Goal: Answer question/provide support: Answer question/provide support

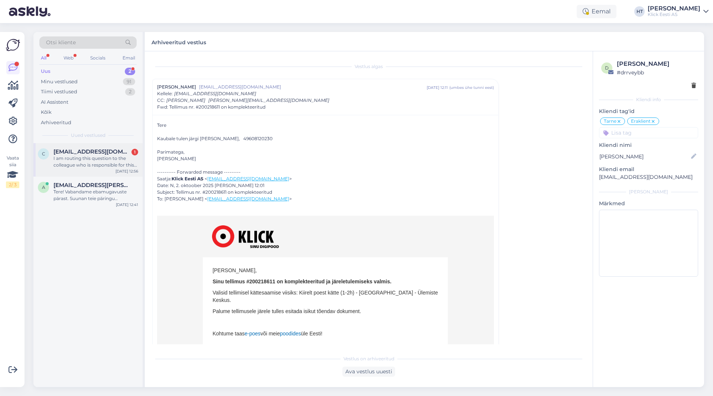
click at [113, 170] on div "c [EMAIL_ADDRESS][DOMAIN_NAME] 1 I am routing this question to the colleague wh…" at bounding box center [87, 159] width 109 height 33
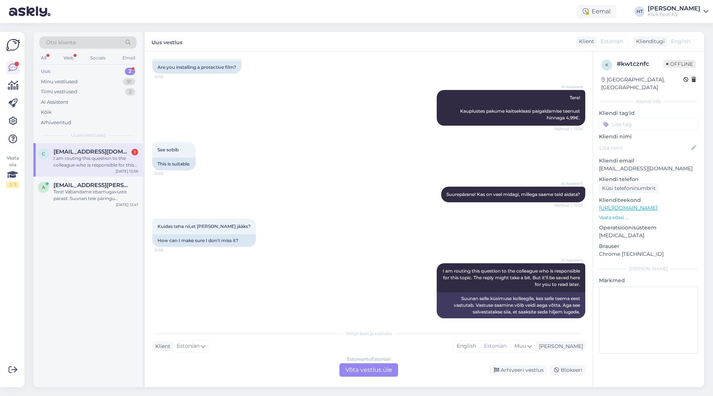
scroll to position [60, 0]
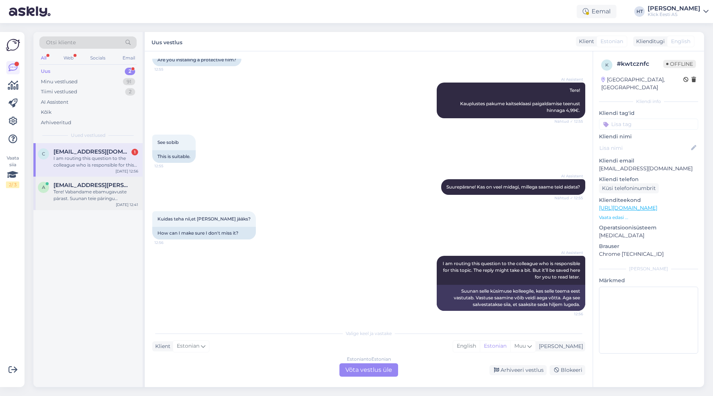
click at [113, 191] on div "Tere! Vabandame ebamugavuste pärast. Suunan teie päringu spetsialistile, kes uu…" at bounding box center [96, 194] width 85 height 13
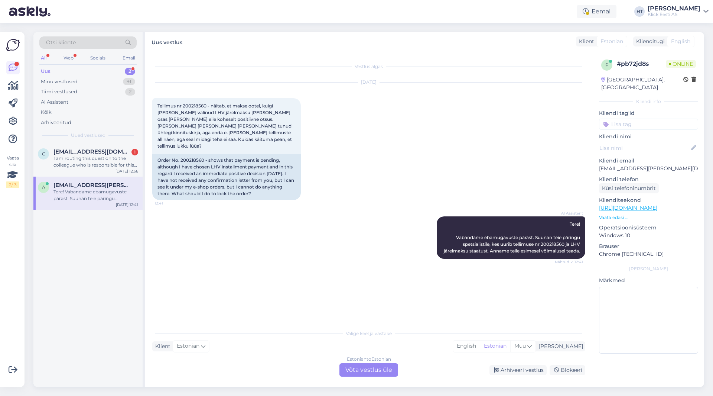
scroll to position [0, 0]
click at [207, 234] on div "AI Assistent Tere! Vabandame ebamugavuste pärast. Suunan teie päringu spetsiali…" at bounding box center [368, 237] width 433 height 59
click at [550, 237] on span "Tere! Vabandame ebamugavuste pärast. Suunan teie päringu spetsialistile, kes uu…" at bounding box center [512, 237] width 137 height 32
copy span "200218560"
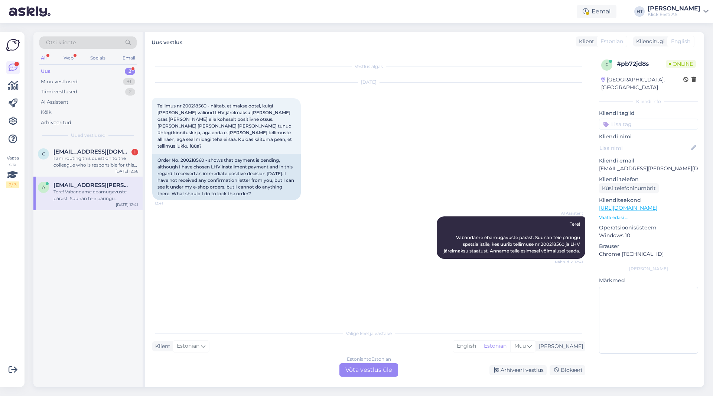
click at [364, 169] on div "[DATE] Tellimus nr 200218560 - näitab, et makse ootel, kuigi [PERSON_NAME] vali…" at bounding box center [368, 141] width 433 height 134
click at [257, 208] on div "AI Assistent Tere! Vabandame ebamugavuste pärast. Suunan teie päringu spetsiali…" at bounding box center [368, 237] width 433 height 59
click at [338, 192] on div "[DATE] Tellimus nr 200218560 - näitab, et makse ootel, kuigi [PERSON_NAME] vali…" at bounding box center [368, 141] width 433 height 134
click at [115, 168] on div "I am routing this question to the colleague who is responsible for this topic. …" at bounding box center [96, 161] width 85 height 13
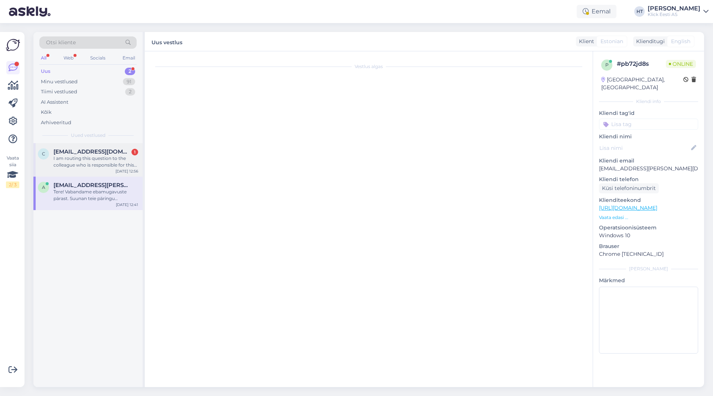
scroll to position [60, 0]
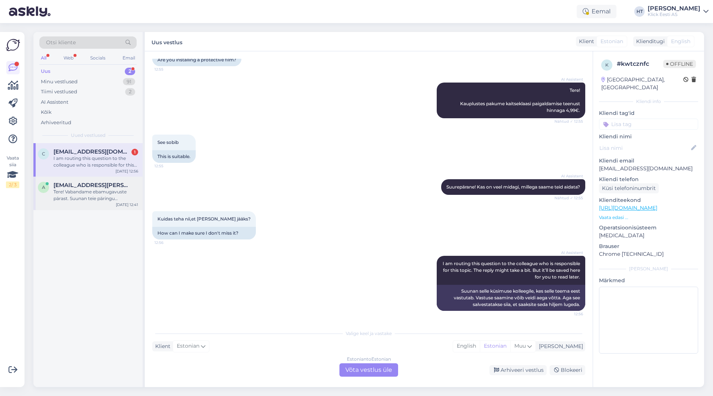
click at [115, 189] on div "Tere! Vabandame ebamugavuste pärast. Suunan teie päringu spetsialistile, kes uu…" at bounding box center [96, 194] width 85 height 13
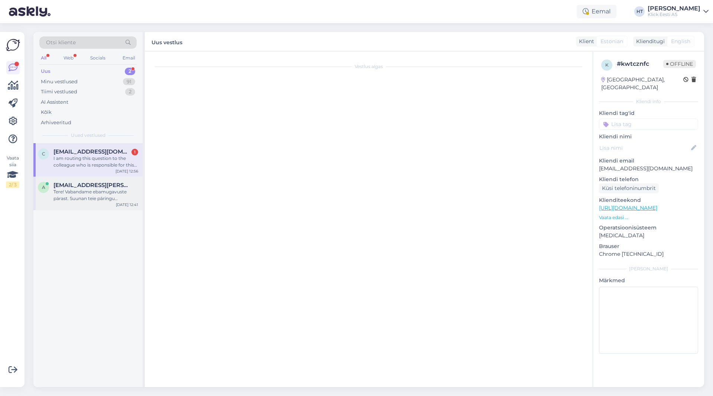
scroll to position [0, 0]
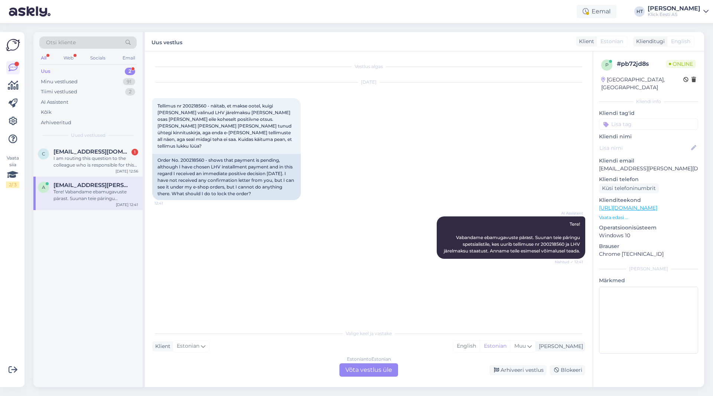
click at [114, 272] on div "c [EMAIL_ADDRESS][DOMAIN_NAME] 1 I am routing this question to the colleague wh…" at bounding box center [87, 265] width 109 height 244
click at [124, 139] on div "Otsi kliente All Web Socials Email Uus 2 Minu vestlused 91 Tiimi vestlused 2 AI…" at bounding box center [87, 87] width 109 height 111
click at [124, 146] on div "c [EMAIL_ADDRESS][DOMAIN_NAME] 1 I am routing this question to the colleague wh…" at bounding box center [87, 159] width 109 height 33
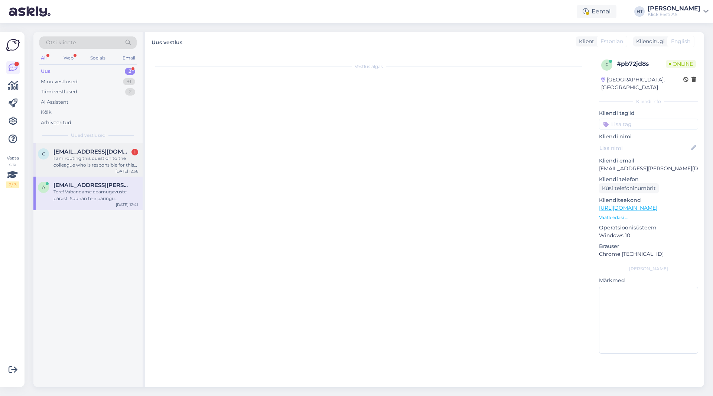
scroll to position [60, 0]
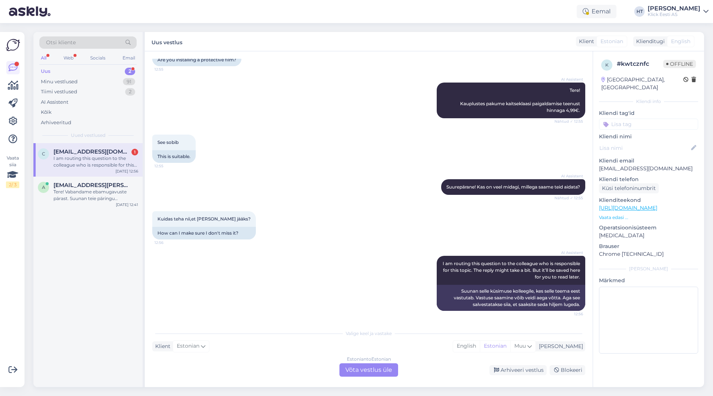
click at [109, 282] on div "c [EMAIL_ADDRESS][DOMAIN_NAME] 1 I am routing this question to the colleague wh…" at bounding box center [87, 265] width 109 height 244
click at [109, 158] on div "I am routing this question to the colleague who is responsible for this topic. …" at bounding box center [96, 161] width 85 height 13
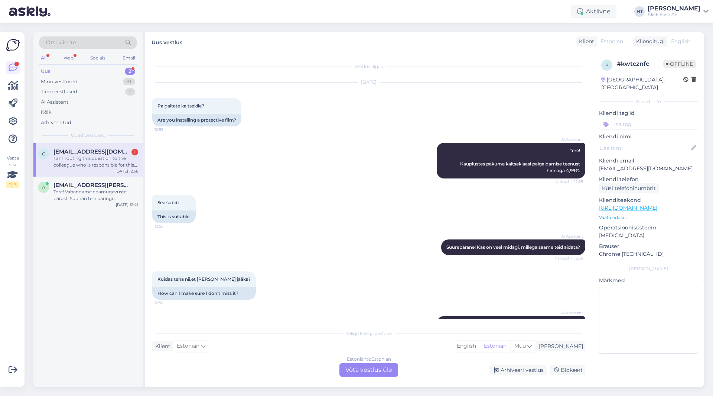
click at [240, 152] on div "AI Assistent Tere! Kauplustes pakume kaitseklaasi paigaldamise teenust hinnaga …" at bounding box center [368, 161] width 433 height 52
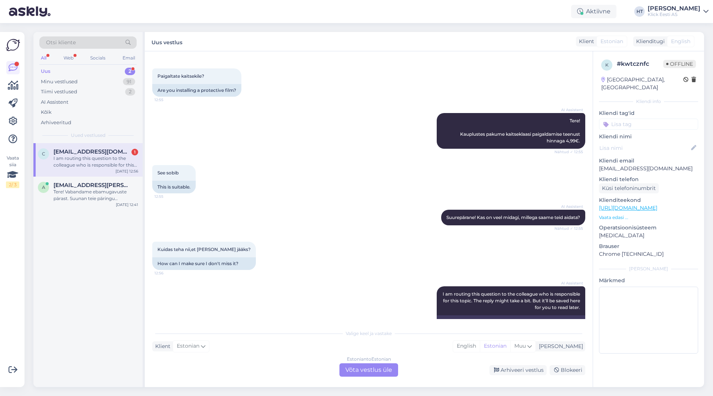
scroll to position [60, 0]
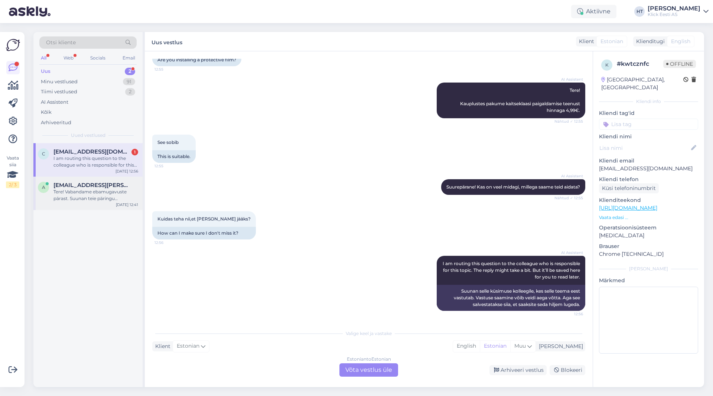
click at [130, 201] on div "Tere! Vabandame ebamugavuste pärast. Suunan teie päringu spetsialistile, kes uu…" at bounding box center [96, 194] width 85 height 13
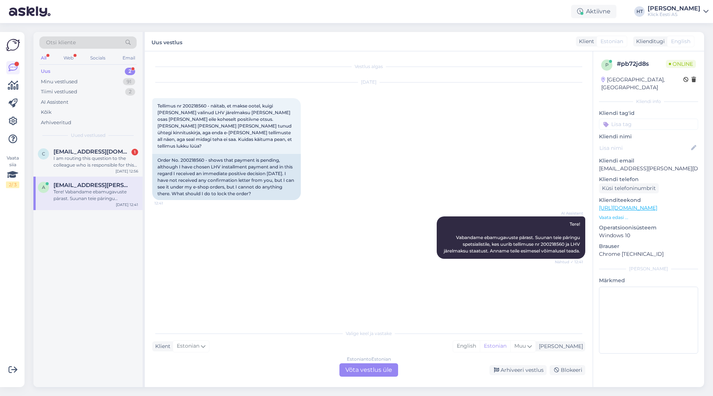
click at [103, 261] on div "c [EMAIL_ADDRESS][DOMAIN_NAME] 1 I am routing this question to the colleague wh…" at bounding box center [87, 265] width 109 height 244
click at [192, 106] on span "Tellimus nr 200218560 - näitab, et makse ootel, kuigi [PERSON_NAME] valinud LHV…" at bounding box center [226, 126] width 136 height 46
click at [383, 111] on div "[DATE] Tellimus nr 200218560 - näitab, et makse ootel, kuigi [PERSON_NAME] vali…" at bounding box center [368, 141] width 433 height 134
click at [197, 104] on span "Tellimus nr 200218560 - näitab, et makse ootel, kuigi [PERSON_NAME] valinud LHV…" at bounding box center [226, 126] width 136 height 46
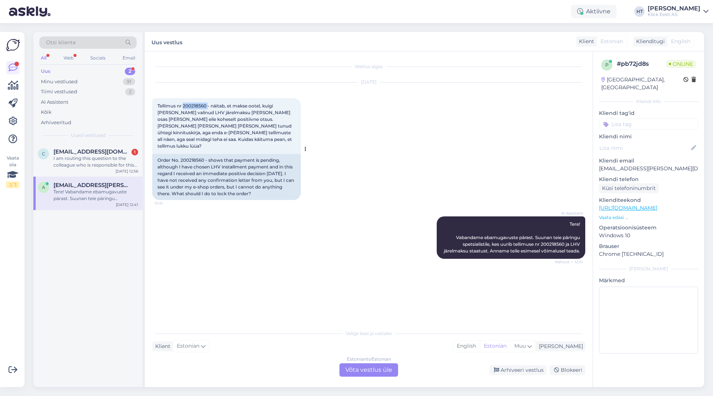
click at [197, 104] on span "Tellimus nr 200218560 - näitab, et makse ootel, kuigi [PERSON_NAME] valinud LHV…" at bounding box center [226, 126] width 136 height 46
click at [323, 109] on div "[DATE] Tellimus nr 200218560 - näitab, et makse ootel, kuigi [PERSON_NAME] vali…" at bounding box center [368, 141] width 433 height 134
click at [189, 107] on span "Tellimus nr 200218560 - näitab, et makse ootel, kuigi [PERSON_NAME] valinud LHV…" at bounding box center [226, 126] width 136 height 46
click at [379, 115] on div "[DATE] Tellimus nr 200218560 - näitab, et makse ootel, kuigi [PERSON_NAME] vali…" at bounding box center [368, 141] width 433 height 134
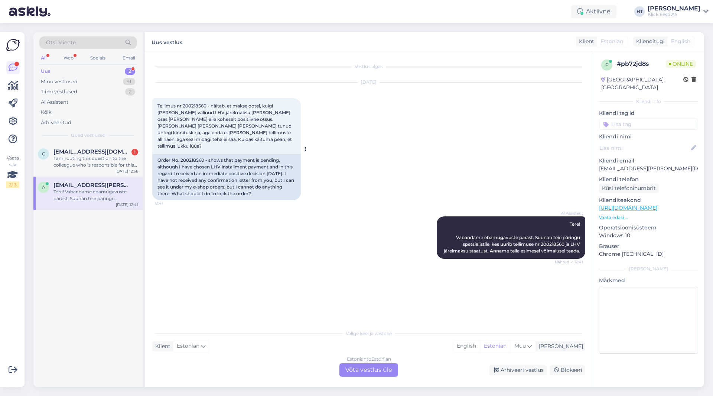
click at [194, 105] on span "Tellimus nr 200218560 - näitab, et makse ootel, kuigi [PERSON_NAME] valinud LHV…" at bounding box center [226, 126] width 136 height 46
click at [332, 121] on div "[DATE] Tellimus nr 200218560 - näitab, et makse ootel, kuigi [PERSON_NAME] vali…" at bounding box center [368, 141] width 433 height 134
click at [192, 105] on span "Tellimus nr 200218560 - näitab, et makse ootel, kuigi [PERSON_NAME] valinud LHV…" at bounding box center [226, 126] width 136 height 46
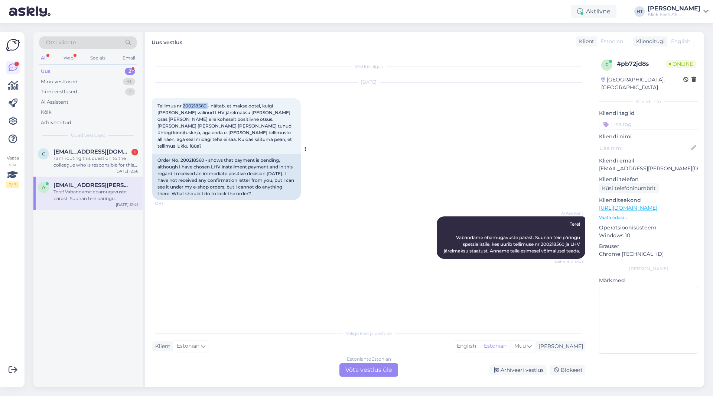
click at [187, 106] on span "Tellimus nr 200218560 - näitab, et makse ootel, kuigi [PERSON_NAME] valinud LHV…" at bounding box center [226, 126] width 136 height 46
drag, startPoint x: 184, startPoint y: 106, endPoint x: 206, endPoint y: 104, distance: 22.4
click at [206, 104] on span "Tellimus nr 200218560 - näitab, et makse ootel, kuigi [PERSON_NAME] valinud LHV…" at bounding box center [226, 126] width 136 height 46
click at [206, 105] on span "Tellimus nr 200218560 - näitab, et makse ootel, kuigi [PERSON_NAME] valinud LHV…" at bounding box center [226, 126] width 136 height 46
drag, startPoint x: 206, startPoint y: 105, endPoint x: 184, endPoint y: 105, distance: 22.3
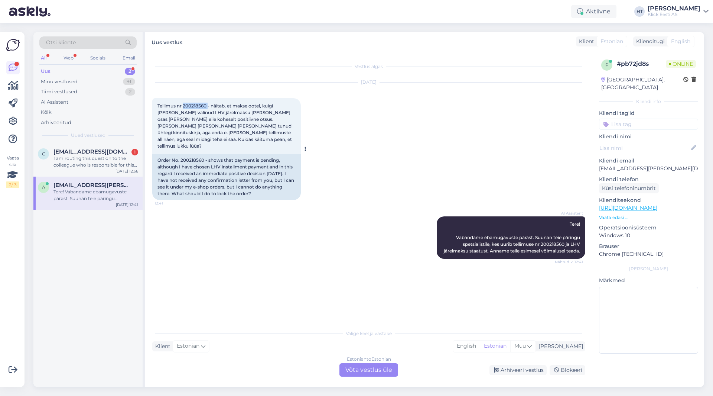
click at [185, 105] on span "Tellimus nr 200218560 - näitab, et makse ootel, kuigi [PERSON_NAME] valinud LHV…" at bounding box center [226, 126] width 136 height 46
click at [184, 105] on span "Tellimus nr 200218560 - näitab, et makse ootel, kuigi [PERSON_NAME] valinud LHV…" at bounding box center [226, 126] width 136 height 46
drag, startPoint x: 184, startPoint y: 105, endPoint x: 192, endPoint y: 105, distance: 7.8
click at [192, 105] on span "Tellimus nr 200218560 - näitab, et makse ootel, kuigi [PERSON_NAME] valinud LHV…" at bounding box center [226, 126] width 136 height 46
click at [193, 105] on span "Tellimus nr 200218560 - näitab, et makse ootel, kuigi [PERSON_NAME] valinud LHV…" at bounding box center [226, 126] width 136 height 46
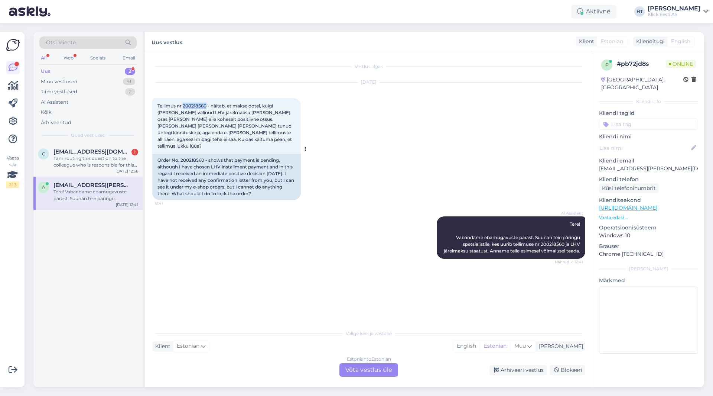
drag, startPoint x: 183, startPoint y: 105, endPoint x: 207, endPoint y: 105, distance: 24.2
click at [207, 105] on span "Tellimus nr 200218560 - näitab, et makse ootel, kuigi [PERSON_NAME] valinud LHV…" at bounding box center [226, 126] width 136 height 46
drag, startPoint x: 206, startPoint y: 105, endPoint x: 185, endPoint y: 105, distance: 21.2
click at [185, 105] on span "Tellimus nr 200218560 - näitab, et makse ootel, kuigi [PERSON_NAME] valinud LHV…" at bounding box center [226, 126] width 136 height 46
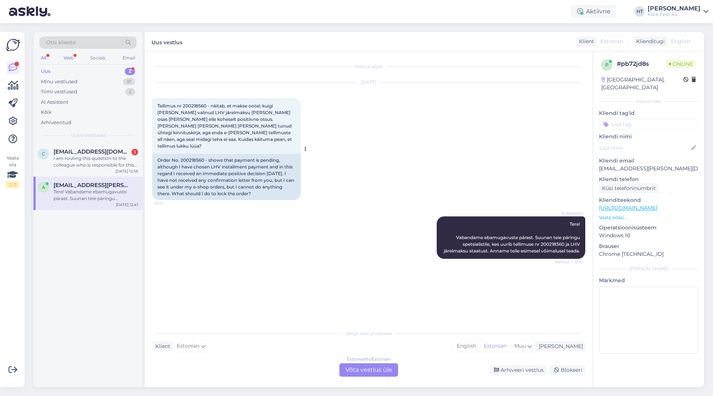
click at [184, 105] on span "Tellimus nr 200218560 - näitab, et makse ootel, kuigi [PERSON_NAME] valinud LHV…" at bounding box center [226, 126] width 136 height 46
drag, startPoint x: 184, startPoint y: 105, endPoint x: 196, endPoint y: 104, distance: 12.3
click at [196, 104] on span "Tellimus nr 200218560 - näitab, et makse ootel, kuigi [PERSON_NAME] valinud LHV…" at bounding box center [226, 126] width 136 height 46
click at [380, 368] on div "Estonian to Estonian Võta vestlus üle" at bounding box center [369, 369] width 59 height 13
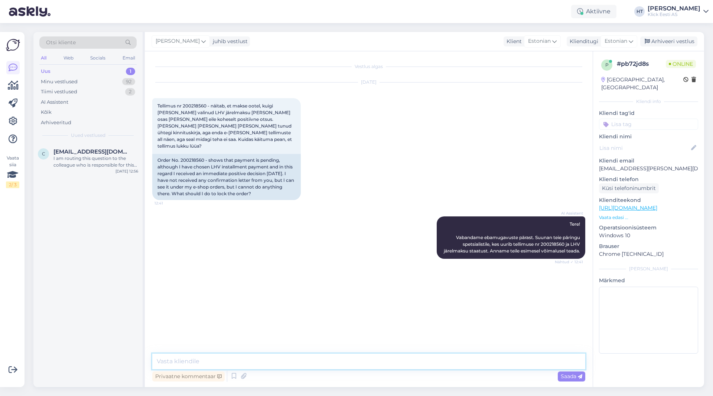
click at [361, 362] on textarea at bounding box center [368, 361] width 433 height 16
type textarea "Kas leping sai ka lõplikult allkirjastatud või saite ainult positiivse vastuse?"
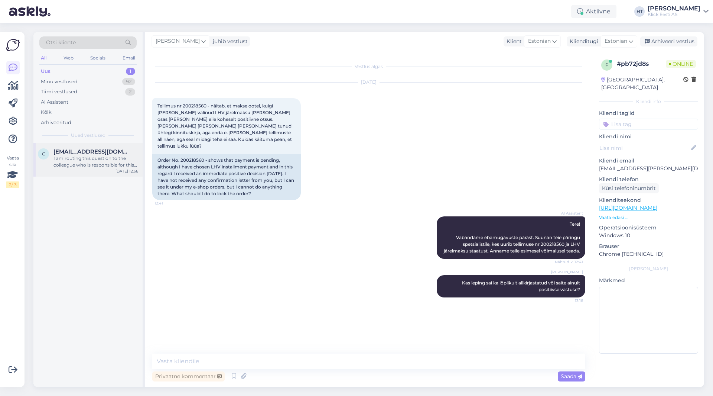
click at [111, 163] on div "I am routing this question to the colleague who is responsible for this topic. …" at bounding box center [96, 161] width 85 height 13
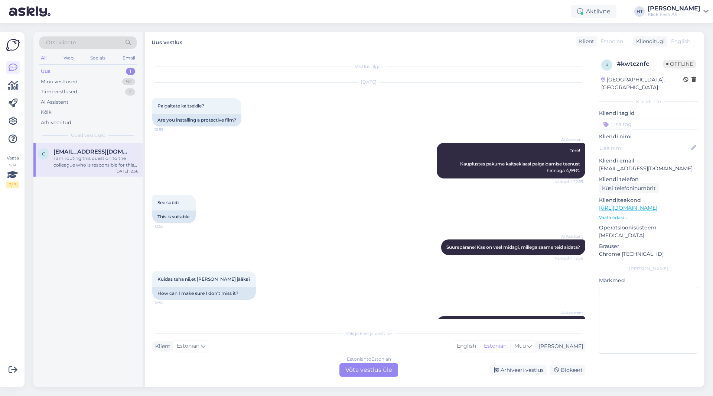
scroll to position [60, 0]
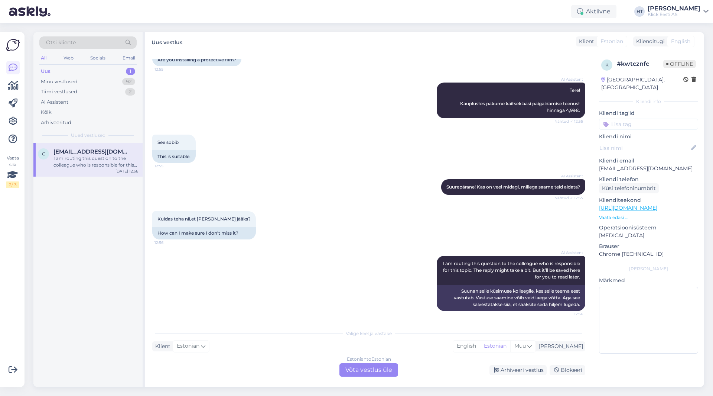
click at [371, 367] on div "Estonian to Estonian Võta vestlus üle" at bounding box center [369, 369] width 59 height 13
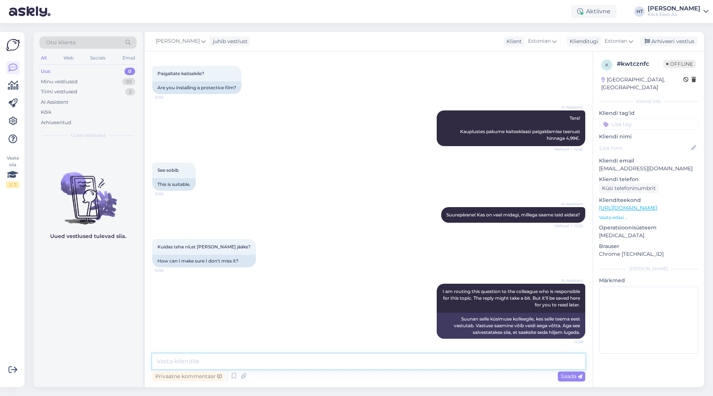
click at [366, 364] on textarea at bounding box center [368, 361] width 433 height 16
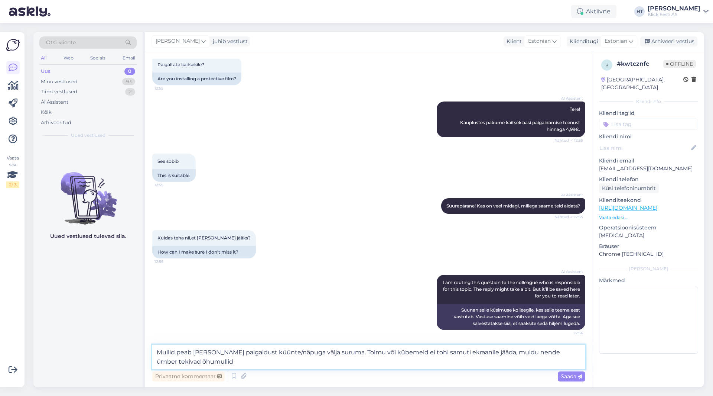
type textarea "Mullid peab [PERSON_NAME] paigaldust küünte/näpuga välja suruma. Tolmu või kübe…"
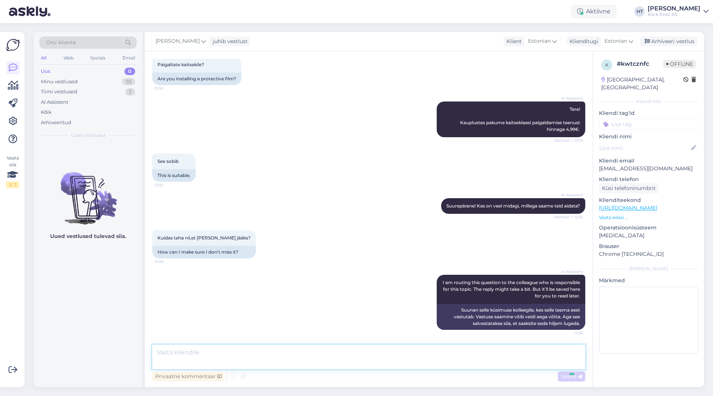
scroll to position [78, 0]
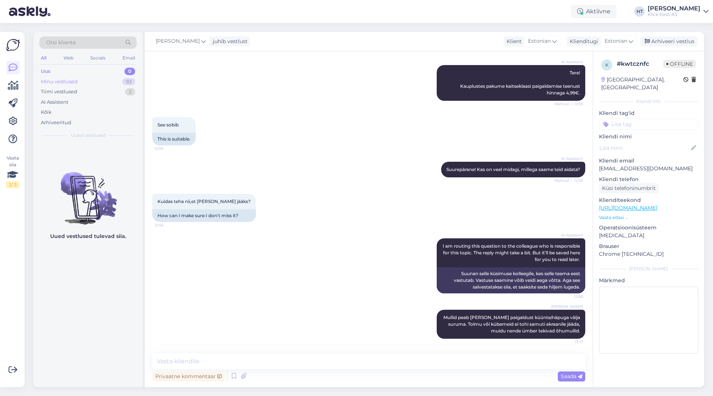
click at [128, 85] on div "93" at bounding box center [128, 81] width 13 height 7
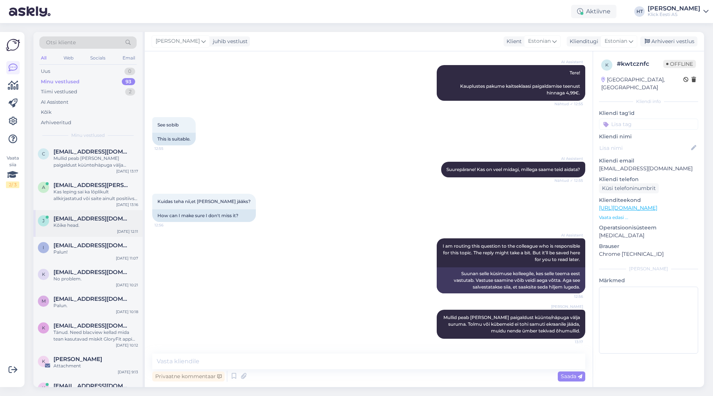
click at [110, 223] on div "Kõike head." at bounding box center [96, 225] width 85 height 7
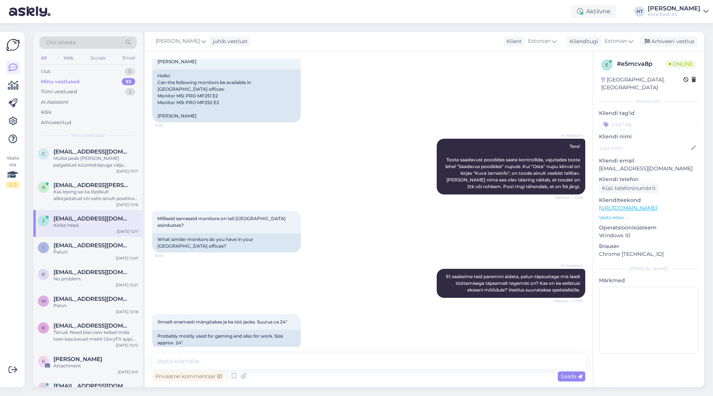
scroll to position [434, 0]
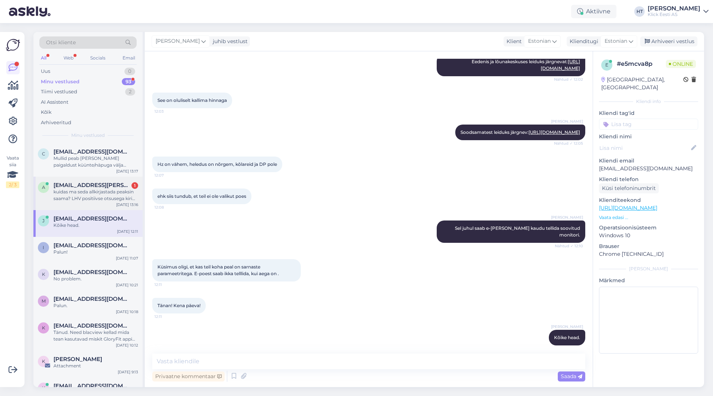
click at [111, 198] on div "kuidas ma seda allkirjastada peaksin saama? LHV positiivse otsusega kiri suunab…" at bounding box center [96, 194] width 85 height 13
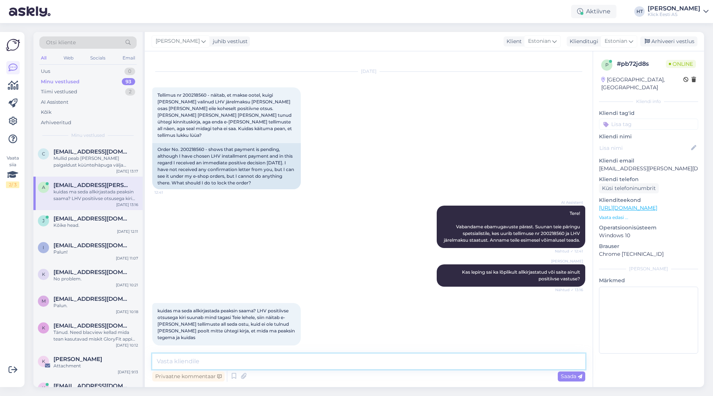
click at [287, 362] on textarea at bounding box center [368, 361] width 433 height 16
click at [311, 360] on textarea at bounding box center [368, 361] width 433 height 16
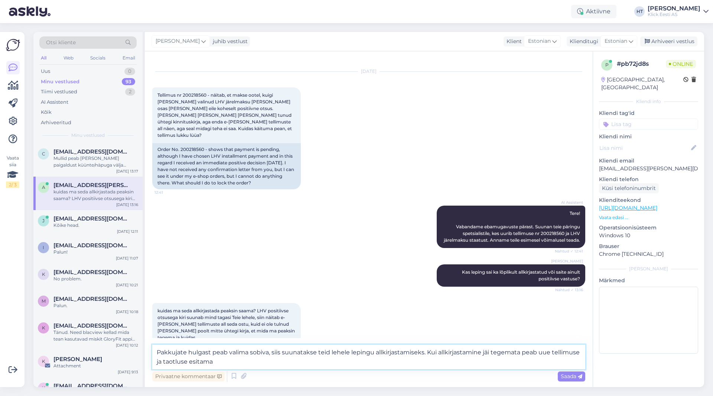
type textarea "Pakkujate hulgast peab valima sobiva, siis suunatakse teid lehele lepingu allki…"
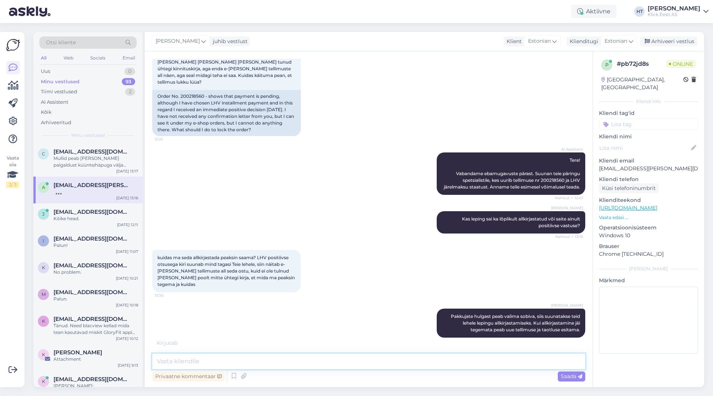
scroll to position [88, 0]
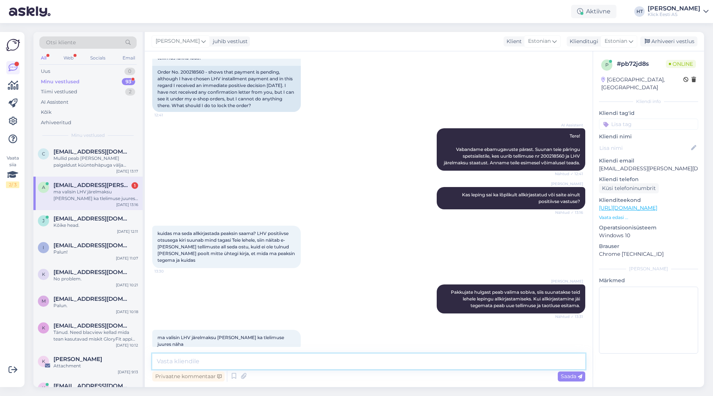
click at [318, 360] on textarea at bounding box center [368, 361] width 433 height 16
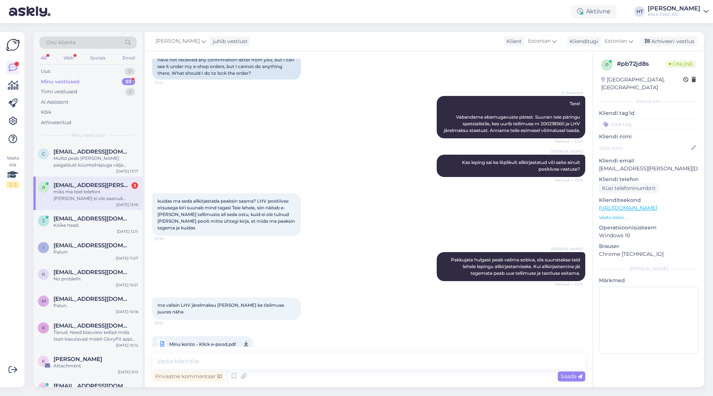
scroll to position [159, 0]
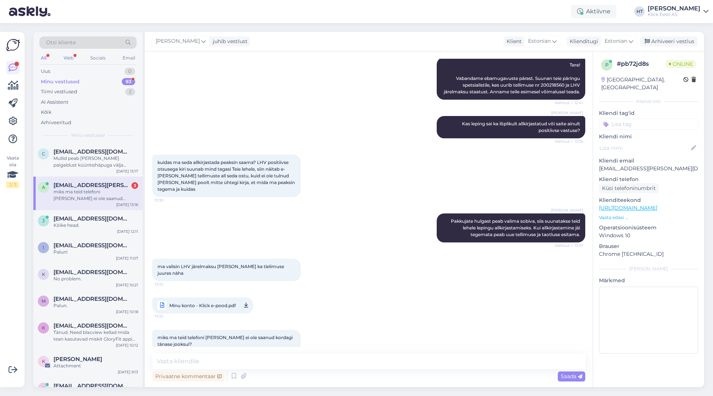
click at [352, 250] on div "ma valisin LHV järelmaksu [PERSON_NAME] ka tlelimuse juures näha 13:32" at bounding box center [368, 269] width 433 height 39
click at [352, 360] on textarea at bounding box center [368, 361] width 433 height 16
click at [380, 359] on textarea at bounding box center [368, 361] width 433 height 16
drag, startPoint x: 290, startPoint y: 259, endPoint x: 157, endPoint y: 251, distance: 133.3
click at [157, 251] on div "ma valisin LHV järelmaksu [PERSON_NAME] ka tlelimuse juures näha 13:32" at bounding box center [368, 269] width 433 height 39
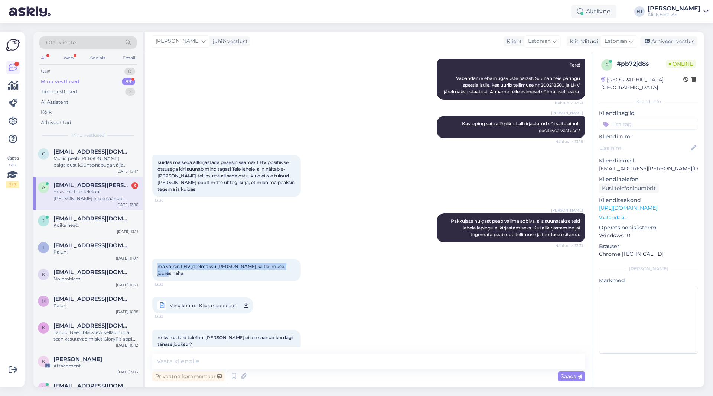
click at [158, 263] on span "ma valisin LHV järelmaksu [PERSON_NAME] ka tlelimuse juures näha" at bounding box center [222, 269] width 128 height 12
drag, startPoint x: 158, startPoint y: 259, endPoint x: 298, endPoint y: 268, distance: 140.8
click at [298, 268] on div "ma valisin LHV järelmaksu [PERSON_NAME] ka tlelimuse juures näha 13:32" at bounding box center [368, 269] width 433 height 39
click at [352, 366] on textarea at bounding box center [368, 361] width 433 height 16
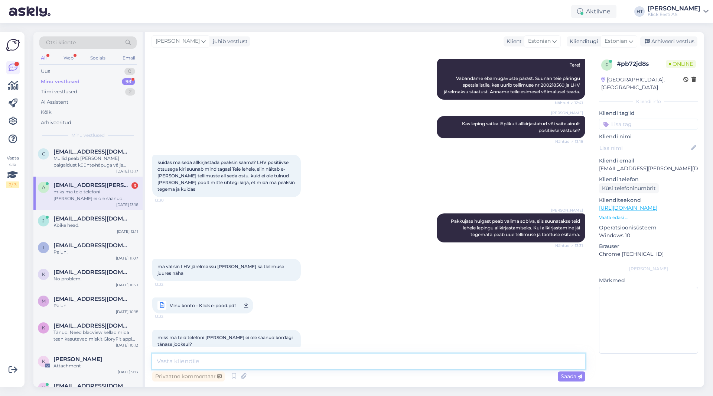
click at [354, 363] on textarea at bounding box center [368, 361] width 433 height 16
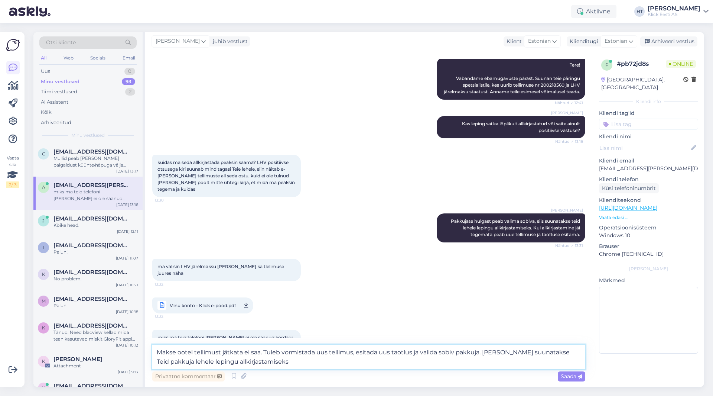
type textarea "Makse ootel tellimust jätkata ei saa. Tuleb vormistada uus tellimus, esitada uu…"
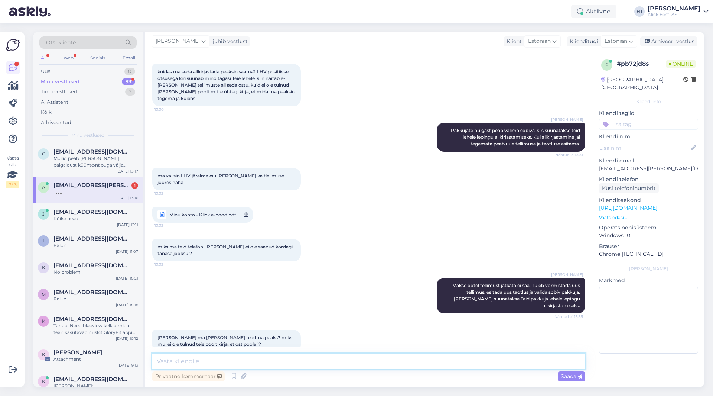
scroll to position [295, 0]
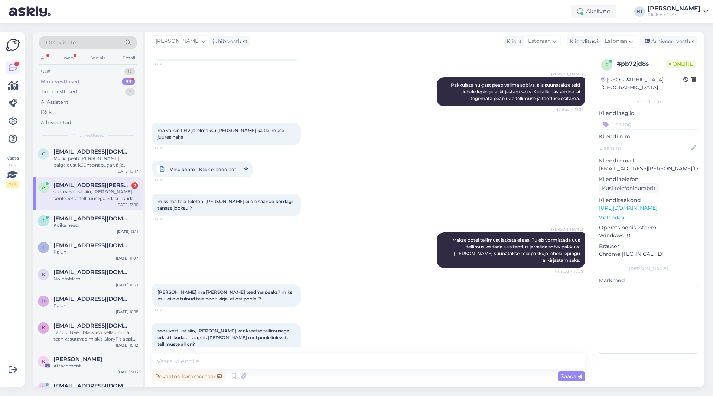
click at [81, 194] on div "seda vestlust siin, [PERSON_NAME] konkreetse tellimusega edasi liikuda ei saa, …" at bounding box center [96, 194] width 85 height 13
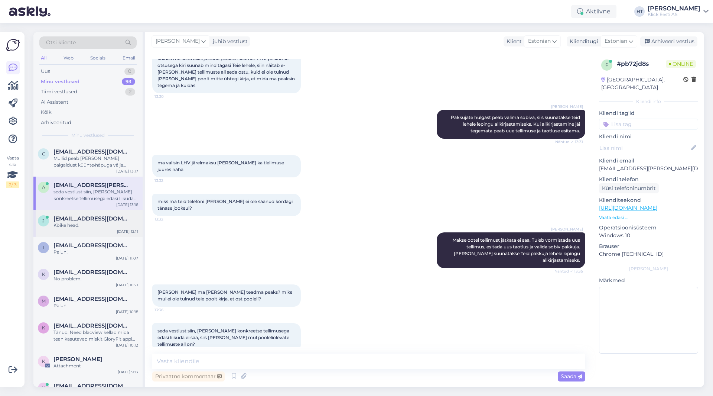
click at [124, 224] on div "Kõike head." at bounding box center [96, 225] width 85 height 7
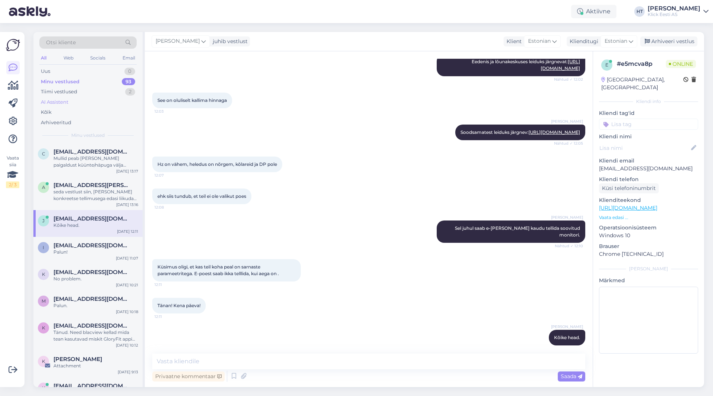
click at [118, 103] on div "AI Assistent" at bounding box center [87, 102] width 97 height 10
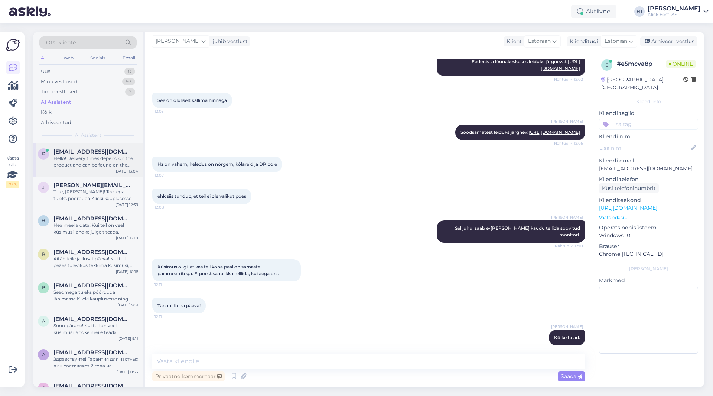
click at [105, 169] on div "r [EMAIL_ADDRESS][DOMAIN_NAME] Hello! Delivery times depend on the product and …" at bounding box center [87, 159] width 109 height 33
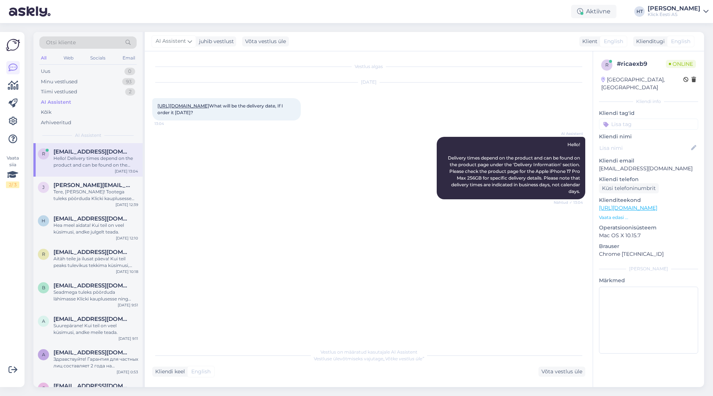
drag, startPoint x: 269, startPoint y: 126, endPoint x: 161, endPoint y: 102, distance: 111.2
click at [161, 102] on div "[URL][DOMAIN_NAME] What will be the delivery date, If I order it [DATE]? 13:04" at bounding box center [226, 109] width 149 height 22
click at [152, 103] on div "[URL][DOMAIN_NAME] What will be the delivery date, If I order it [DATE]? 13:04" at bounding box center [226, 109] width 149 height 22
drag, startPoint x: 152, startPoint y: 103, endPoint x: 278, endPoint y: 124, distance: 127.7
click at [278, 120] on div "[URL][DOMAIN_NAME] What will be the delivery date, If I order it [DATE]? 13:04" at bounding box center [226, 109] width 149 height 22
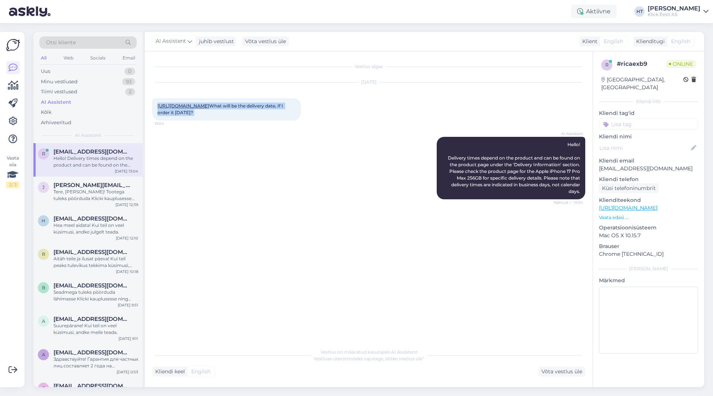
click at [278, 120] on div "[URL][DOMAIN_NAME] What will be the delivery date, If I order it [DATE]? 13:04" at bounding box center [226, 109] width 149 height 22
click at [124, 198] on div "Tere, [PERSON_NAME]! Tootega tuleks pöörduda Klicki kauplusesse ning registreer…" at bounding box center [96, 194] width 85 height 13
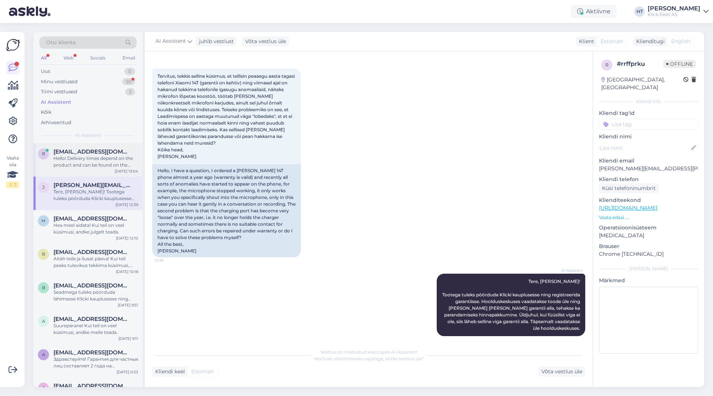
click at [94, 154] on span "[EMAIL_ADDRESS][DOMAIN_NAME]" at bounding box center [92, 151] width 77 height 7
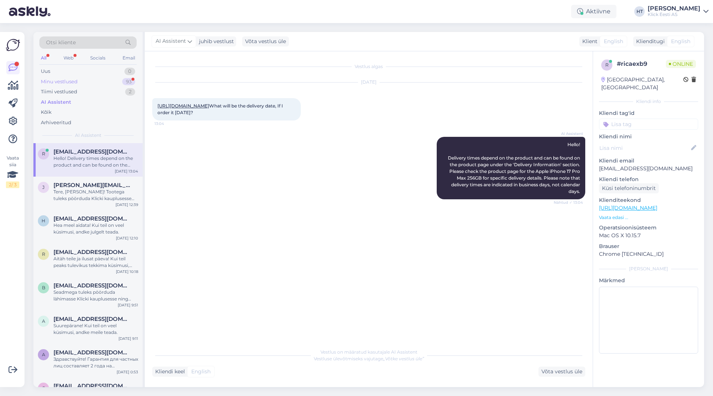
click at [111, 85] on div "Minu vestlused 93" at bounding box center [87, 82] width 97 height 10
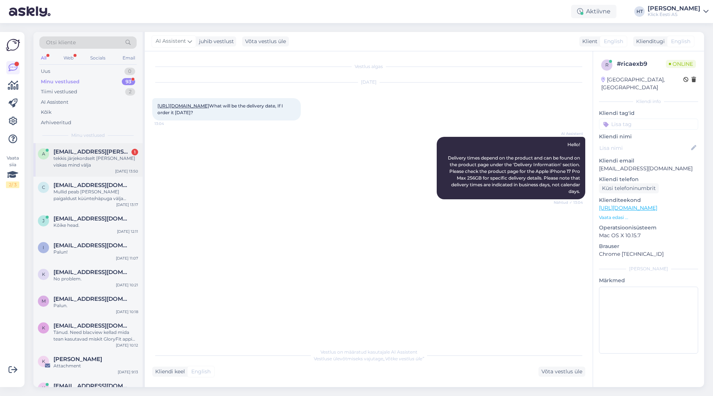
click at [104, 149] on span "[EMAIL_ADDRESS][PERSON_NAME][DOMAIN_NAME]" at bounding box center [92, 151] width 77 height 7
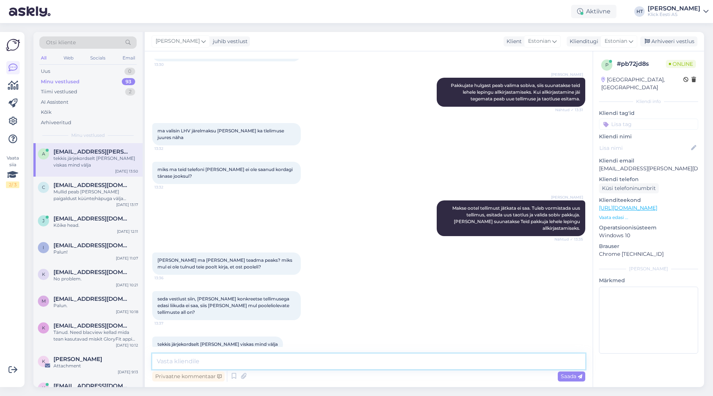
click at [322, 359] on textarea at bounding box center [368, 361] width 433 height 16
type textarea "Mis tõürge täpsemalt tekkis?"
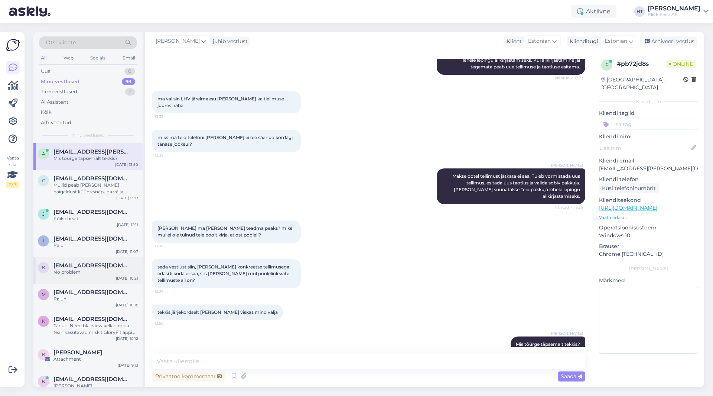
click at [120, 263] on span "[EMAIL_ADDRESS][DOMAIN_NAME]" at bounding box center [92, 265] width 77 height 7
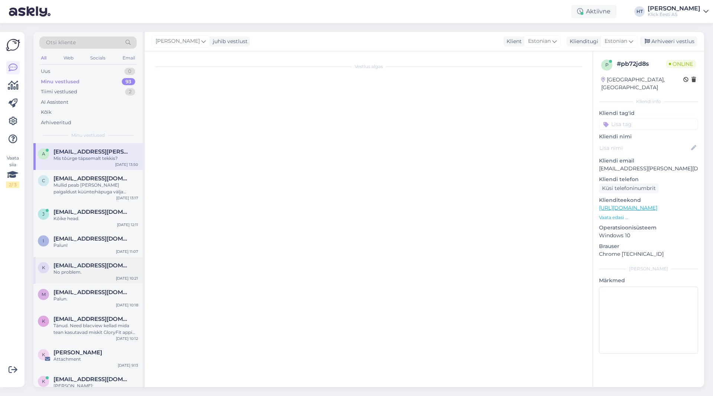
scroll to position [90, 0]
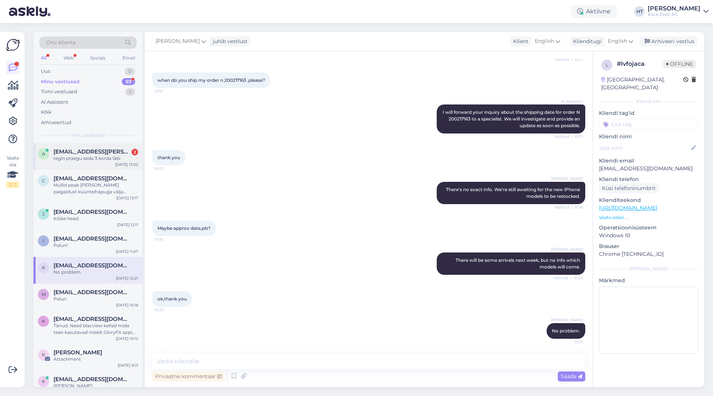
click at [95, 163] on div "a [EMAIL_ADDRESS][PERSON_NAME][DOMAIN_NAME] 2 tegin praegu seda 3 korda läbi [D…" at bounding box center [87, 156] width 109 height 27
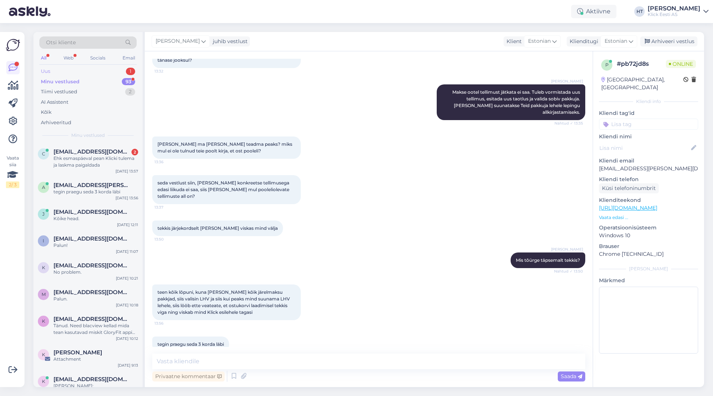
click at [116, 71] on div "Uus 1" at bounding box center [87, 71] width 97 height 10
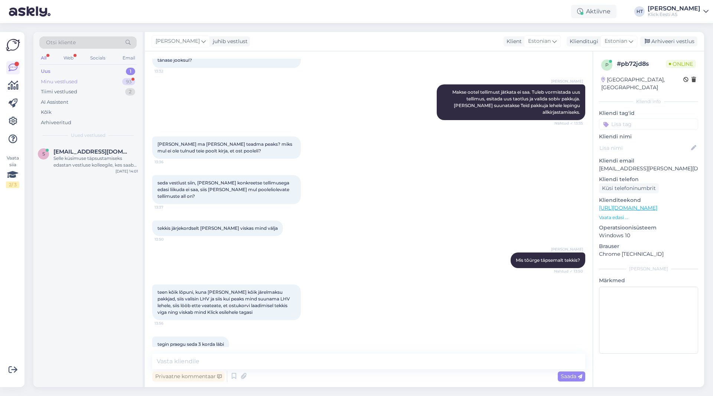
click at [120, 79] on div "Minu vestlused 93" at bounding box center [87, 82] width 97 height 10
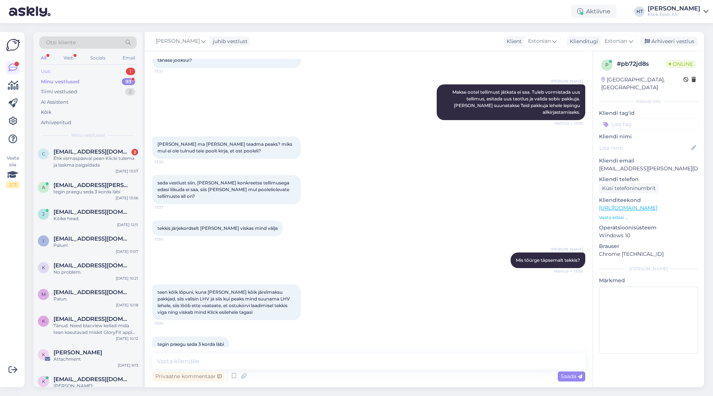
click at [113, 71] on div "Uus 1" at bounding box center [87, 71] width 97 height 10
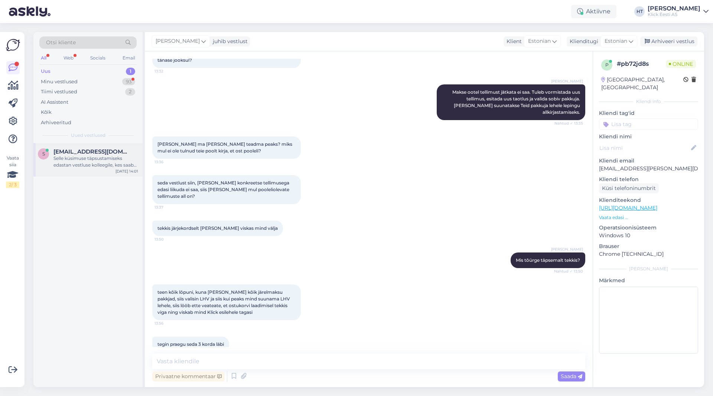
click at [113, 147] on div "S [EMAIL_ADDRESS][DOMAIN_NAME] Selle küsimuse täpsustamiseks edastan vestluse k…" at bounding box center [87, 159] width 109 height 33
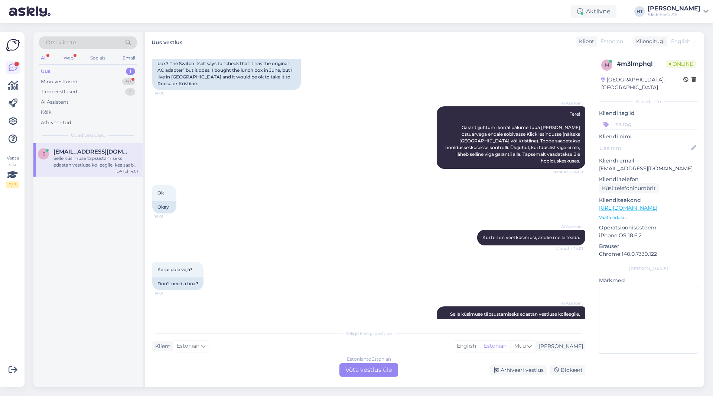
scroll to position [114, 0]
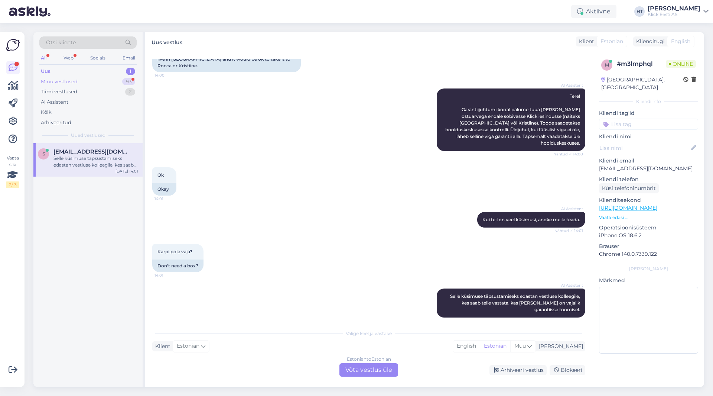
click at [110, 82] on div "Minu vestlused 93" at bounding box center [87, 82] width 97 height 10
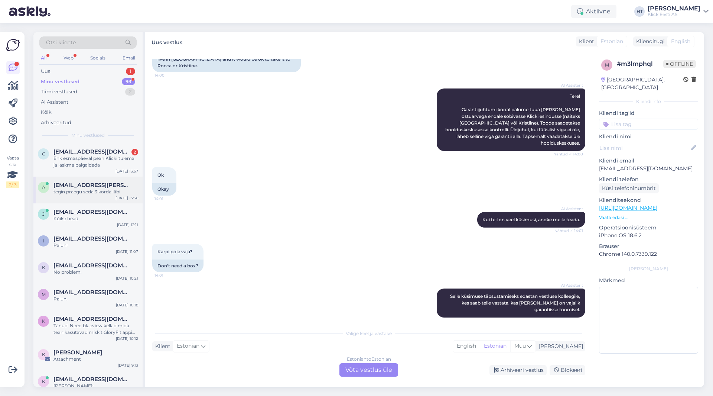
click at [114, 183] on span "[EMAIL_ADDRESS][PERSON_NAME][DOMAIN_NAME]" at bounding box center [92, 185] width 77 height 7
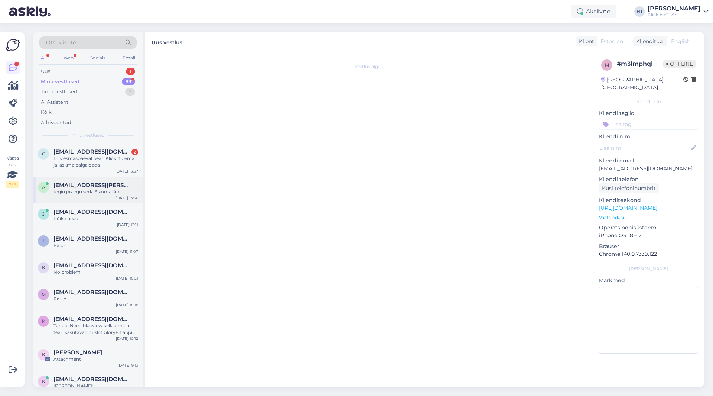
scroll to position [411, 0]
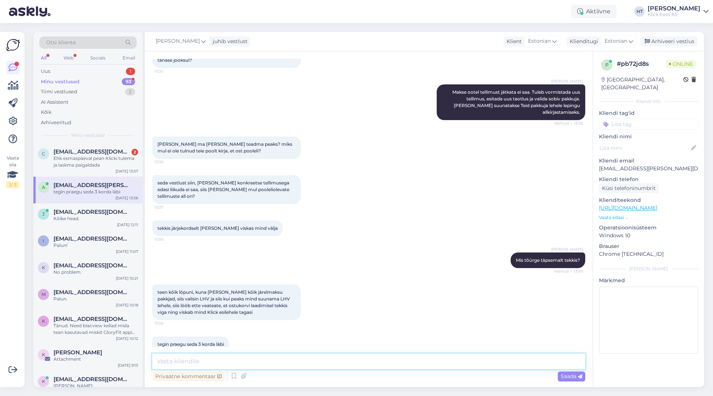
click at [338, 362] on textarea at bounding box center [368, 361] width 433 height 16
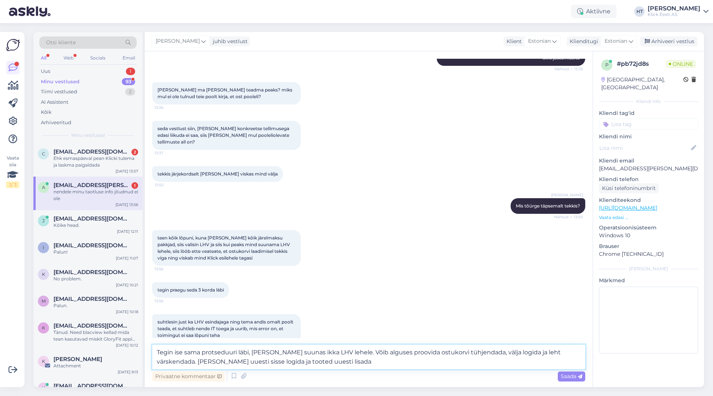
scroll to position [497, 0]
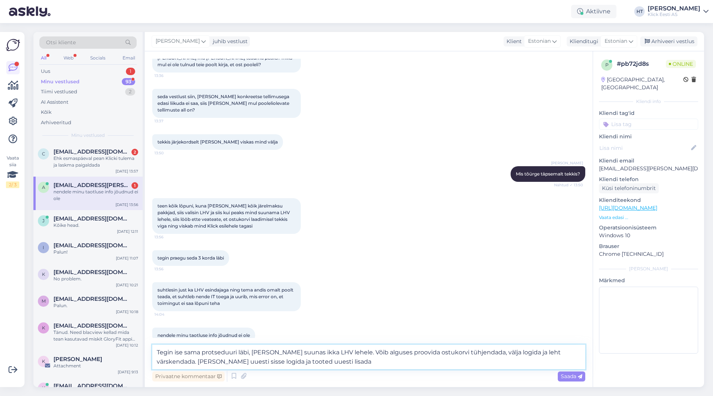
type textarea "Tegin ise sama protseduuri läbi, [PERSON_NAME] suunas ikka LHV lehele. Võib alg…"
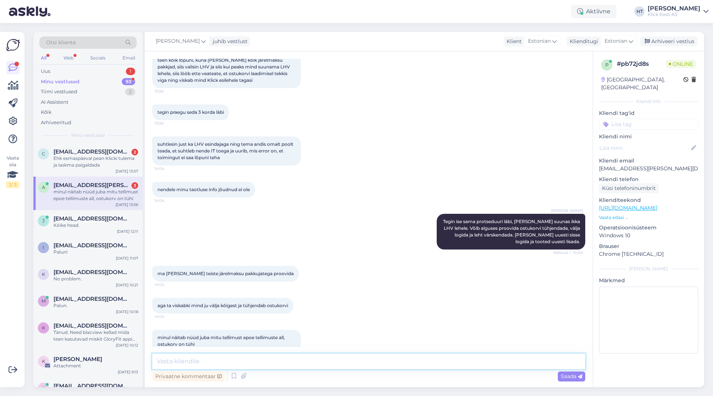
scroll to position [674, 0]
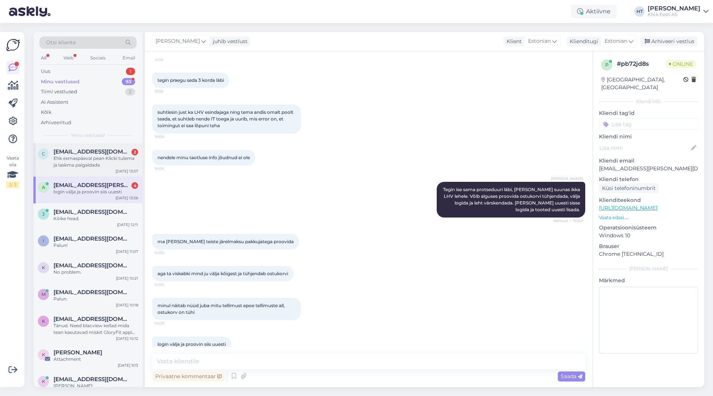
click at [132, 158] on div "Ehk esmaspäeval pean Klicki tulema ja laskma paigaldada" at bounding box center [96, 161] width 85 height 13
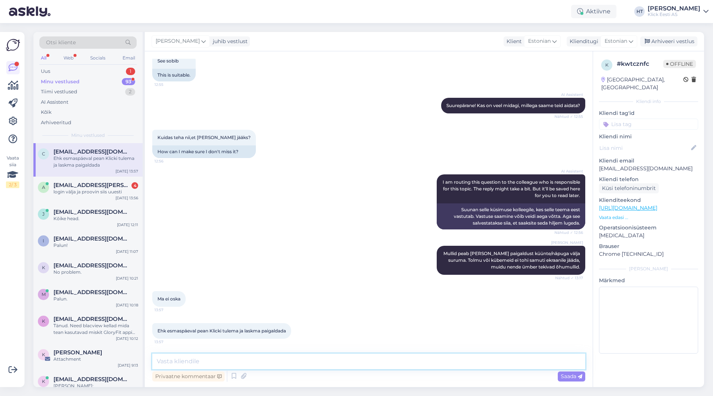
click at [335, 364] on textarea at bounding box center [368, 361] width 433 height 16
click at [109, 188] on div "login välja ja proovin siis uuesti" at bounding box center [96, 191] width 85 height 7
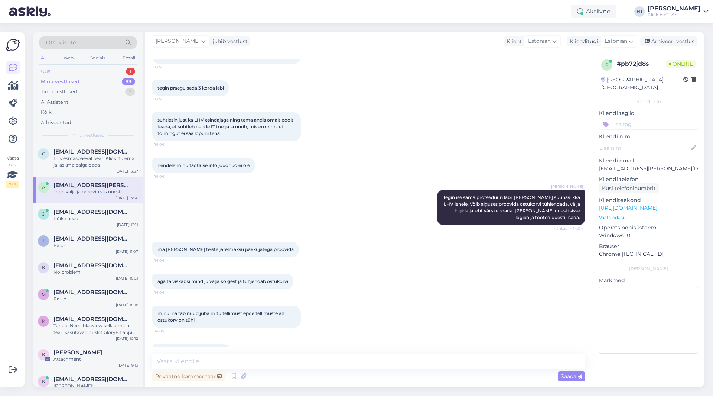
click at [114, 71] on div "Uus 1" at bounding box center [87, 71] width 97 height 10
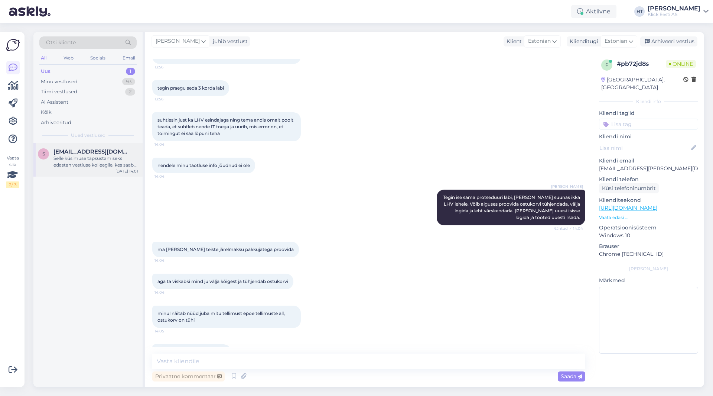
click at [113, 158] on div "Selle küsimuse täpsustamiseks edastan vestluse kolleegile, kes saab teile vasta…" at bounding box center [96, 161] width 85 height 13
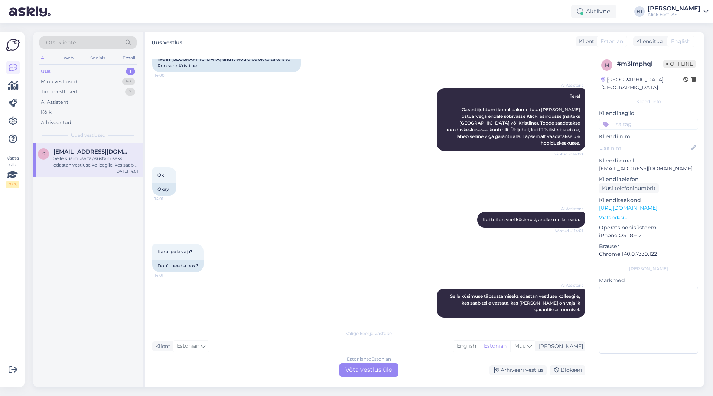
click at [354, 376] on div "Estonian to Estonian Võta vestlus üle" at bounding box center [369, 369] width 59 height 13
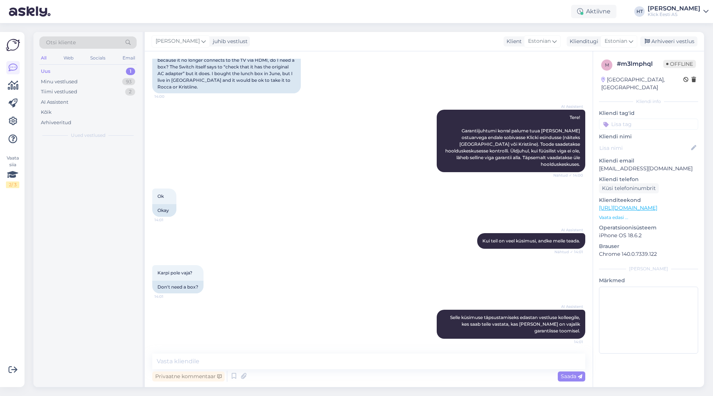
scroll to position [87, 0]
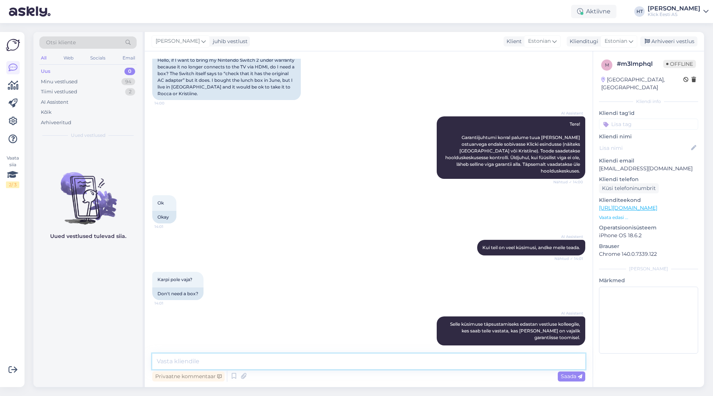
click at [353, 367] on textarea at bounding box center [368, 361] width 433 height 16
type textarea "Karp ei ole otseselt tarvilik, kuid aitab transpordiga kui originaalne pehmendu…"
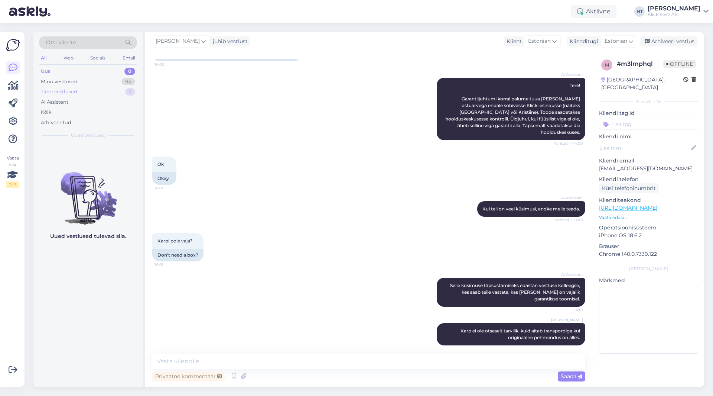
click at [128, 87] on div "Tiimi vestlused 2" at bounding box center [87, 92] width 97 height 10
click at [126, 84] on div "94" at bounding box center [128, 81] width 14 height 7
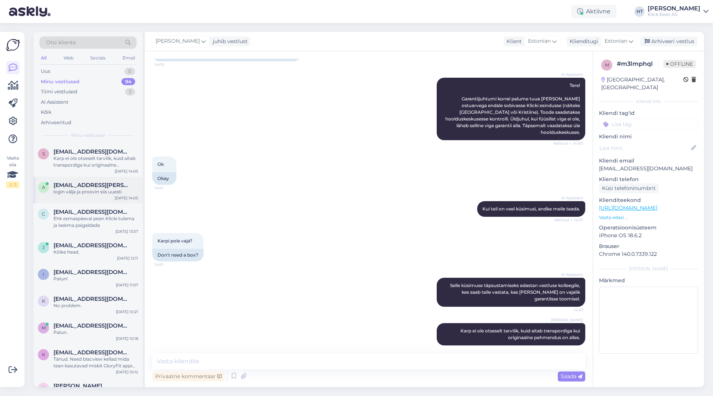
click at [93, 202] on div "a [EMAIL_ADDRESS][PERSON_NAME][DOMAIN_NAME] login välja ja proovin siis uuesti …" at bounding box center [87, 189] width 109 height 27
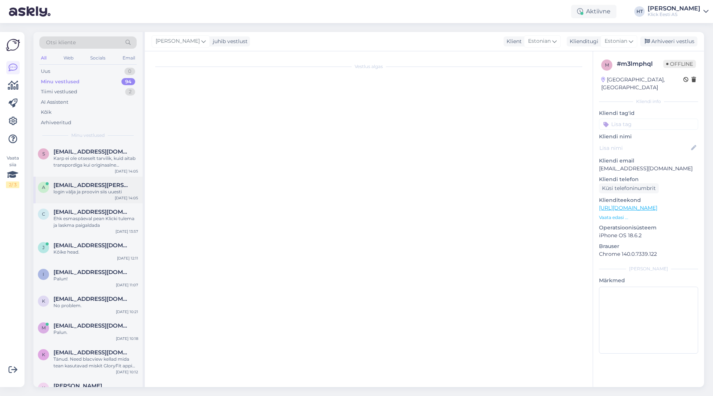
scroll to position [0, 0]
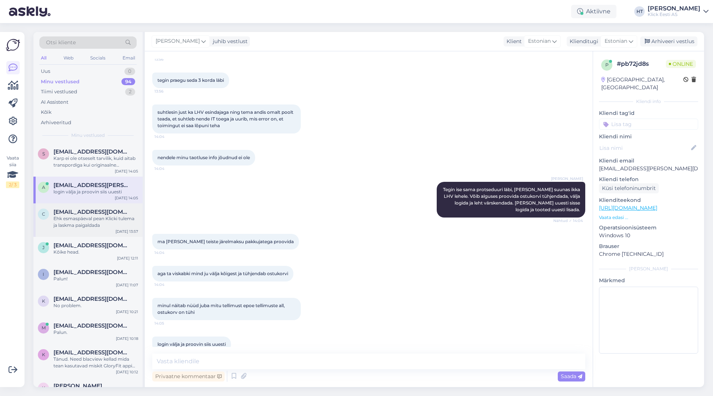
click at [90, 223] on div "Ehk esmaspäeval pean Klicki tulema ja laskma paigaldada" at bounding box center [96, 221] width 85 height 13
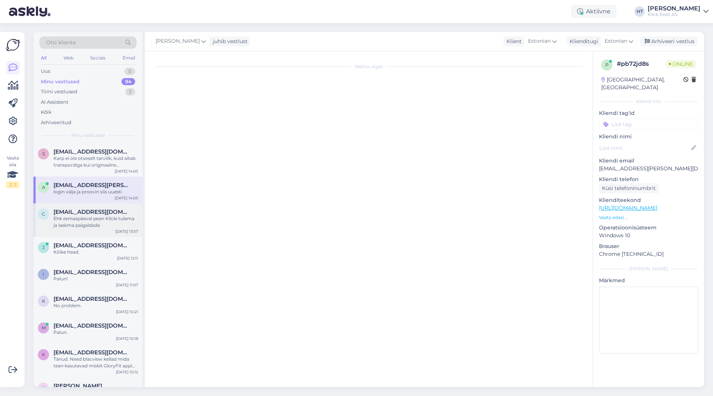
scroll to position [142, 0]
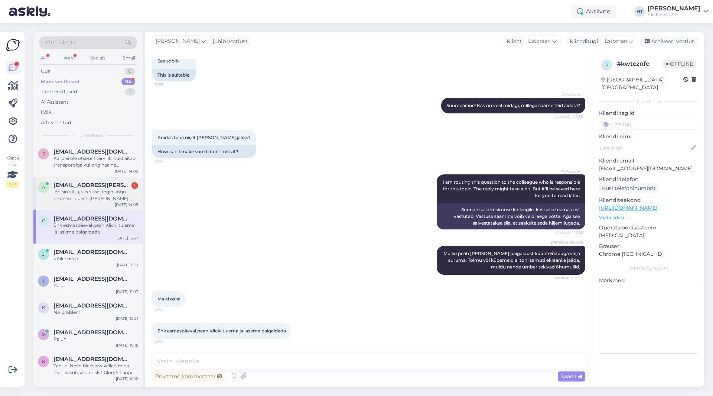
click at [113, 182] on span "[EMAIL_ADDRESS][PERSON_NAME][DOMAIN_NAME]" at bounding box center [92, 185] width 77 height 7
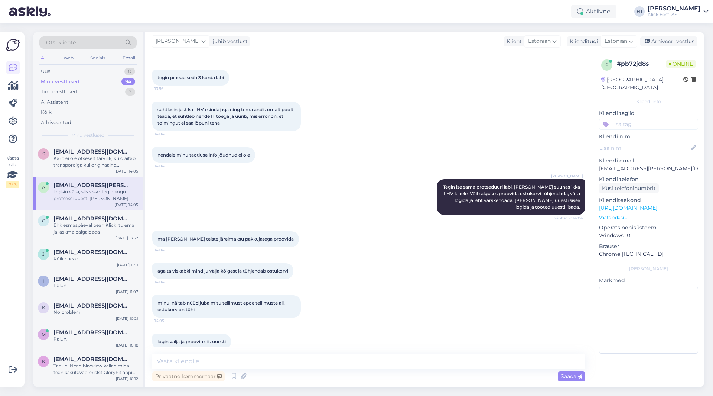
scroll to position [713, 0]
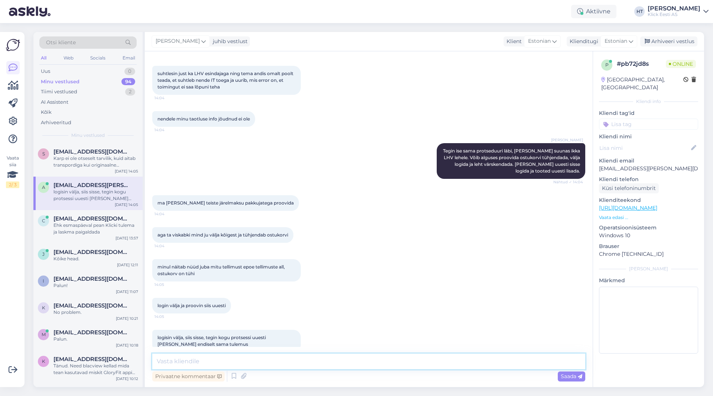
click at [332, 363] on textarea at bounding box center [368, 361] width 433 height 16
click at [332, 362] on textarea at bounding box center [368, 361] width 433 height 16
click at [332, 360] on textarea at bounding box center [368, 361] width 433 height 16
click at [299, 362] on textarea at bounding box center [368, 361] width 433 height 16
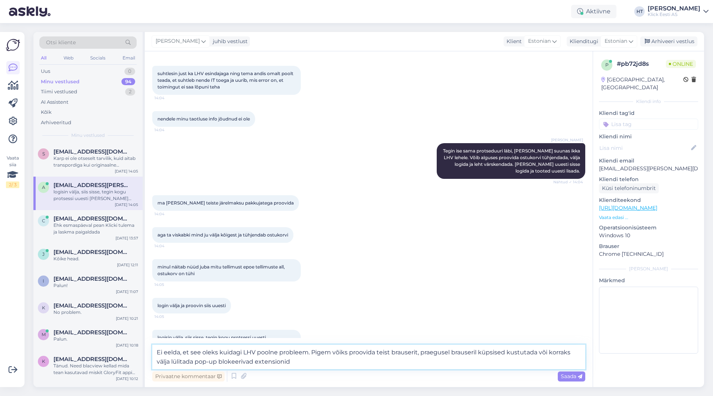
click at [343, 366] on textarea "Ei eelda, et see oleks kuidagi LHV poolne probleem. Pigem võiks proovida teist …" at bounding box center [368, 356] width 433 height 25
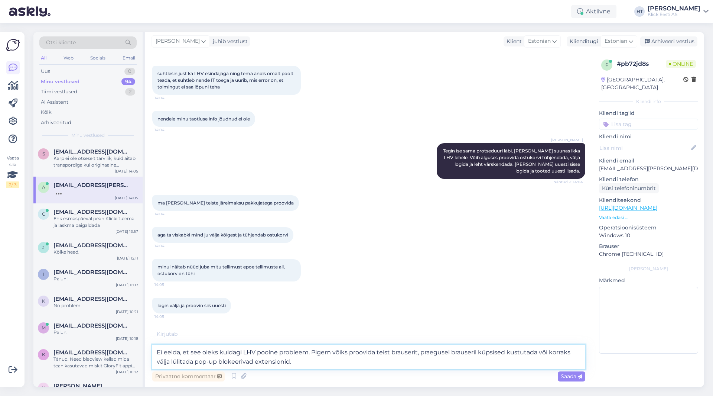
click at [539, 353] on textarea "Ei eelda, et see oleks kuidagi LHV poolne probleem. Pigem võiks proovida teist …" at bounding box center [368, 356] width 433 height 25
type textarea "Ei eelda, et see oleks kuidagi LHV poolne probleem. Pigem võiks proovida teist …"
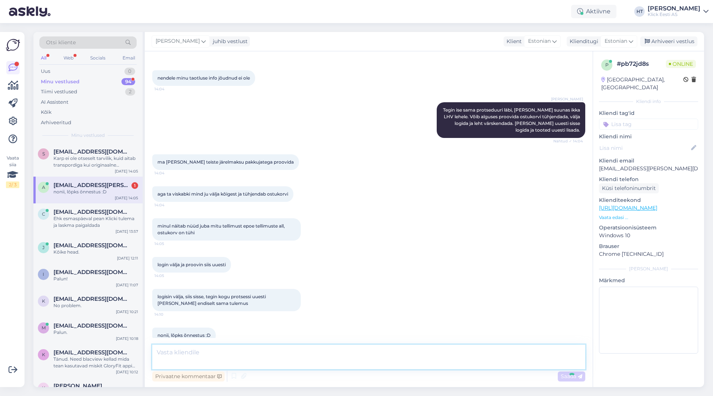
scroll to position [797, 0]
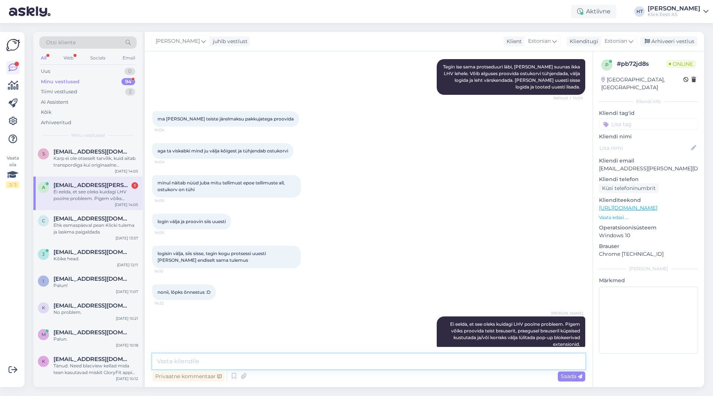
click at [258, 357] on textarea at bounding box center [368, 361] width 433 height 16
click at [79, 155] on span "[EMAIL_ADDRESS][DOMAIN_NAME]" at bounding box center [92, 151] width 77 height 7
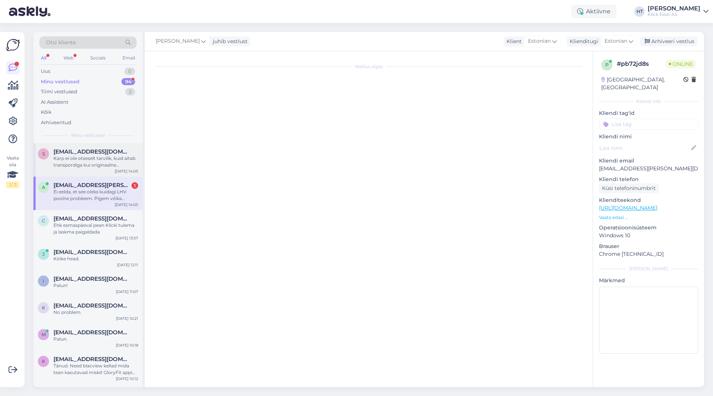
scroll to position [125, 0]
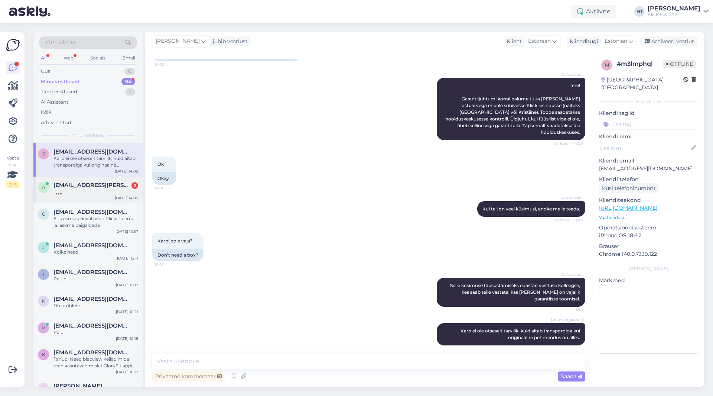
click at [77, 190] on div at bounding box center [96, 191] width 85 height 7
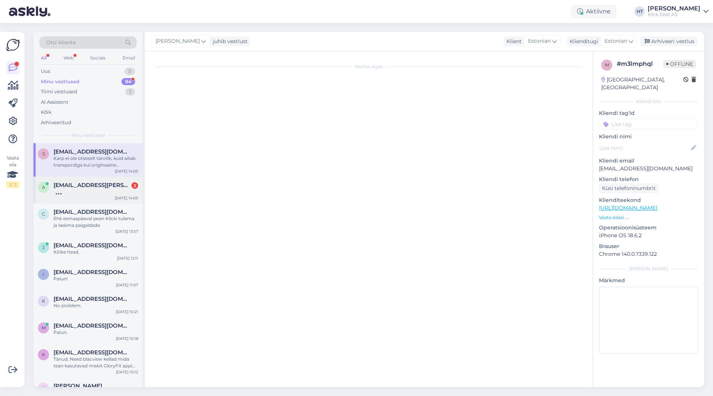
scroll to position [829, 0]
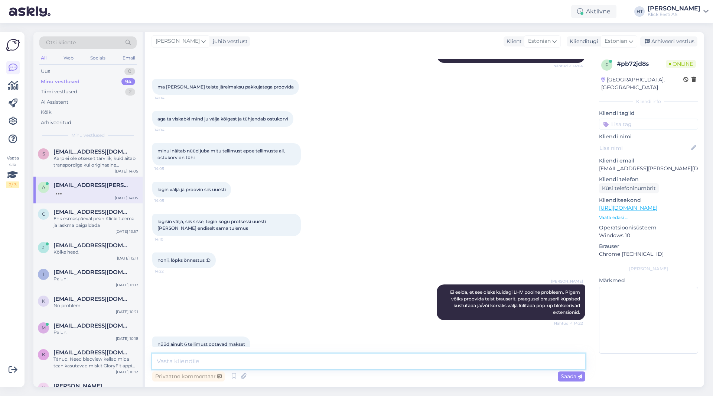
click at [256, 356] on textarea at bounding box center [368, 361] width 433 height 16
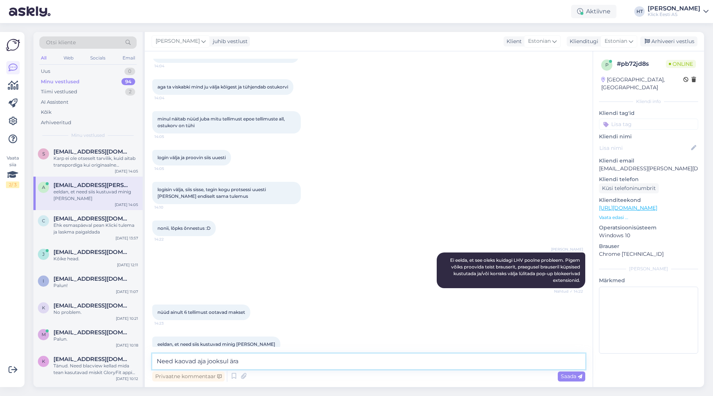
type textarea "Need kaovad aja jooksul ära."
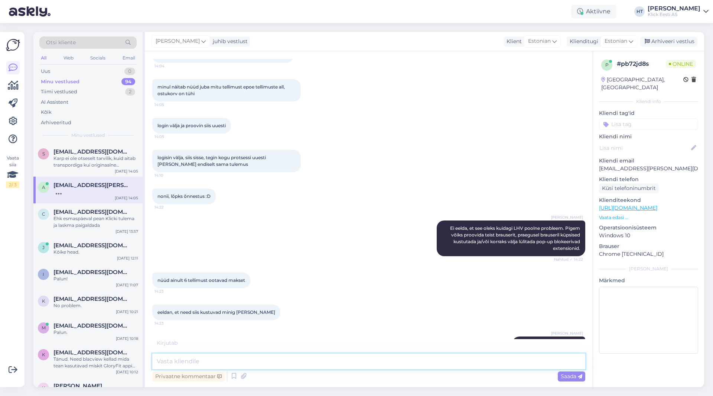
scroll to position [925, 0]
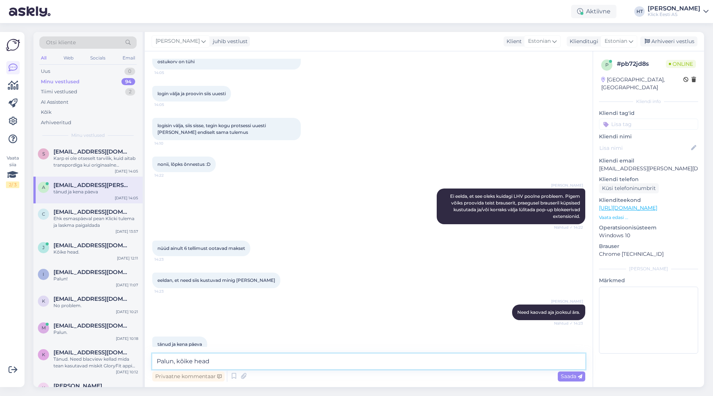
type textarea "Palun, kõike head!"
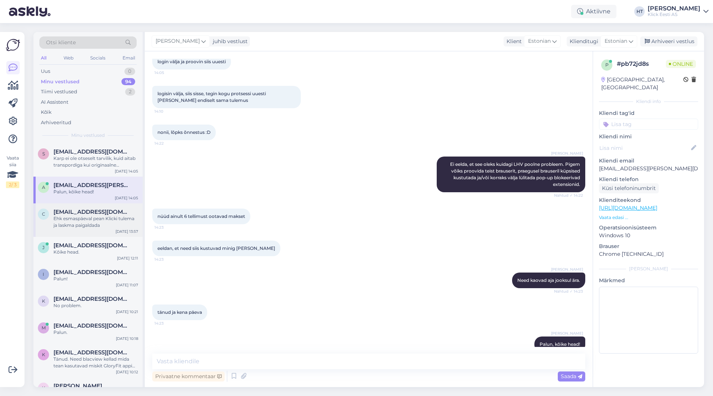
click at [122, 225] on div "Ehk esmaspäeval pean Klicki tulema ja laskma paigaldada" at bounding box center [96, 221] width 85 height 13
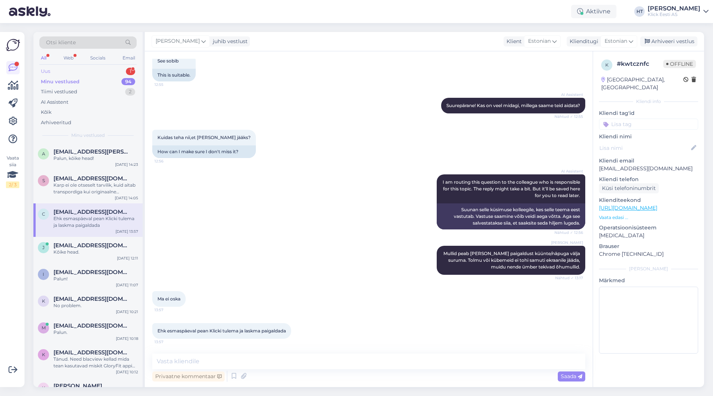
click at [106, 76] on div "Uus 1" at bounding box center [87, 71] width 97 height 10
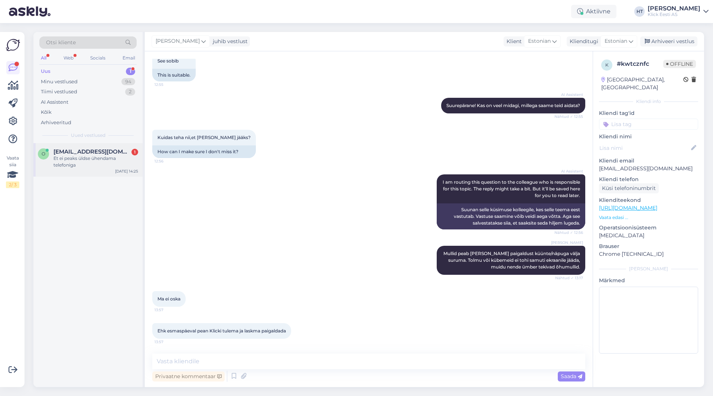
click at [109, 147] on div "o [EMAIL_ADDRESS][DOMAIN_NAME] 1 Et ei peaks üldse ühendama telefoniga [DATE] 1…" at bounding box center [87, 159] width 109 height 33
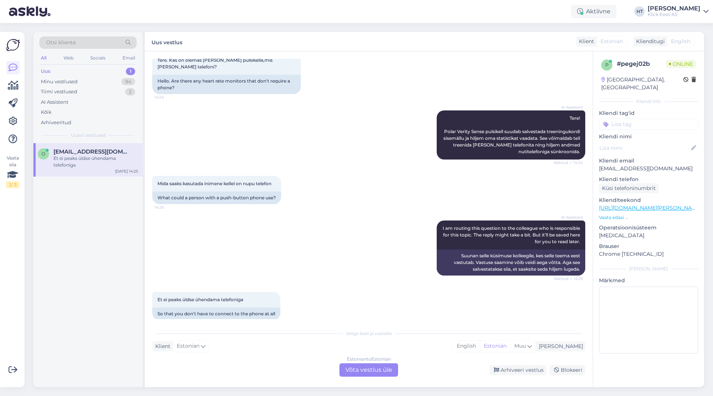
scroll to position [48, 0]
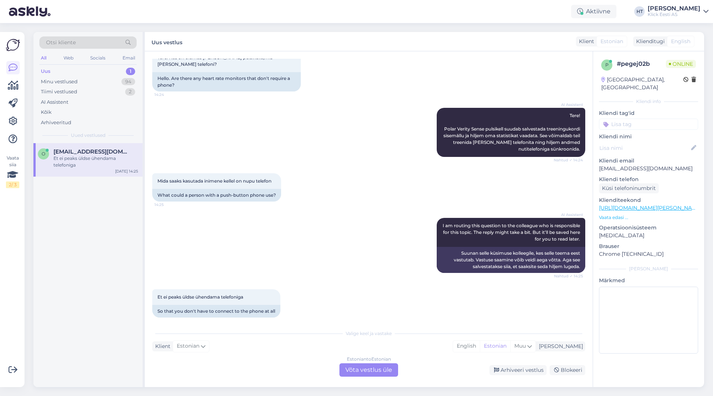
click at [355, 369] on div "Estonian to Estonian Võta vestlus üle" at bounding box center [369, 369] width 59 height 13
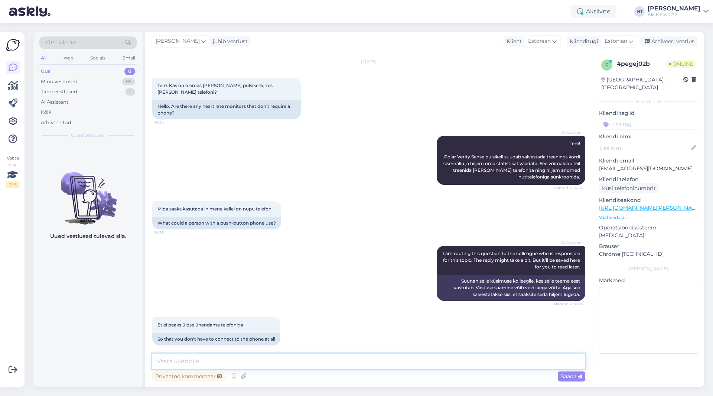
click at [350, 362] on textarea at bounding box center [368, 361] width 433 height 16
paste textarea "[URL][DOMAIN_NAME][PERSON_NAME]"
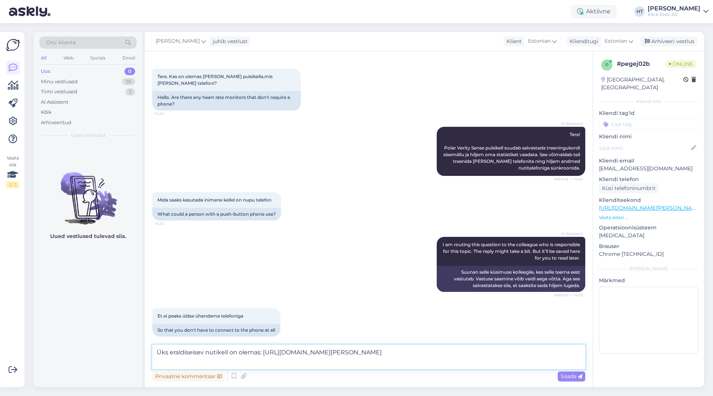
scroll to position [39, 0]
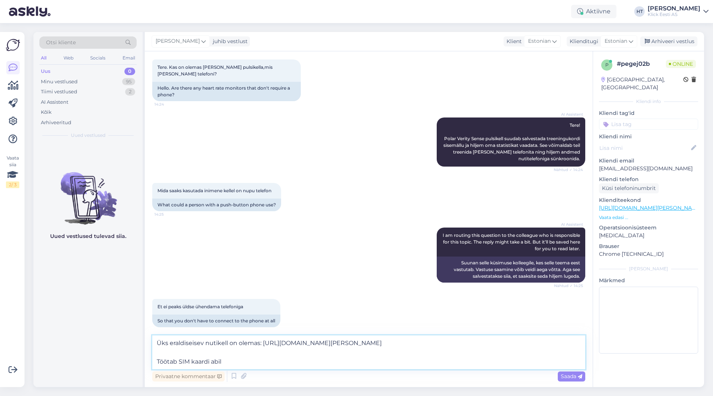
type textarea "Üks eraldiseisev nutikell on olemas: [URL][DOMAIN_NAME][PERSON_NAME] Töötab SIM…"
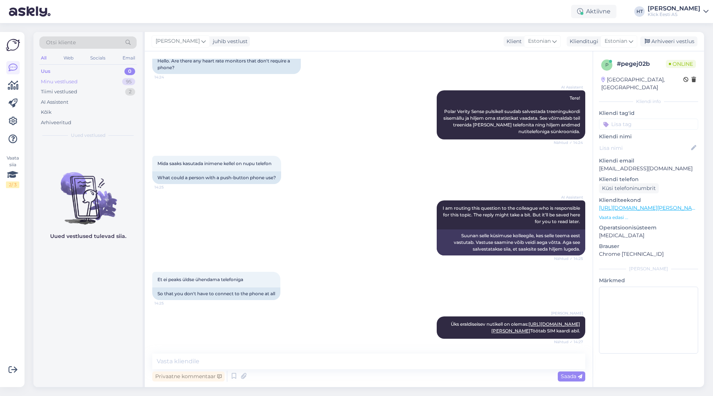
click at [103, 82] on div "Minu vestlused 95" at bounding box center [87, 82] width 97 height 10
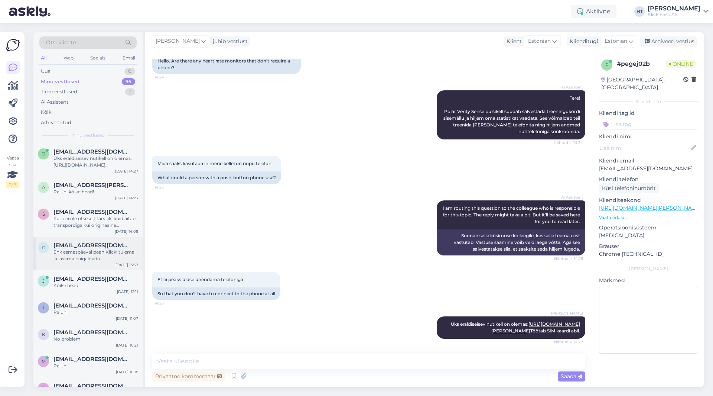
click at [105, 239] on div "c [EMAIL_ADDRESS][DOMAIN_NAME] Ehk esmaspäeval pean Klicki tulema ja laskma pai…" at bounding box center [87, 253] width 109 height 33
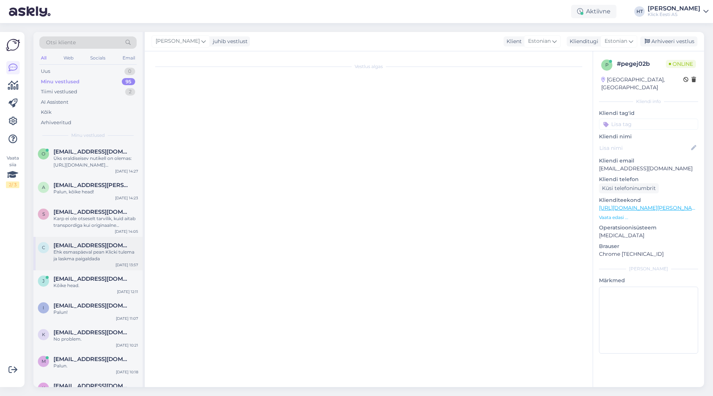
scroll to position [142, 0]
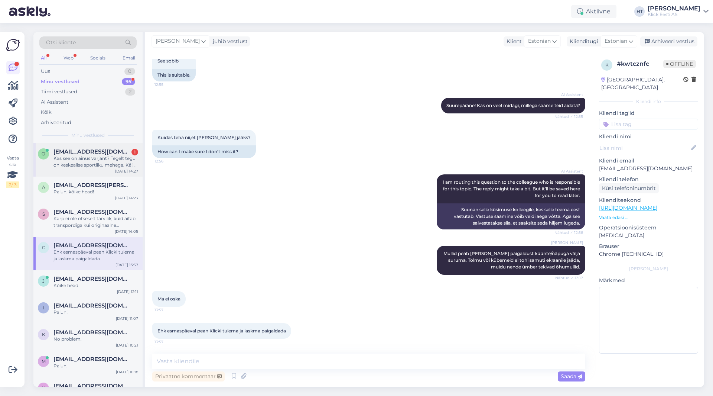
click at [92, 172] on div "o [EMAIL_ADDRESS][DOMAIN_NAME] 1 Kas see on ainus varjant? Tegelt tegu on keske…" at bounding box center [87, 159] width 109 height 33
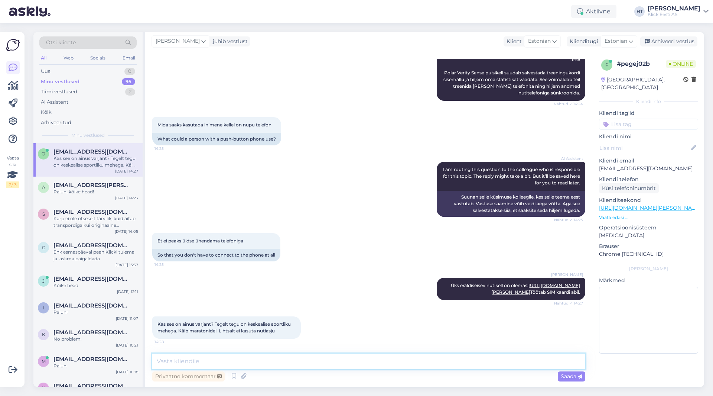
click at [290, 357] on textarea at bounding box center [368, 361] width 433 height 16
click at [360, 357] on textarea at bounding box center [368, 361] width 433 height 16
type textarea "Muid eraldiseisvaid kahjuks ei leidu."
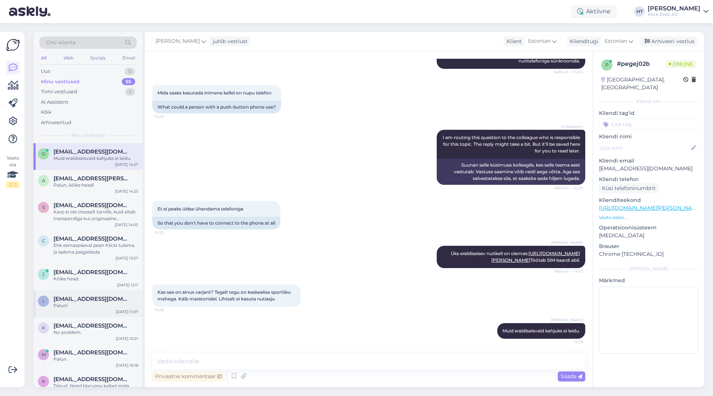
drag, startPoint x: 84, startPoint y: 305, endPoint x: 74, endPoint y: 312, distance: 12.1
click at [81, 305] on div "Palun!" at bounding box center [96, 305] width 85 height 7
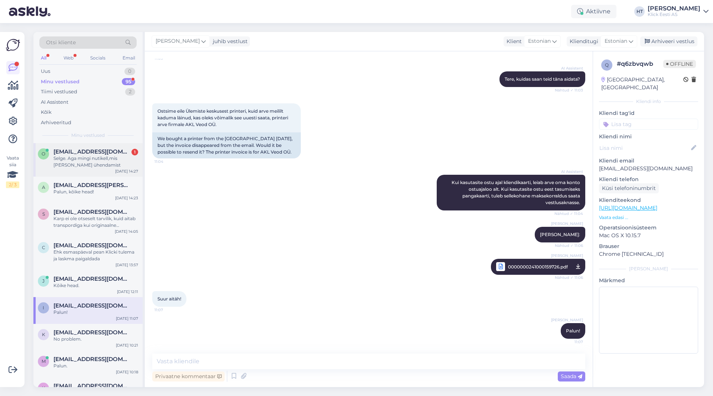
click at [85, 157] on div "Selge. Aga mingi nutikell,mis [PERSON_NAME] ühendamist" at bounding box center [96, 161] width 85 height 13
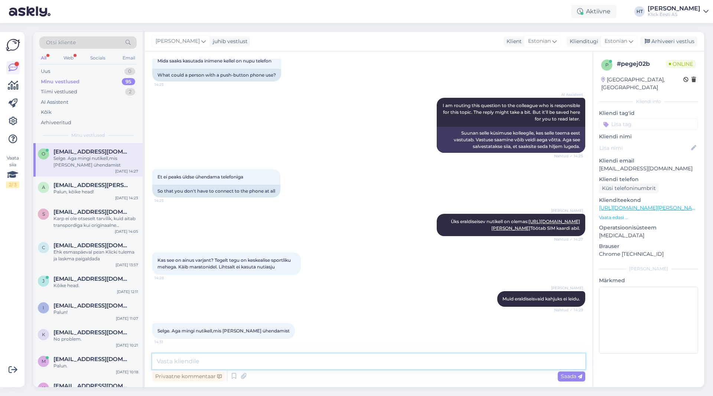
click at [292, 355] on textarea at bounding box center [368, 361] width 433 height 16
type textarea "Selliseid ei leidu."
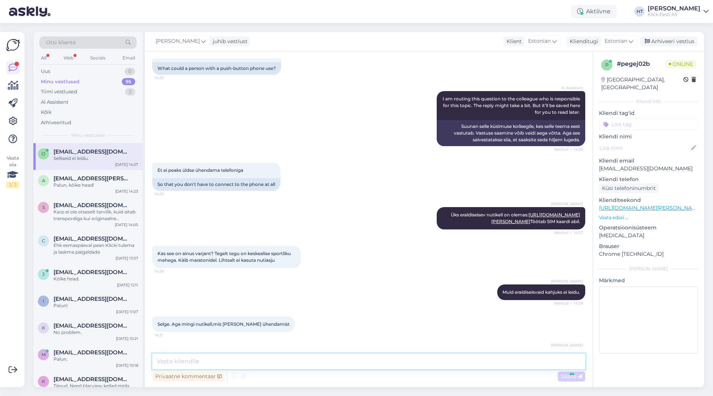
scroll to position [207, 0]
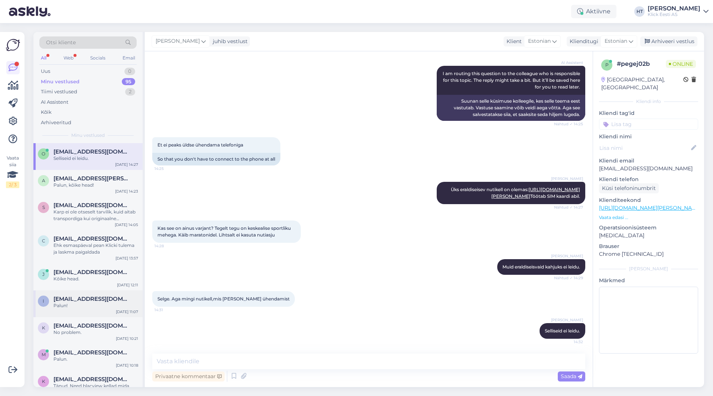
click at [91, 311] on div "i [EMAIL_ADDRESS][DOMAIN_NAME] Palun! [DATE] 11:07" at bounding box center [87, 303] width 109 height 27
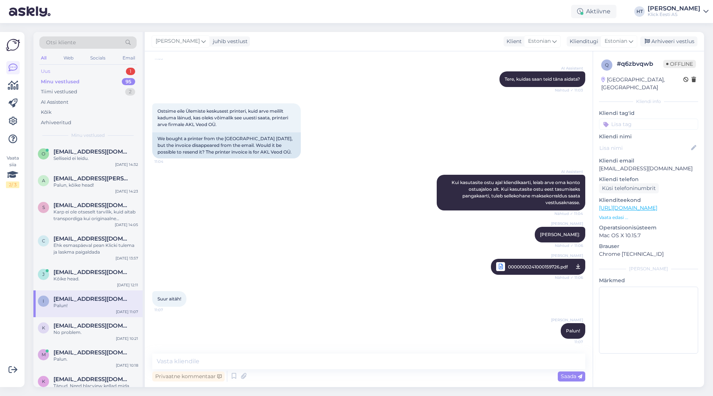
click at [108, 68] on div "Uus 1" at bounding box center [87, 71] width 97 height 10
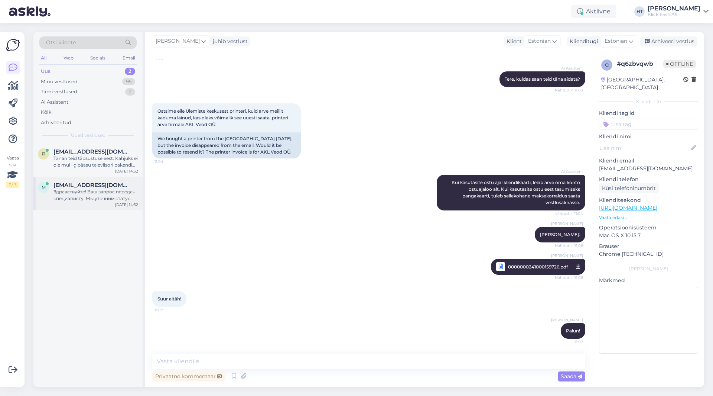
click at [106, 183] on span "[EMAIL_ADDRESS][DOMAIN_NAME]" at bounding box center [92, 185] width 77 height 7
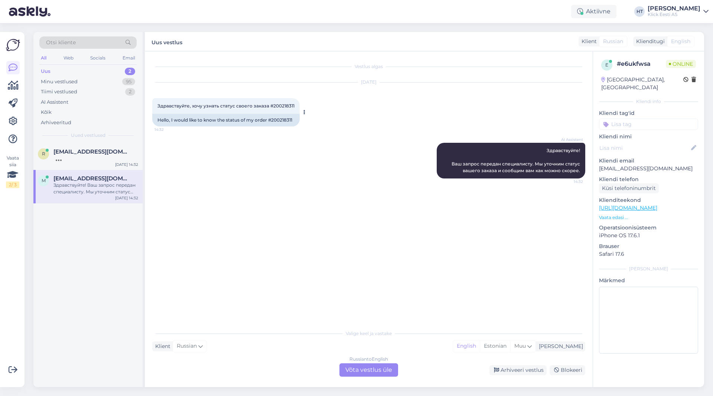
click at [283, 122] on div "Hello, I would like to know the status of my order #200218311" at bounding box center [226, 120] width 148 height 13
copy div "200218311"
click at [356, 182] on div "AI Assistent Здравствуйте! Ваш запрос передан специалисту. Мы уточним статус ва…" at bounding box center [368, 161] width 433 height 52
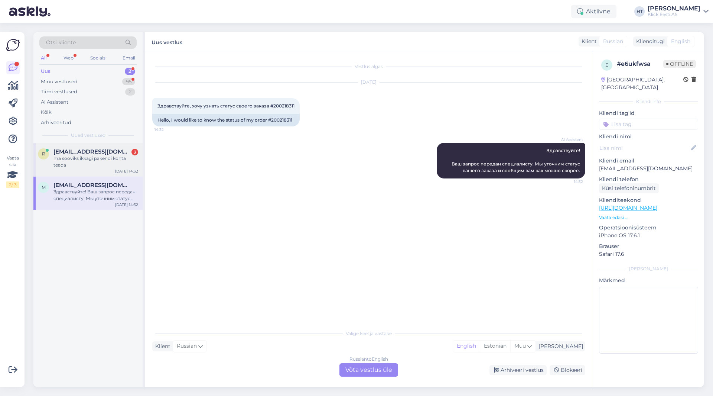
click at [122, 161] on div "ma sooviks ikkagi pakendi kohta teada" at bounding box center [96, 161] width 85 height 13
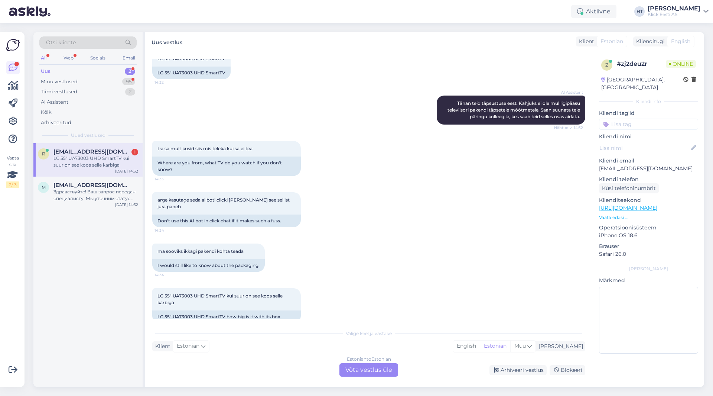
scroll to position [376, 0]
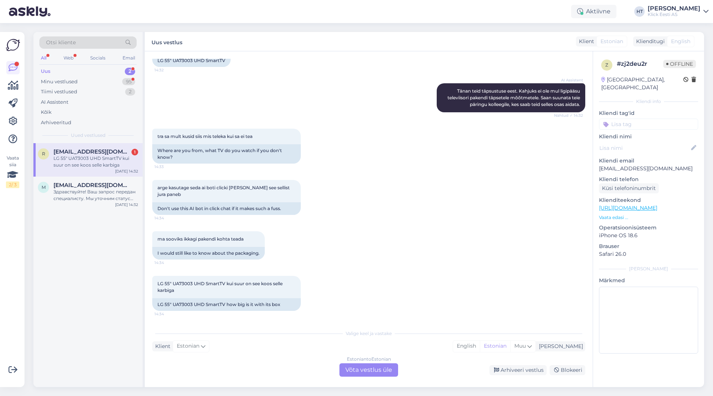
click at [331, 275] on div "LG 55" UA73003 UHD SmartTV kui suur on see koos selle karbiga 14:34 LG 55" UA73…" at bounding box center [368, 293] width 433 height 51
click at [366, 372] on div "Estonian to Estonian Võta vestlus üle" at bounding box center [369, 369] width 59 height 13
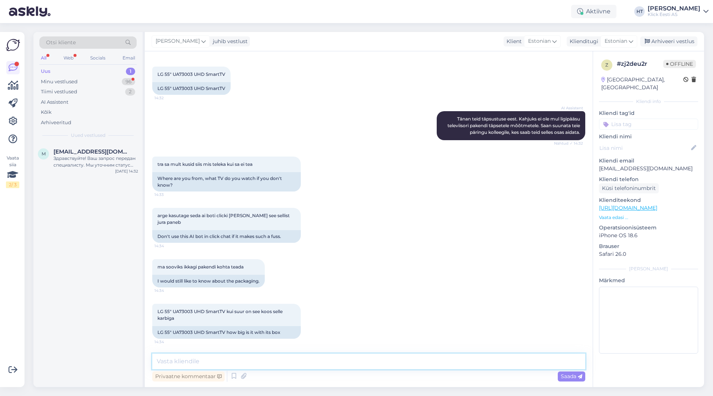
click at [355, 365] on textarea at bounding box center [368, 361] width 433 height 16
paste textarea "138,5 x 83 x 12,8"
type textarea "138,5 x 83 x 12,8 cm"
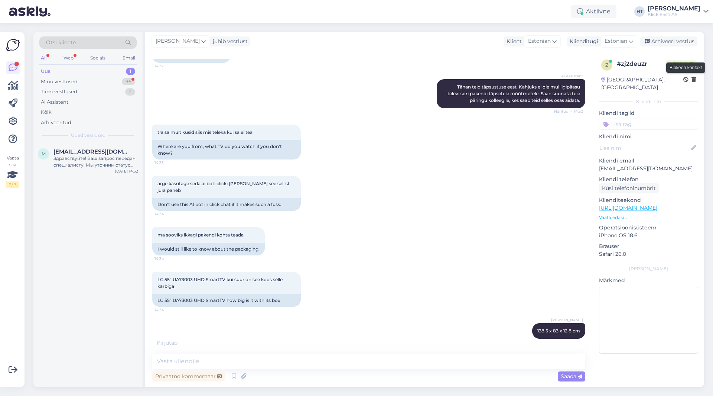
click at [685, 79] on icon at bounding box center [686, 79] width 5 height 5
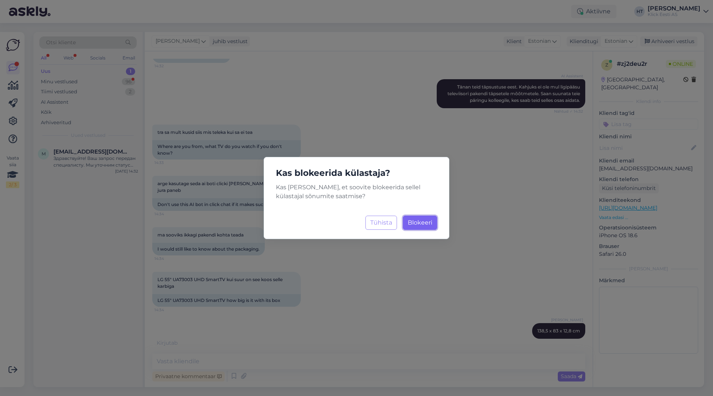
click at [424, 223] on span "Blokeeri" at bounding box center [420, 222] width 25 height 7
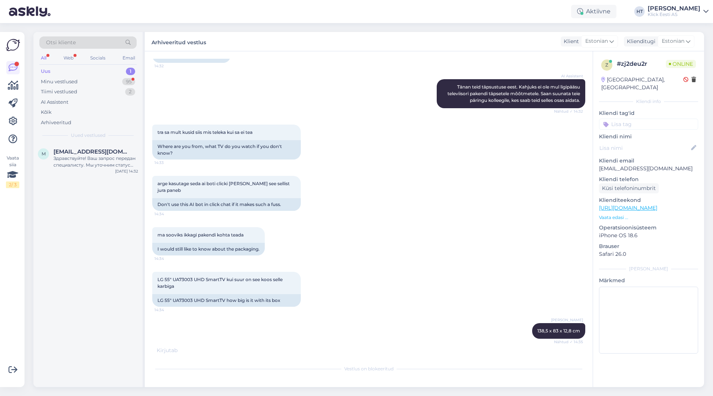
scroll to position [380, 0]
click at [99, 158] on div "Здравствуйте! Ваш запрос передан специалисту. Мы уточним статус вашего заказа и…" at bounding box center [96, 161] width 85 height 13
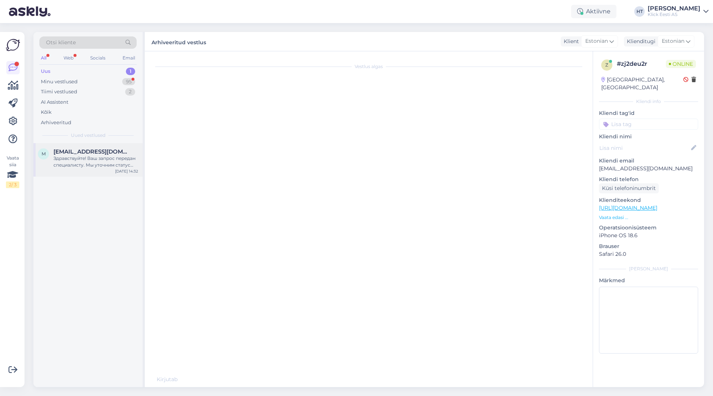
scroll to position [0, 0]
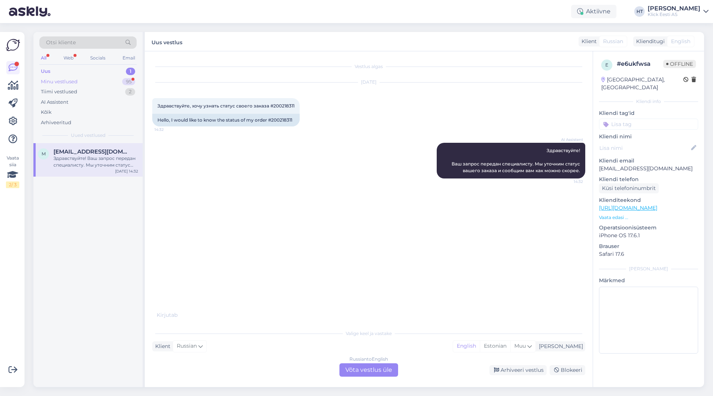
click at [124, 83] on div "95" at bounding box center [128, 81] width 13 height 7
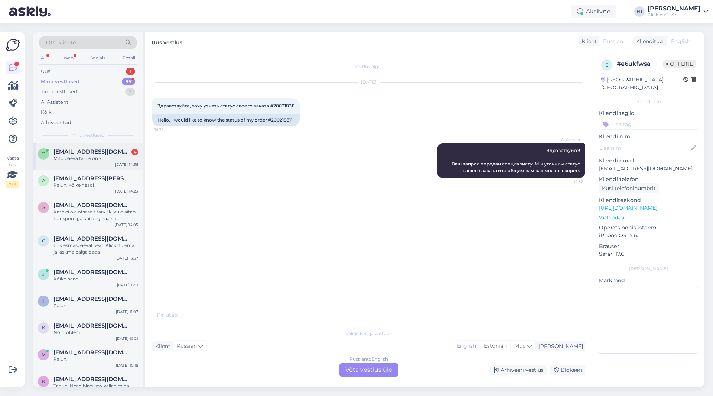
click at [117, 156] on div "Mitu päeva tarne on ?" at bounding box center [96, 158] width 85 height 7
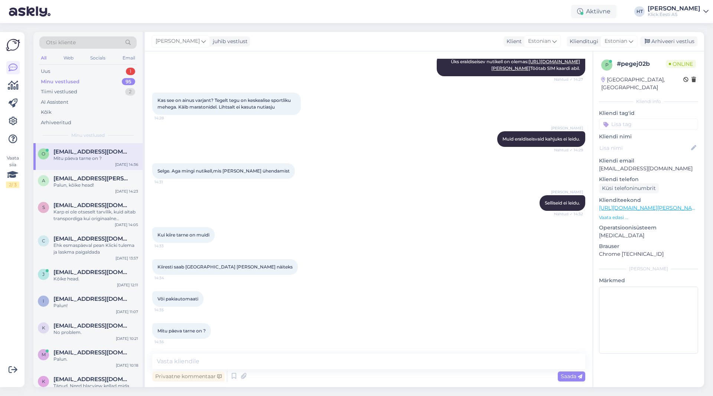
scroll to position [335, 0]
click at [255, 363] on textarea at bounding box center [368, 361] width 433 height 16
type textarea "L"
type textarea ""Tarneinfo" lahtris on iga toote tarneajad kirjas."
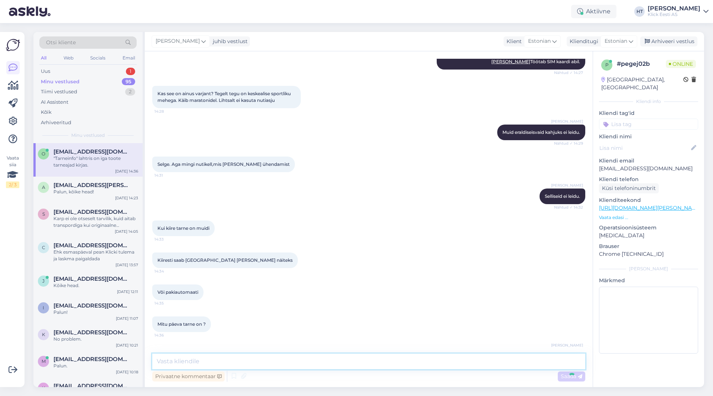
scroll to position [367, 0]
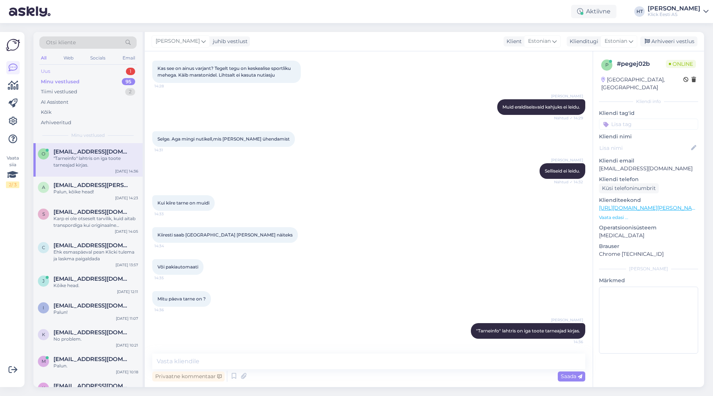
click at [104, 70] on div "Uus 1" at bounding box center [87, 71] width 97 height 10
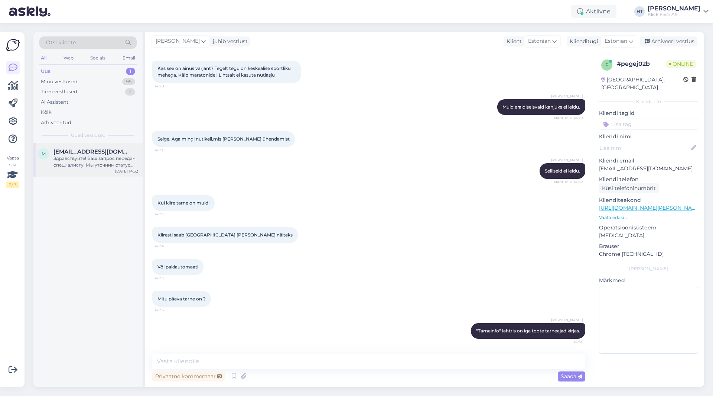
click at [106, 161] on div "Здравствуйте! Ваш запрос передан специалисту. Мы уточним статус вашего заказа и…" at bounding box center [96, 161] width 85 height 13
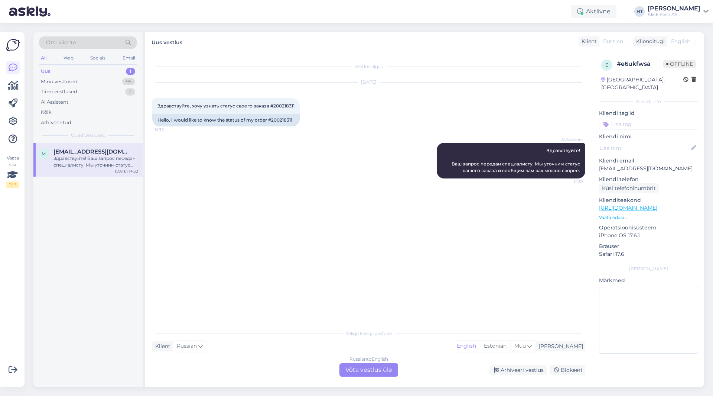
click at [504, 253] on div "Vestlus algas [DATE] Здравствуйте, хочу узнать статус своего заказа #200218311 …" at bounding box center [372, 189] width 440 height 260
click at [362, 367] on div "Russian to English Võta vestlus üle" at bounding box center [369, 369] width 59 height 13
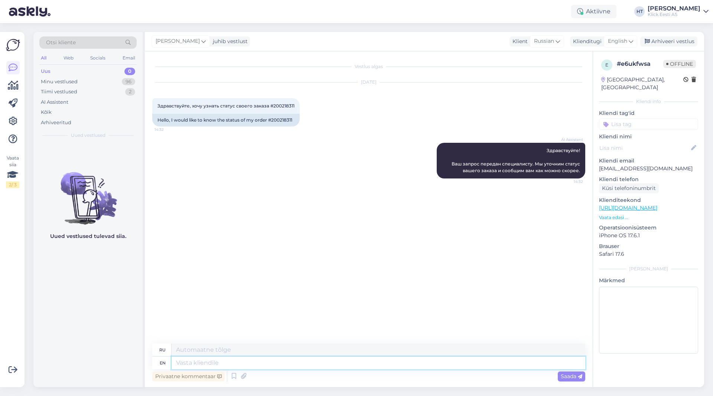
click at [348, 364] on textarea at bounding box center [379, 362] width 414 height 13
type textarea "We're s"
type textarea "Были"
type textarea "We're still"
type textarea "Мы все еще"
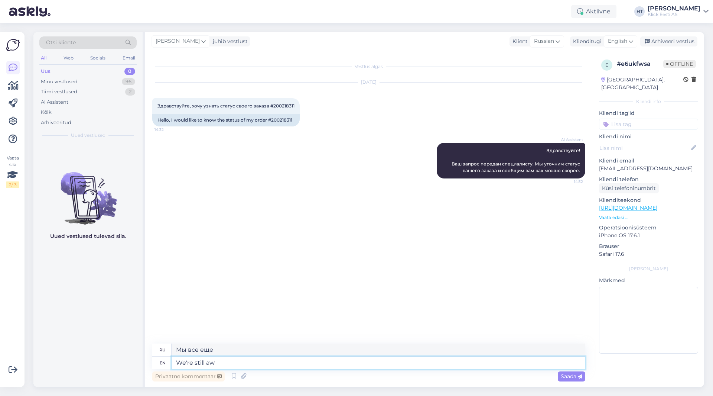
type textarea "We're still awa"
type textarea "Мы все еще впереди."
type textarea "We're still awaiting s"
type textarea "Мы все еще ждем"
type textarea "We're still awaiting stock f"
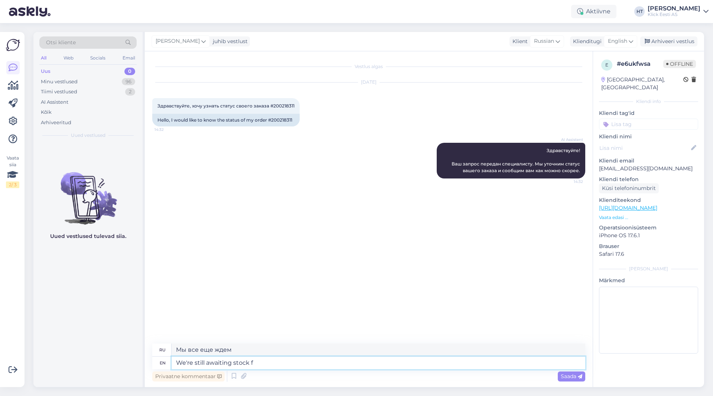
type textarea "Мы все еще ждем поступления товара на склад."
type textarea "We're still awaiting stock from t"
type textarea "Мы все еще ждем поступления товара от"
type textarea "We're still awaiting stock from the supplier."
type textarea "Мы все еще ожидаем поставку товара от поставщика."
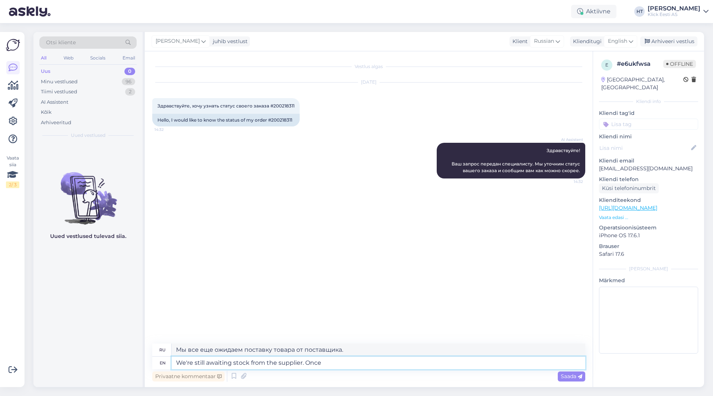
type textarea "We're still awaiting stock from the supplier. Once"
type textarea "Мы всё ещё ожидаем поставки от поставщика."
type textarea "We're still awaiting stock from the supplier. Once we ha"
type textarea "Мы всё ещё ожидаем поставки от поставщика. Как только мы"
type textarea "We're still awaiting stock from the supplier. Once we have i"
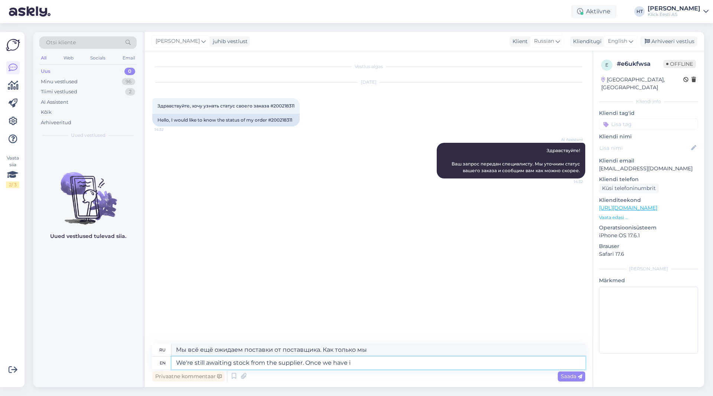
type textarea "Мы всё ещё ожидаем поставки от поставщика. Как только мы получим..."
type textarea "We're still awaiting stock from the supplier. Once we have it i"
type textarea "Мы всё ещё ждём поставки от поставщика. Как только получим,"
type textarea "We're still awaiting stock from the supplier. Once we have it in our wa"
type textarea "Мы всё ещё ожидаем поставки от поставщика. Как только товар появится в наличии,"
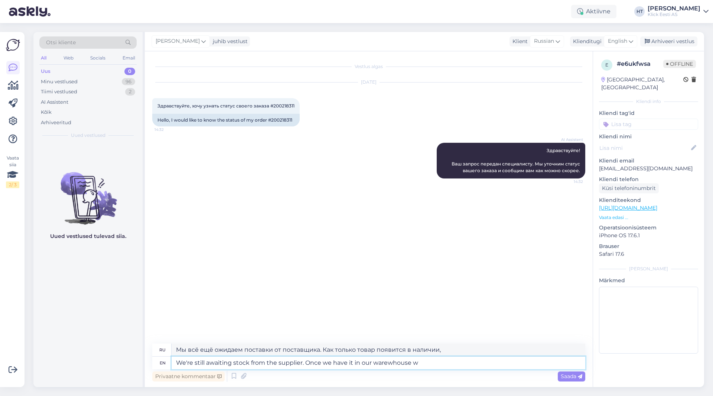
type textarea "We're still awaiting stock from the supplier. Once we have it in our warewhouse…"
type textarea "Мы всё ещё ожидаем поставки от поставщика. Как только товар появится на нашем с…"
type textarea "We're still awaiting stock from the supplier. Once we have it in our warewhouse…"
type textarea "Мы всё ещё ожидаем поставки от поставщика. Как только товар появится на нашем с…"
type textarea "We're still awaiting stock from the supplier. Once we have it in our warewhouse…"
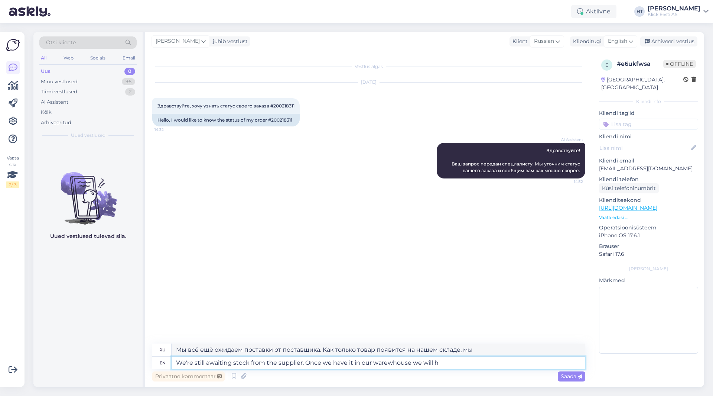
type textarea "Мы всё ещё ожидаем поставки от поставщика. Как только товар появится на нашем с…"
type textarea "We're still awaiting stock from the supplier. Once we have it in our warewhouse…"
type textarea "Мы всё ещё ожидаем поставки от поставщика. Как только товар появится на нашем с…"
type textarea "We're still awaiting stock from the supplier. Once we have it in our warewhouse…"
type textarea "Мы всё ещё ожидаем поставки от поставщика. Как только товар появится на нашем с…"
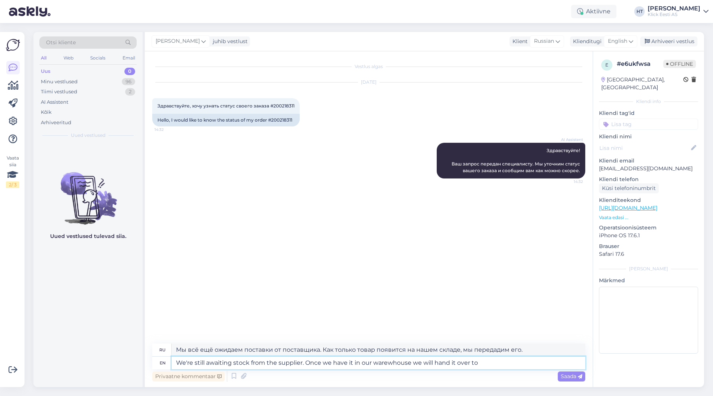
type textarea "We're still awaiting stock from the supplier. Once we have it in our warewhouse…"
type textarea "Мы всё ещё ожидаем поставки от поставщика. Как только товар появится на нашем с…"
type textarea "We're still awaiting stock from the supplier. Once we have it in our warewhouse…"
type textarea "Мы всё ещё ожидаем поставки от поставщика. Как только товар появится на нашем с…"
type textarea "We're still awaiting stock from the supplier. Once we have it in our warewhouse…"
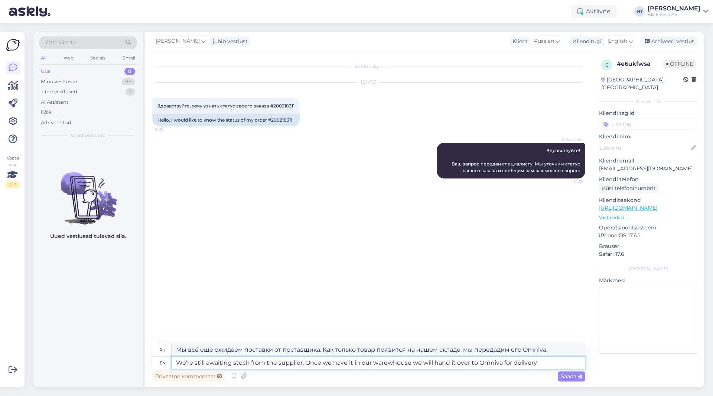
type textarea "Мы всё ещё ожидаем поставки от поставщика. Как только товар появится на нашем с…"
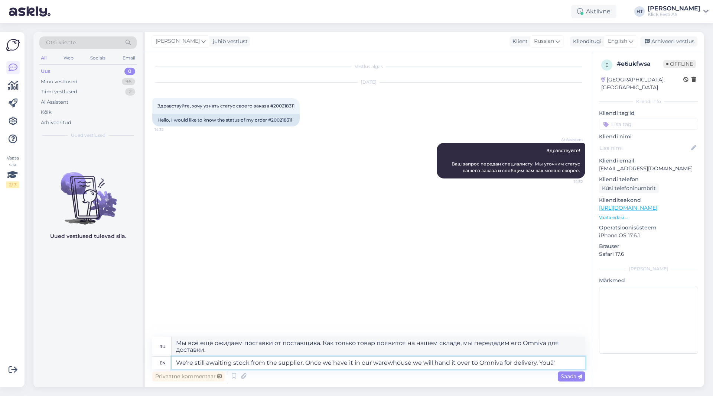
type textarea "We're still awaiting stock from the supplier. Once we have it in our warewhouse…"
type textarea "Мы всё ещё ожидаем поставки от поставщика. Как только товар появится на нашем с…"
type textarea "We're still awaiting stock from the supplier. Once we have it in our warewhouse…"
type textarea "Мы всё ещё ожидаем поставки от поставщика. Как только товар появится на нашем с…"
type textarea "We're still awaiting stock from the supplier. Once we have it in our warewhouse…"
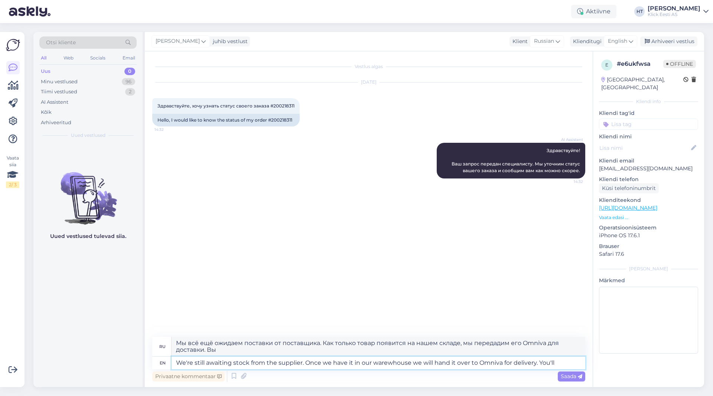
type textarea "Мы всё ещё ожидаем поставки от поставщика. Как только товар появится на нашем с…"
type textarea "We're still awaiting stock from the supplier. Once we have it in our warewhouse…"
type textarea "Мы всё ещё ожидаем поставки от поставщика. Как только товар появится на нашем с…"
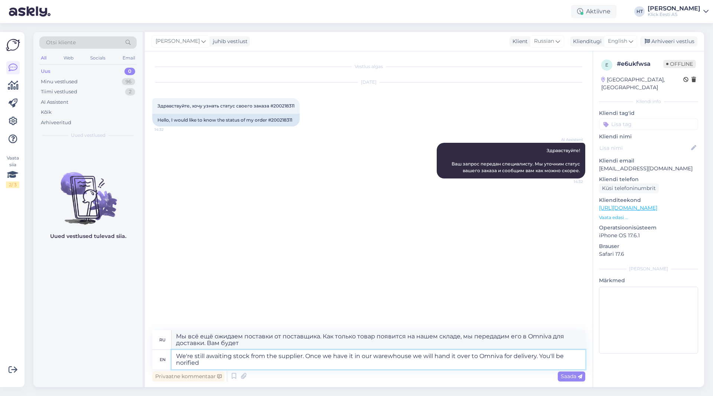
type textarea "We're still awaiting stock from the supplier. Once we have it in our warewhouse…"
type textarea "Мы всё ещё ожидаем поставки от поставщика. Как только товар появится на нашем с…"
type textarea "We're still awaiting stock from the supplier. Once we have it in our warewhouse…"
type textarea "Мы всё ещё ожидаем поставки от поставщика. Как только товар появится на нашем с…"
type textarea "We're still awaiting stock from the supplier. Once we have it in our warewhouse…"
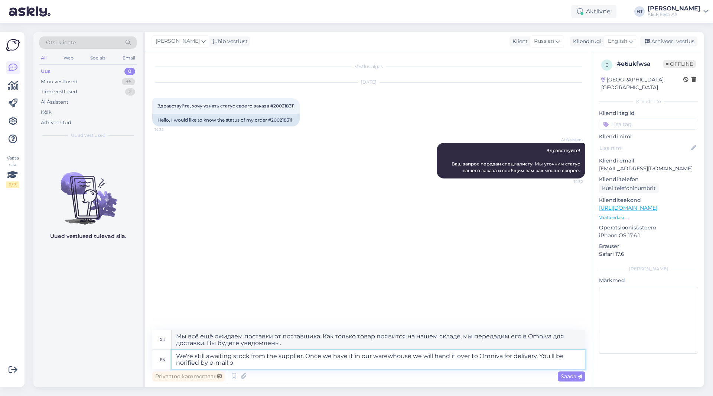
type textarea "Мы всё ещё ожидаем поставки от поставщика. Как только товар появится на нашем с…"
type textarea "We're still awaiting stock from the supplier. Once we have it in our warewhouse…"
type textarea "Мы всё ещё ожидаем поставки от поставщика. Как только товар появится на нашем с…"
click at [392, 354] on textarea "We're still awaiting stock from the supplier. Once we have it in our warewhouse…" at bounding box center [379, 359] width 414 height 19
type textarea "We're still awaiting stock from the supplier. Once we have it in our warehouse …"
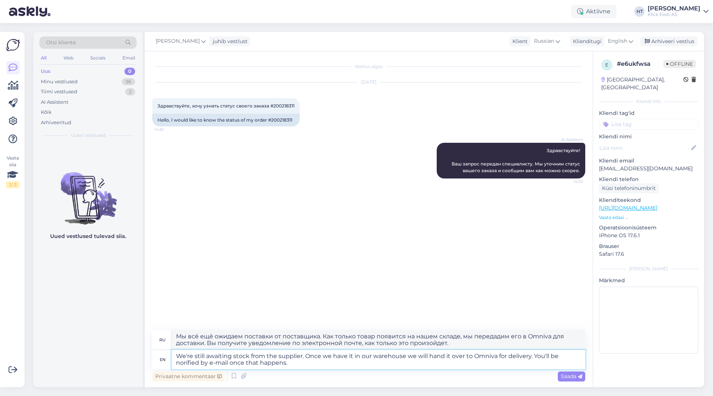
click at [409, 365] on textarea "We're still awaiting stock from the supplier. Once we have it in our warehouse …" at bounding box center [379, 359] width 414 height 19
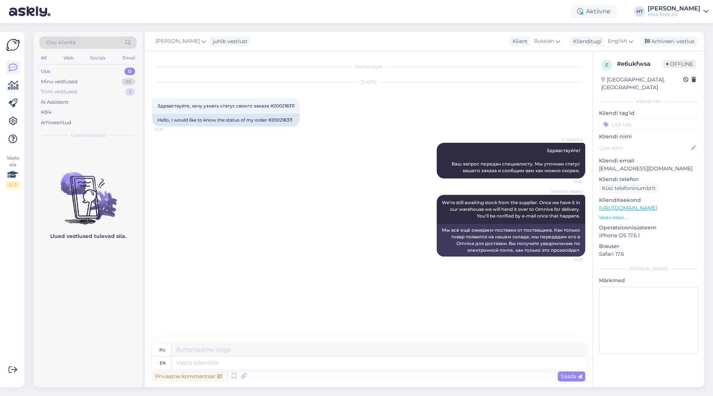
click at [126, 87] on div "Tiimi vestlused 2" at bounding box center [87, 92] width 97 height 10
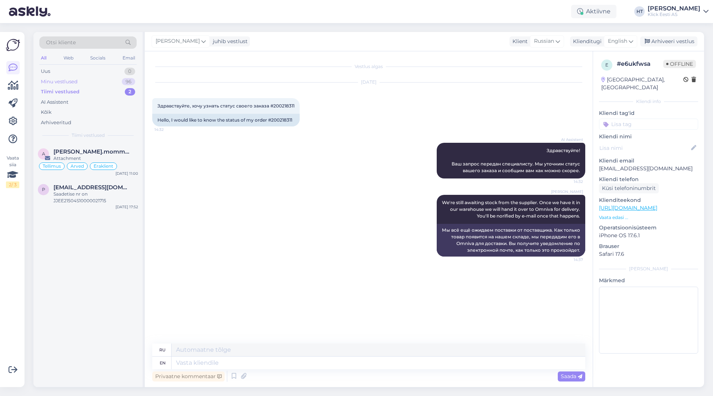
click at [127, 84] on div "96" at bounding box center [128, 81] width 13 height 7
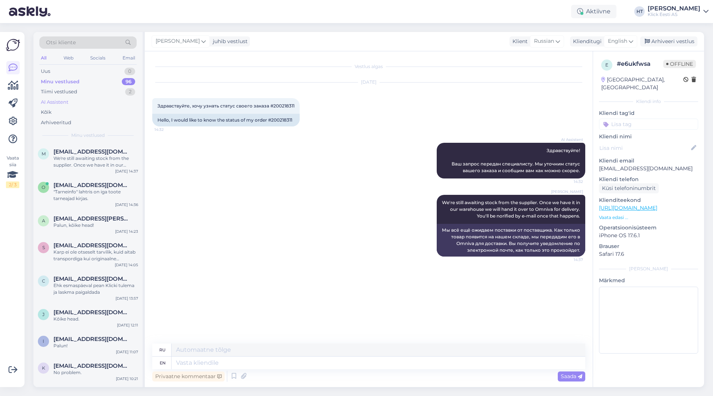
click at [97, 103] on div "AI Assistent" at bounding box center [87, 102] width 97 height 10
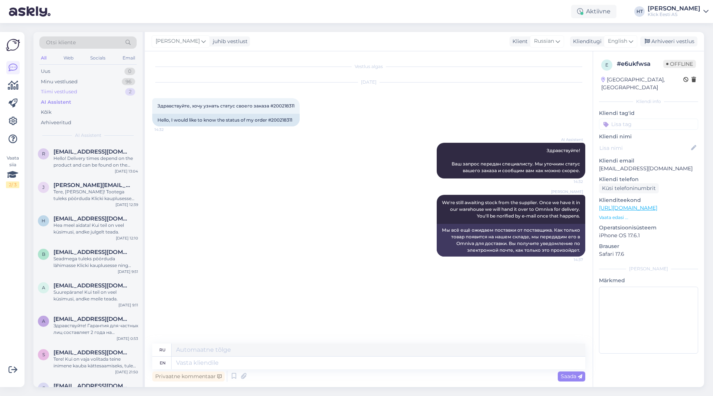
click at [98, 95] on div "Tiimi vestlused 2" at bounding box center [87, 92] width 97 height 10
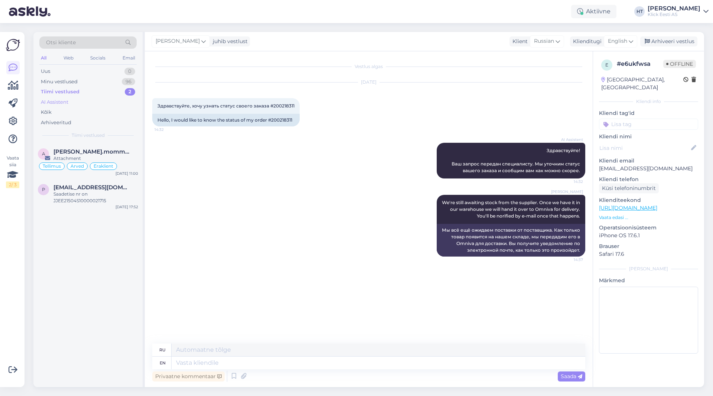
click at [101, 104] on div "AI Assistent" at bounding box center [87, 102] width 97 height 10
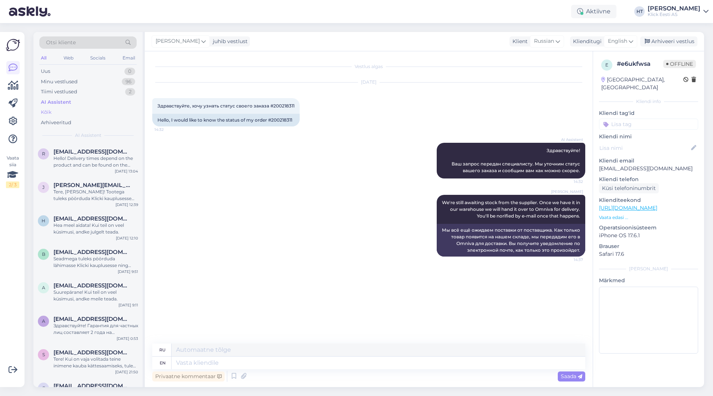
click at [103, 113] on div "Kõik" at bounding box center [87, 112] width 97 height 10
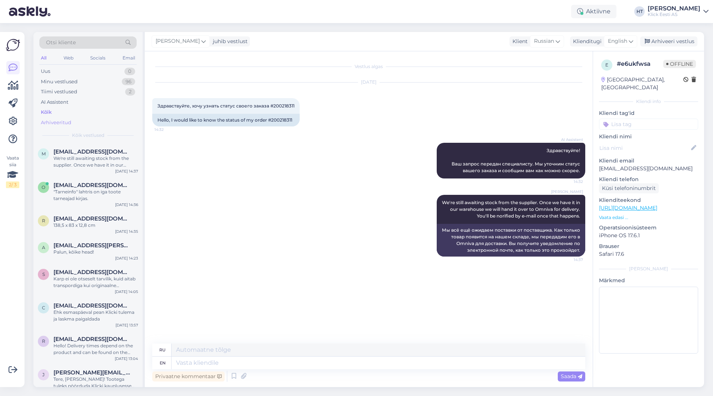
click at [94, 119] on div "Arhiveeritud" at bounding box center [87, 122] width 97 height 10
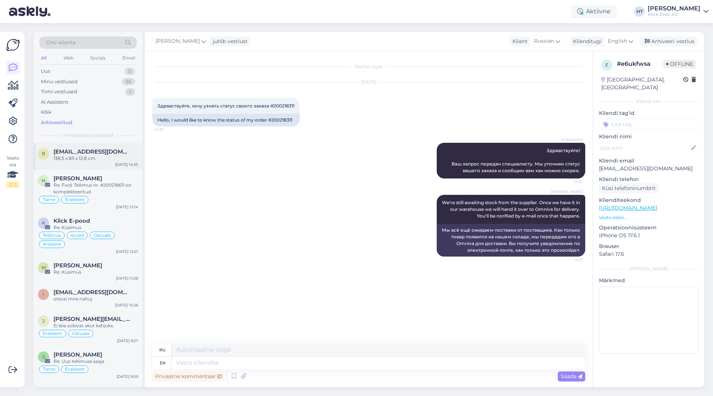
click at [108, 159] on div "138,5 x 83 x 12,8 cm" at bounding box center [96, 158] width 85 height 7
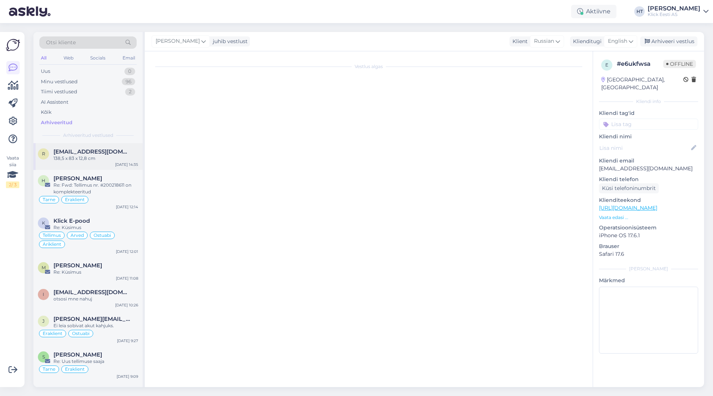
scroll to position [373, 0]
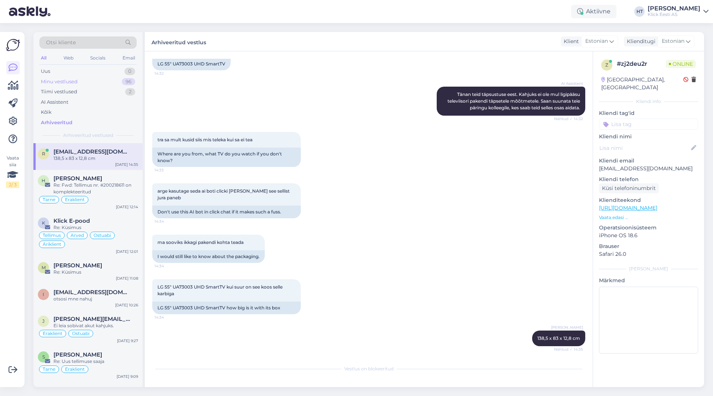
click at [115, 85] on div "Minu vestlused 96" at bounding box center [87, 82] width 97 height 10
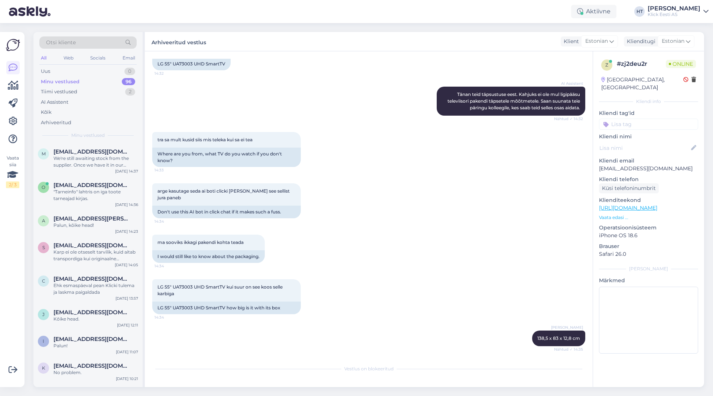
click at [306, 350] on div "[PERSON_NAME] 138,5 x 83 x 12,8 cm Nähtud ✓ 14:35" at bounding box center [368, 338] width 433 height 32
click at [127, 164] on div "We're still awaiting stock from the supplier. Once we have it in our warehouse …" at bounding box center [96, 161] width 85 height 13
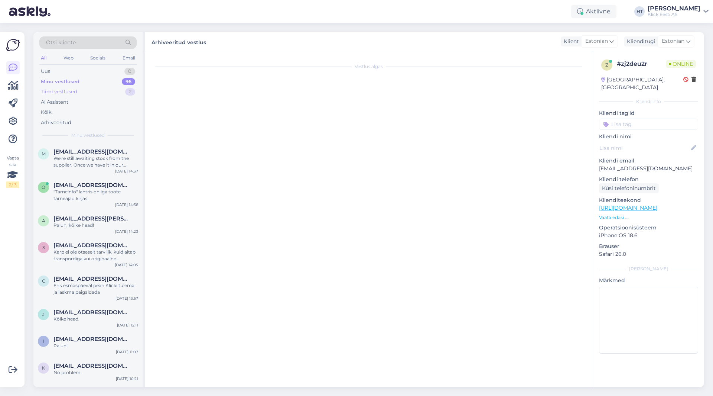
scroll to position [0, 0]
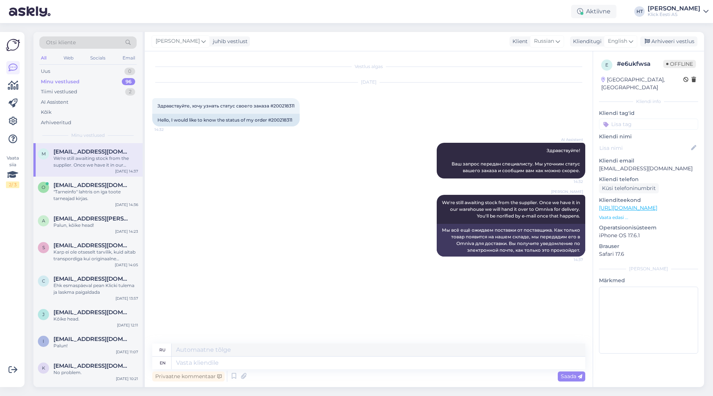
click at [113, 80] on div "Minu vestlused 96" at bounding box center [87, 82] width 97 height 10
click at [16, 262] on div "Vaata siia 2 / 3" at bounding box center [13, 209] width 14 height 343
click at [129, 72] on div "1" at bounding box center [130, 71] width 9 height 7
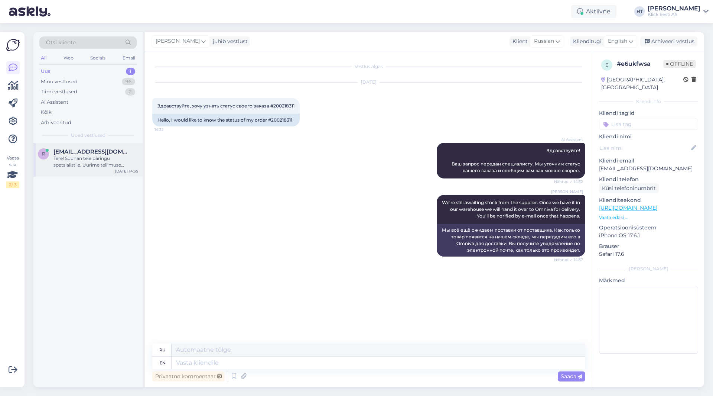
click at [103, 161] on div "Tere! Suunan teie päringu spetsialistile. Uurime tellimuse 200217041 [PERSON_NA…" at bounding box center [96, 161] width 85 height 13
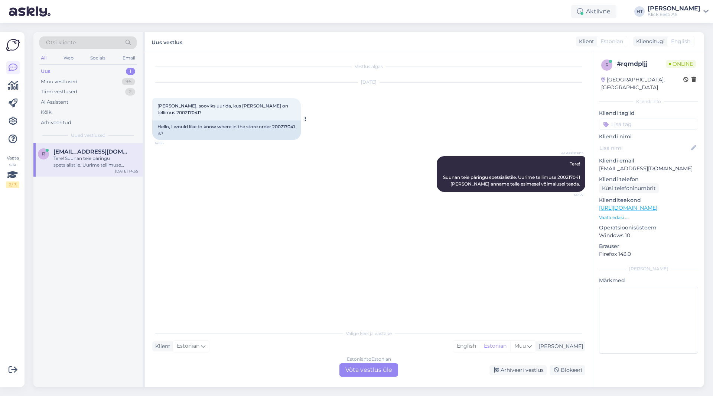
click at [257, 106] on span "[PERSON_NAME], sooviks uurida, kus [PERSON_NAME] on tellimus 200217041?" at bounding box center [224, 109] width 132 height 12
copy span "200217041"
click at [124, 81] on div "96" at bounding box center [128, 81] width 13 height 7
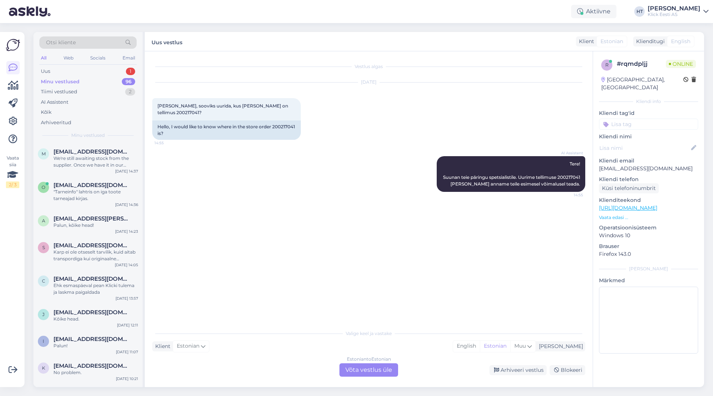
click at [281, 187] on div "AI Assistent Tere! Suunan teie päringu spetsialistile. Uurime tellimuse 2002170…" at bounding box center [368, 174] width 433 height 52
click at [374, 364] on div "Estonian to Estonian Võta vestlus üle" at bounding box center [369, 369] width 59 height 13
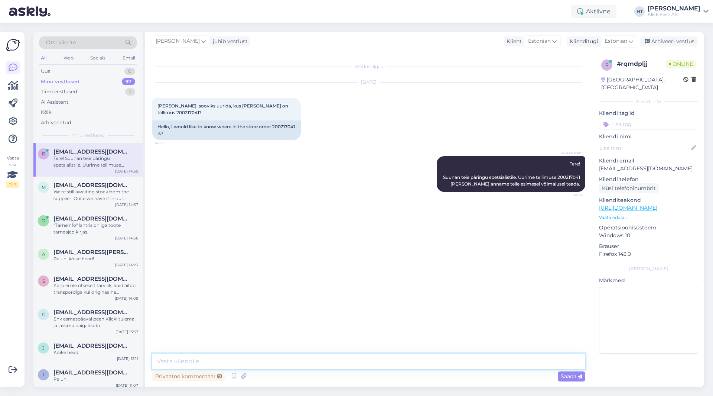
click at [373, 364] on textarea at bounding box center [368, 361] width 433 height 16
type textarea "Suunati Jõhvi poodi."
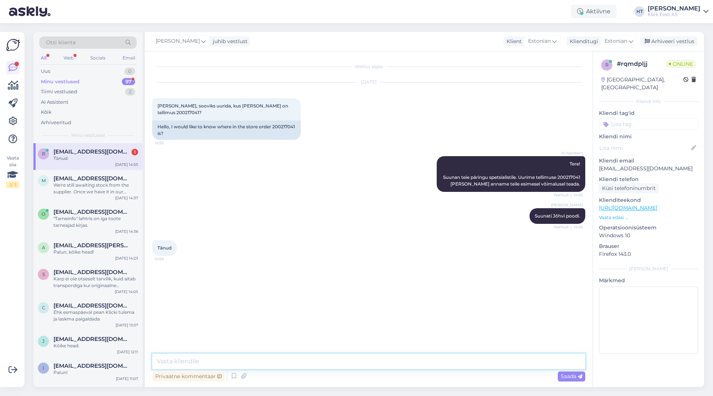
click at [275, 355] on textarea at bounding box center [368, 361] width 433 height 16
type textarea "Palun."
click at [121, 215] on div ""Tarneinfo" lahtris on iga toote tarneajad kirjas." at bounding box center [96, 221] width 85 height 13
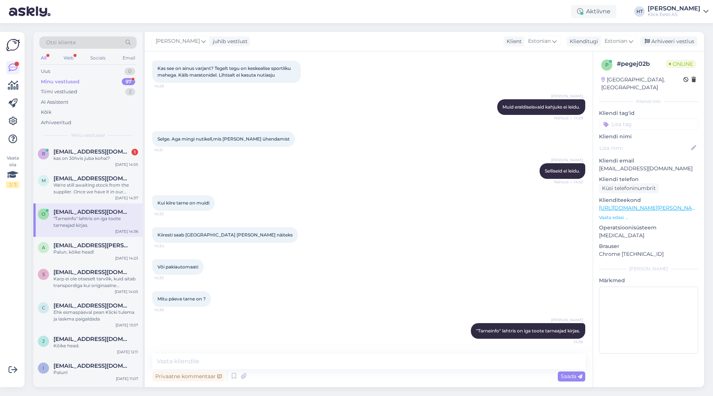
click at [330, 282] on div "Või pakiautomaati 14:35" at bounding box center [368, 267] width 433 height 32
click at [123, 165] on div "[DATE] 14:55" at bounding box center [126, 165] width 23 height 6
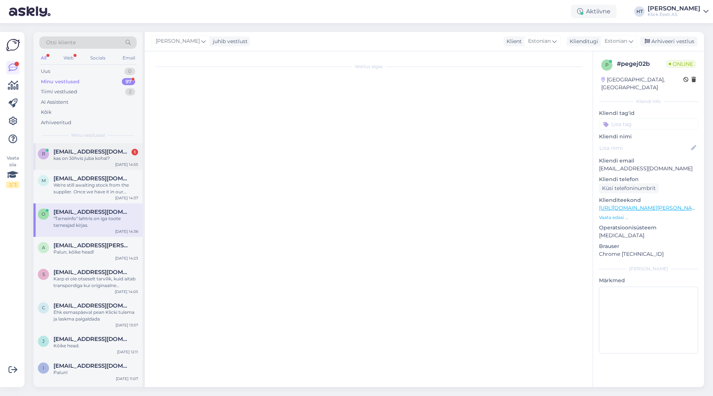
scroll to position [0, 0]
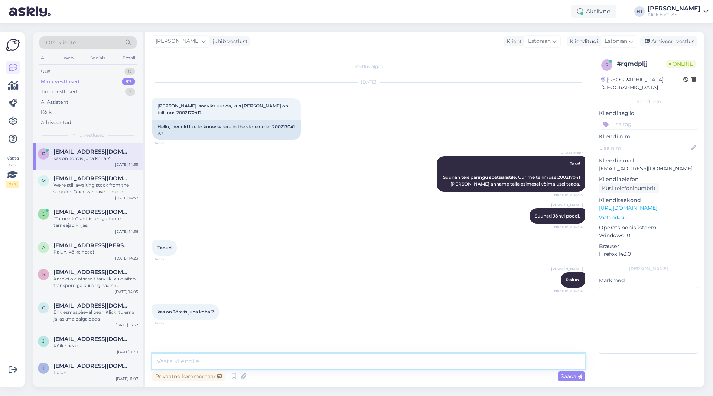
click at [320, 366] on textarea at bounding box center [368, 361] width 433 height 16
type textarea "[PERSON_NAME] ootab kätte saamist."
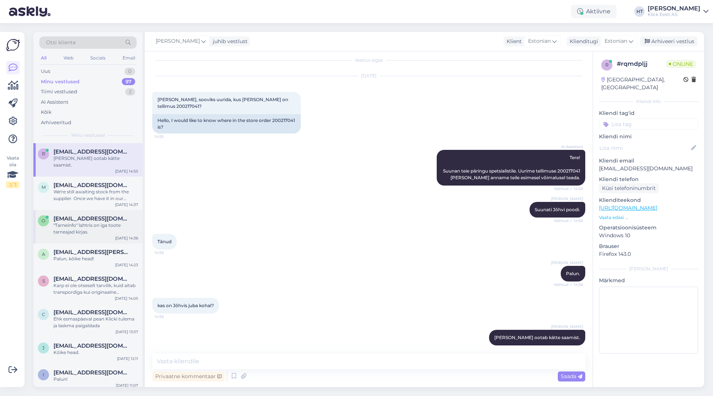
click at [106, 230] on div "o [EMAIL_ADDRESS][DOMAIN_NAME] "Tarneinfo" lahtris on iga toote tarneajad kirja…" at bounding box center [87, 226] width 109 height 33
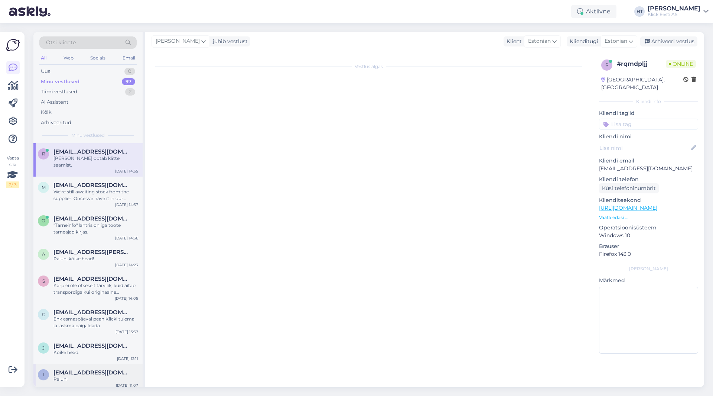
scroll to position [367, 0]
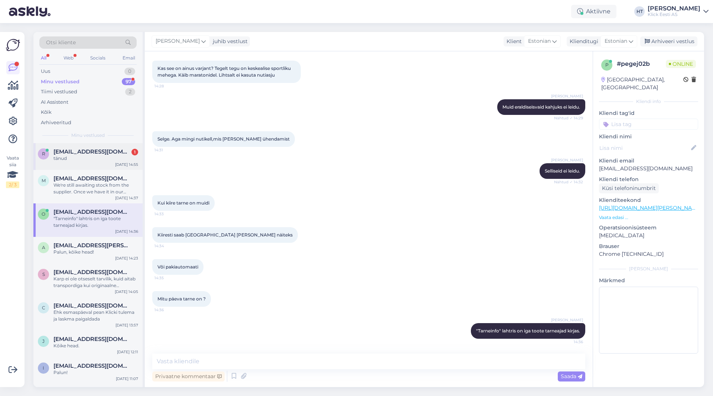
click at [78, 153] on span "[EMAIL_ADDRESS][DOMAIN_NAME]" at bounding box center [92, 151] width 77 height 7
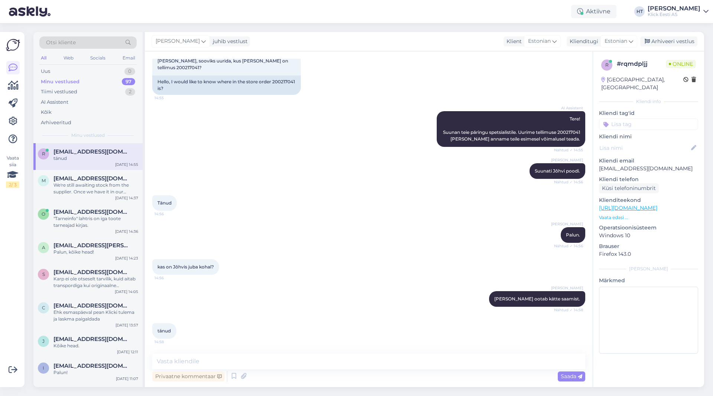
scroll to position [38, 0]
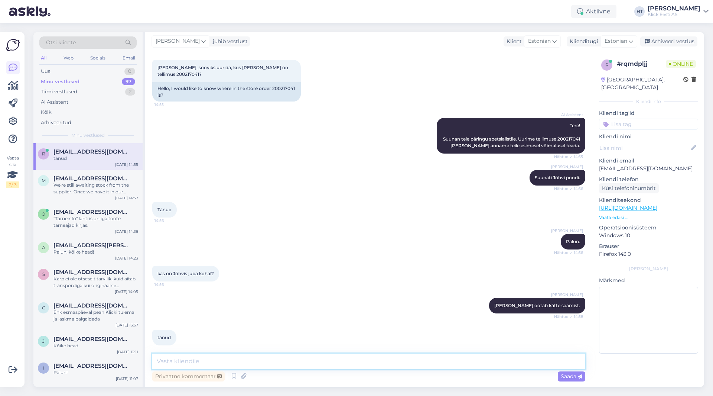
click at [292, 361] on textarea at bounding box center [368, 361] width 433 height 16
type textarea "Palun."
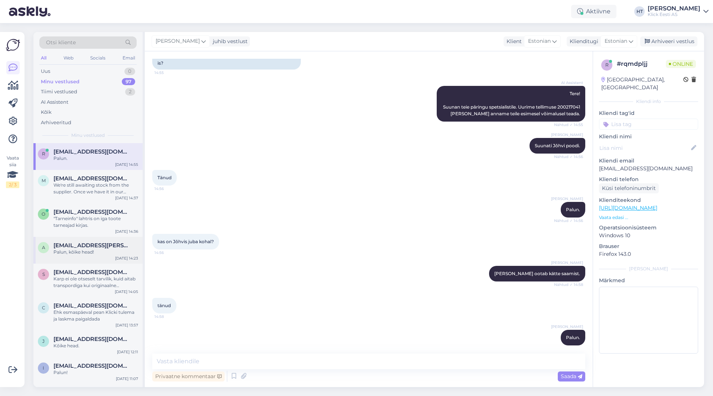
click at [49, 237] on div "a [EMAIL_ADDRESS][PERSON_NAME][DOMAIN_NAME] Palun, kõike head! [DATE] 14:23" at bounding box center [87, 250] width 109 height 27
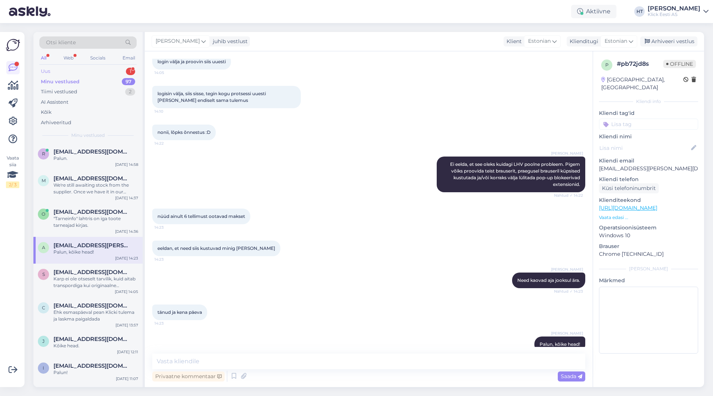
click at [126, 72] on div "1" at bounding box center [130, 71] width 9 height 7
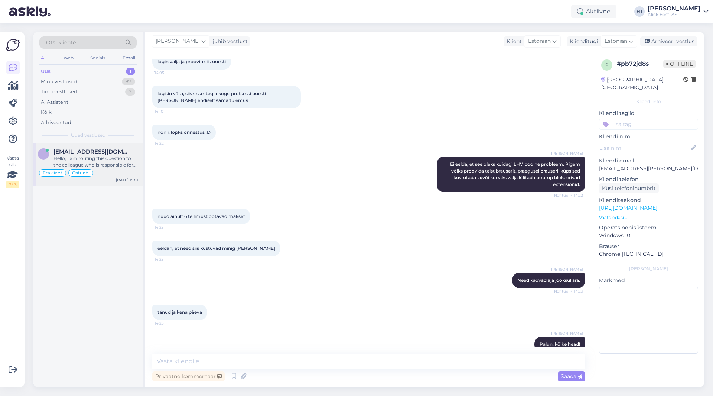
click at [107, 163] on div "Hello, I am routing this question to the colleague who is responsible for this …" at bounding box center [96, 161] width 85 height 13
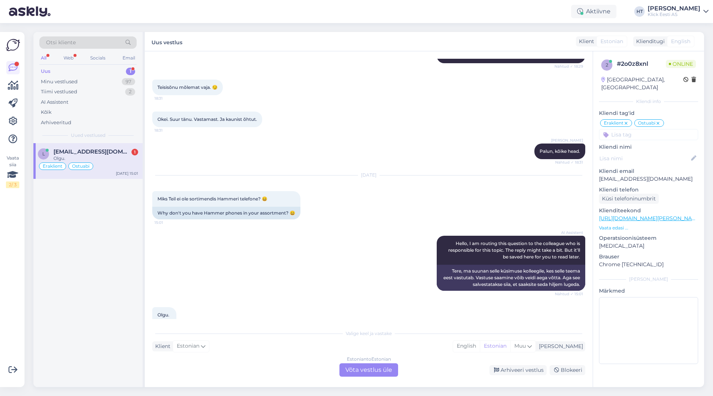
scroll to position [1040, 0]
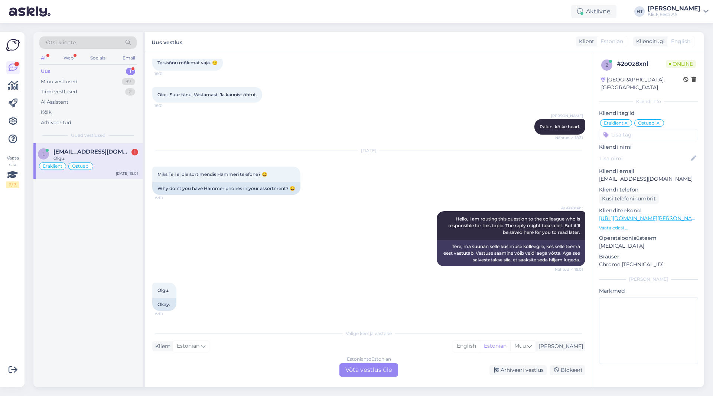
click at [259, 208] on div "AI Assistent Hello, I am routing this question to the colleague who is responsi…" at bounding box center [368, 238] width 433 height 71
click at [346, 198] on div "[DATE] Miks Teil ei ole sortimendis Hammeri telefone? 😀 15:01 Why don't you hav…" at bounding box center [368, 173] width 433 height 60
click at [114, 229] on div "L [EMAIL_ADDRESS][DOMAIN_NAME] 1 Olgu. Eraklient Ostuabi [DATE] 15:01" at bounding box center [87, 265] width 109 height 244
click at [129, 151] on div "[EMAIL_ADDRESS][DOMAIN_NAME] 1" at bounding box center [96, 151] width 85 height 7
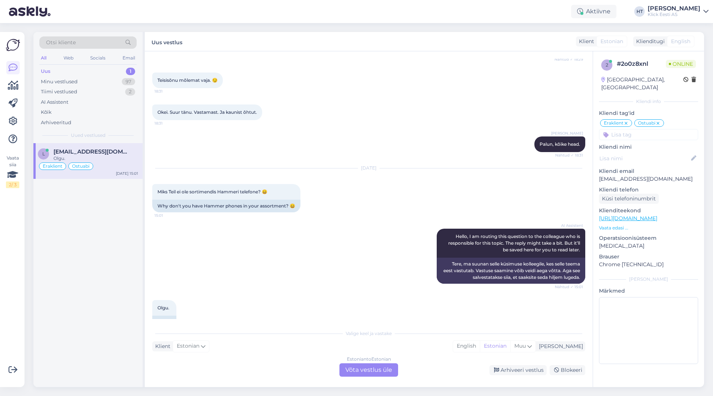
scroll to position [1002, 0]
click at [375, 369] on div "Estonian to Estonian Võta vestlus üle" at bounding box center [369, 369] width 59 height 13
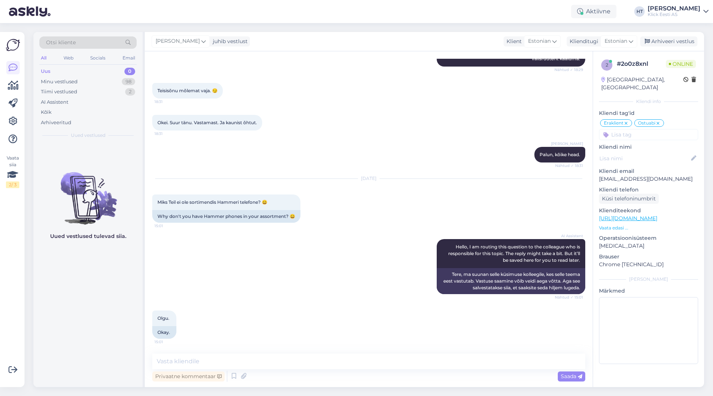
scroll to position [1012, 0]
click at [326, 362] on textarea at bounding box center [368, 361] width 433 height 16
type textarea "Pole siiamaani olnud nõudlust selliste järele."
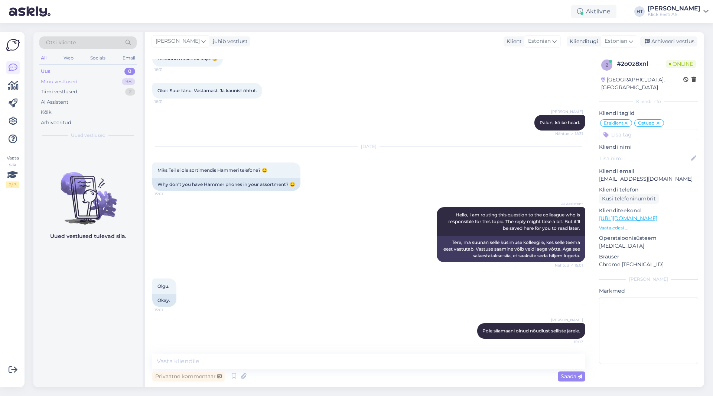
click at [114, 86] on div "Minu vestlused 98" at bounding box center [87, 82] width 97 height 10
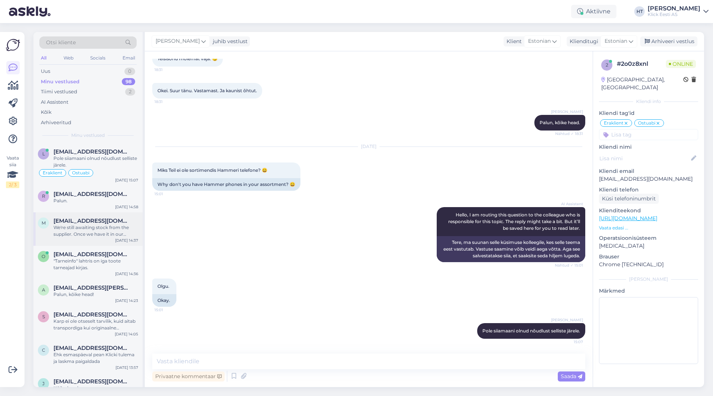
click at [124, 221] on div "[EMAIL_ADDRESS][DOMAIN_NAME]" at bounding box center [96, 220] width 85 height 7
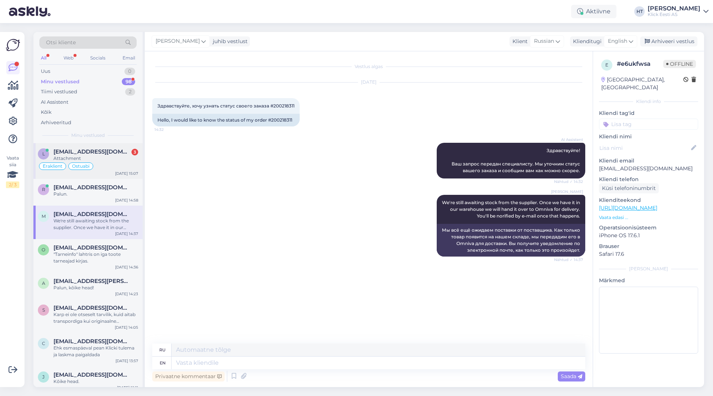
click at [104, 164] on div "Eraklient Ostuabi" at bounding box center [88, 166] width 100 height 9
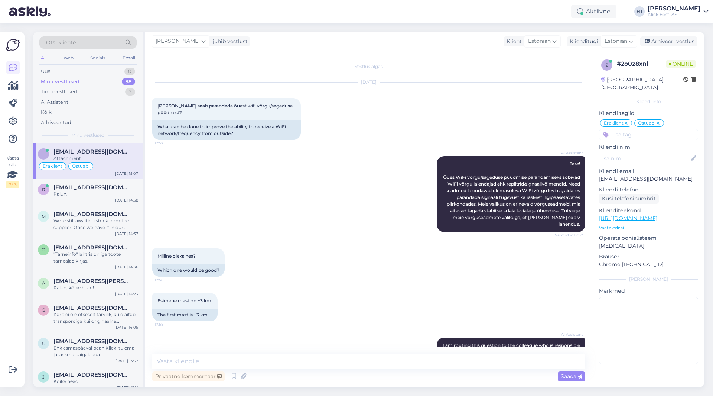
scroll to position [1128, 0]
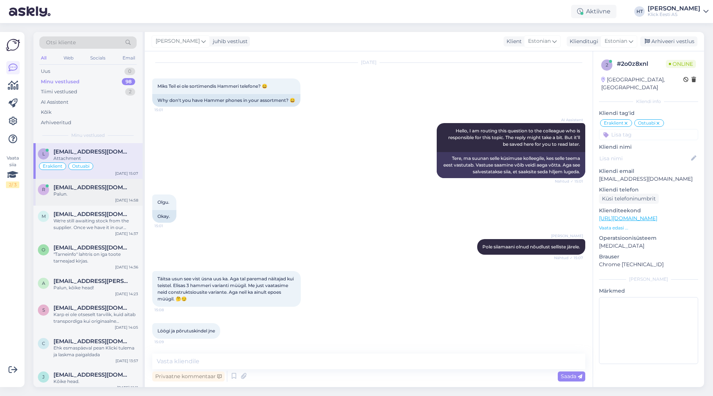
click at [121, 199] on div "[DATE] 14:58" at bounding box center [126, 200] width 23 height 6
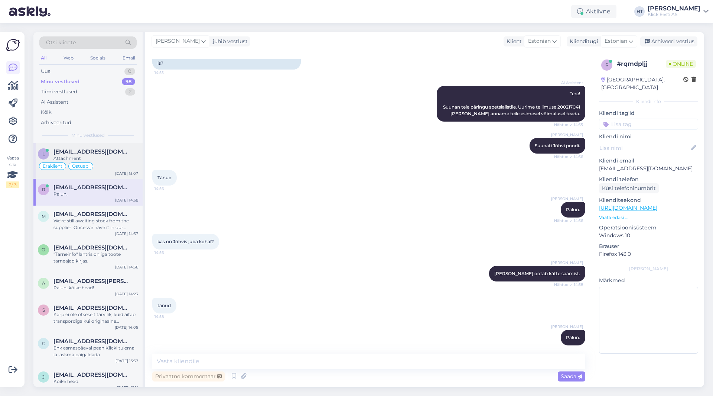
click at [116, 163] on div "Eraklient Ostuabi" at bounding box center [88, 166] width 100 height 9
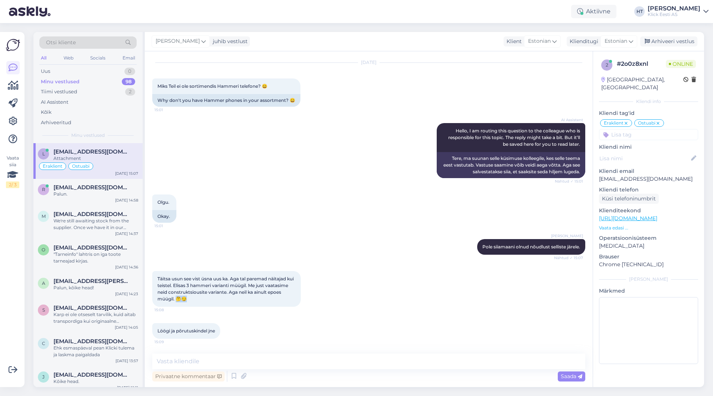
drag, startPoint x: 203, startPoint y: 300, endPoint x: 191, endPoint y: 301, distance: 12.3
click at [191, 301] on div "Täitsa usun see vist üsna uus ka. Aga tal paremad näitajad kui teistel. Elisas …" at bounding box center [226, 289] width 149 height 36
click at [191, 300] on span "Täitsa usun see vist üsna uus ka. Aga tal paremad näitajad kui teistel. Elisas …" at bounding box center [226, 289] width 137 height 26
drag, startPoint x: 191, startPoint y: 299, endPoint x: 206, endPoint y: 300, distance: 14.9
click at [206, 300] on div "Täitsa usun see vist üsna uus ka. Aga tal paremad näitajad kui teistel. Elisas …" at bounding box center [226, 289] width 149 height 36
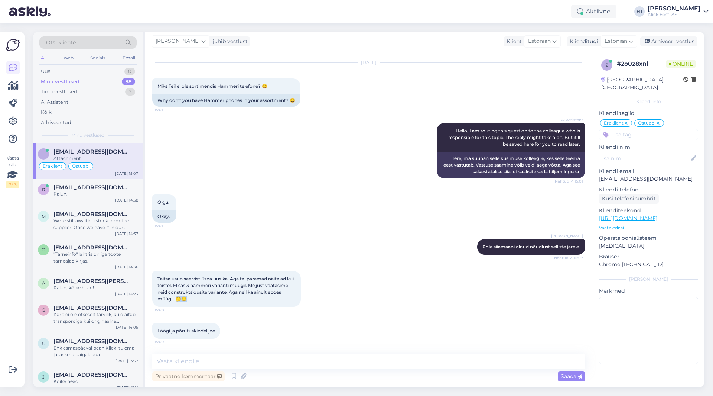
click at [206, 300] on div "Täitsa usun see vist üsna uus ka. Aga tal paremad näitajad kui teistel. Elisas …" at bounding box center [226, 289] width 149 height 36
drag, startPoint x: 206, startPoint y: 300, endPoint x: 197, endPoint y: 300, distance: 9.3
click at [197, 300] on div "Täitsa usun see vist üsna uus ka. Aga tal paremad näitajad kui teistel. Elisas …" at bounding box center [226, 289] width 149 height 36
click at [197, 300] on span "Täitsa usun see vist üsna uus ka. Aga tal paremad näitajad kui teistel. Elisas …" at bounding box center [226, 289] width 137 height 26
drag, startPoint x: 191, startPoint y: 298, endPoint x: 210, endPoint y: 299, distance: 18.6
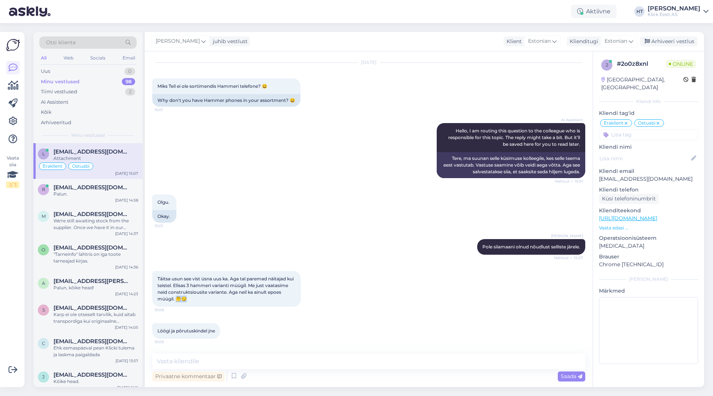
click at [210, 299] on div "Täitsa usun see vist üsna uus ka. Aga tal paremad näitajad kui teistel. Elisas …" at bounding box center [226, 289] width 149 height 36
click at [364, 290] on div "Täitsa usun see vist üsna uus ka. Aga tal paremad näitajad kui teistel. Elisas …" at bounding box center [368, 289] width 433 height 52
click at [130, 189] on div "[EMAIL_ADDRESS][DOMAIN_NAME]" at bounding box center [96, 187] width 85 height 7
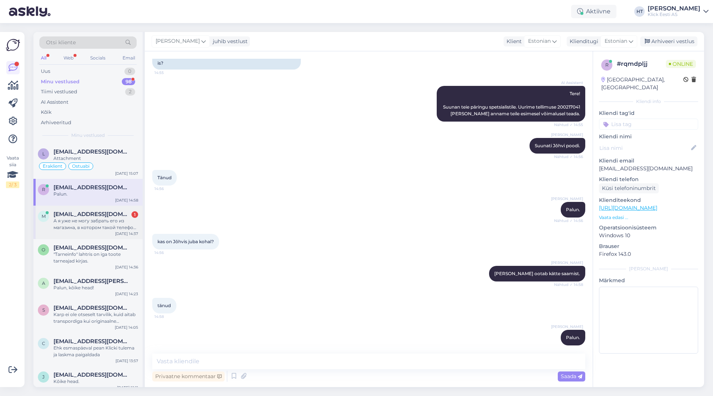
click at [124, 227] on div "А я уже не могу забрать его из магазина, в котором такой телефон есть?" at bounding box center [96, 223] width 85 height 13
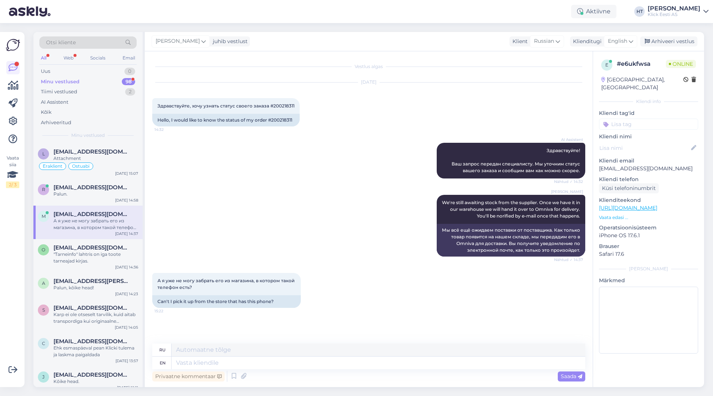
scroll to position [0, 0]
click at [282, 103] on span "Здравствуйте, хочу узнать статус своего заказа #200218311" at bounding box center [226, 106] width 137 height 6
click at [282, 104] on span "Здравствуйте, хочу узнать статус своего заказа #200218311" at bounding box center [226, 106] width 137 height 6
copy span "200218311"
click at [292, 367] on textarea at bounding box center [379, 362] width 414 height 13
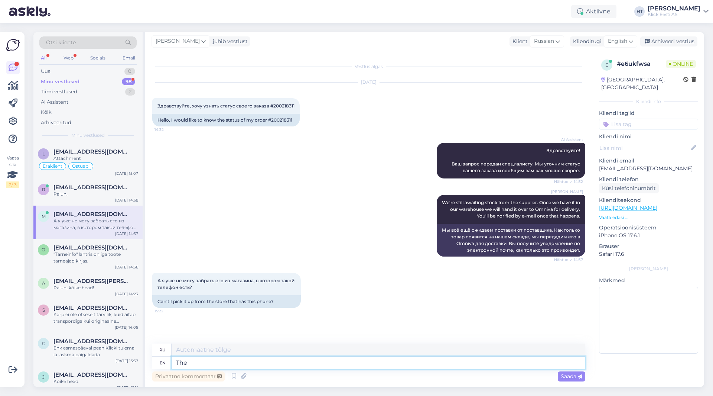
type textarea "The"
type textarea "The phone"
type textarea "Телефон"
type textarea "The phone in"
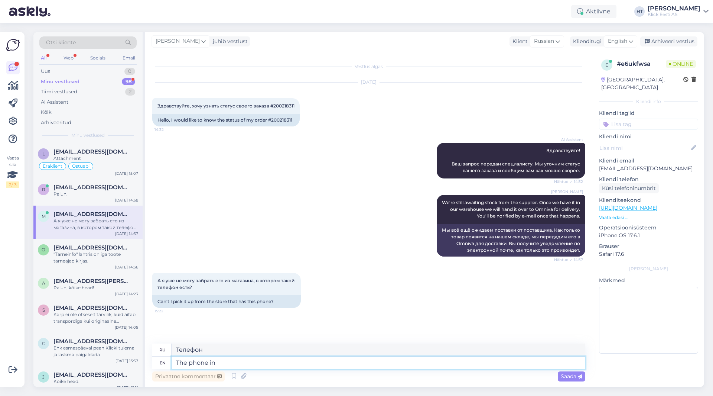
type textarea "Телефон в"
type textarea "The phone in question"
type textarea "Телефон, о котором идет речь"
type textarea "The phone in question can o"
type textarea "Рассматриваемый телефон может"
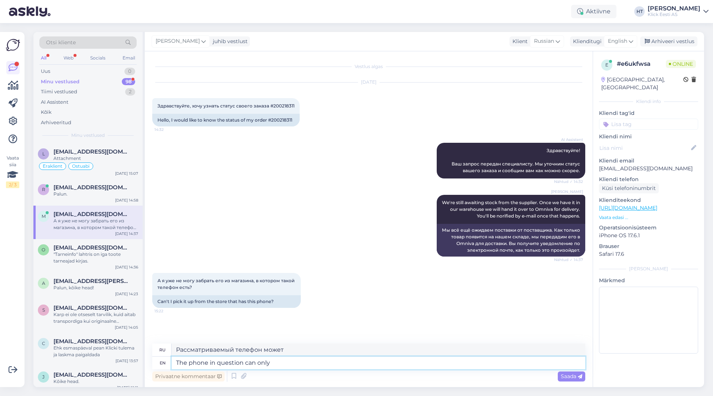
type textarea "The phone in question can only b"
type textarea "Рассматриваемый телефон может только"
type textarea "The phone in question can only be"
type textarea "Рассматриваемый телефон может быть только"
type textarea "The phone in question can only be order"
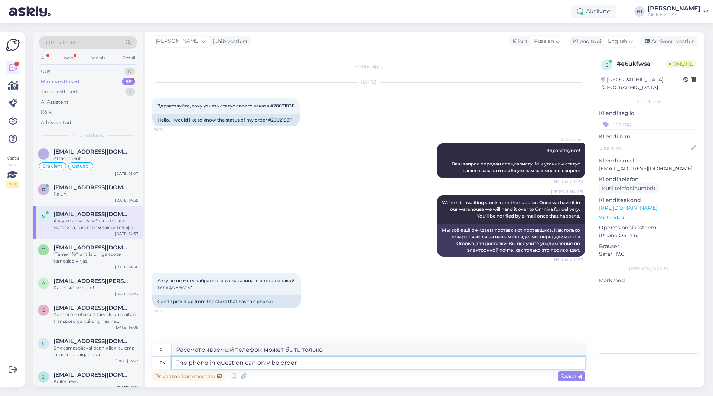
type textarea "Данный телефон можно заказать только"
type textarea "The phone in question can only be ordered,"
type textarea "Рассматриваемый телефон можно заказать только"
type textarea "The phone in question can only be ordered, no"
type textarea "Телефон, о котором идет речь, можно только заказать, нет"
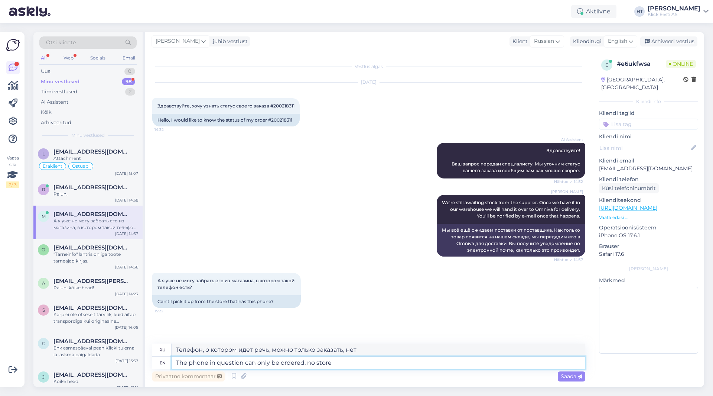
type textarea "The phone in question can only be ordered, no store"
type textarea "Телефон, о котором идет речь, можно только заказать, в магазине он не продается."
type textarea "The phone in question can only be ordered, no store has i"
type textarea "Телефон, о котором идет речь, можно только заказать, в магазине его нет."
type textarea "The phone in question can only be ordered, no store has it i"
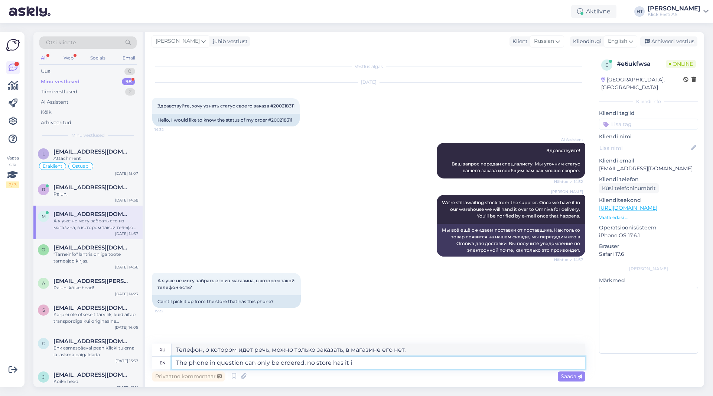
type textarea "Телефон, о котором идет речь, можно только заказать, в магазинах его нет."
type textarea "The phone in question can only be ordered, no store has it in s"
type textarea "Телефон, о котором идет речь, можно только заказать, в наличии его нет ни в одн…"
type textarea "The phone in question can only be ordered, no store has it in stock."
type textarea "Данный телефон можно только заказать, в наличии его нет ни в одном магазине."
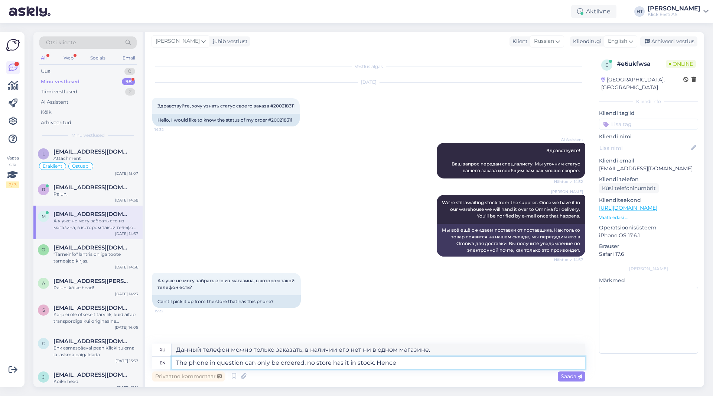
type textarea "The phone in question can only be ordered, no store has it in stock. Hence w"
type textarea "Этот телефон можно только заказать, в наличии его нет ни в одном магазине."
type textarea "The phone in question can only be ordered, no store has it in stock. Hence why w"
type textarea "Этот телефон можно только заказать, в наличии его нет ни в одном магазине. Вот …"
type textarea "The phone in question can only be ordered, no store has it in stock. Hence why …"
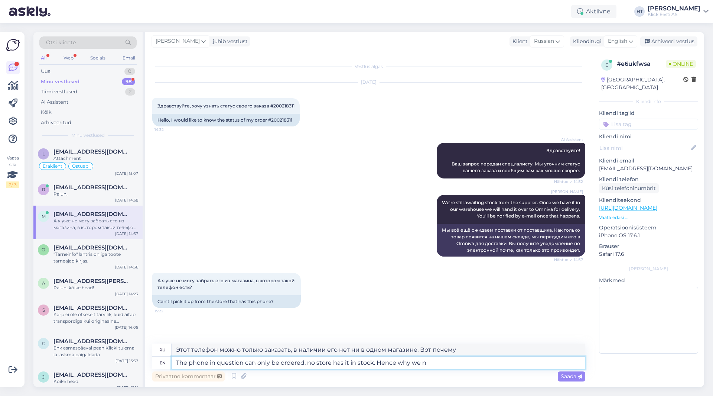
type textarea "Этот телефон можно только заказать, в наличии его нет ни в одном магазине. Поэт…"
type textarea "The phone in question can only be ordered, no store has it in stock. Hence why …"
type textarea "Этот телефон можно только заказать, в наличии его нет ни в одном магазине. Поэт…"
type textarea "The phone in question can only be ordered, no store has it in stock. Hence why …"
type textarea "Этот телефон можно только заказать, в наличии его нет ни в одном магазине. Поэт…"
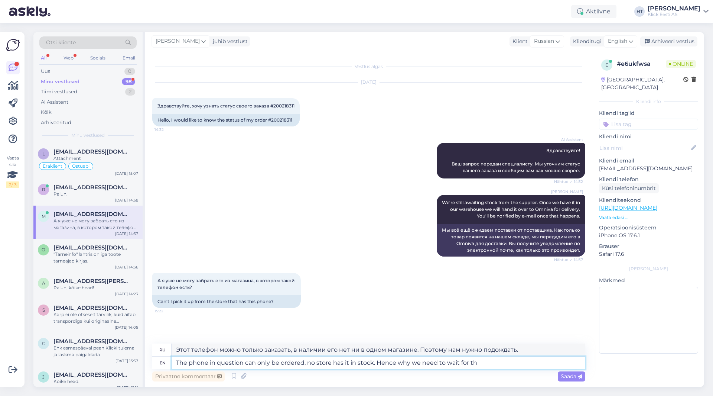
type textarea "The phone in question can only be ordered, no store has it in stock. Hence why …"
type textarea "Этот телефон можно только заказать, в наличии его нет ни в одном магазине. Поэт…"
type textarea "The phone in question can only be ordered, no store has it in stock. Hence why …"
type textarea "Этот телефон можно только заказать, в наличии его нет ни в одном магазине. Поэт…"
type textarea "The phone in question can only be ordered, no store has it in stock. Hence why …"
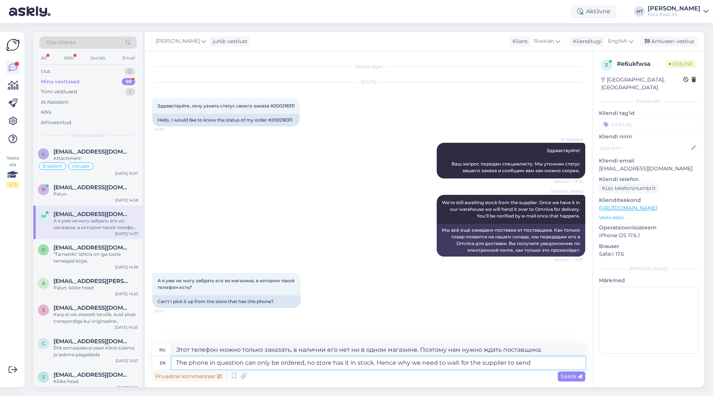
type textarea "Этот телефон можно только заказать, в наличии его нет ни в одном магазине. Поэт…"
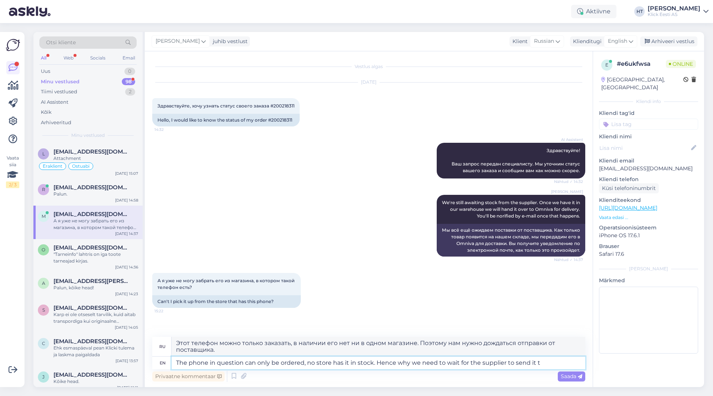
type textarea "The phone in question can only be ordered, no store has it in stock. Hence why …"
type textarea "Этот телефон можно только заказать, в наличии его нет ни в одном магазине. Поэт…"
type textarea "The phone in question can only be ordered, no store has it in stock. Hence why …"
type textarea "Этот телефон можно только заказать, в наличии его нет ни в одном магазине. Поэт…"
type textarea "The phone in question can only be ordered, no store has it in stock. Hence why …"
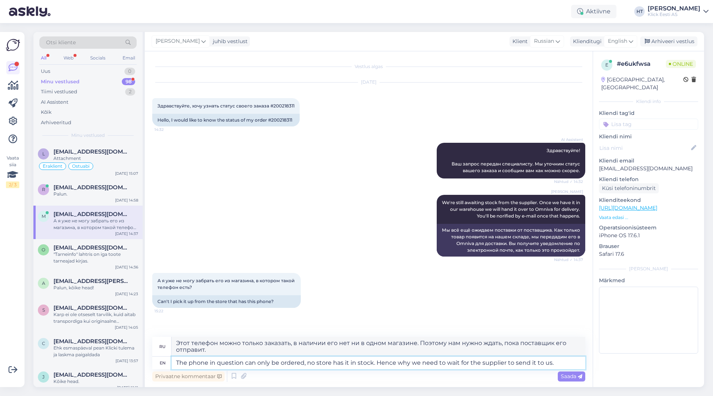
type textarea "Данный телефон можно только заказать, в наличии его нет ни в одном магазине. По…"
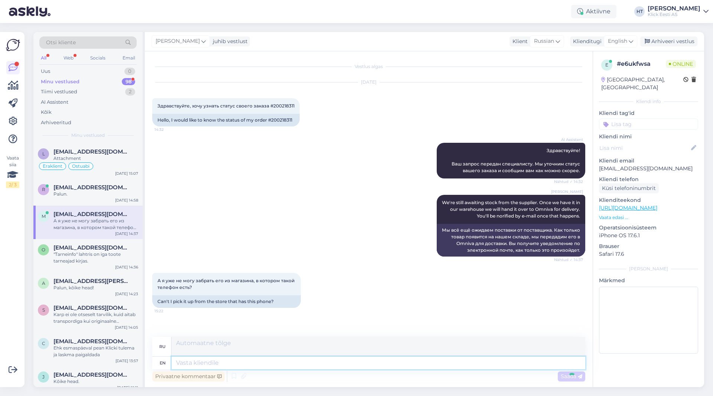
scroll to position [51, 0]
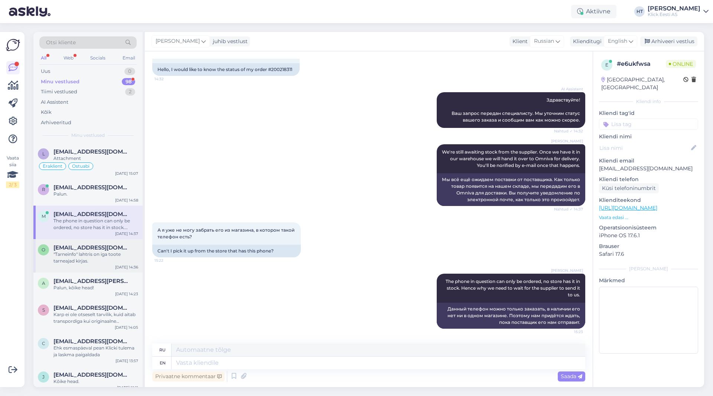
click at [95, 246] on span "[EMAIL_ADDRESS][DOMAIN_NAME]" at bounding box center [92, 247] width 77 height 7
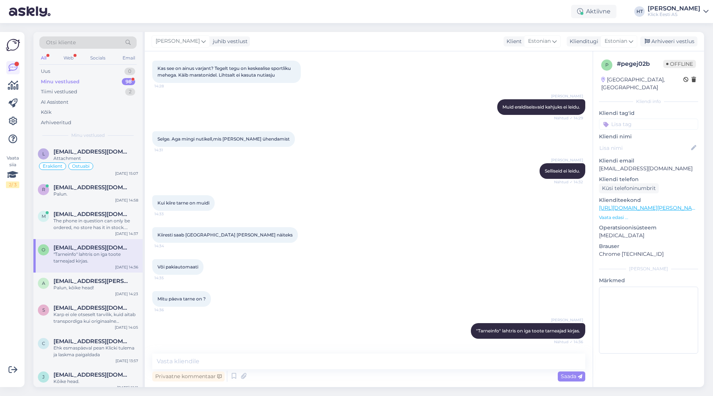
click at [114, 81] on div "Minu vestlused 98" at bounding box center [87, 82] width 97 height 10
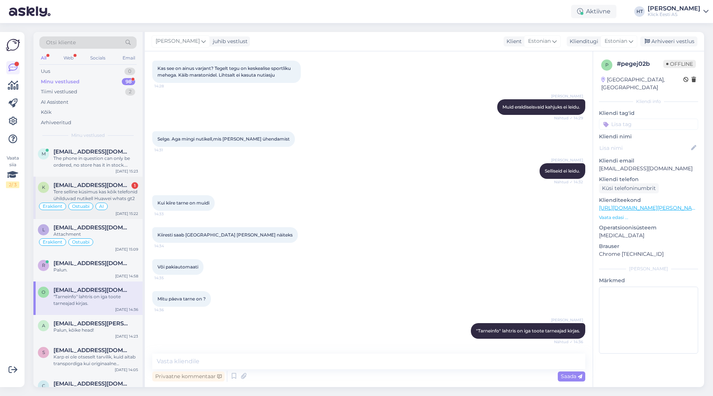
click at [122, 202] on div "Eraklient Ostuabi AI" at bounding box center [88, 206] width 100 height 9
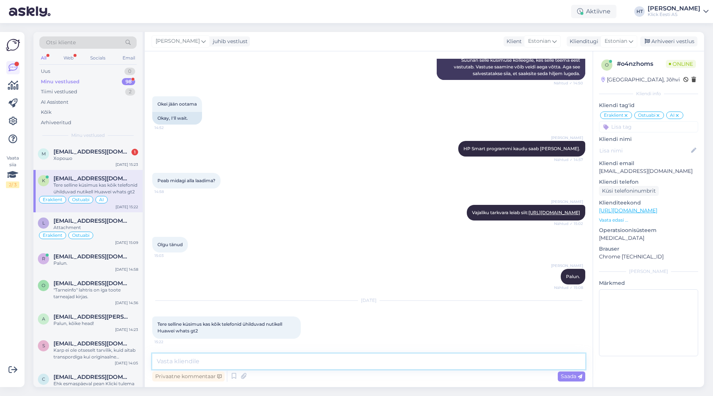
click at [258, 363] on textarea at bounding box center [368, 361] width 433 height 16
paste textarea "Android 8.0 or later iOS 9.0"
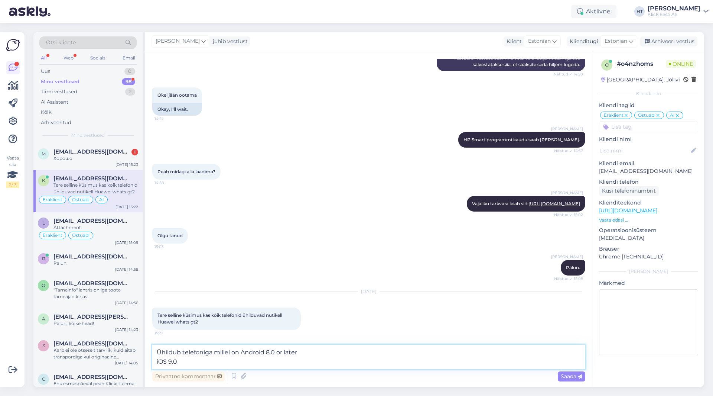
click at [275, 351] on textarea "Ühildub telefoniga millel on Android 8.0 or later iOS 9.0" at bounding box center [368, 356] width 433 height 25
click at [157, 361] on textarea "Ühildub telefoniga millel on Android 8.0+ iOS 9.0" at bounding box center [368, 356] width 433 height 25
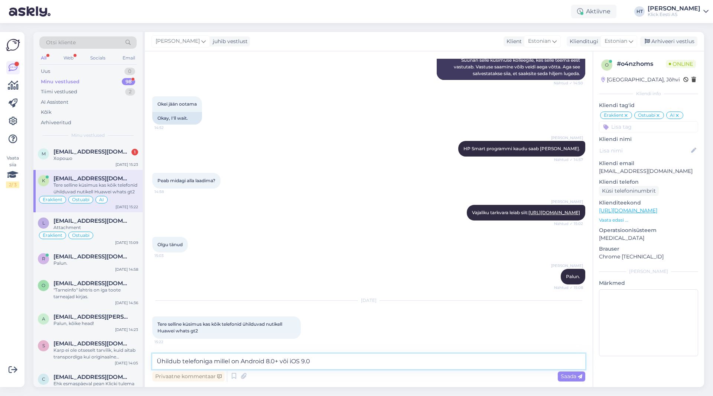
click at [334, 356] on textarea "Ühildub telefoniga millel on Android 8.0+ või iOS 9.0" at bounding box center [368, 361] width 433 height 16
type textarea "Ühildub telefoniga millel on Android 8.0+ või iOS 9.0+."
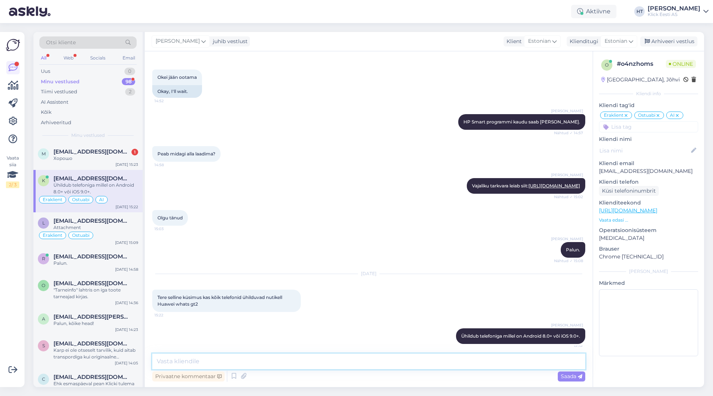
scroll to position [1863, 0]
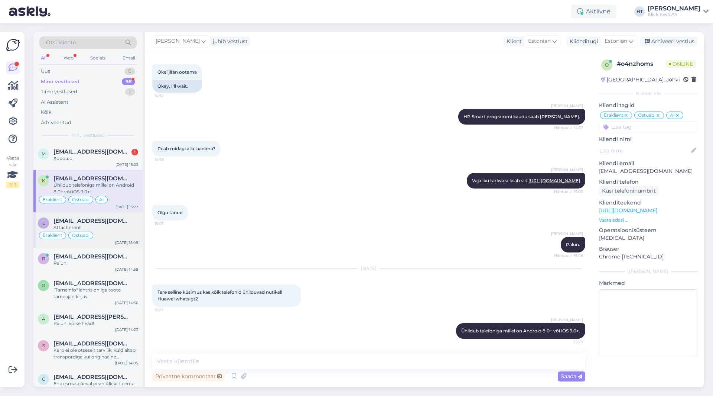
click at [116, 231] on div "Eraklient Ostuabi" at bounding box center [88, 235] width 100 height 9
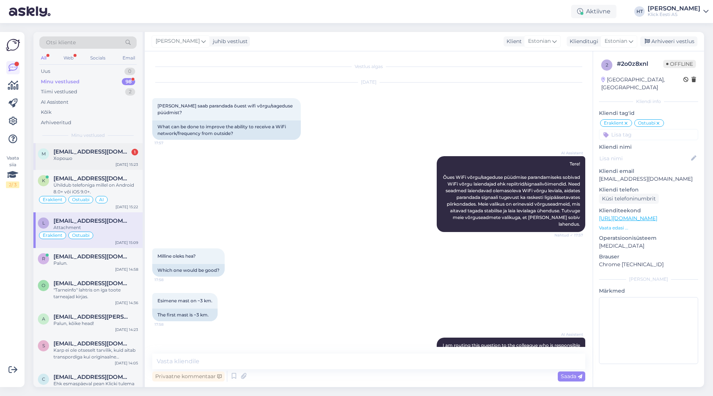
click at [106, 152] on span "[EMAIL_ADDRESS][DOMAIN_NAME]" at bounding box center [92, 151] width 77 height 7
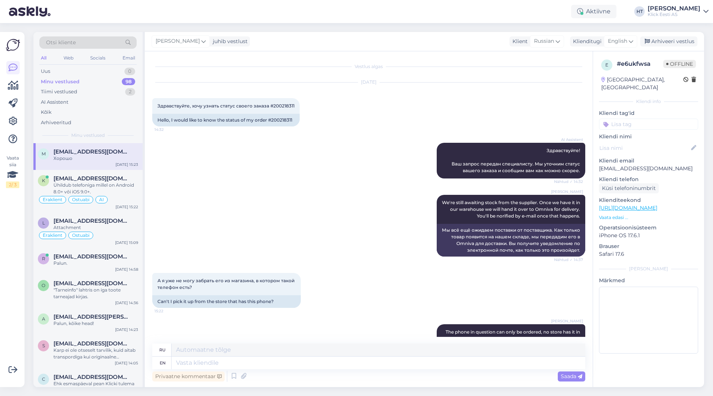
scroll to position [95, 0]
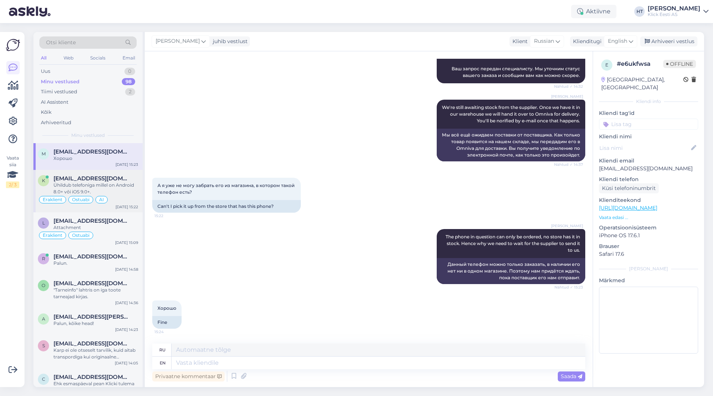
click at [128, 196] on div "Eraklient Ostuabi AI" at bounding box center [88, 199] width 100 height 9
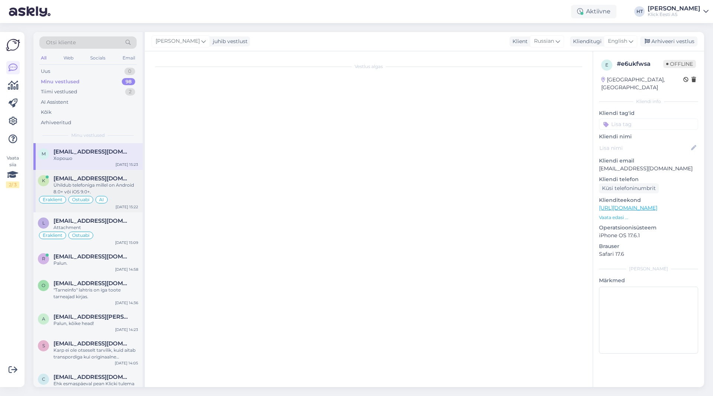
scroll to position [1863, 0]
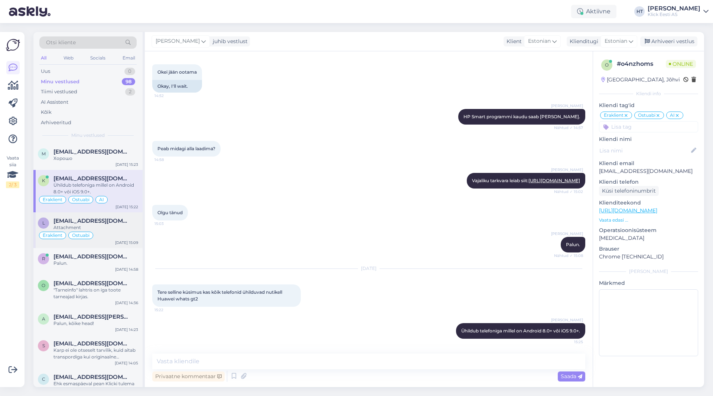
click at [135, 240] on div "[DATE] 15:09" at bounding box center [126, 243] width 23 height 6
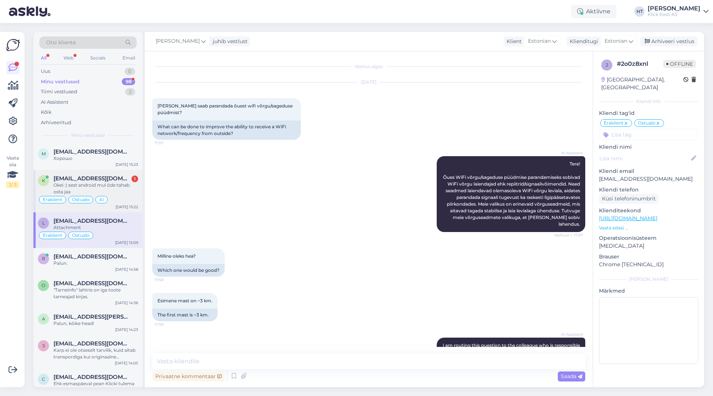
click at [116, 201] on div "Eraklient Ostuabi AI" at bounding box center [88, 199] width 100 height 9
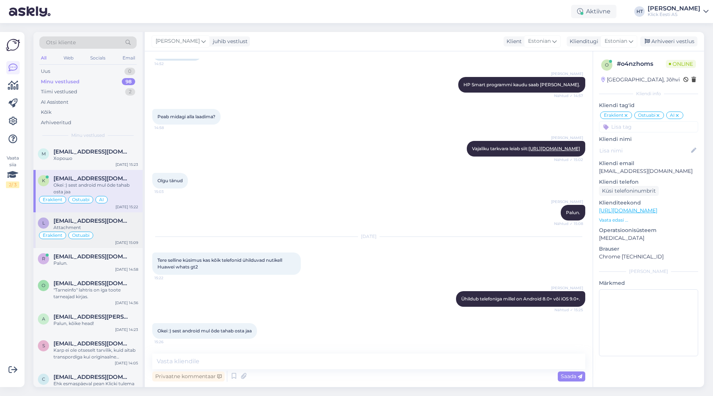
click at [111, 234] on div "Eraklient Ostuabi" at bounding box center [88, 235] width 100 height 9
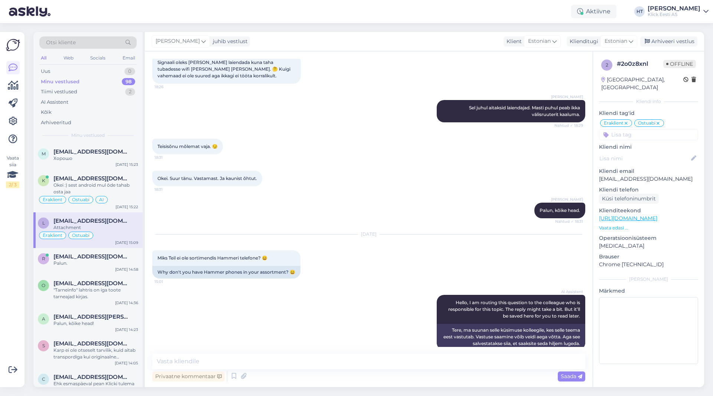
scroll to position [1128, 0]
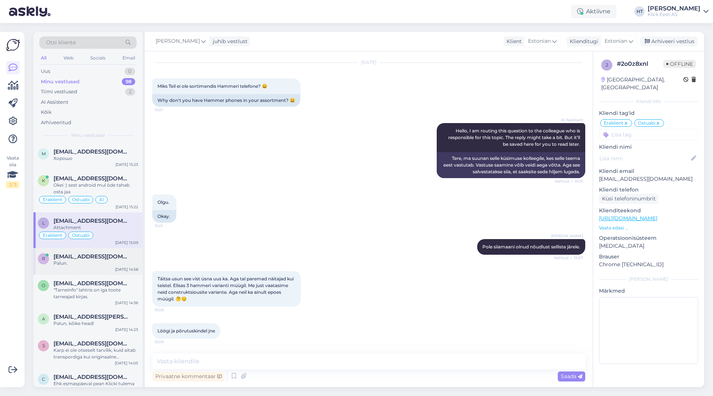
click at [124, 262] on div "Palun." at bounding box center [96, 263] width 85 height 7
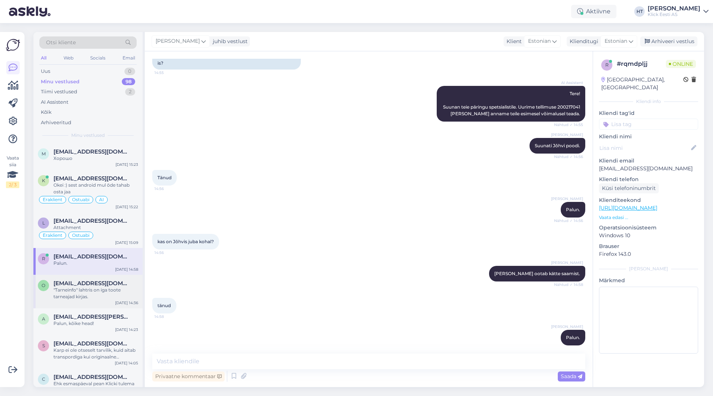
click at [122, 292] on div ""Tarneinfo" lahtris on iga toote tarneajad kirjas." at bounding box center [96, 292] width 85 height 13
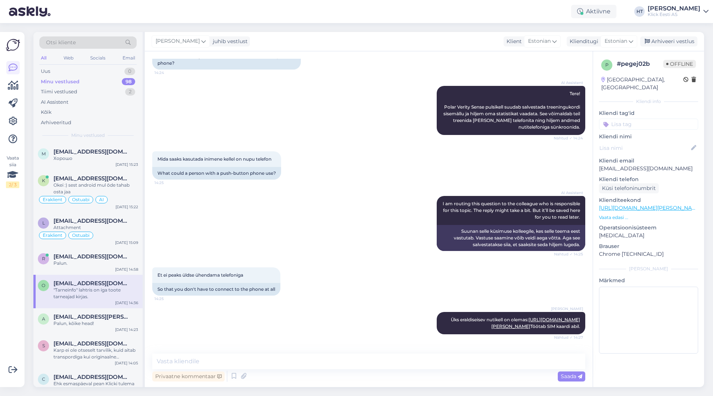
scroll to position [367, 0]
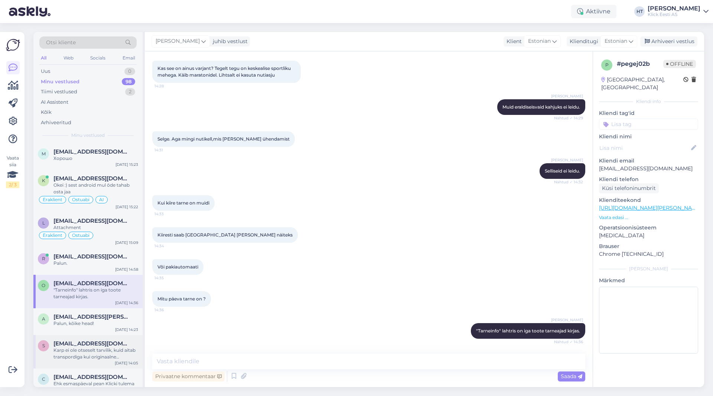
click at [75, 338] on div "S [EMAIL_ADDRESS][DOMAIN_NAME] [PERSON_NAME] ole otseselt tarvilik, kuid aitab …" at bounding box center [87, 351] width 109 height 33
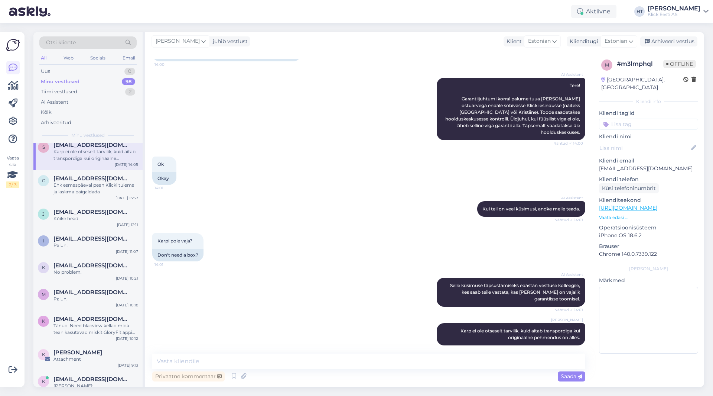
scroll to position [0, 0]
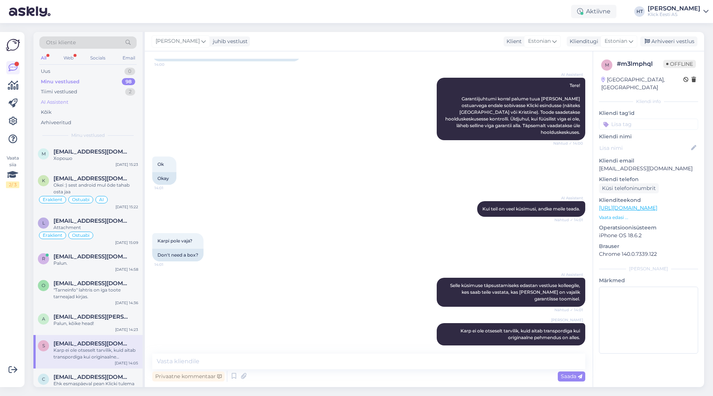
click at [91, 105] on div "AI Assistent" at bounding box center [87, 102] width 97 height 10
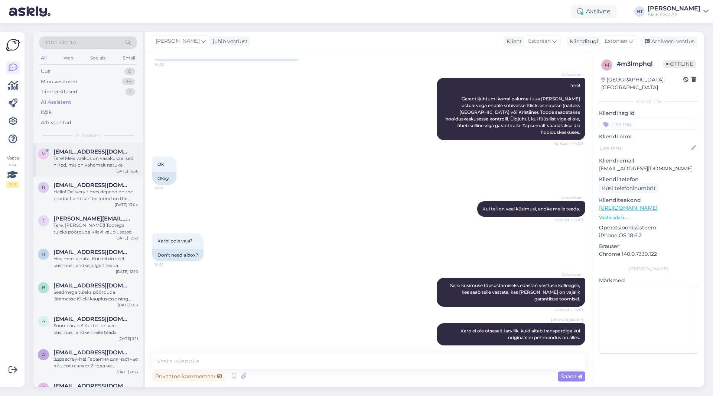
click at [100, 163] on div "Tere! Meie valikus on vasakukäelised hiired, mis on vähemalt natuke vertikaalse…" at bounding box center [96, 161] width 85 height 13
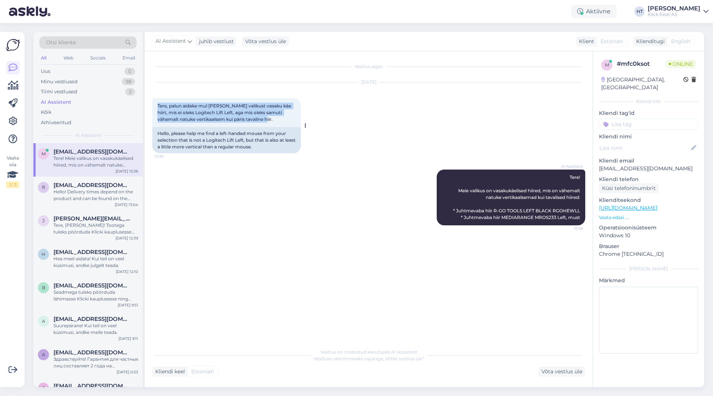
drag, startPoint x: 252, startPoint y: 119, endPoint x: 157, endPoint y: 103, distance: 96.5
click at [157, 103] on div "Tere, palun aidake mul [PERSON_NAME] valikust vasaku käe hiirt, mis ei oleks Lo…" at bounding box center [226, 112] width 149 height 29
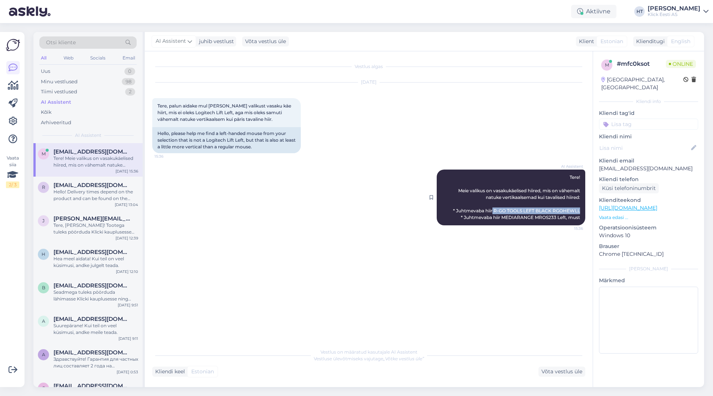
drag, startPoint x: 493, startPoint y: 210, endPoint x: 579, endPoint y: 210, distance: 86.2
click at [579, 210] on span "Tere! Meie valikus on vasakukäelised hiired, mis on vähemalt natuke vertikaalse…" at bounding box center [517, 197] width 128 height 46
copy span "R-GO TOOLS LEFT BLACK RGOHEWLL"
click at [505, 221] on div "AI Assistent Tere! Meie valikus on vasakukäelised hiired, mis on vähemalt natuk…" at bounding box center [511, 197] width 149 height 56
drag, startPoint x: 502, startPoint y: 217, endPoint x: 581, endPoint y: 218, distance: 78.8
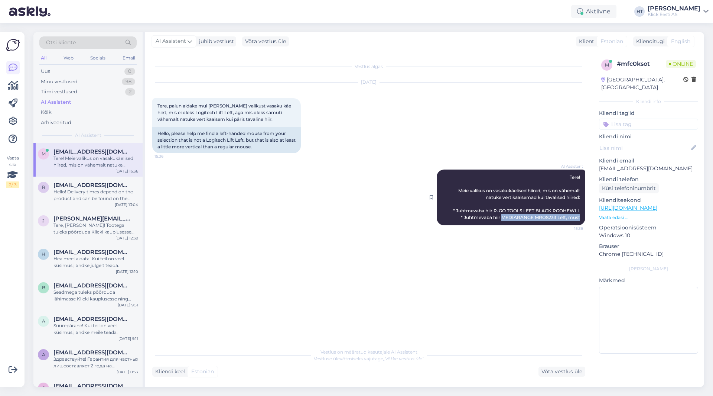
click at [581, 218] on div "AI Assistent Tere! Meie valikus on vasakukäelised hiired, mis on vähemalt natuk…" at bounding box center [511, 197] width 149 height 56
copy span "MEDIARANGE MROS233 Left, must"
click at [347, 219] on div "AI Assistent Tere! Meie valikus on vasakukäelised hiired, mis on vähemalt natuk…" at bounding box center [368, 197] width 433 height 72
click at [115, 192] on div "Hello! Delivery times depend on the product and can be found on the product pag…" at bounding box center [96, 194] width 85 height 13
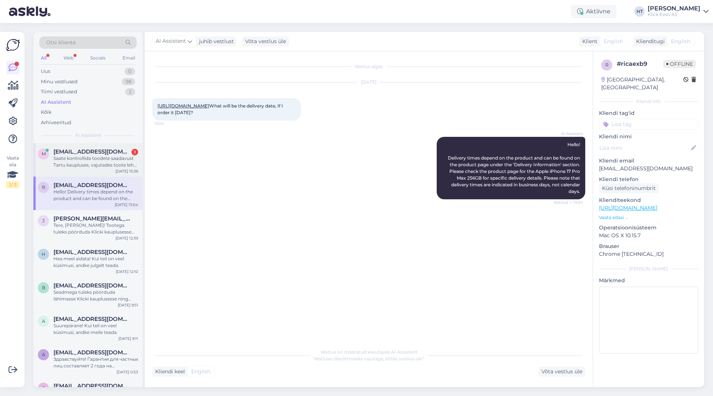
click at [77, 161] on div "Saate kontrollida toodete saadavust Tartu kaupluses, vajutades toote lehel "Saa…" at bounding box center [96, 161] width 85 height 13
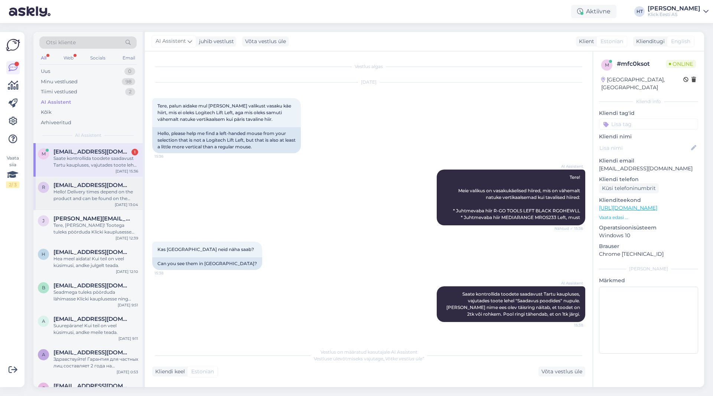
click at [96, 193] on div "Hello! Delivery times depend on the product and can be found on the product pag…" at bounding box center [96, 194] width 85 height 13
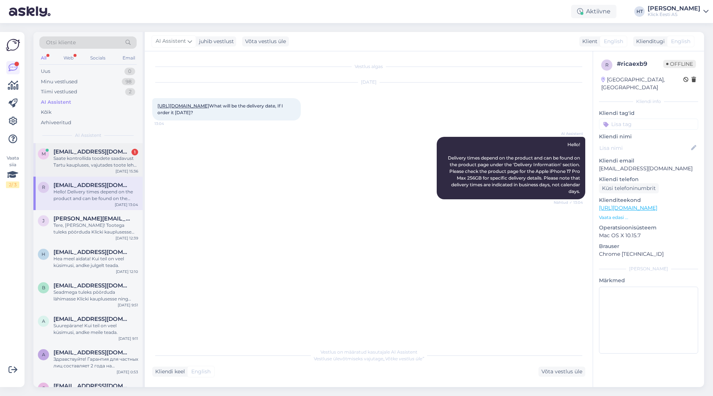
click at [98, 164] on div "Saate kontrollida toodete saadavust Tartu kaupluses, vajutades toote lehel "Saa…" at bounding box center [96, 161] width 85 height 13
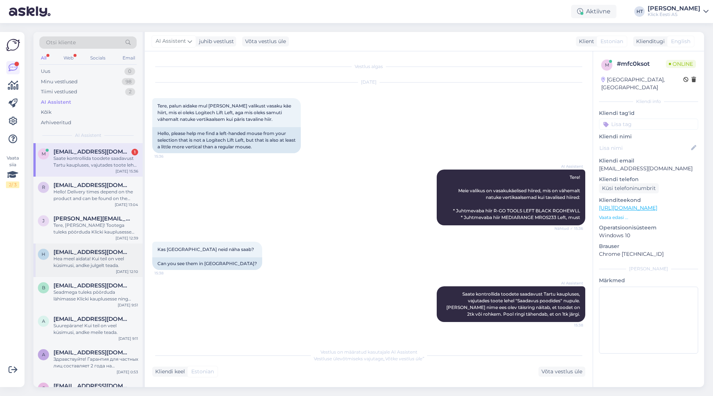
click at [125, 253] on div "[EMAIL_ADDRESS][DOMAIN_NAME]" at bounding box center [96, 252] width 85 height 7
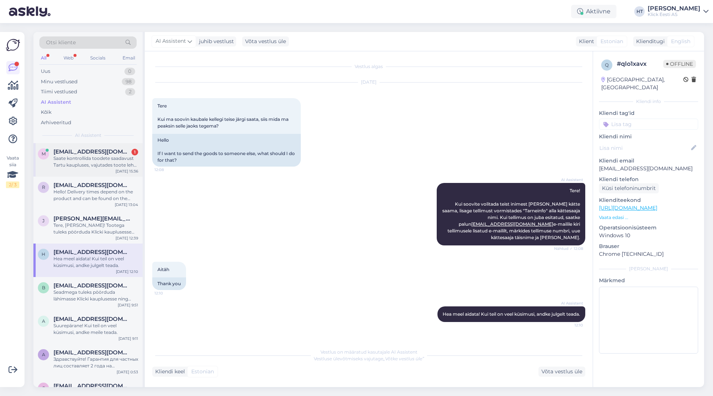
click at [110, 156] on div "Saate kontrollida toodete saadavust Tartu kaupluses, vajutades toote lehel "Saa…" at bounding box center [96, 161] width 85 height 13
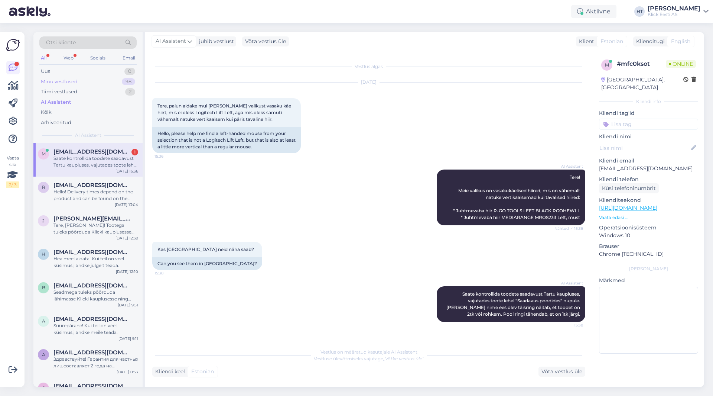
click at [104, 81] on div "Minu vestlused 98" at bounding box center [87, 82] width 97 height 10
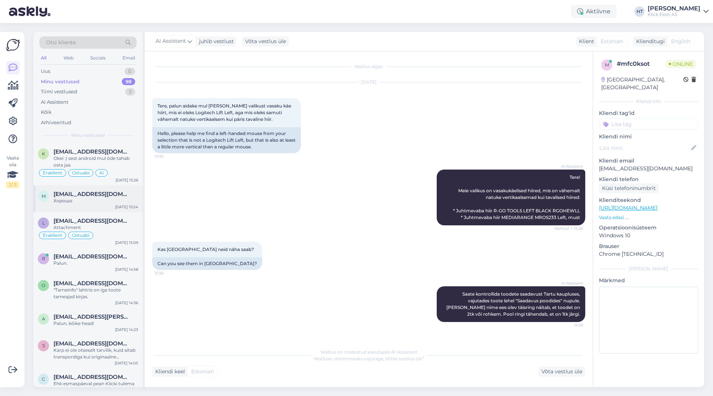
click at [103, 194] on span "[EMAIL_ADDRESS][DOMAIN_NAME]" at bounding box center [92, 194] width 77 height 7
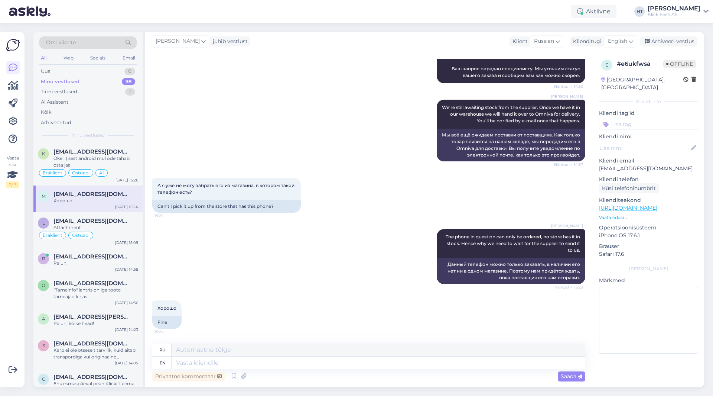
click at [104, 80] on div "Minu vestlused 98" at bounding box center [87, 82] width 97 height 10
click at [88, 101] on div "AI Assistent" at bounding box center [87, 102] width 97 height 10
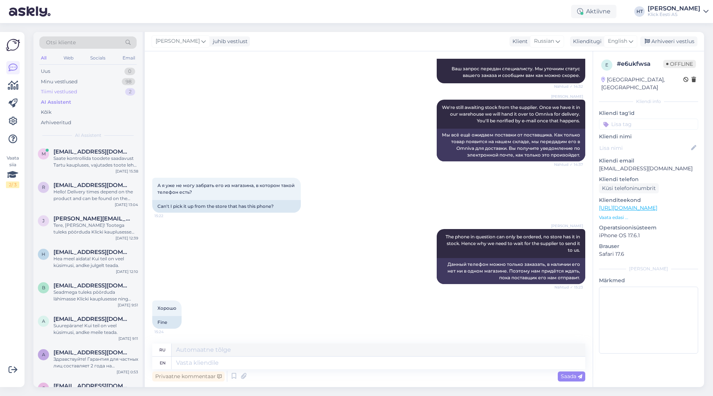
click at [88, 93] on div "Tiimi vestlused 2" at bounding box center [87, 92] width 97 height 10
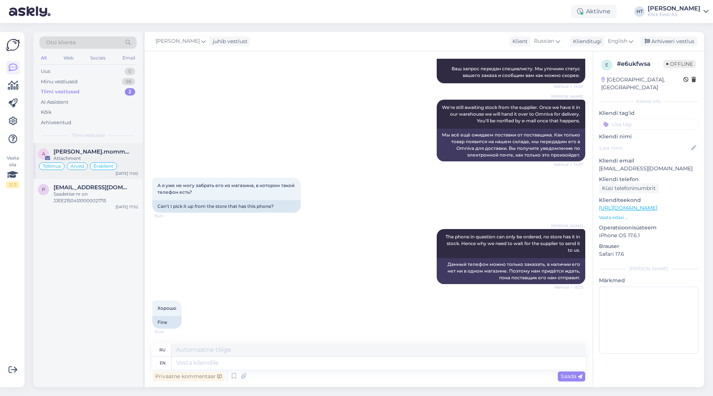
click at [105, 149] on span "[PERSON_NAME].mommeja via [EMAIL_ADDRESS][DOMAIN_NAME]" at bounding box center [92, 151] width 77 height 7
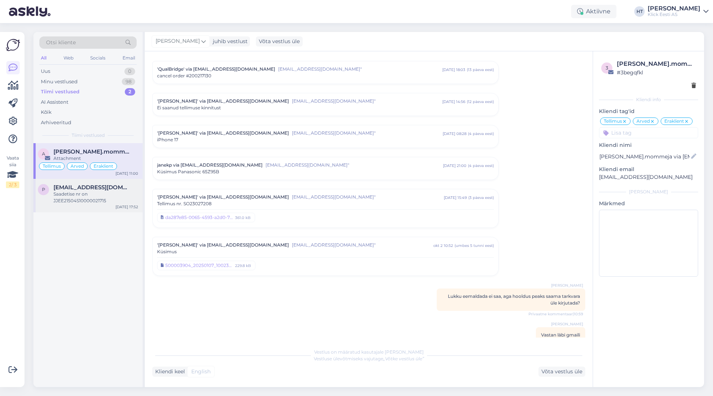
click at [117, 197] on div "Saadetise nr on JJEE21504S10000021715" at bounding box center [96, 197] width 85 height 13
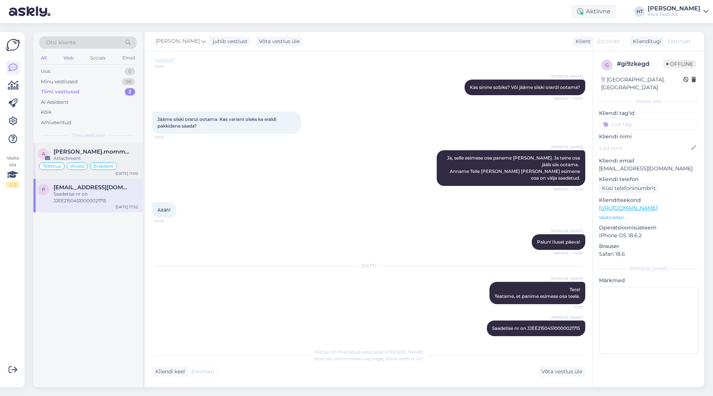
click at [119, 159] on div "Attachment" at bounding box center [96, 158] width 85 height 7
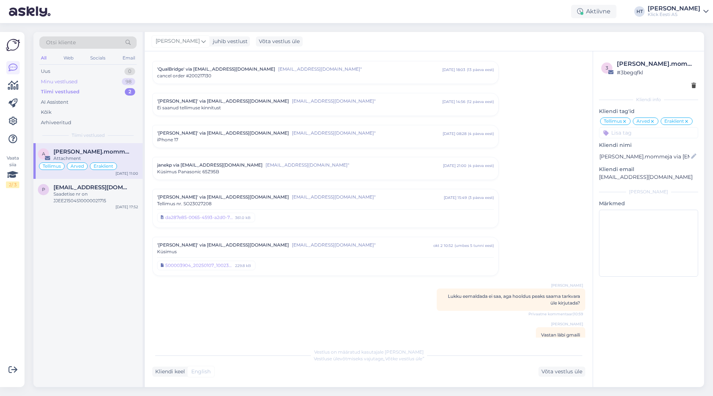
click at [119, 85] on div "Minu vestlused 98" at bounding box center [87, 82] width 97 height 10
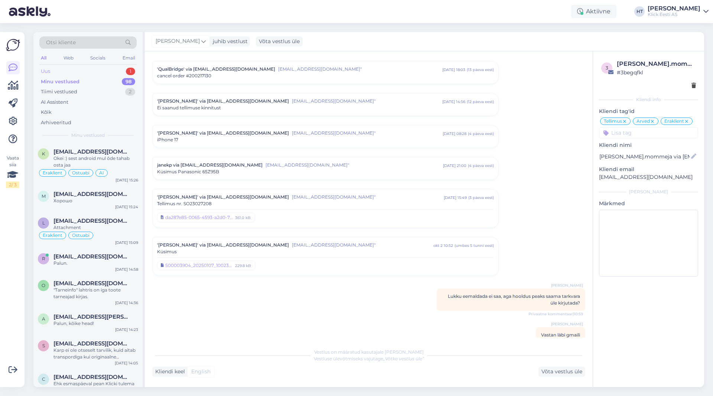
click at [128, 72] on div "1" at bounding box center [130, 71] width 9 height 7
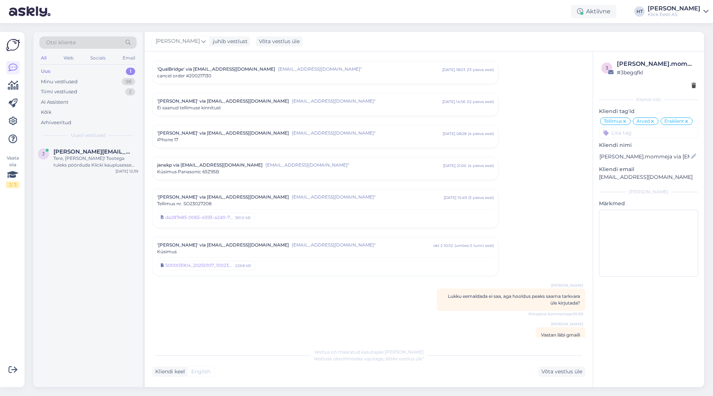
click at [117, 142] on div "Otsi kliente All Web Socials Email Uus 1 Minu vestlused 98 Tiimi vestlused 2 AI…" at bounding box center [87, 87] width 109 height 111
click at [117, 143] on div "[PERSON_NAME] [PERSON_NAME][EMAIL_ADDRESS][PERSON_NAME][DOMAIN_NAME] Tere, [PER…" at bounding box center [87, 159] width 109 height 33
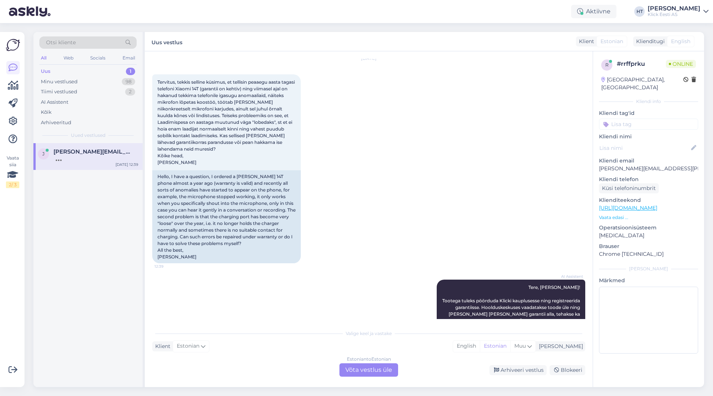
scroll to position [48, 0]
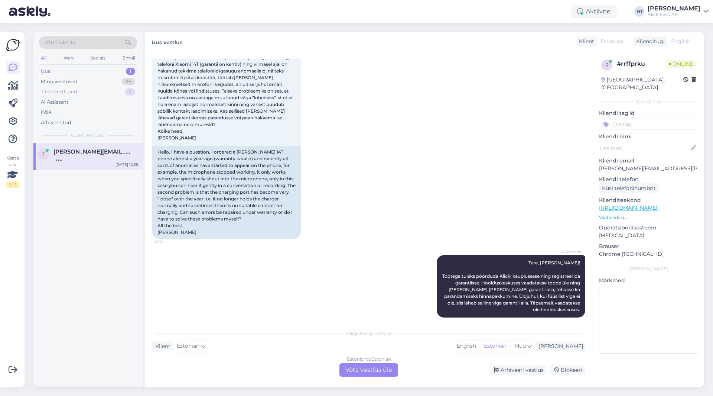
click at [93, 91] on div "Tiimi vestlused 2" at bounding box center [87, 92] width 97 height 10
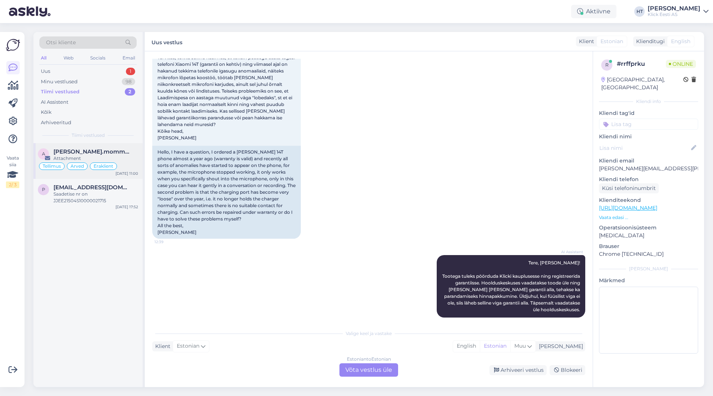
click at [120, 145] on div "a [PERSON_NAME].mommeja via [EMAIL_ADDRESS][DOMAIN_NAME] Attachment Tellimus Ar…" at bounding box center [87, 161] width 109 height 36
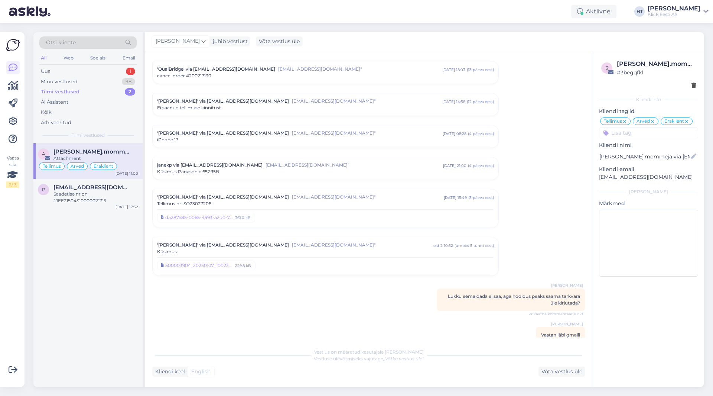
click at [308, 248] on div "Küsimus" at bounding box center [325, 251] width 337 height 7
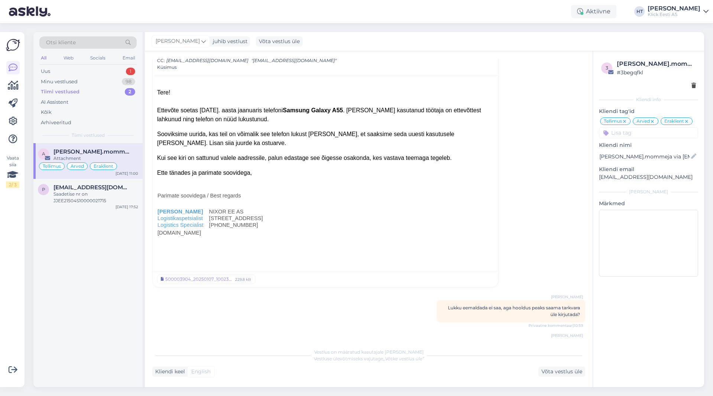
scroll to position [3659, 0]
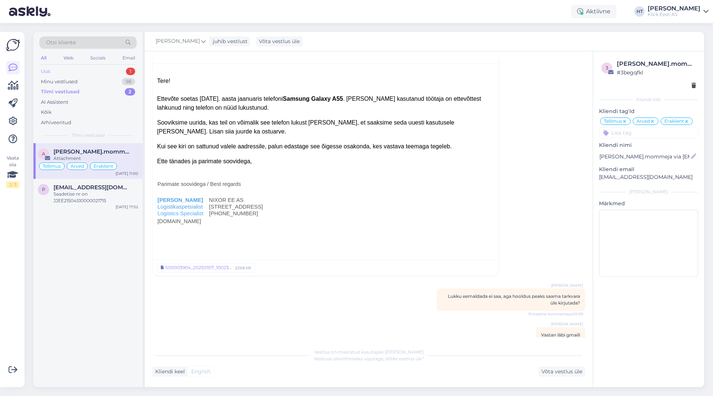
click at [127, 71] on div "1" at bounding box center [130, 71] width 9 height 7
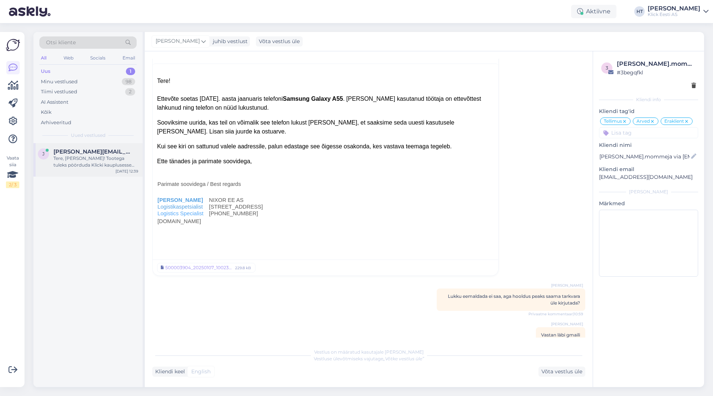
click at [115, 148] on span "[PERSON_NAME][EMAIL_ADDRESS][PERSON_NAME][DOMAIN_NAME]" at bounding box center [92, 151] width 77 height 7
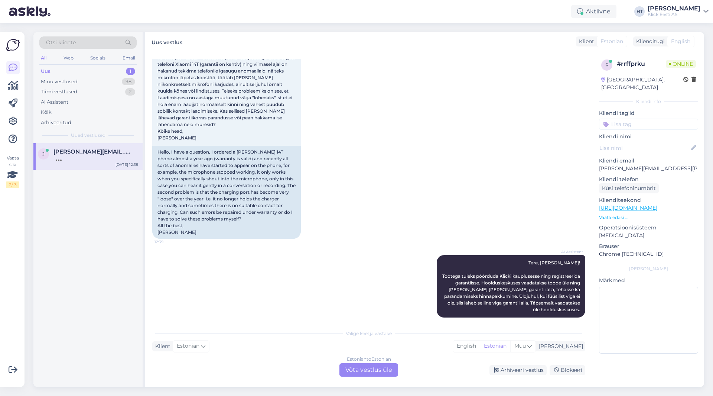
scroll to position [133, 0]
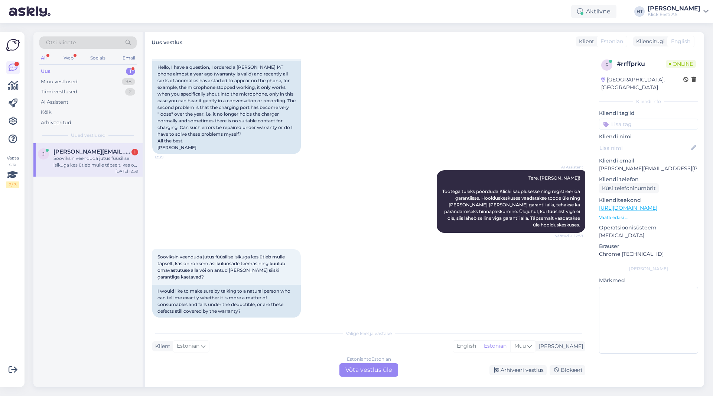
click at [373, 193] on div "AI Assistent [PERSON_NAME], [PERSON_NAME]! Tootega tuleks pöörduda Klicki kaupl…" at bounding box center [368, 201] width 433 height 79
click at [364, 369] on div "Estonian to Estonian Võta vestlus üle" at bounding box center [369, 369] width 59 height 13
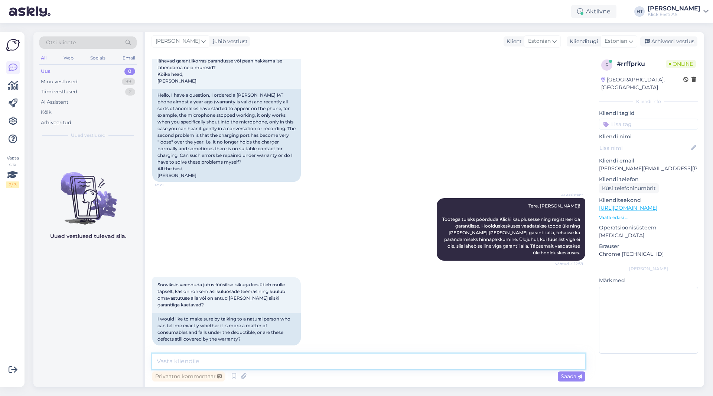
click at [364, 366] on textarea at bounding box center [368, 361] width 433 height 16
type textarea "Seda saabki [PERSON_NAME] hoolduse diagnostikat."
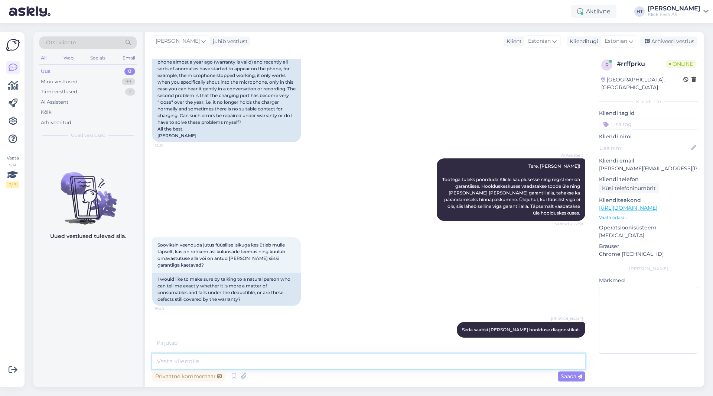
scroll to position [137, 0]
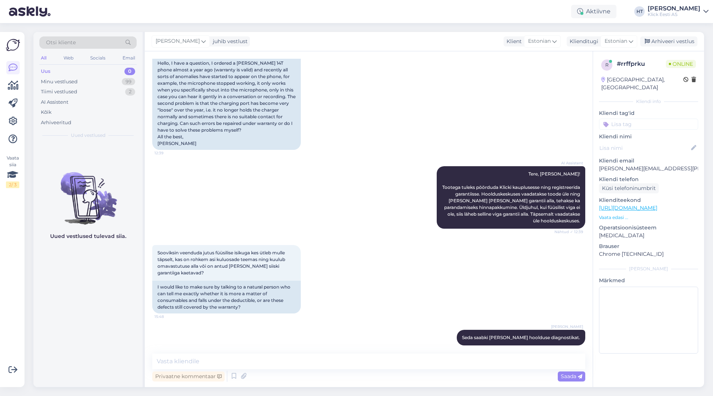
click at [366, 251] on div "Sooviksin veenduda jutus füüsilise isikuga kes ütleb mulle täpselt, kas on rohk…" at bounding box center [368, 279] width 433 height 85
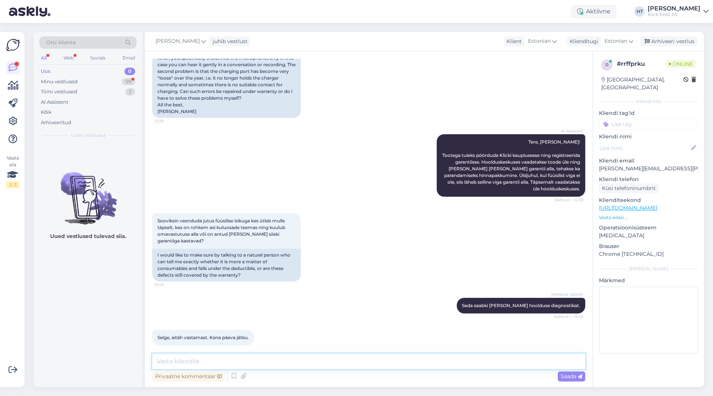
click at [299, 360] on textarea at bounding box center [368, 361] width 433 height 16
type textarea "Palun, kõike head."
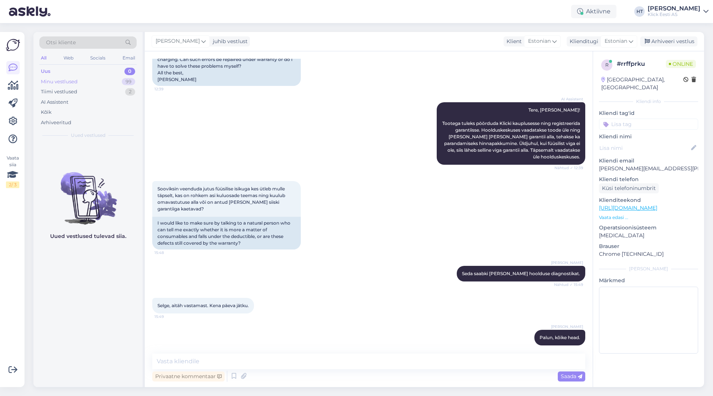
click at [111, 82] on div "Minu vestlused 99" at bounding box center [87, 82] width 97 height 10
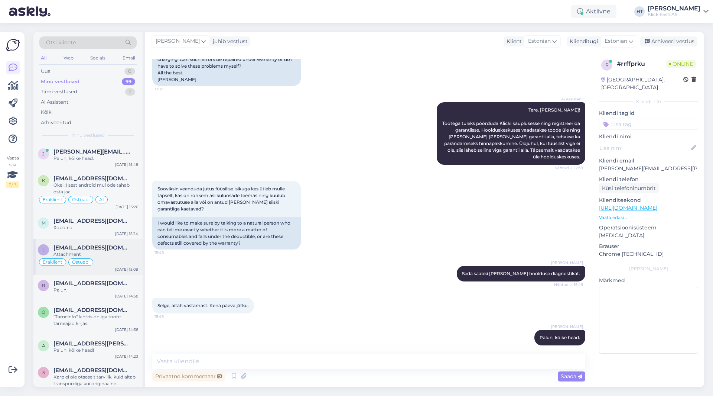
click at [116, 254] on div "Attachment" at bounding box center [96, 254] width 85 height 7
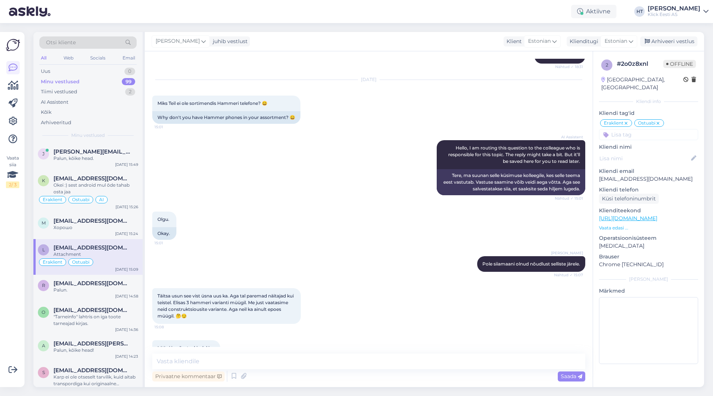
scroll to position [1128, 0]
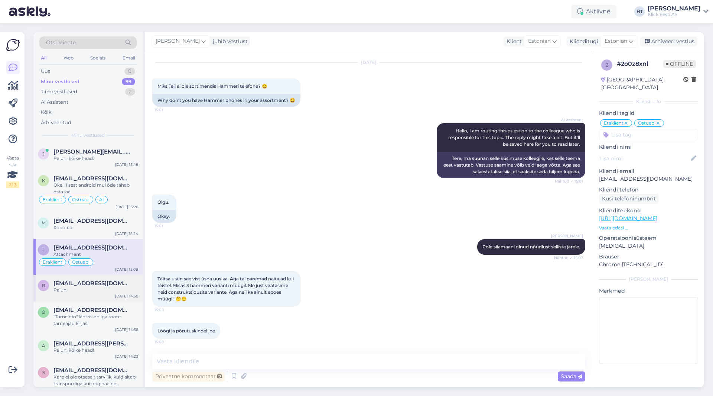
click at [100, 301] on div "r [EMAIL_ADDRESS][DOMAIN_NAME] Palun. [DATE] 14:58" at bounding box center [87, 288] width 109 height 27
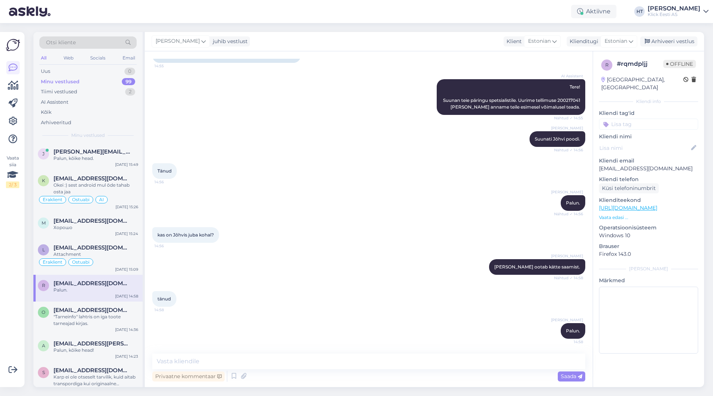
scroll to position [70, 0]
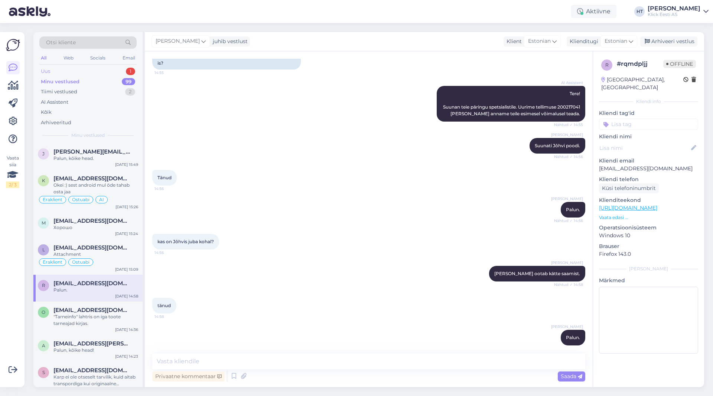
click at [110, 71] on div "Uus 1" at bounding box center [87, 71] width 97 height 10
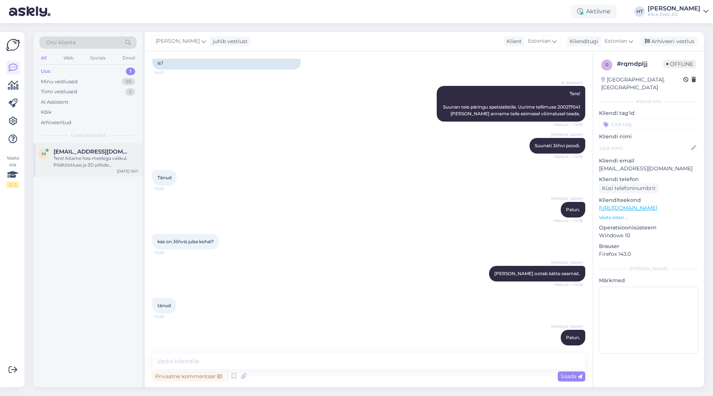
click at [104, 146] on div "m [EMAIL_ADDRESS][DOMAIN_NAME] Tere! Aitame hea meelega valikul. Pilditöötluse …" at bounding box center [87, 159] width 109 height 33
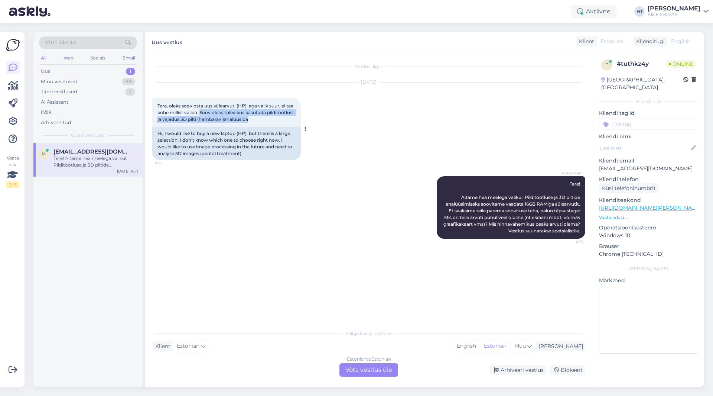
drag, startPoint x: 201, startPoint y: 112, endPoint x: 283, endPoint y: 120, distance: 82.5
click at [283, 120] on div "Tere, oleks soov osta uus sülearvuti (HP), aga valik suur, ei tea kohe millist …" at bounding box center [226, 112] width 149 height 29
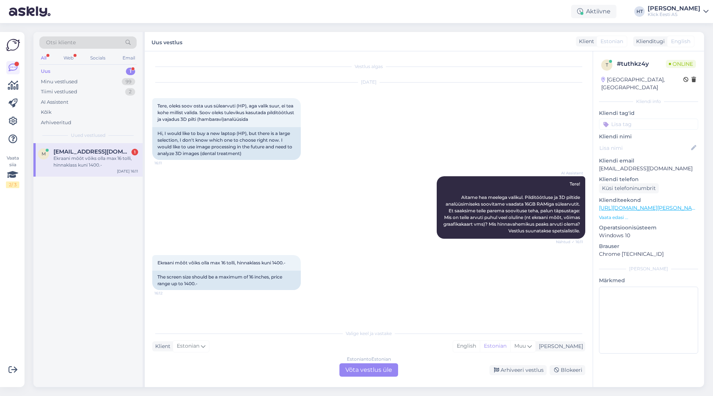
click at [366, 373] on div "Estonian to Estonian Võta vestlus üle" at bounding box center [369, 369] width 59 height 13
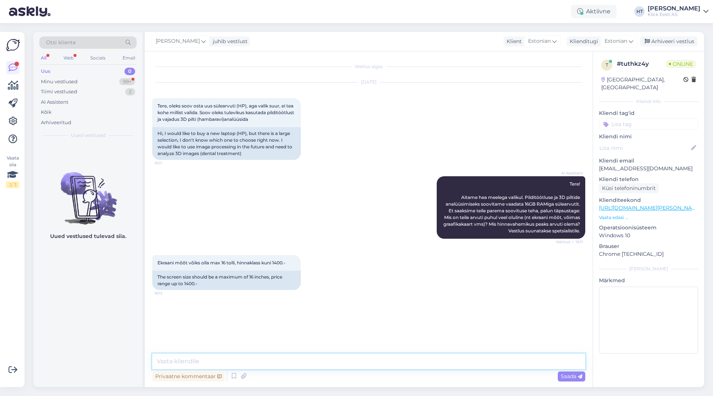
click at [373, 363] on textarea at bounding box center [368, 361] width 433 height 16
type textarea "Millist programmi täpsemalt analüüsimiseks kasutatakse?"
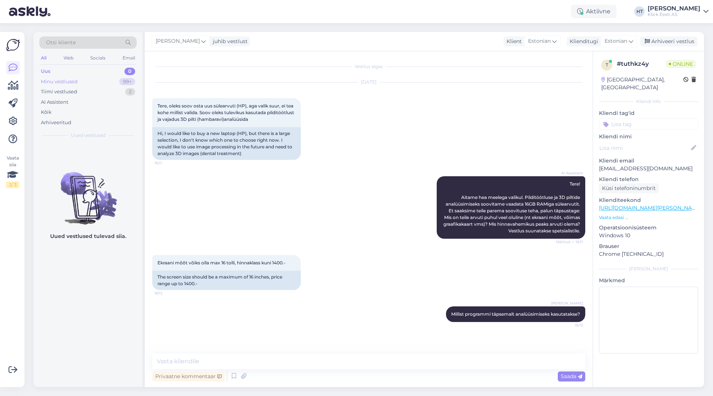
click at [127, 82] on div "99+" at bounding box center [127, 81] width 16 height 7
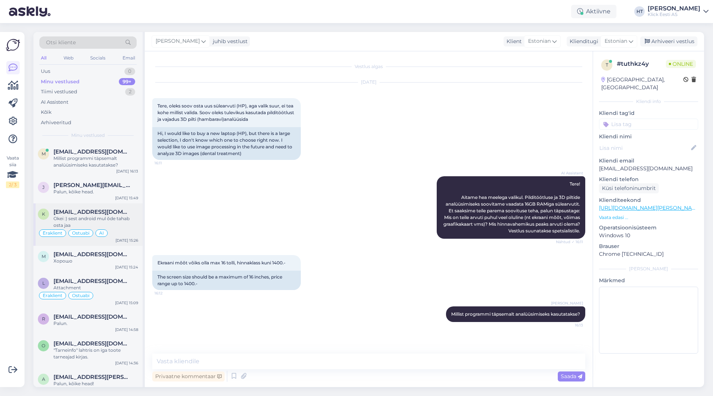
click at [107, 221] on div "Okei :) sest android mul õde tahab osta jaa" at bounding box center [96, 221] width 85 height 13
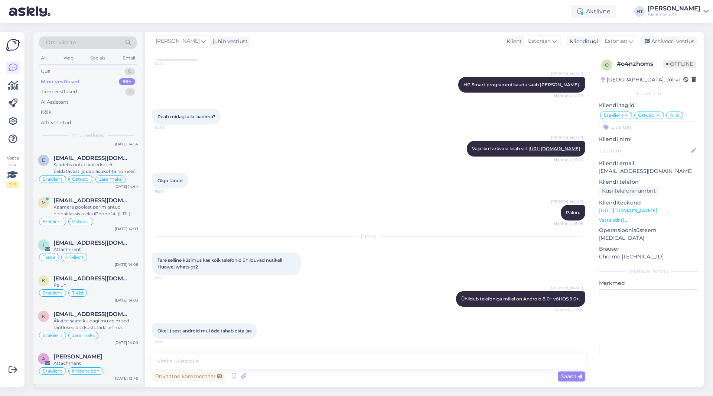
scroll to position [3000, 0]
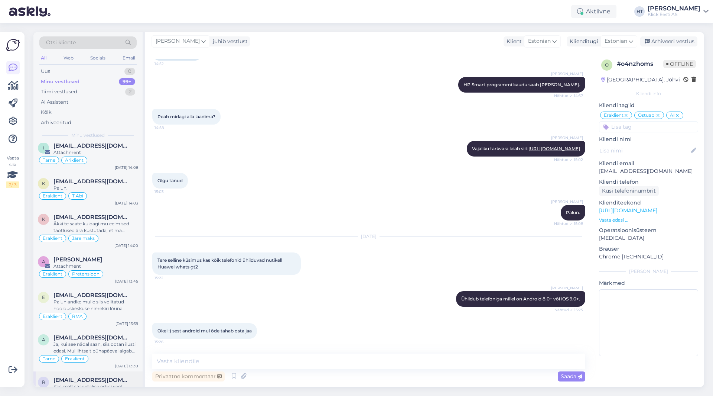
click at [129, 390] on div "Eraklient Ostuabi" at bounding box center [88, 394] width 100 height 9
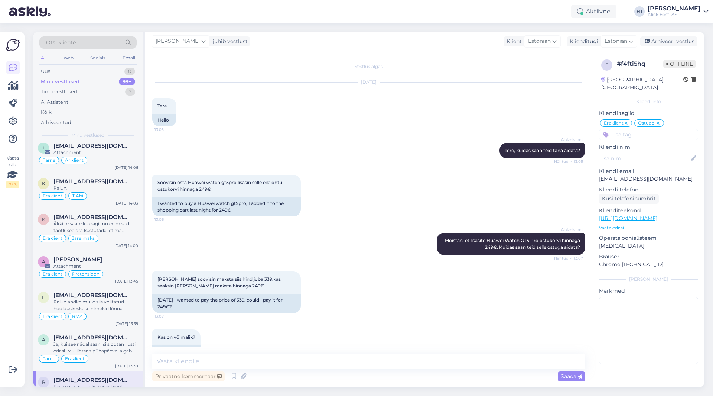
scroll to position [2450, 0]
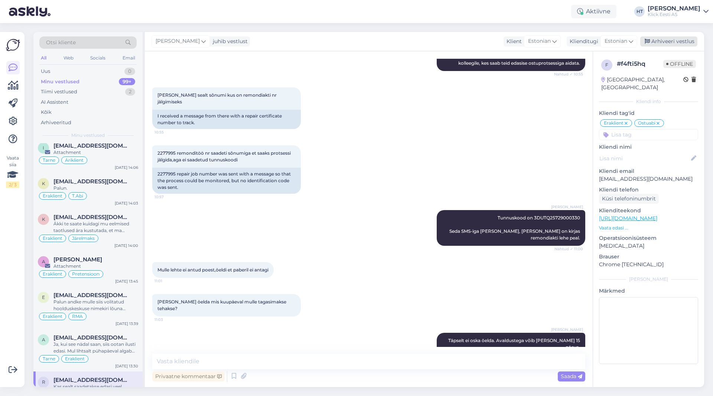
click at [683, 40] on div "Arhiveeri vestlus" at bounding box center [669, 41] width 57 height 10
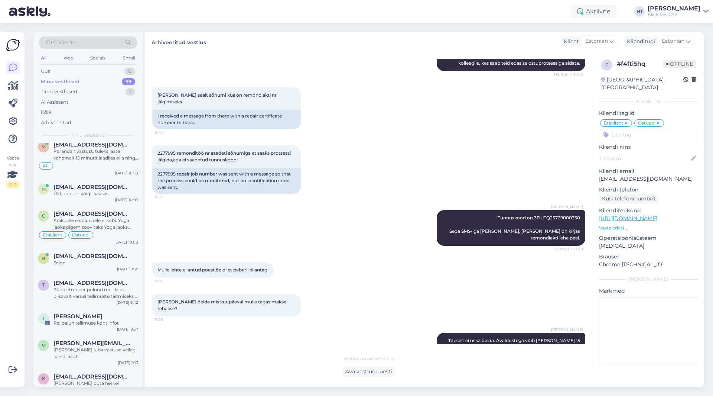
scroll to position [2964, 0]
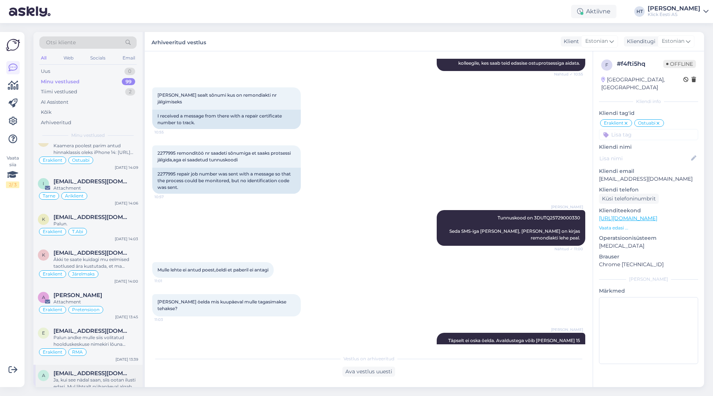
click at [104, 376] on div "Ja, kui see nädal saan, siis ootan ilusti edasi. Mul lihtsalt pühapäeval algab …" at bounding box center [96, 382] width 85 height 13
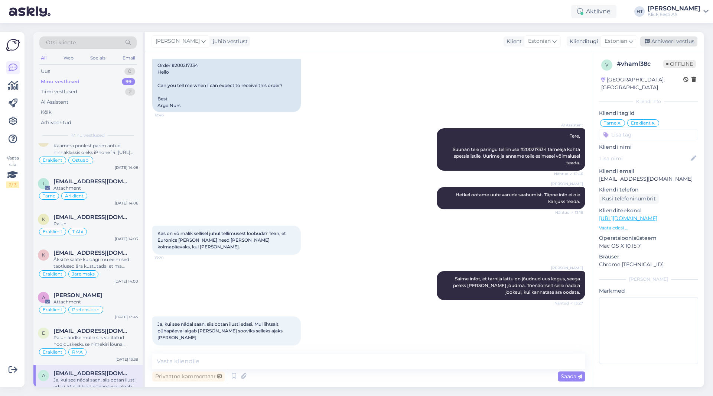
click at [684, 44] on div "Arhiveeri vestlus" at bounding box center [669, 41] width 57 height 10
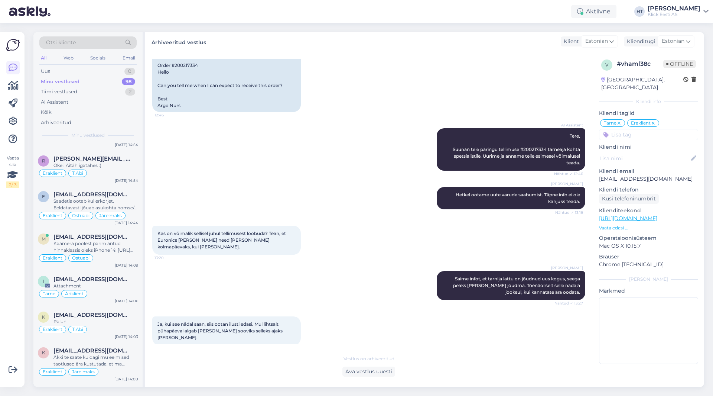
scroll to position [2922, 0]
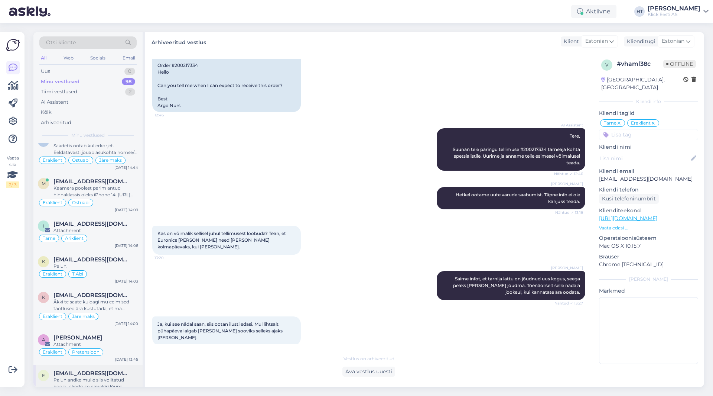
click at [103, 370] on span "[EMAIL_ADDRESS][DOMAIN_NAME]" at bounding box center [92, 373] width 77 height 7
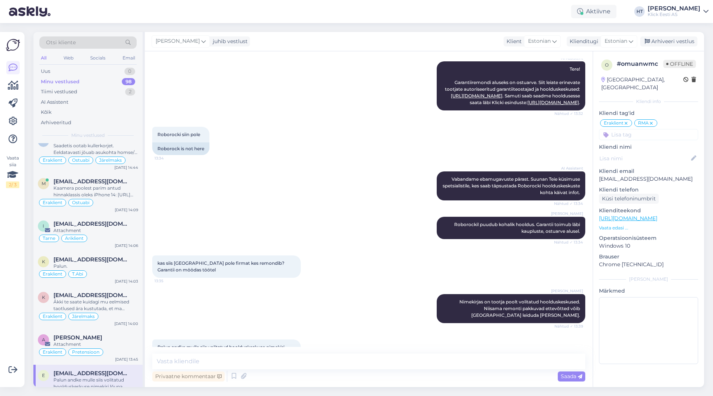
scroll to position [118, 0]
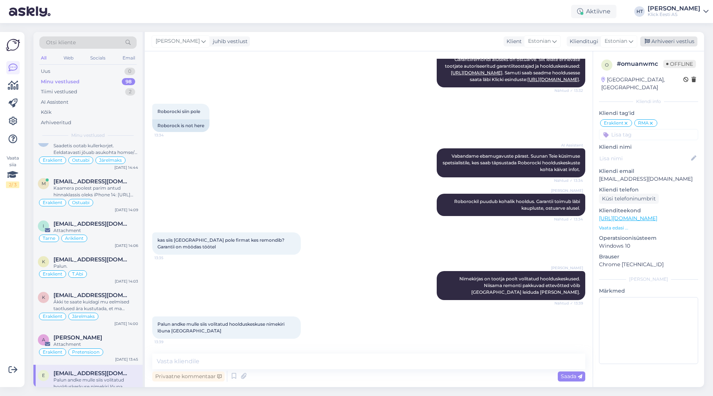
click at [669, 42] on div "Arhiveeri vestlus" at bounding box center [669, 41] width 57 height 10
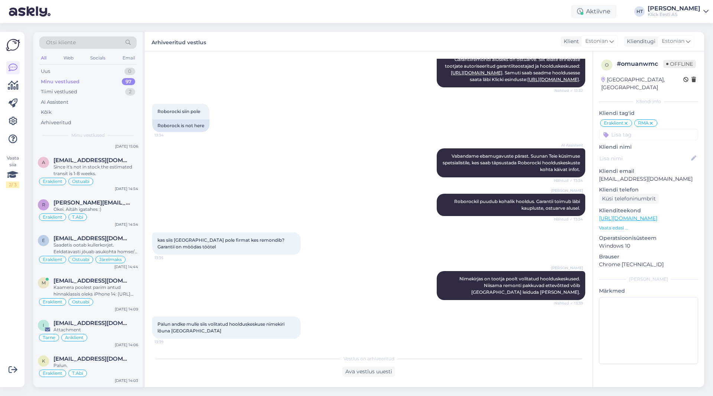
scroll to position [2880, 0]
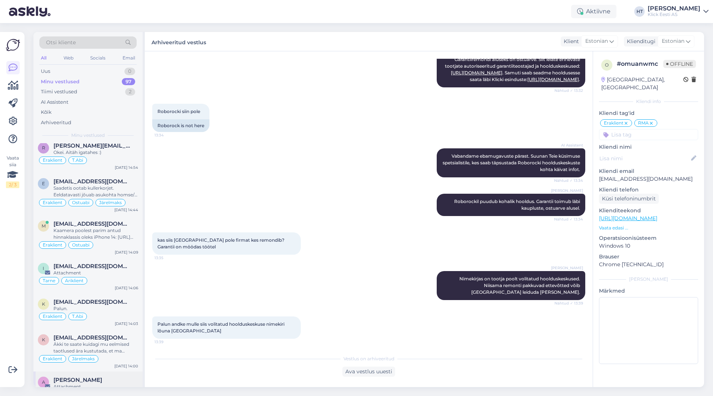
click at [101, 371] on div "a [PERSON_NAME] Attachment Eraklient Pretensioon [DATE] 13:45" at bounding box center [87, 389] width 109 height 36
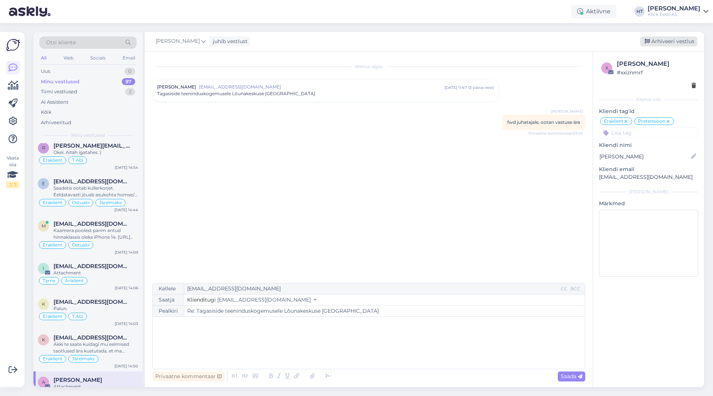
click at [652, 40] on div "Arhiveeri vestlus" at bounding box center [669, 41] width 57 height 10
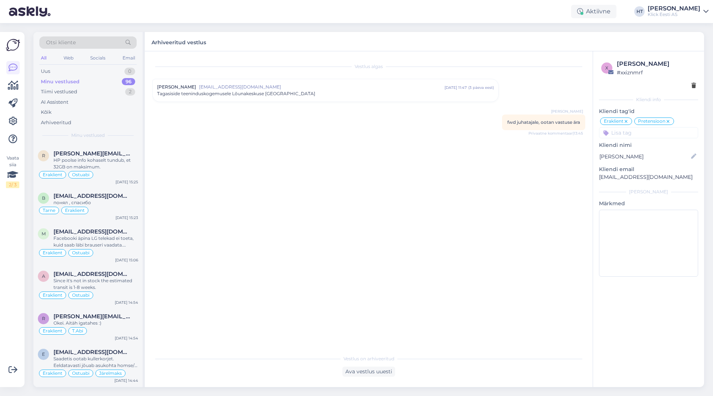
scroll to position [2844, 0]
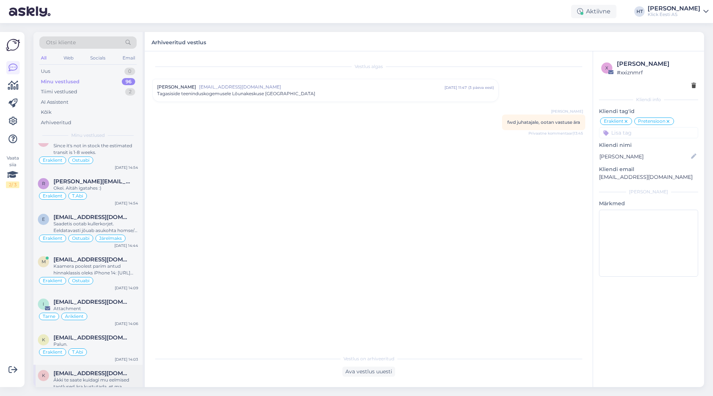
click at [98, 370] on span "[EMAIL_ADDRESS][DOMAIN_NAME]" at bounding box center [92, 373] width 77 height 7
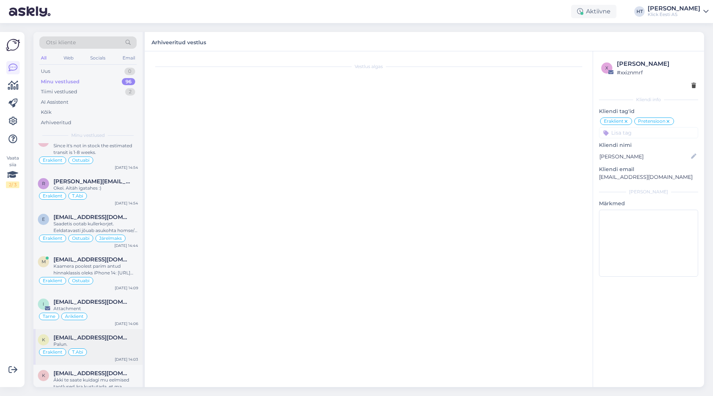
scroll to position [107, 0]
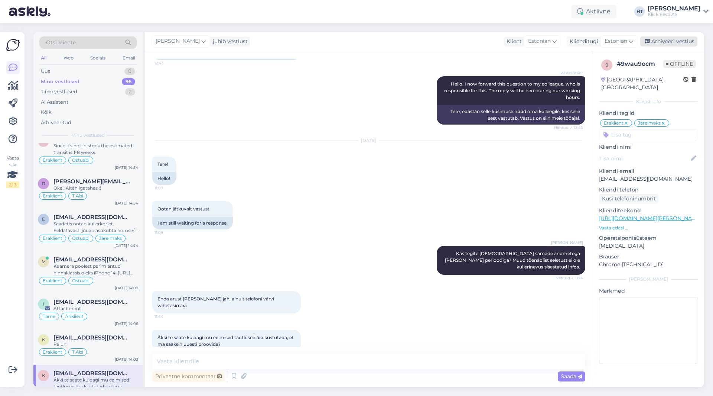
click at [667, 42] on div "Arhiveeri vestlus" at bounding box center [669, 41] width 57 height 10
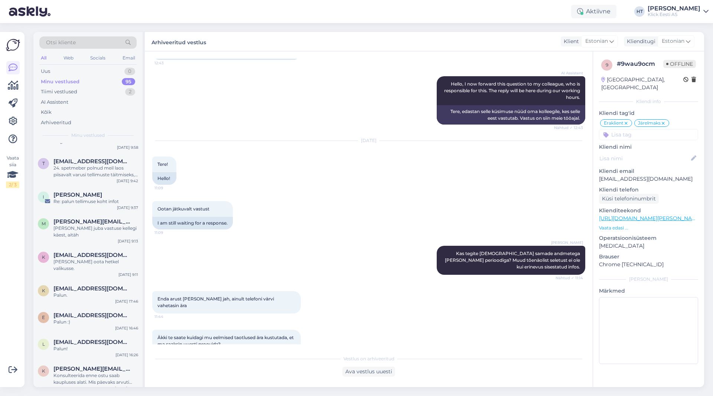
scroll to position [2802, 0]
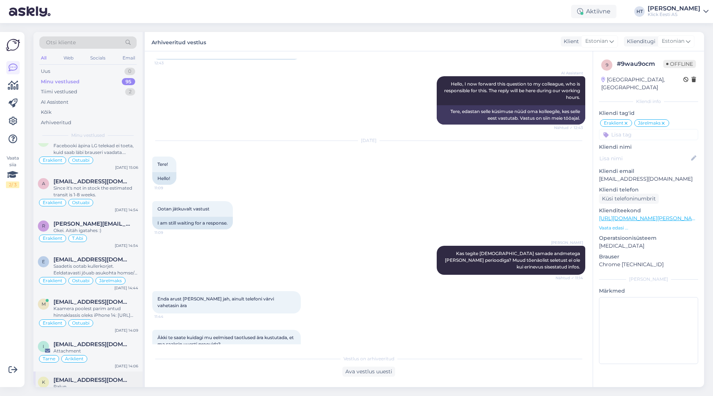
click at [101, 376] on span "[EMAIL_ADDRESS][DOMAIN_NAME]" at bounding box center [92, 379] width 77 height 7
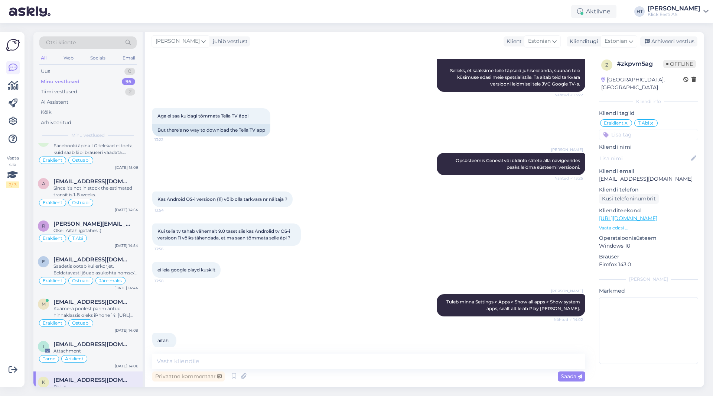
scroll to position [162, 0]
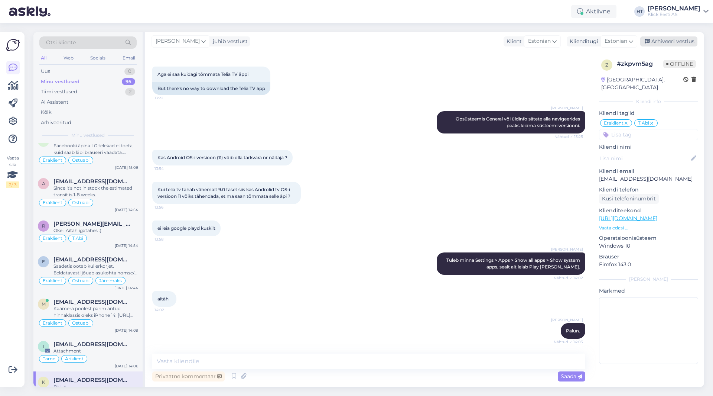
click at [675, 40] on div "Arhiveeri vestlus" at bounding box center [669, 41] width 57 height 10
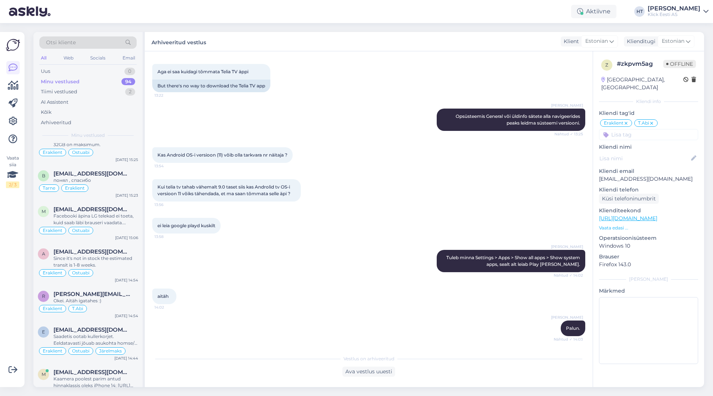
scroll to position [2766, 0]
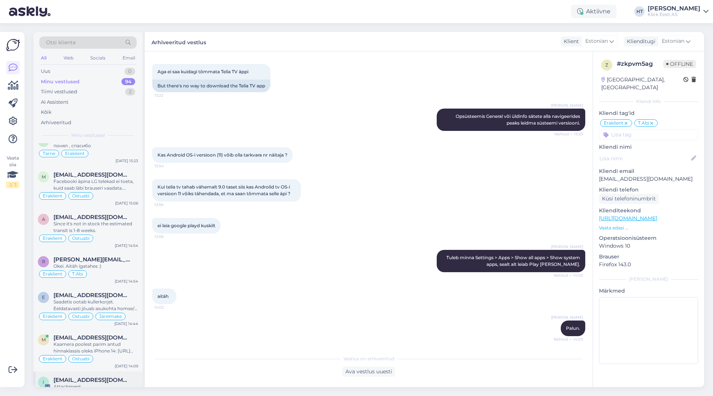
click at [98, 376] on span "[EMAIL_ADDRESS][DOMAIN_NAME]" at bounding box center [92, 379] width 77 height 7
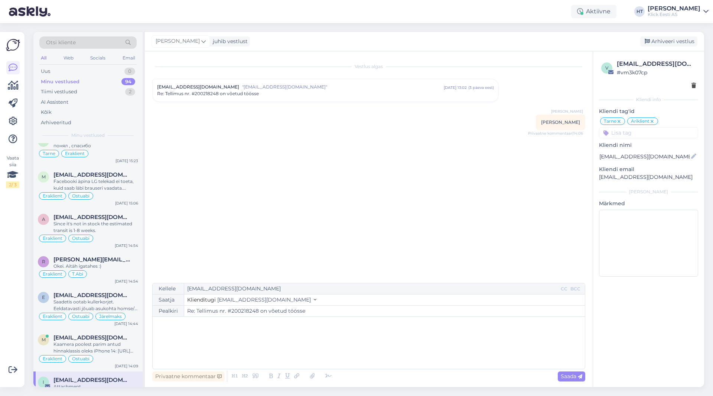
scroll to position [2759, 0]
click at [663, 40] on div "Arhiveeri vestlus" at bounding box center [669, 41] width 57 height 10
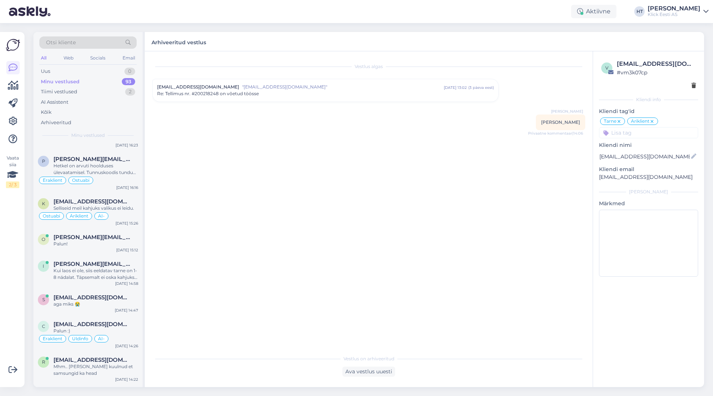
scroll to position [2730, 0]
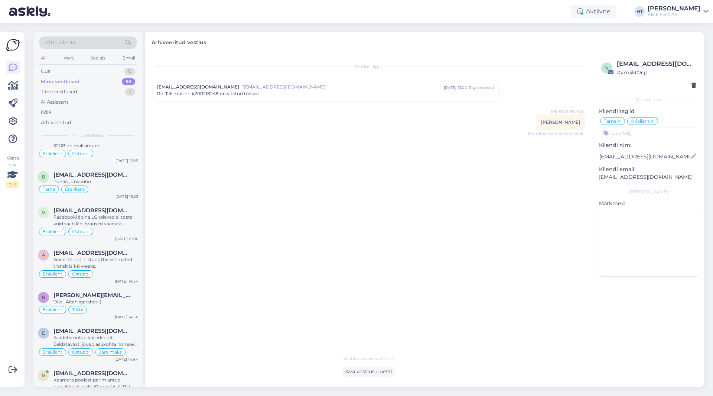
click at [294, 88] on span ""[EMAIL_ADDRESS][DOMAIN_NAME]"" at bounding box center [343, 87] width 202 height 7
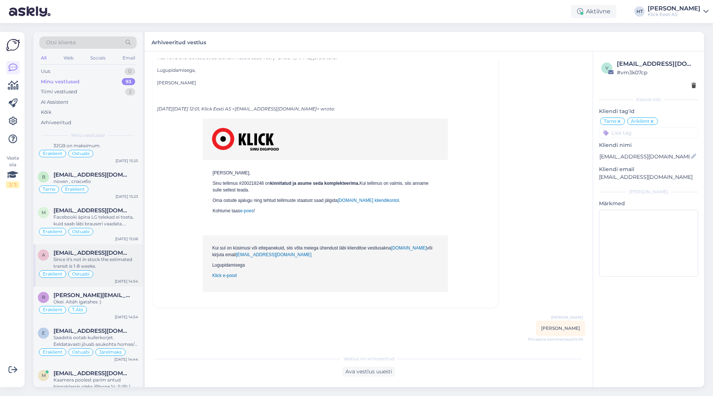
scroll to position [2723, 0]
click at [105, 376] on div "Kaamera poolest parim antud hinnaklassis oleks iPhone 14: [URL][DOMAIN_NAME]" at bounding box center [96, 382] width 85 height 13
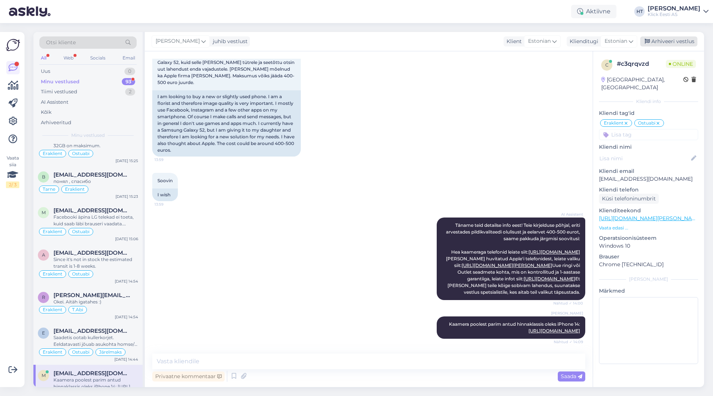
click at [673, 42] on div "Arhiveeri vestlus" at bounding box center [669, 41] width 57 height 10
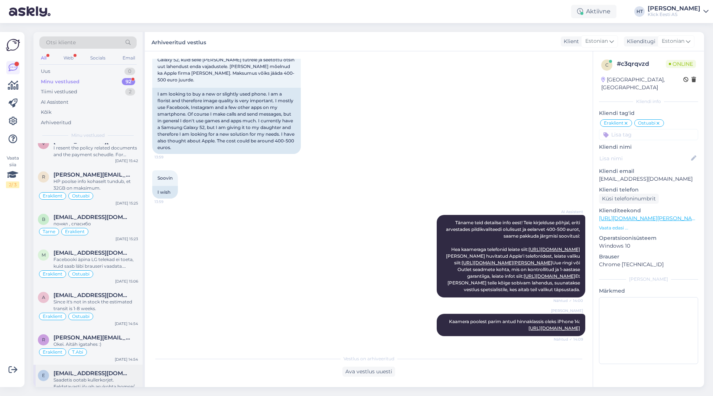
click at [119, 370] on span "[EMAIL_ADDRESS][DOMAIN_NAME]" at bounding box center [92, 373] width 77 height 7
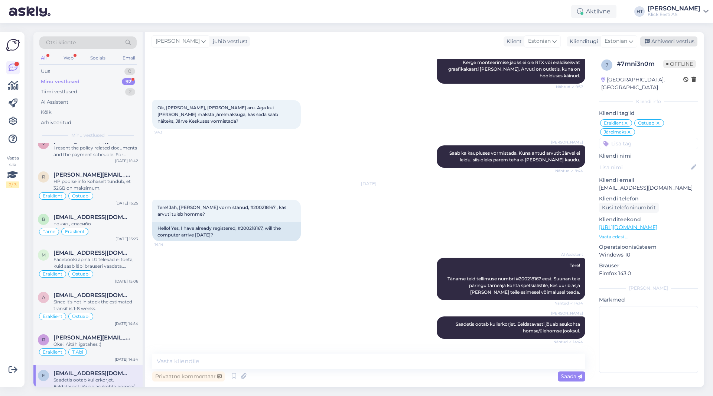
click at [663, 39] on div "Arhiveeri vestlus" at bounding box center [669, 41] width 57 height 10
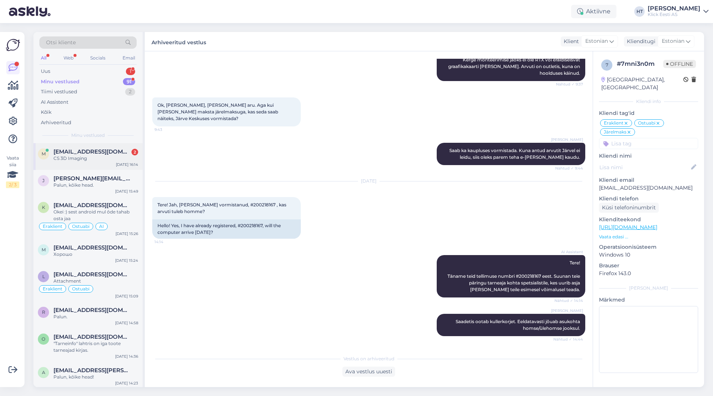
click at [130, 152] on div "[EMAIL_ADDRESS][DOMAIN_NAME] 2" at bounding box center [96, 151] width 85 height 7
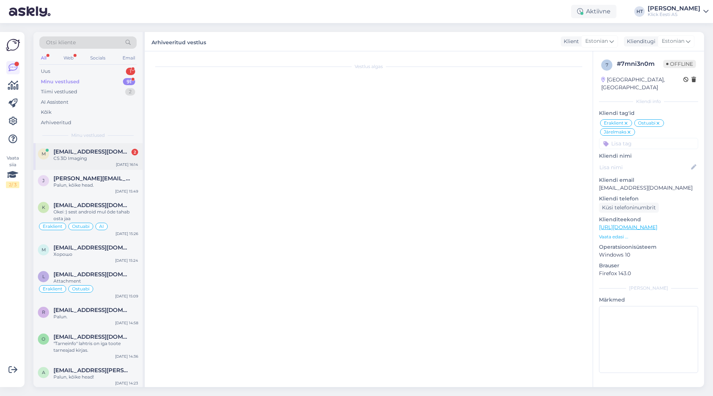
scroll to position [47, 0]
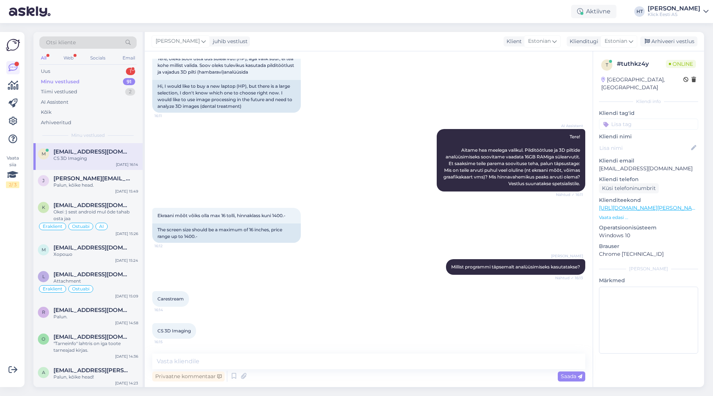
click at [265, 188] on div "AI Assistent Tere! Aitame hea meelega valikul. Pilditöötluse ja 3D piltide anal…" at bounding box center [368, 160] width 433 height 79
click at [336, 266] on div "[PERSON_NAME] Millist programmi täpsemalt analüüsimiseks kasutatakse? Nähtud ✓ …" at bounding box center [368, 267] width 433 height 32
click at [321, 360] on textarea at bounding box center [368, 361] width 433 height 16
click at [284, 246] on div "Ekraani mõõt võiks olla max 16 tolli, hinnaklass kuni 1400.- 16:12 The screen s…" at bounding box center [368, 225] width 433 height 51
click at [260, 289] on div "Carestream 16:14" at bounding box center [368, 299] width 433 height 32
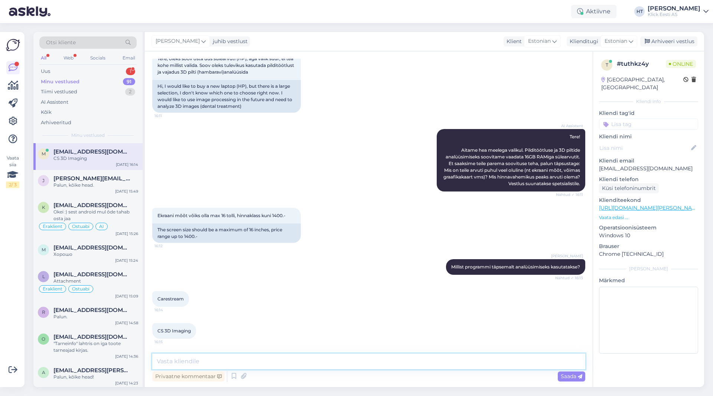
click at [281, 362] on textarea at bounding box center [368, 361] width 433 height 16
click at [288, 360] on textarea at bounding box center [368, 361] width 433 height 16
paste textarea "[URL][DOMAIN_NAME]"
type textarea "HP valikust tooks järgneva välja: [URL][DOMAIN_NAME]"
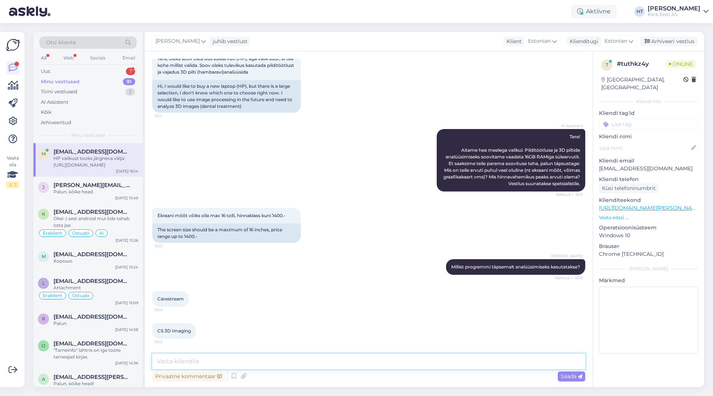
scroll to position [93, 0]
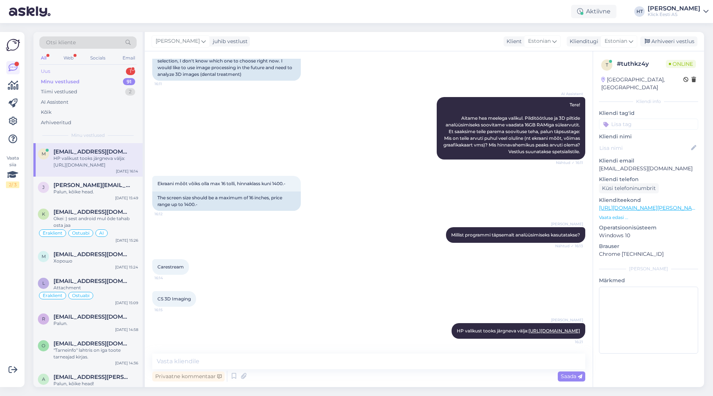
click at [117, 66] on div "Uus 1" at bounding box center [87, 71] width 97 height 10
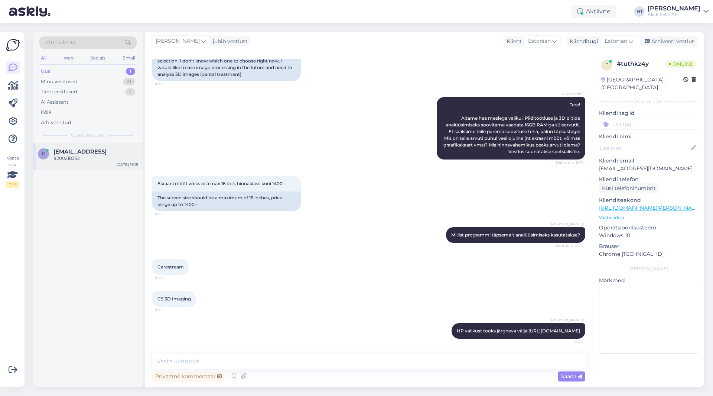
click at [124, 158] on div "#200218352" at bounding box center [96, 158] width 85 height 7
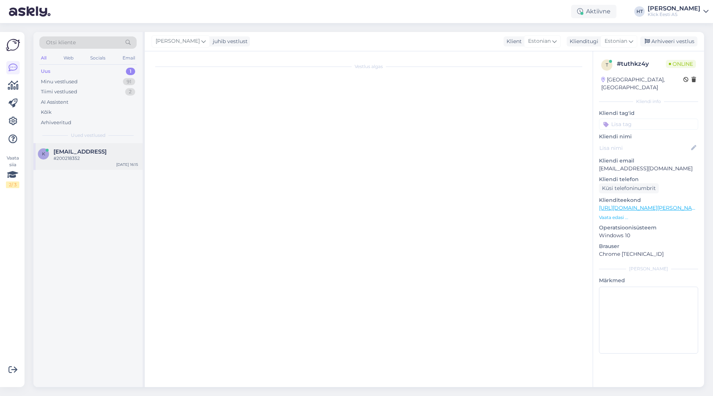
scroll to position [0, 0]
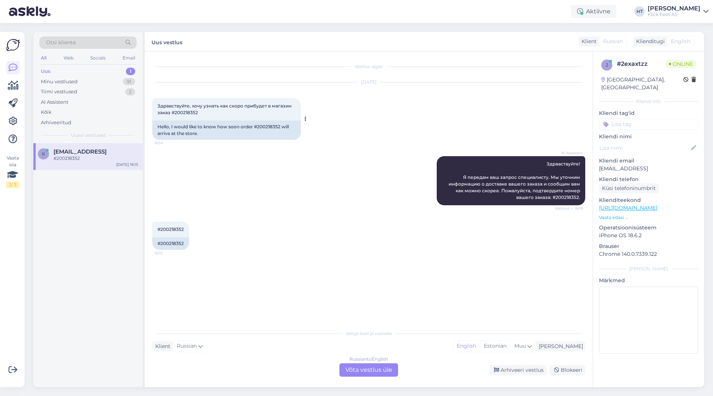
click at [262, 127] on div "Hello, I would like to know how soon order #200218352 will arrive at the store." at bounding box center [226, 129] width 149 height 19
copy div "200218352"
click at [317, 179] on div "AI Assistent Здравствуйте! Я передам ваш запрос специалисту. Мы уточним информа…" at bounding box center [368, 180] width 433 height 65
click at [114, 81] on div "Minu vestlused 91" at bounding box center [87, 82] width 97 height 10
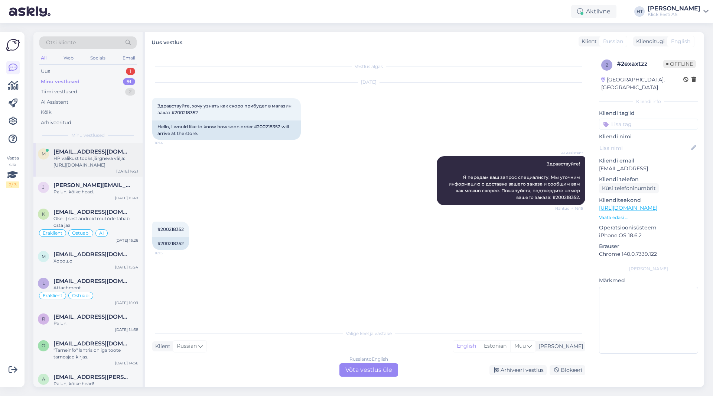
click at [116, 152] on span "[EMAIL_ADDRESS][DOMAIN_NAME]" at bounding box center [92, 151] width 77 height 7
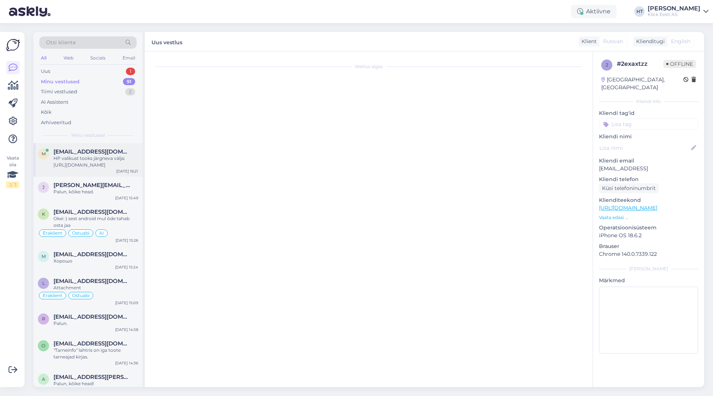
scroll to position [93, 0]
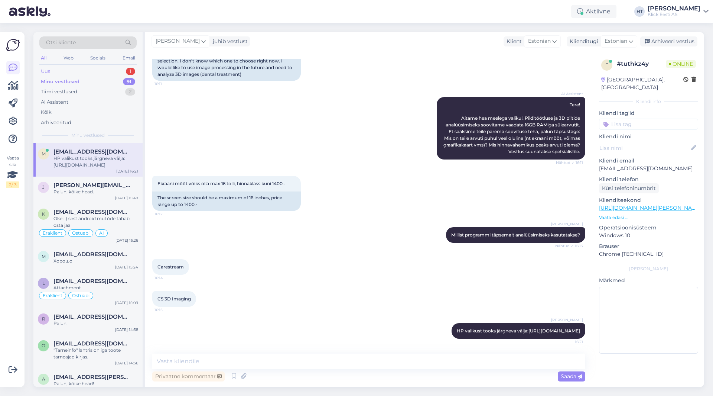
click at [129, 69] on div "1" at bounding box center [130, 71] width 9 height 7
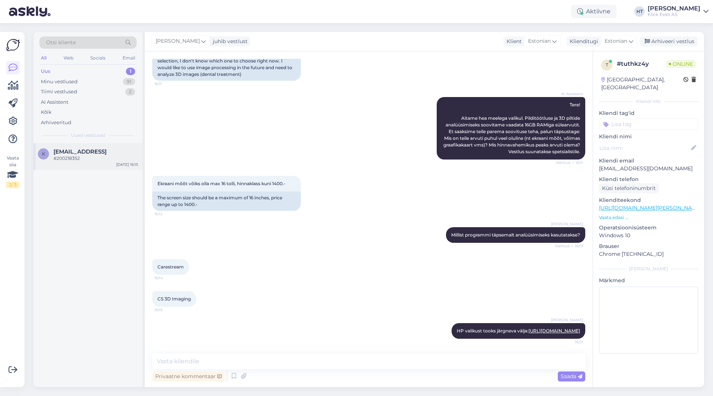
click at [87, 149] on span "[EMAIL_ADDRESS]" at bounding box center [80, 151] width 53 height 7
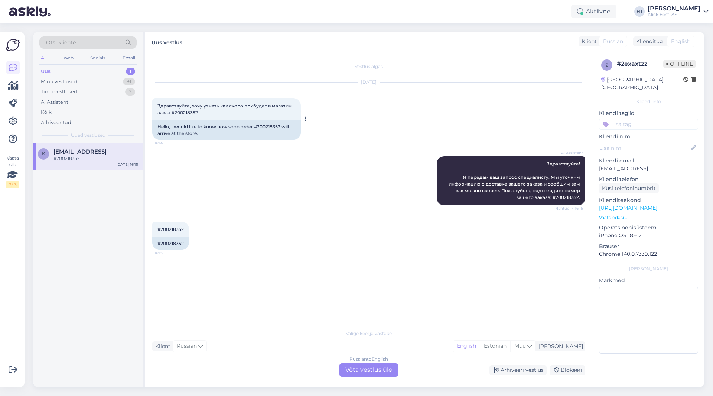
click at [257, 128] on div "Hello, I would like to know how soon order #200218352 will arrive at the store." at bounding box center [226, 129] width 149 height 19
copy div "200218352"
click at [308, 207] on div "AI Assistent Здравствуйте! Я передам ваш запрос специалисту. Мы уточним информа…" at bounding box center [368, 180] width 433 height 65
click at [360, 372] on div "Russian to English Võta vestlus üle" at bounding box center [369, 369] width 59 height 13
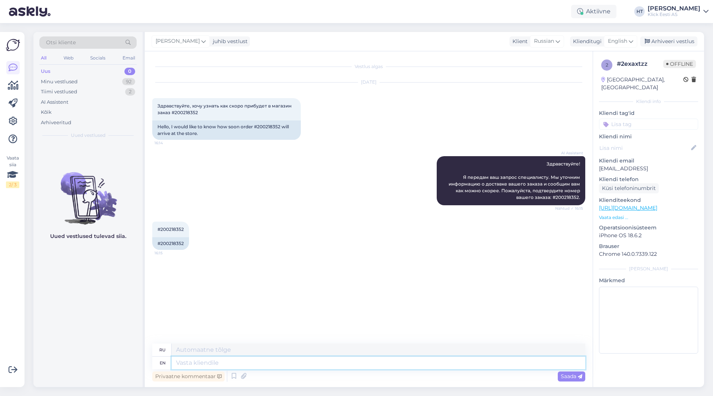
click at [332, 362] on textarea at bounding box center [379, 362] width 414 height 13
type textarea "Req"
type textarea "Треб."
type textarea "Requested th"
type textarea "Запрошено"
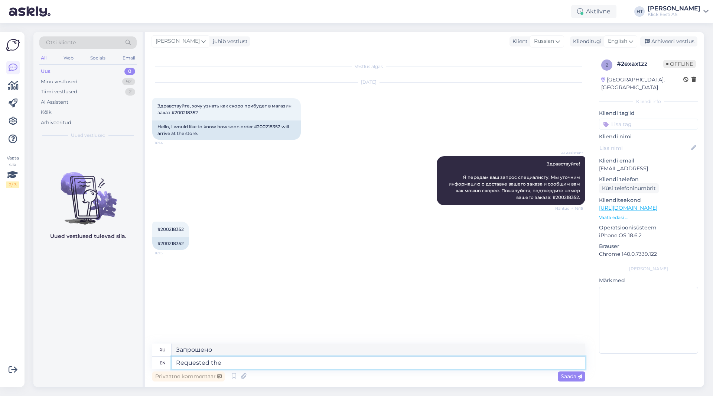
type textarea "Requested the"
type textarea "Запросил"
type textarea "Requested the store to"
type textarea "Запросил магазин"
type textarea "Requested the store to"
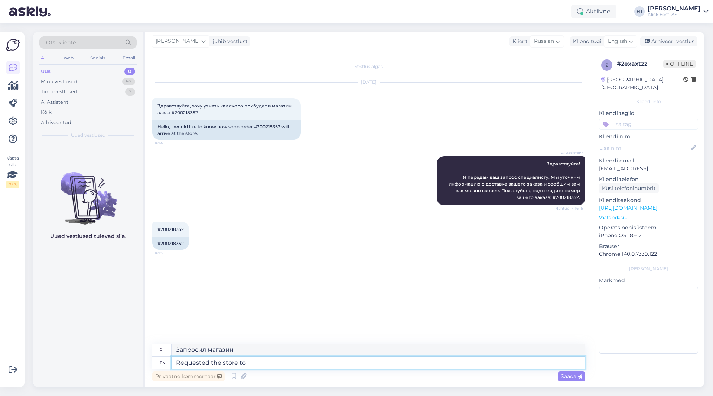
type textarea "Попросил магазин"
type textarea "Requested the store to look i"
type textarea "Попросил магазин посмотреть"
type textarea "Requested the store to look into th"
type textarea "Попросил магазин рассмотреть"
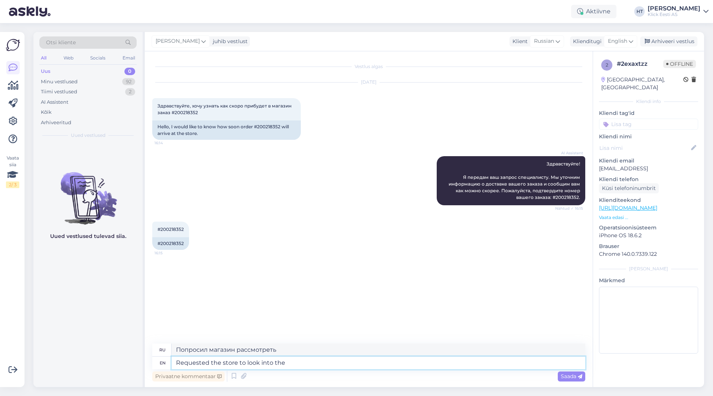
type textarea "Requested the store to look into the m"
type textarea "Попросил магазин разобраться в"
type textarea "Requested the store to look into the matter,"
type textarea "Попросил магазин разобраться в этом вопросе,"
type textarea "Requested the store to look into the matter, they'"
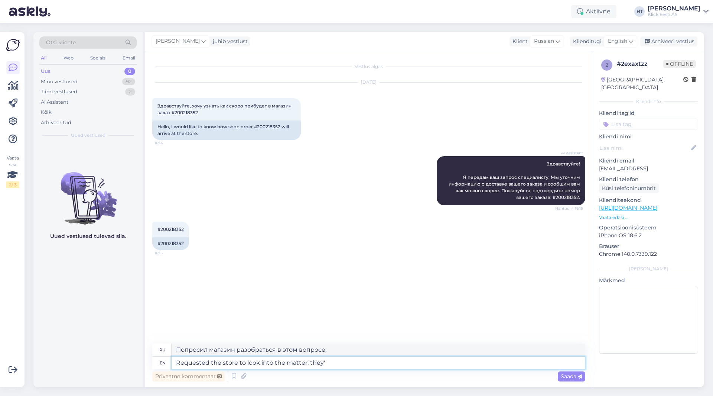
type textarea "Попросил магазин разобраться в этом вопросе, они"
type textarea "Requested the store to look into the matter, they'll let"
type textarea "Попросил магазин разобраться в этом вопросе, они разрешат"
type textarea "Requested the store to look into the matter, they'll let you k"
type textarea "Попросил магазин разобраться в этом вопросе, они вам разрешат"
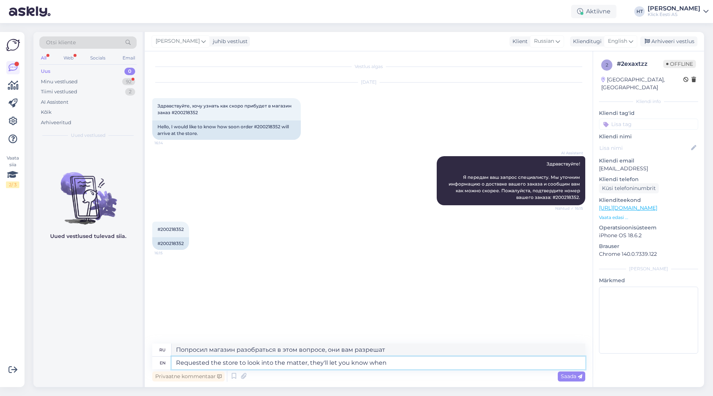
type textarea "Requested the store to look into the matter, they'll let you know when"
type textarea "Попросил магазин разобраться в ситуации, они вам сообщат."
type textarea "Requested the store to look into the matter, they'll let you know when to"
type textarea "Попросил магазин разобраться в этом вопросе, они дадут вам знать, когда"
type textarea "Requested the store to look into the matter, they'll let you know when to expec…"
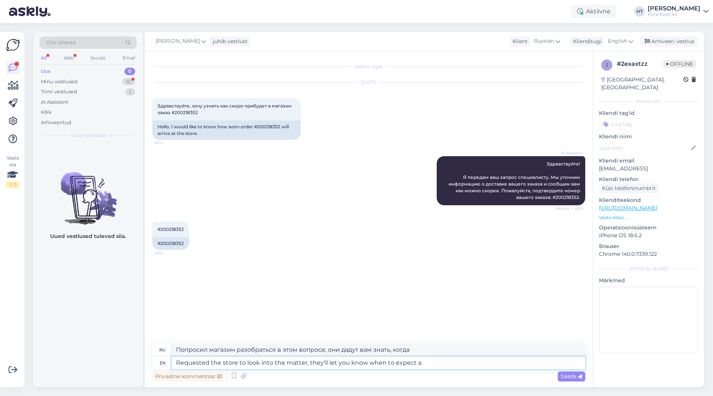
type textarea "Попросил магазин разобраться в этом вопросе, они сообщат вам, когда ожидать."
type textarea "Requested the store to look into the matter, they'll let you know when to expec…"
type textarea "Попросил магазин разобраться в ситуации, они сообщат, когда ожидать прибытия."
type textarea "Requested the store to look into the matter, they'll let you know when to expec…"
click at [577, 374] on span "Saada" at bounding box center [572, 376] width 22 height 7
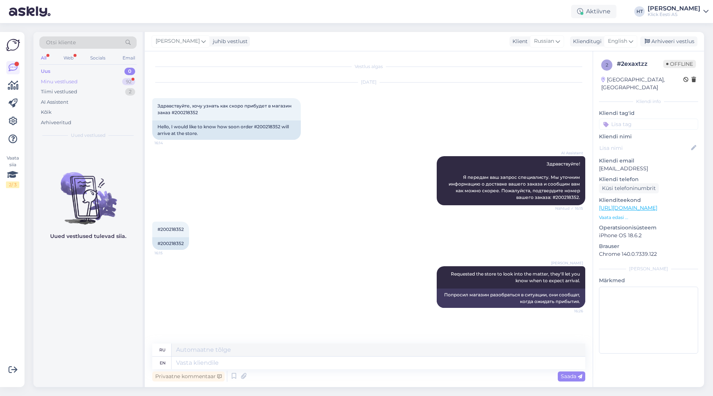
click at [123, 81] on div "92" at bounding box center [128, 81] width 13 height 7
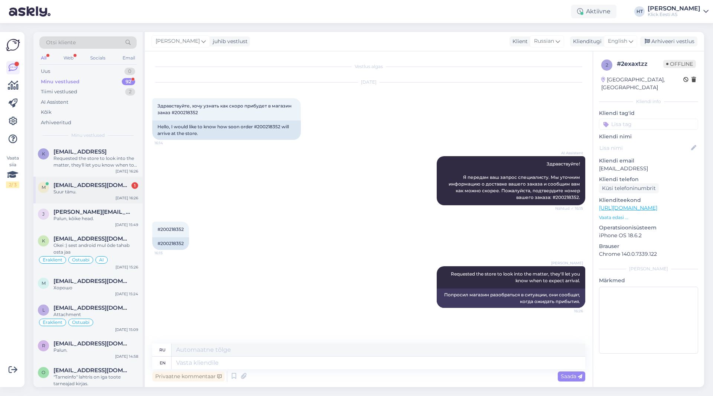
click at [127, 183] on div "[EMAIL_ADDRESS][DOMAIN_NAME] 1" at bounding box center [96, 185] width 85 height 7
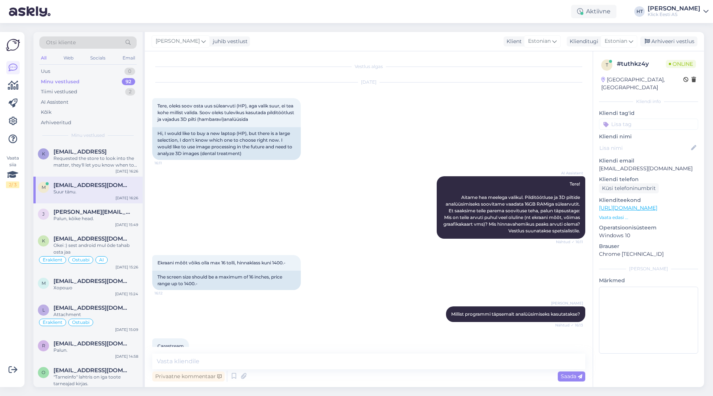
scroll to position [124, 0]
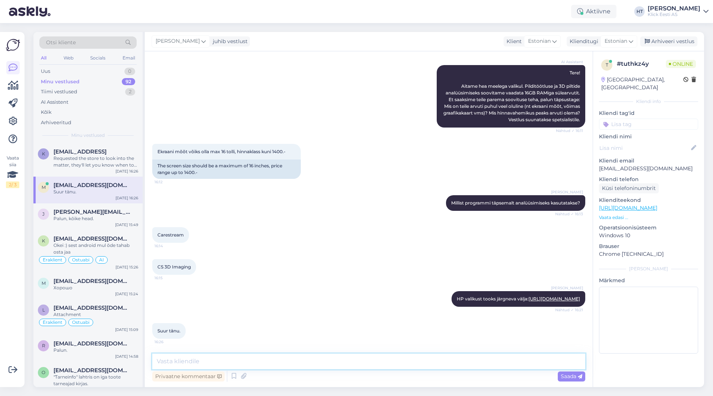
click at [347, 356] on textarea at bounding box center [368, 361] width 433 height 16
type textarea "Palun."
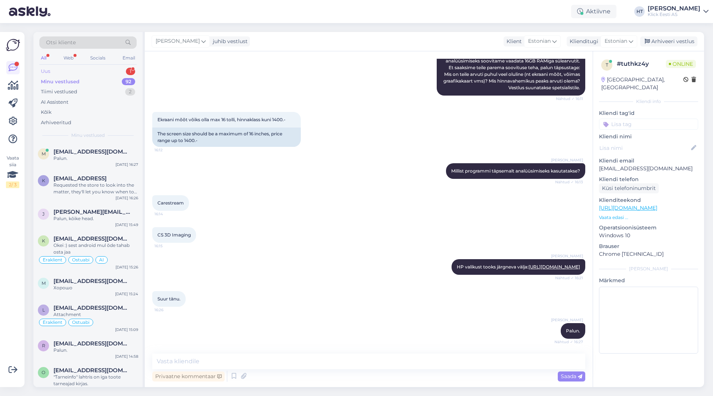
click at [124, 73] on div "Uus 1" at bounding box center [87, 71] width 97 height 10
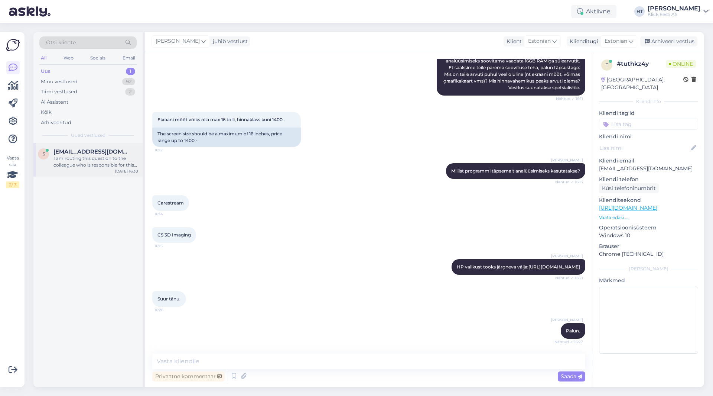
click at [120, 151] on div "[EMAIL_ADDRESS][DOMAIN_NAME]" at bounding box center [96, 151] width 85 height 7
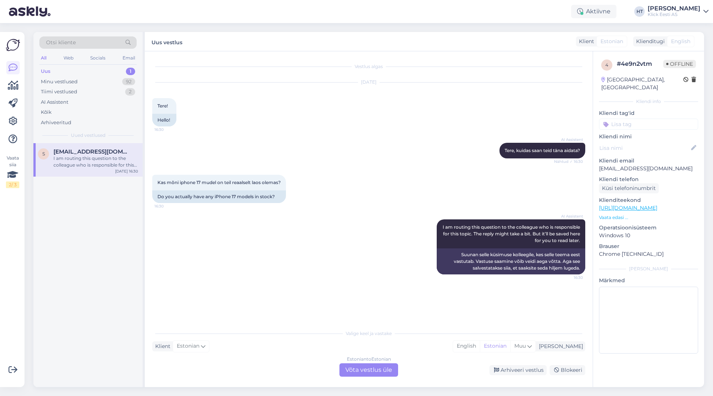
click at [345, 221] on div "AI Assistent I am routing this question to the colleague who is responsible for…" at bounding box center [368, 246] width 433 height 71
click at [376, 367] on div "Estonian to Estonian Võta vestlus üle" at bounding box center [369, 369] width 59 height 13
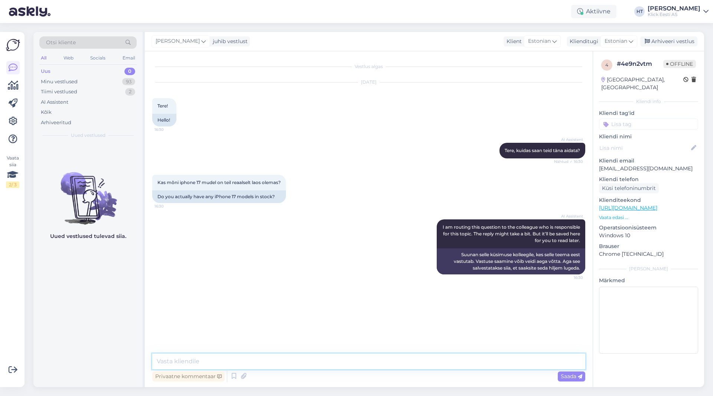
click at [376, 365] on textarea at bounding box center [368, 361] width 433 height 16
type textarea ""Saadavus poodides" nupuga saab kontrollida."
click at [120, 265] on div "Uued vestlused tulevad siia." at bounding box center [87, 265] width 109 height 244
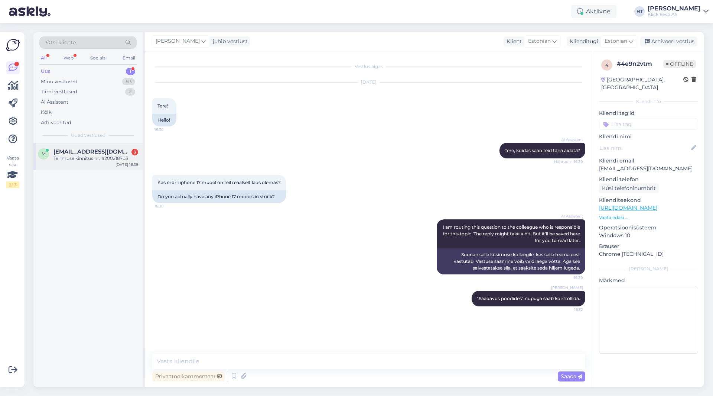
click at [90, 148] on div "m [EMAIL_ADDRESS][DOMAIN_NAME] 3 Tellimuse kinnitus nr. #200218703 [DATE] 16:36" at bounding box center [87, 156] width 109 height 27
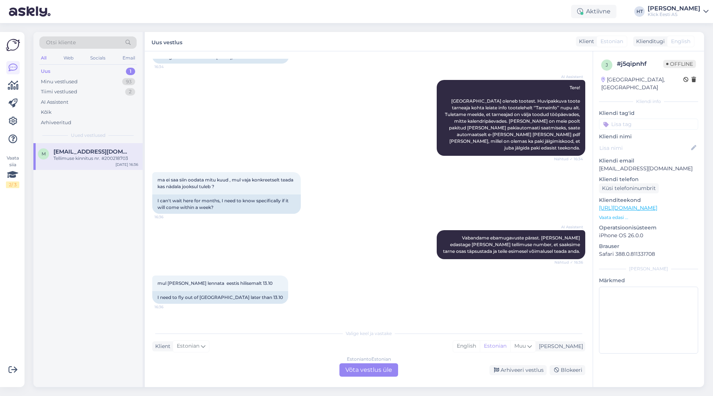
scroll to position [138, 0]
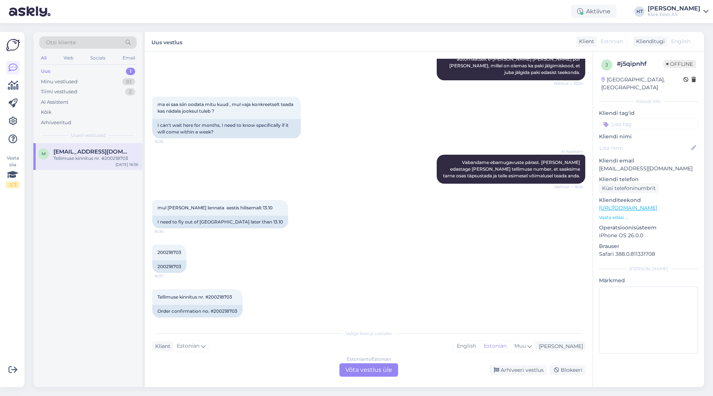
click at [386, 284] on div "Tellimuse kinnitus nr. #200218703 16:38 Order confirmation no. #200218703" at bounding box center [368, 303] width 433 height 45
click at [616, 214] on p "Vaata edasi ..." at bounding box center [648, 217] width 99 height 7
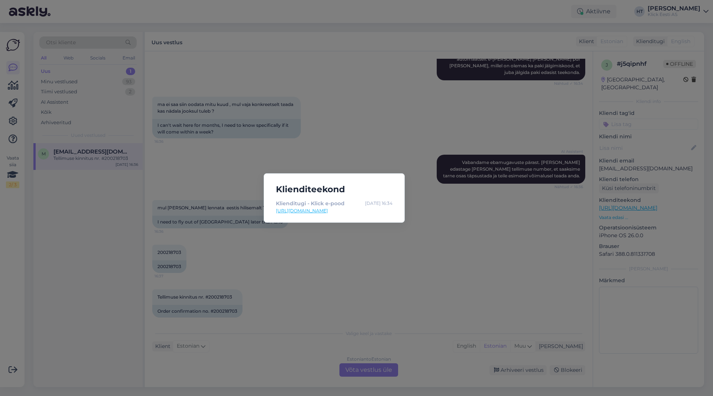
click at [418, 240] on div "Klienditeekond Klienditugi - Klick e-pood [DATE] 16:34 [URL][DOMAIN_NAME]" at bounding box center [356, 198] width 713 height 396
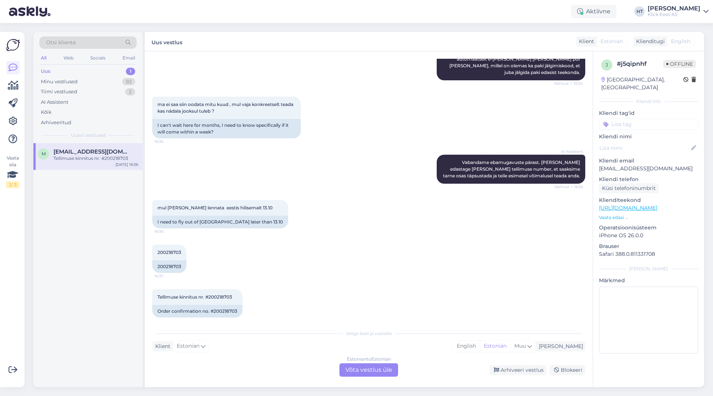
click at [399, 268] on div "200218703 16:37 200218703" at bounding box center [368, 258] width 433 height 45
click at [367, 262] on div "200218703 16:37 200218703" at bounding box center [368, 258] width 433 height 45
click at [369, 262] on div "200218703 16:37 200218703" at bounding box center [368, 258] width 433 height 45
click at [364, 265] on div "200218703 16:37 200218703" at bounding box center [368, 258] width 433 height 45
click at [369, 263] on div "200218703 16:37 200218703" at bounding box center [368, 258] width 433 height 45
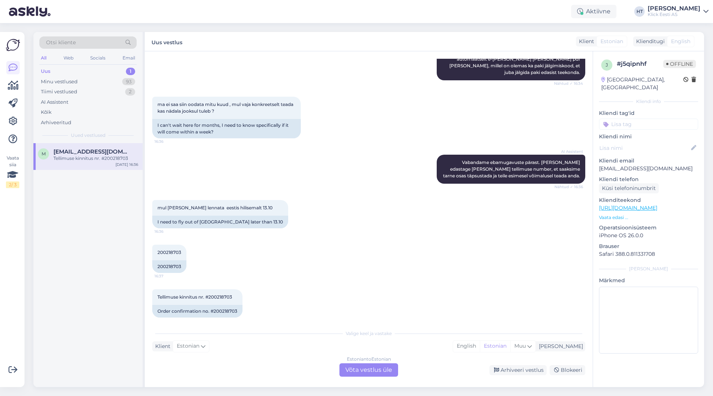
click at [334, 305] on div "Tellimuse kinnitus nr. #200218703 16:38 Order confirmation no. #200218703" at bounding box center [368, 303] width 433 height 45
click at [369, 367] on div "Estonian to Estonian Võta vestlus üle" at bounding box center [369, 369] width 59 height 13
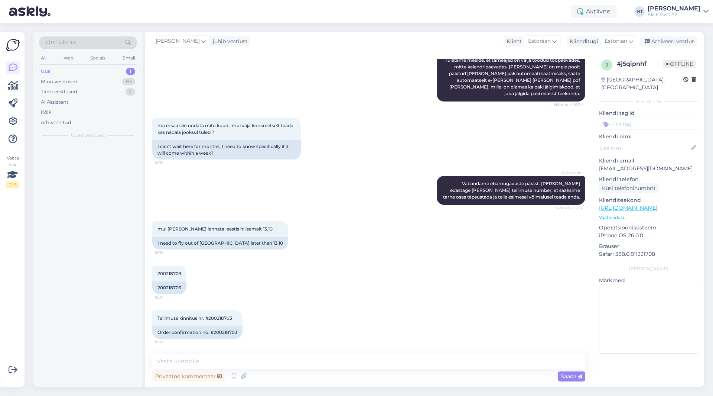
scroll to position [110, 0]
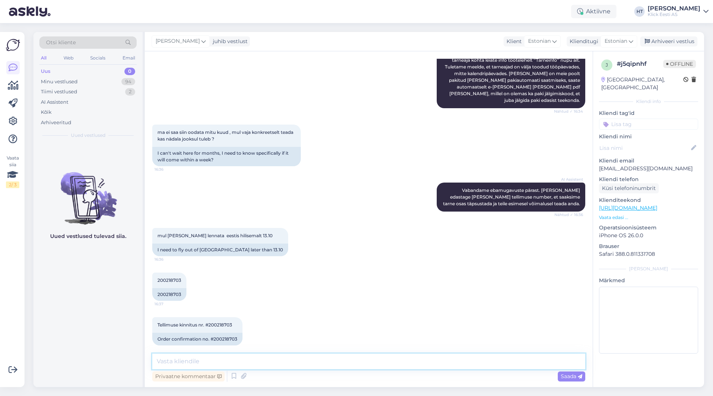
click at [368, 365] on textarea at bounding box center [368, 361] width 433 height 16
drag, startPoint x: 55, startPoint y: 279, endPoint x: 60, endPoint y: 262, distance: 17.9
click at [55, 279] on div "Uued vestlused tulevad siia." at bounding box center [87, 265] width 109 height 244
click at [361, 271] on div "200218703 16:37 200218703" at bounding box center [368, 286] width 433 height 45
click at [326, 358] on textarea at bounding box center [368, 361] width 433 height 16
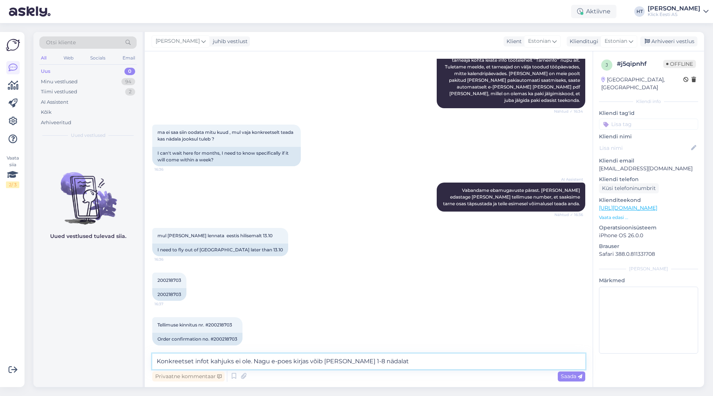
type textarea "Konkreetset infot kahjuks ei ole. Nagu e-poes kirjas võib [PERSON_NAME] 1-8 näd…"
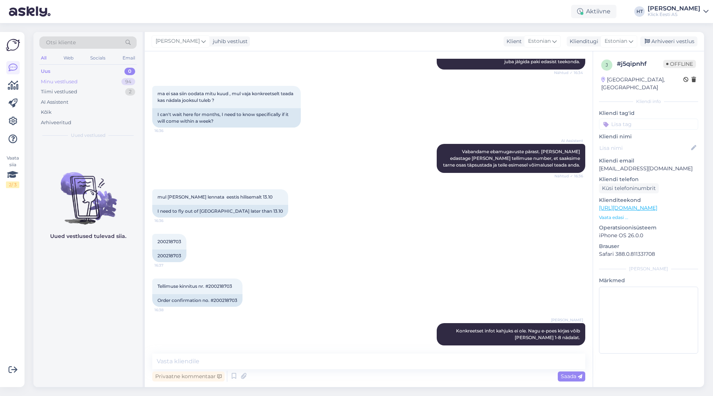
click at [87, 79] on div "Minu vestlused 94" at bounding box center [87, 82] width 97 height 10
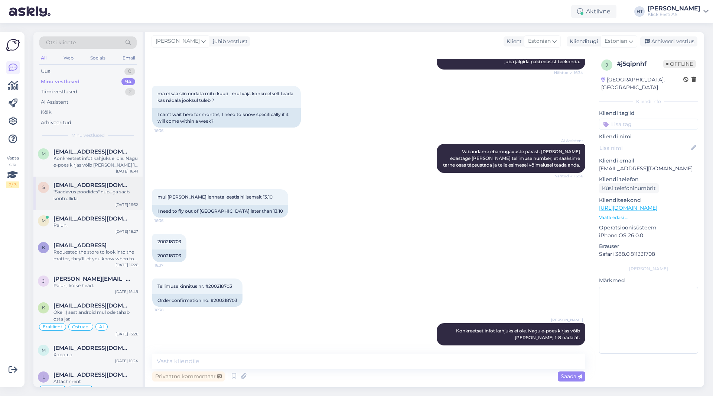
click at [113, 185] on span "[EMAIL_ADDRESS][DOMAIN_NAME]" at bounding box center [92, 185] width 77 height 7
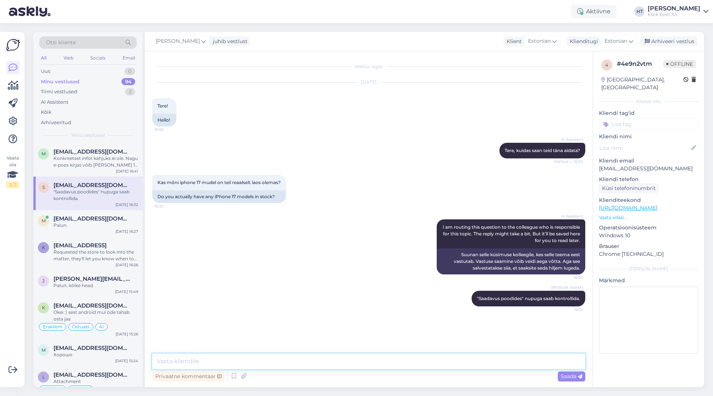
click at [314, 361] on textarea at bounding box center [368, 361] width 433 height 16
click at [106, 166] on div "Konkreetset infot kahjuks ei ole. Nagu e-poes kirjas võib [PERSON_NAME] 1-8 näd…" at bounding box center [96, 161] width 85 height 13
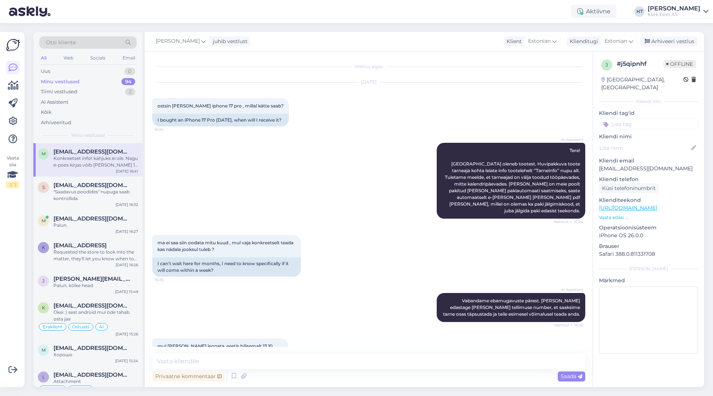
scroll to position [149, 0]
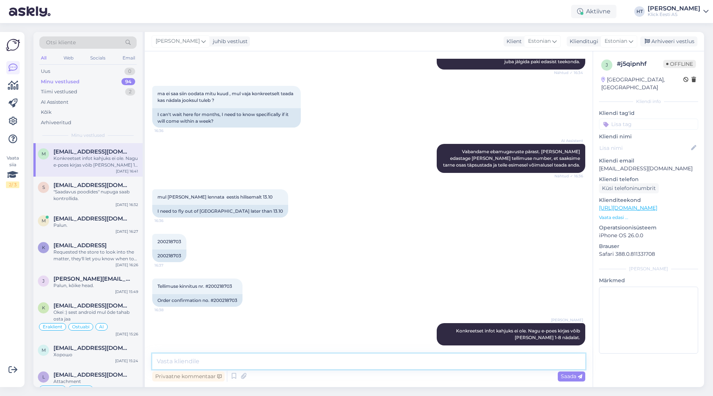
click at [328, 355] on textarea at bounding box center [368, 361] width 433 height 16
drag, startPoint x: 285, startPoint y: 361, endPoint x: 198, endPoint y: 361, distance: 86.6
click at [198, 361] on textarea "Oranži [PERSON_NAME] mudeli kohta saame" at bounding box center [368, 361] width 433 height 16
drag, startPoint x: 356, startPoint y: 363, endPoint x: 245, endPoint y: 363, distance: 110.4
click at [245, 363] on textarea "Oranži [PERSON_NAME] mudeli puhul ootame tarnet nädala jooksul." at bounding box center [368, 361] width 433 height 16
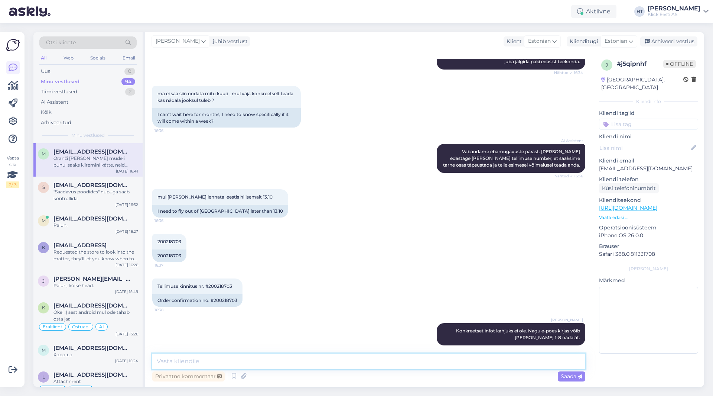
scroll to position [188, 0]
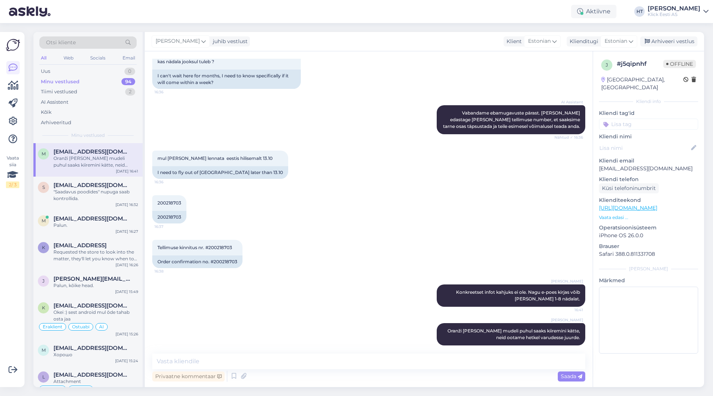
drag, startPoint x: 359, startPoint y: 369, endPoint x: 358, endPoint y: 366, distance: 3.8
click at [359, 369] on div "Privaatne kommentaar Saada" at bounding box center [368, 376] width 433 height 14
click at [358, 363] on textarea at bounding box center [368, 361] width 433 height 16
click at [275, 321] on div "[PERSON_NAME] Oranži [PERSON_NAME] mudeli puhul saaks kiiremini kätte, neid oot…" at bounding box center [368, 334] width 433 height 39
click at [102, 74] on div "Uus 1" at bounding box center [87, 71] width 97 height 10
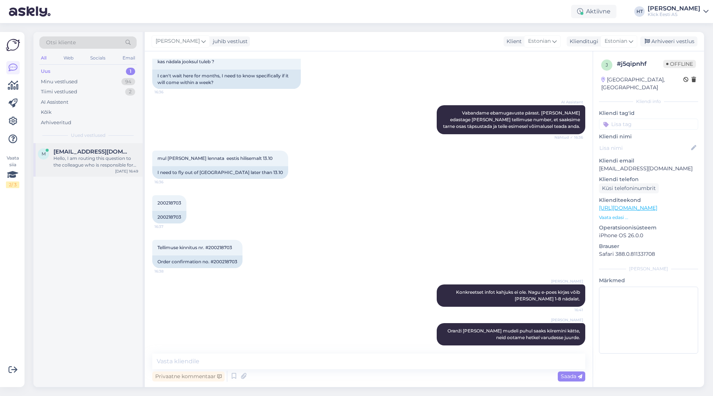
click at [105, 154] on span "[EMAIL_ADDRESS][DOMAIN_NAME]" at bounding box center [92, 151] width 77 height 7
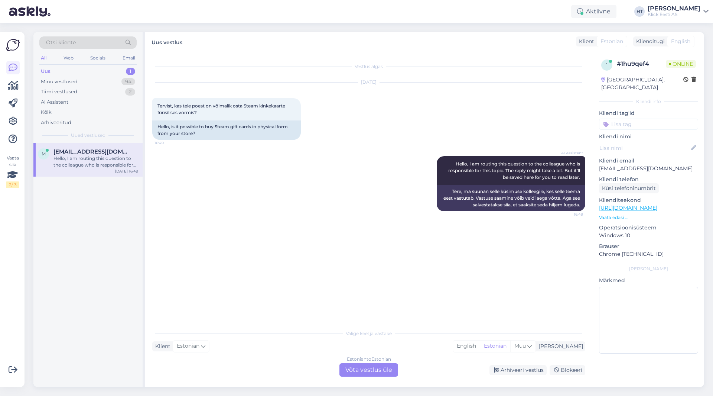
click at [367, 368] on div "Estonian to Estonian Võta vestlus üle" at bounding box center [369, 369] width 59 height 13
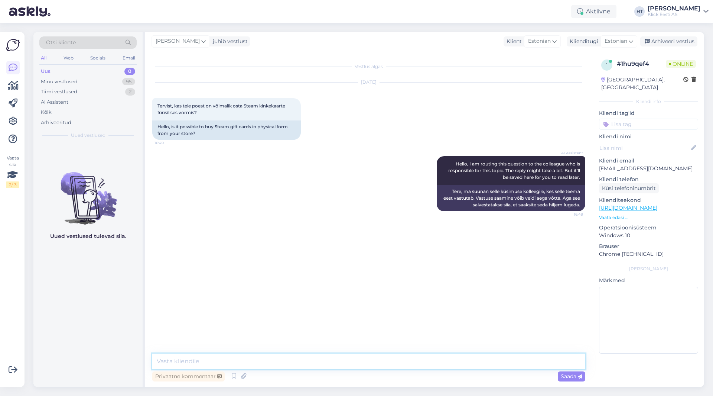
click at [366, 361] on textarea at bounding box center [368, 361] width 433 height 16
click at [79, 291] on div "Uued vestlused tulevad siia." at bounding box center [87, 265] width 109 height 244
click at [227, 360] on textarea at bounding box center [368, 361] width 433 height 16
click at [120, 79] on div "Minu vestlused 95" at bounding box center [87, 82] width 97 height 10
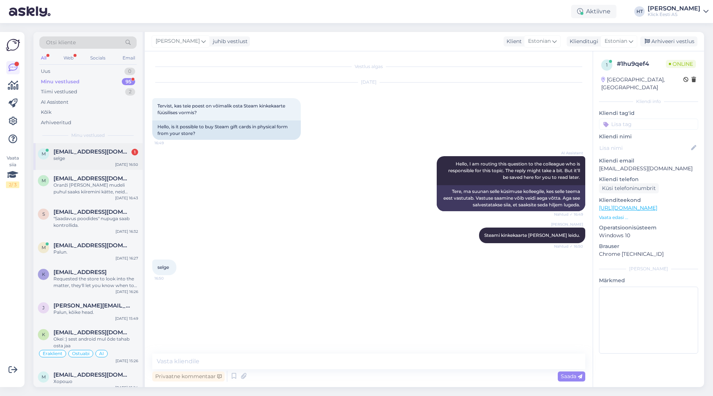
click at [122, 149] on span "[EMAIL_ADDRESS][DOMAIN_NAME]" at bounding box center [92, 151] width 77 height 7
click at [109, 189] on div "Oranži [PERSON_NAME] mudeli puhul saaks kiiremini kätte, neid ootame hetkel var…" at bounding box center [96, 188] width 85 height 13
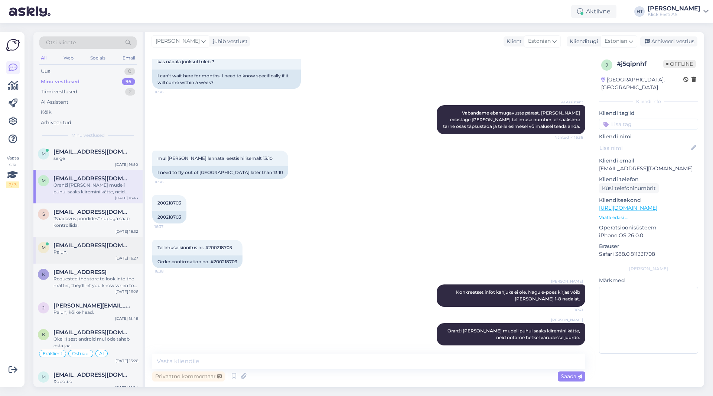
click at [113, 244] on span "[EMAIL_ADDRESS][DOMAIN_NAME]" at bounding box center [92, 245] width 77 height 7
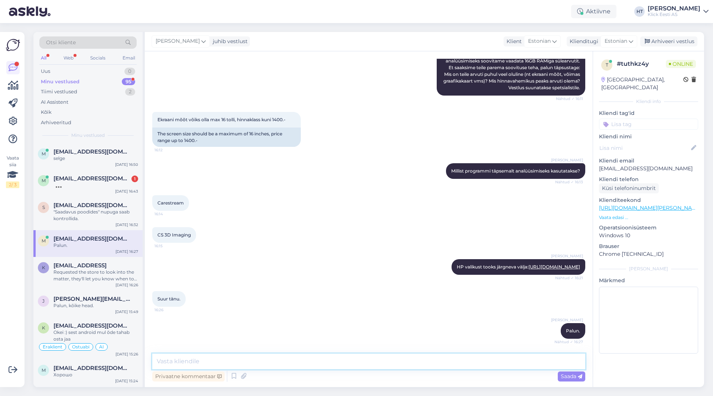
click at [404, 356] on textarea at bounding box center [368, 361] width 433 height 16
click at [101, 185] on div at bounding box center [96, 185] width 85 height 7
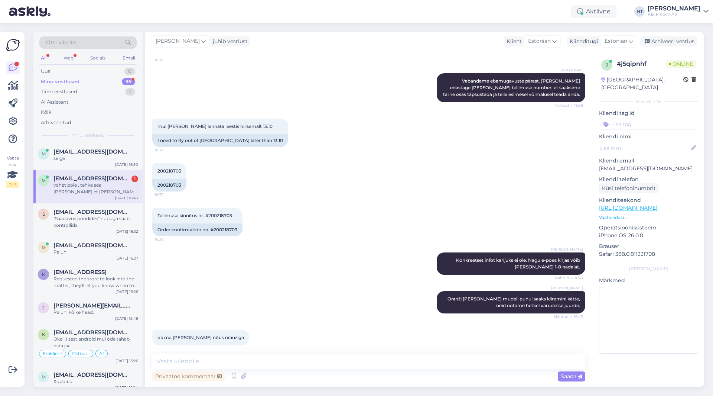
scroll to position [252, 0]
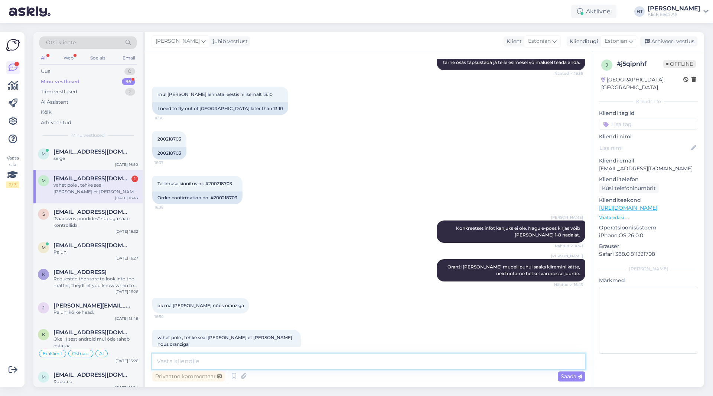
click at [332, 363] on textarea at bounding box center [368, 361] width 433 height 16
click at [285, 357] on textarea "Selge, muudame [PERSON_NAME] vastu ära" at bounding box center [368, 361] width 433 height 16
click at [286, 360] on textarea "Selge, muudame oranži vastu ära" at bounding box center [368, 361] width 433 height 16
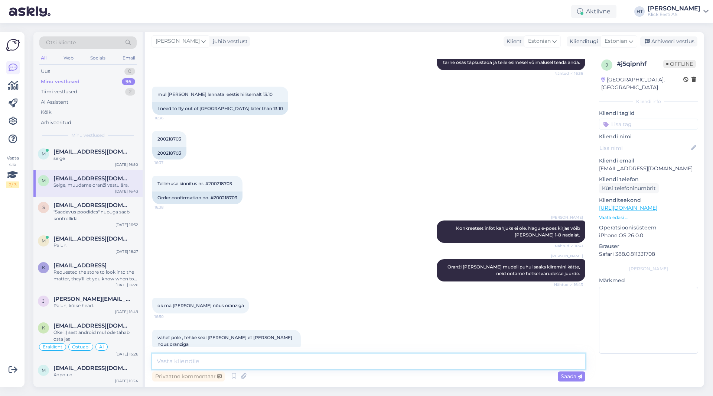
scroll to position [283, 0]
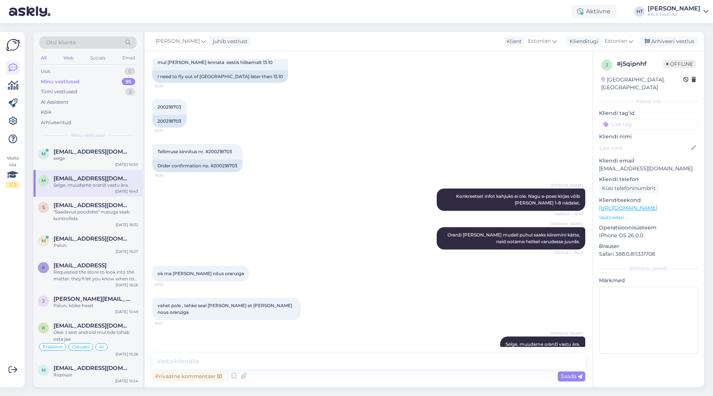
click at [324, 331] on div "[PERSON_NAME] Selge, muudame oranži vastu ära. 16:52" at bounding box center [368, 344] width 433 height 32
click at [115, 213] on div ""Saadavus poodides" nupuga saab kontrollida." at bounding box center [96, 214] width 85 height 13
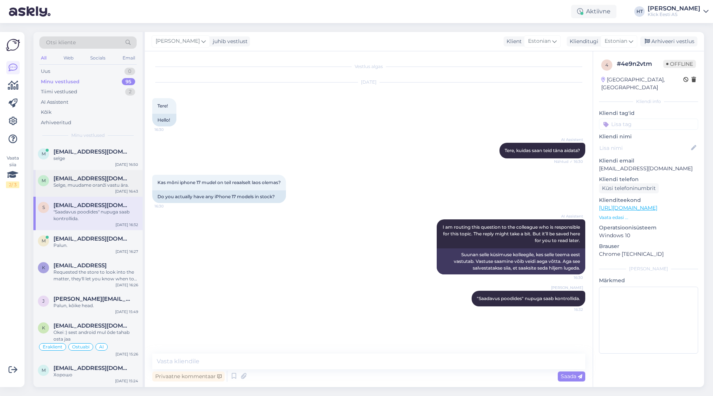
click at [114, 184] on div "Selge, muudame oranži vastu ära." at bounding box center [96, 185] width 85 height 7
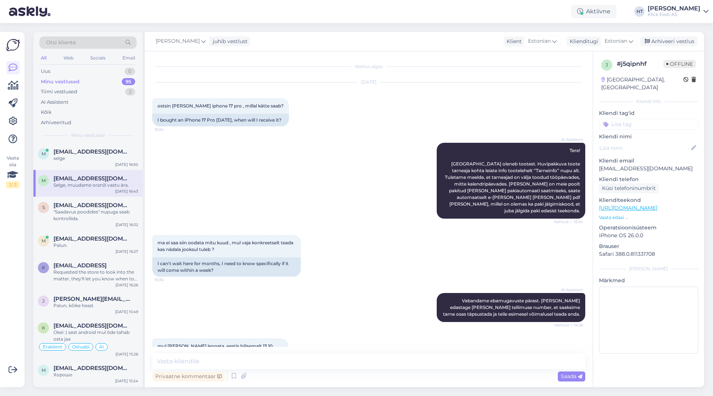
scroll to position [283, 0]
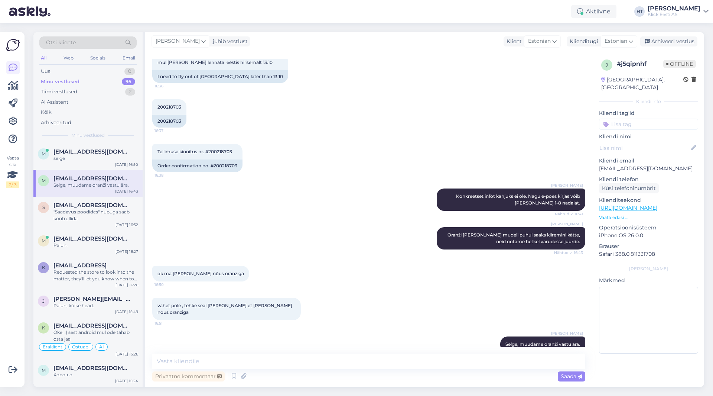
click at [276, 219] on div "[PERSON_NAME] Oranži [PERSON_NAME] mudeli puhul saaks kiiremini kätte, neid oot…" at bounding box center [368, 238] width 433 height 39
click at [103, 66] on div "Otsi kliente All Web Socials Email Uus 1 Minu vestlused 95 Tiimi vestlused 2 AI…" at bounding box center [87, 87] width 109 height 111
click at [103, 68] on div "Uus 1" at bounding box center [87, 71] width 97 height 10
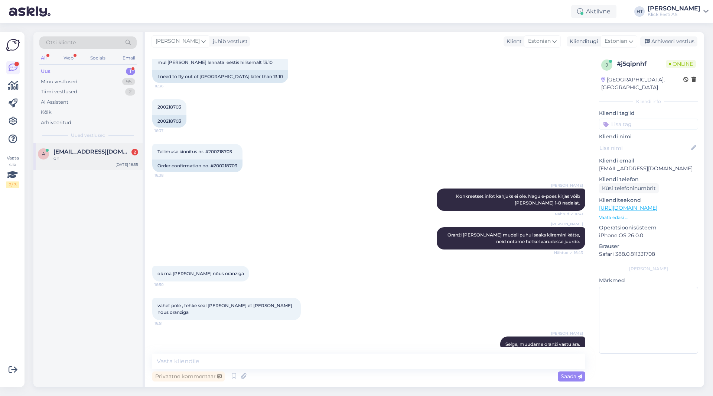
click at [113, 161] on div "on" at bounding box center [96, 158] width 85 height 7
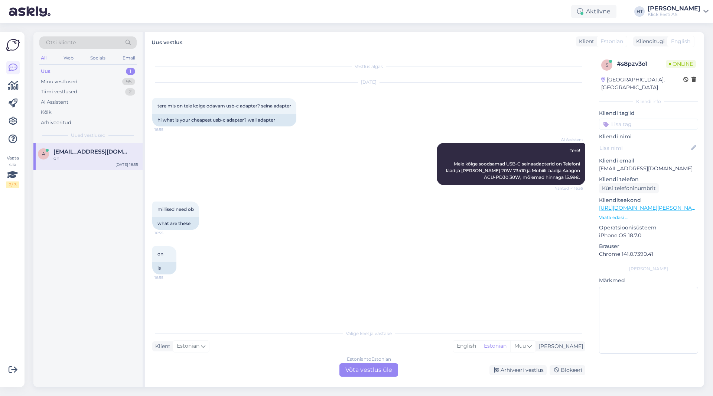
click at [328, 198] on div "millised need ob 16:55 what are these" at bounding box center [368, 215] width 433 height 45
click at [379, 371] on div "Estonian to Estonian Võta vestlus üle" at bounding box center [369, 369] width 59 height 13
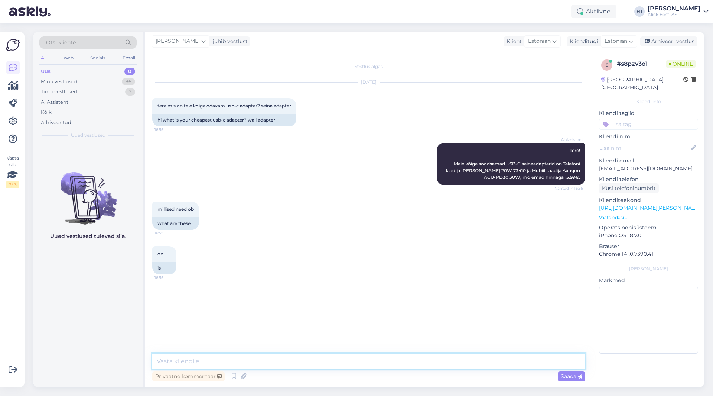
click at [375, 359] on textarea at bounding box center [368, 361] width 433 height 16
paste textarea "[URL][DOMAIN_NAME]"
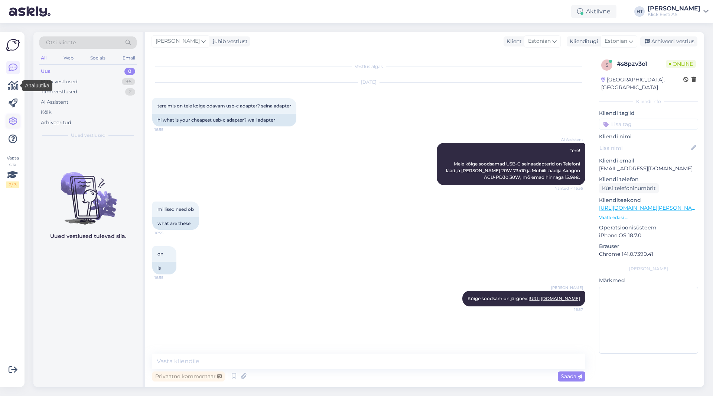
click at [13, 117] on icon at bounding box center [13, 121] width 9 height 9
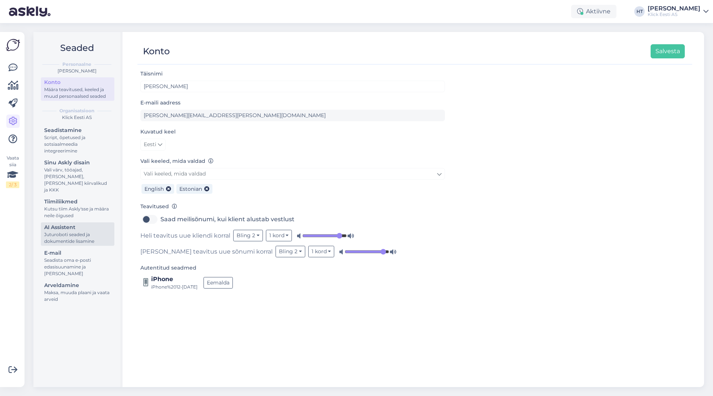
click at [67, 223] on div "AI Assistent" at bounding box center [77, 227] width 67 height 8
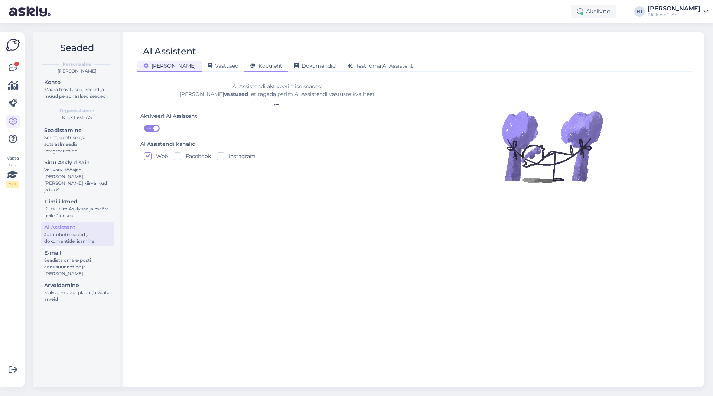
click at [252, 65] on span "Koduleht" at bounding box center [266, 65] width 32 height 7
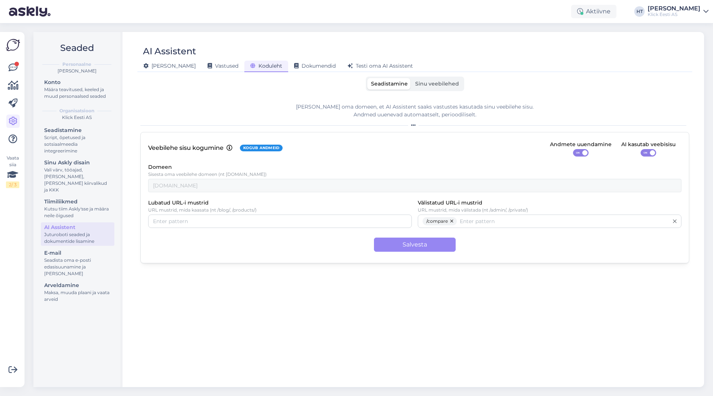
click at [449, 85] on span "Sinu veebilehed" at bounding box center [437, 83] width 44 height 7
click at [412, 78] on input "Sinu veebilehed" at bounding box center [412, 78] width 0 height 0
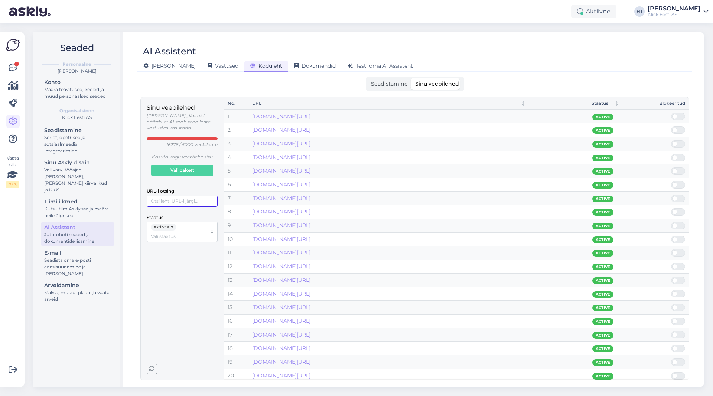
click at [188, 198] on input "URL-i otsing" at bounding box center [182, 200] width 71 height 11
paste input "[URL][DOMAIN_NAME]"
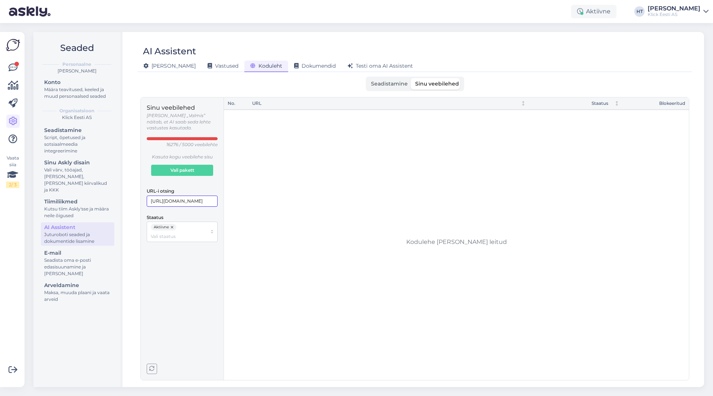
click at [154, 195] on input "[URL][DOMAIN_NAME]" at bounding box center [182, 200] width 71 height 11
click at [13, 66] on icon at bounding box center [13, 67] width 9 height 9
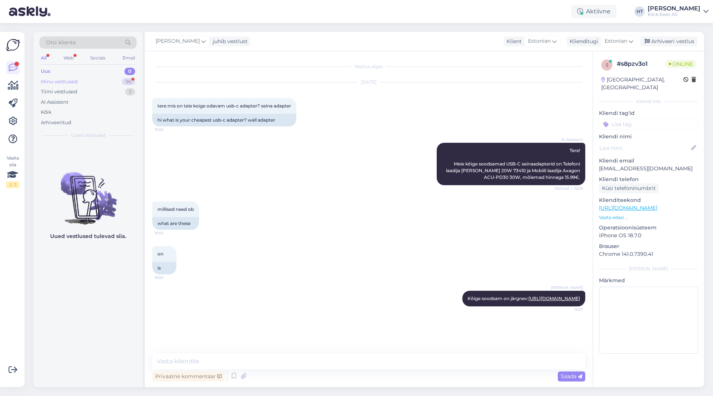
click at [91, 82] on div "Minu vestlused 96" at bounding box center [87, 82] width 97 height 10
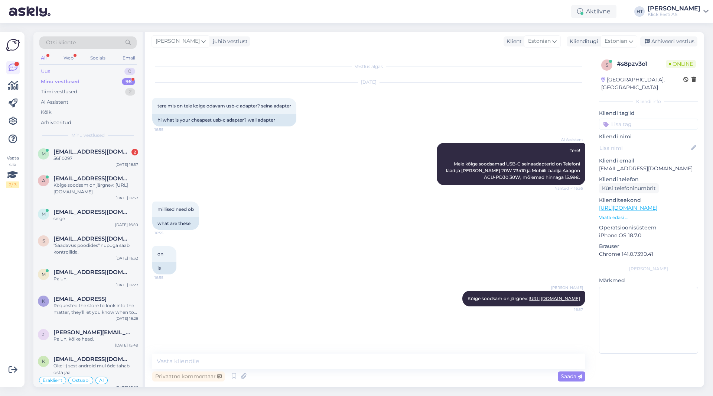
click at [120, 73] on div "Uus 0" at bounding box center [87, 71] width 97 height 10
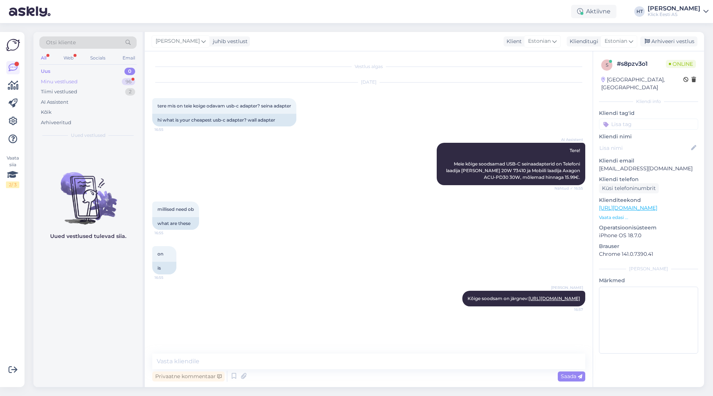
click at [120, 80] on div "Minu vestlused 96" at bounding box center [87, 82] width 97 height 10
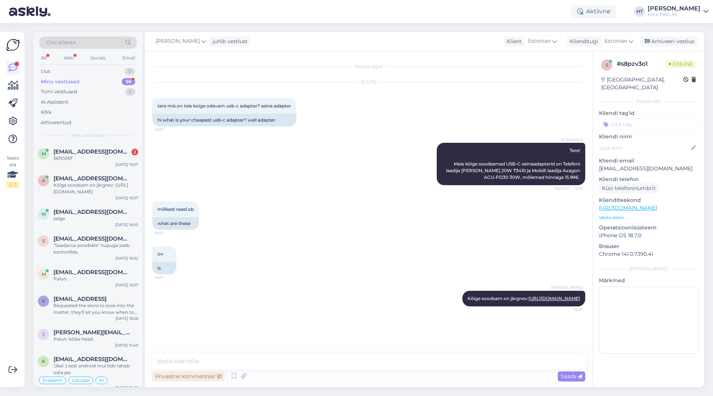
click at [175, 376] on div "Privaatne kommentaar" at bounding box center [188, 376] width 72 height 10
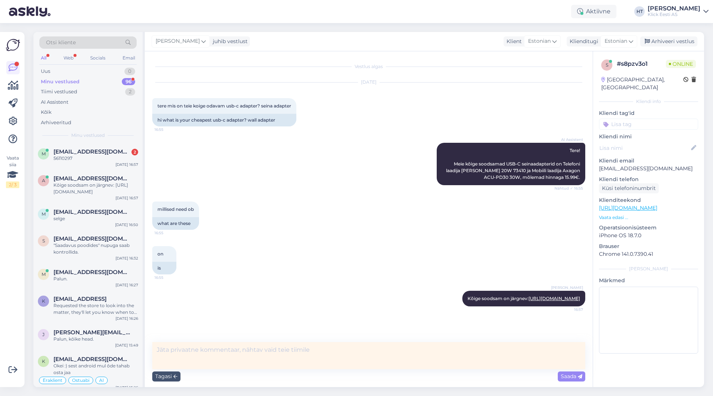
click at [202, 351] on textarea at bounding box center [368, 355] width 433 height 27
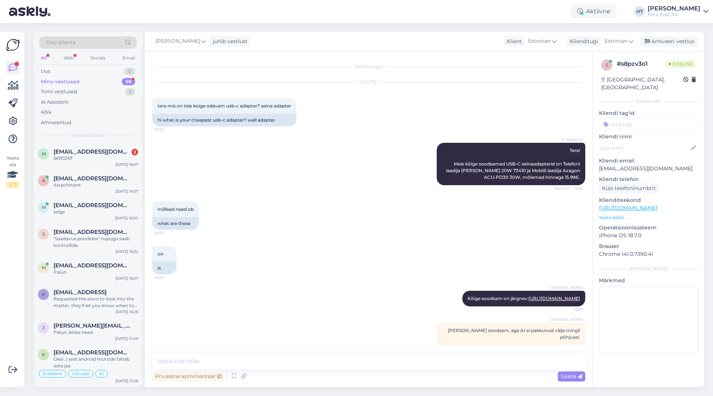
scroll to position [6, 0]
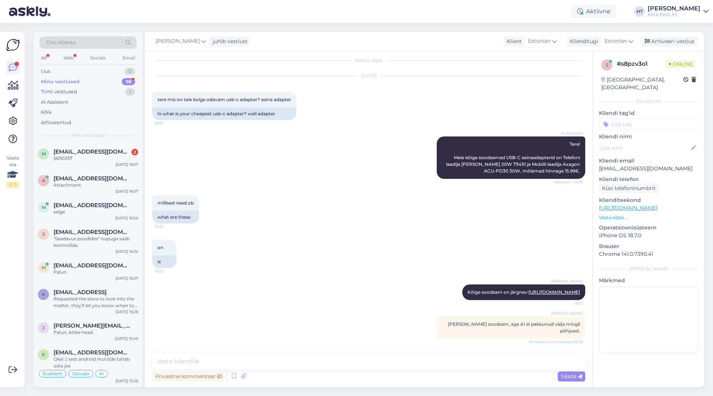
click at [634, 119] on input at bounding box center [648, 124] width 99 height 11
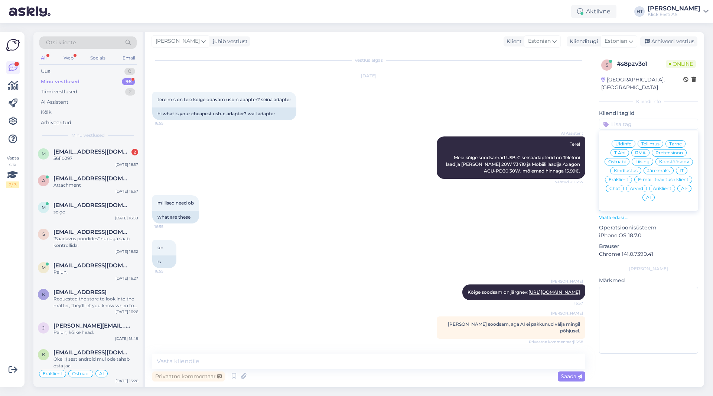
click at [683, 186] on span "AI-" at bounding box center [684, 188] width 7 height 4
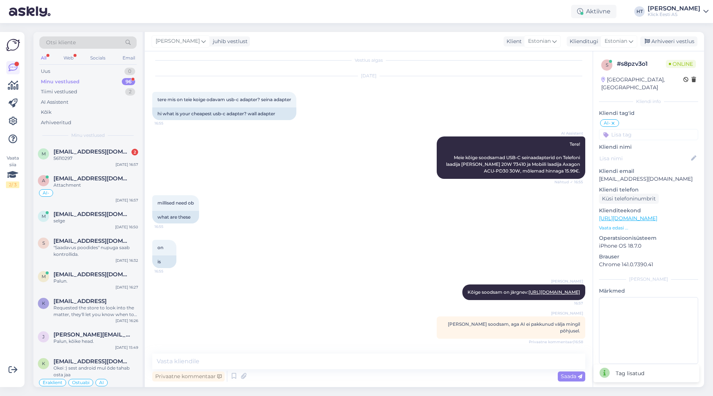
click at [637, 129] on input at bounding box center [648, 134] width 99 height 11
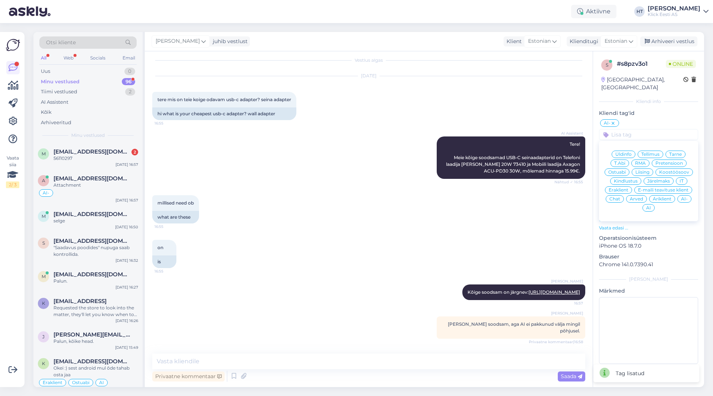
click at [622, 188] on span "Eraklient" at bounding box center [619, 190] width 20 height 4
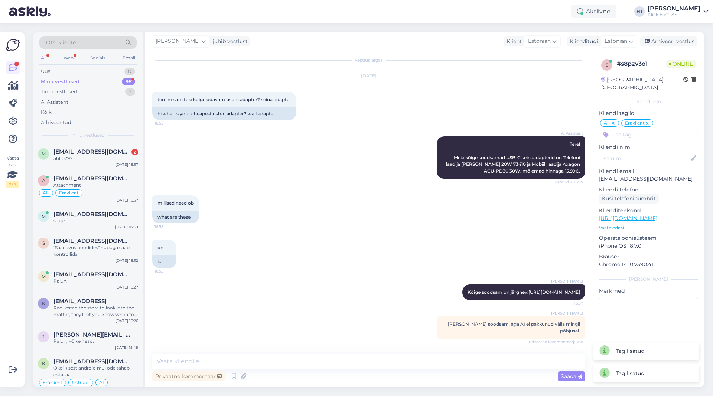
click at [642, 129] on input at bounding box center [648, 134] width 99 height 11
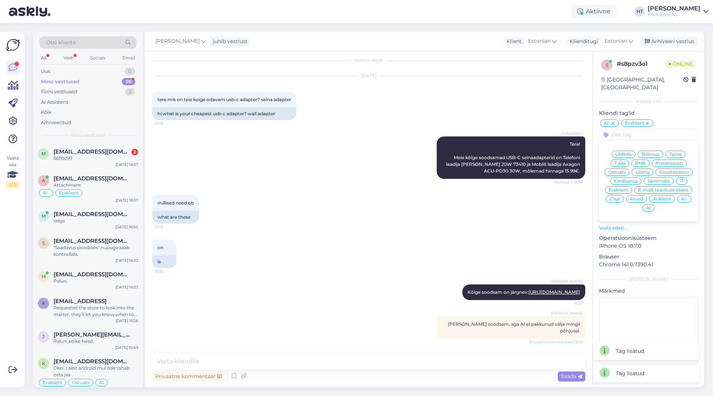
click at [621, 170] on span "Ostuabi" at bounding box center [617, 172] width 17 height 4
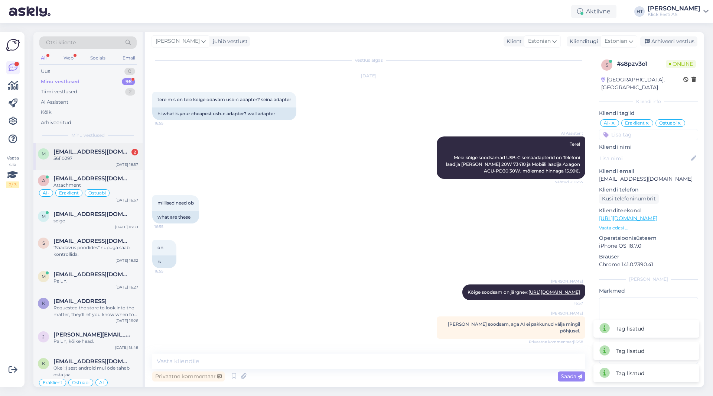
click at [79, 159] on div "56110297" at bounding box center [96, 158] width 85 height 7
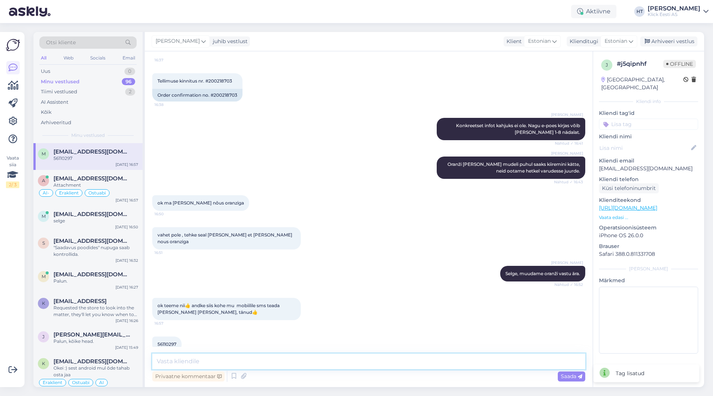
click at [216, 361] on textarea at bounding box center [368, 361] width 433 height 16
click at [402, 360] on textarea "Teavitused tulevad e-[PERSON_NAME]. Saabub kauplusesse 1-3 tööpäeva jooksul." at bounding box center [368, 361] width 433 height 16
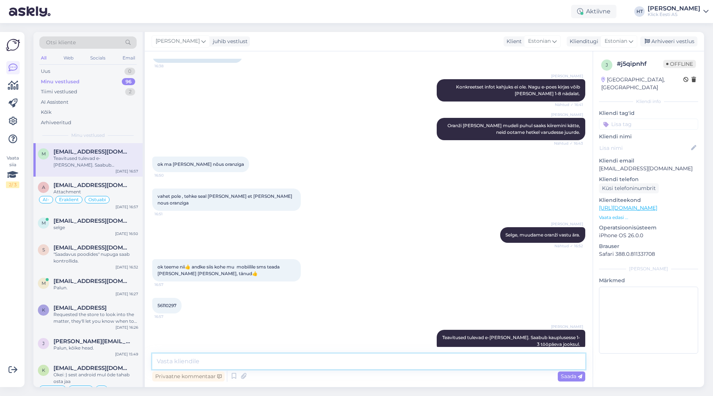
click at [362, 361] on textarea at bounding box center [368, 361] width 433 height 16
click at [103, 71] on div "Uus 1" at bounding box center [87, 71] width 97 height 10
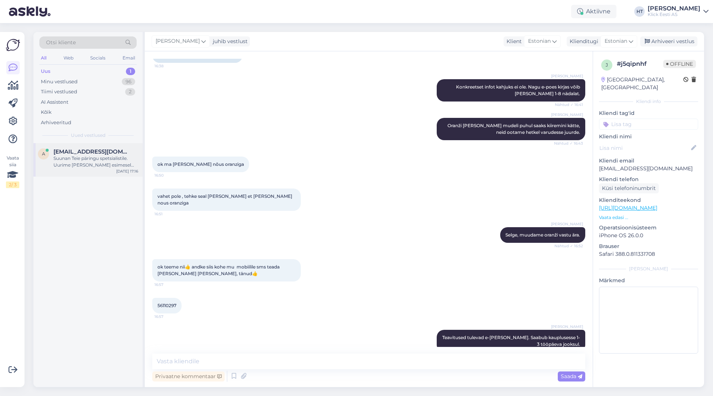
click at [109, 147] on div "a [EMAIL_ADDRESS][DOMAIN_NAME] Suunan Teie päringu spetsialistile. Uurime [PERS…" at bounding box center [87, 159] width 109 height 33
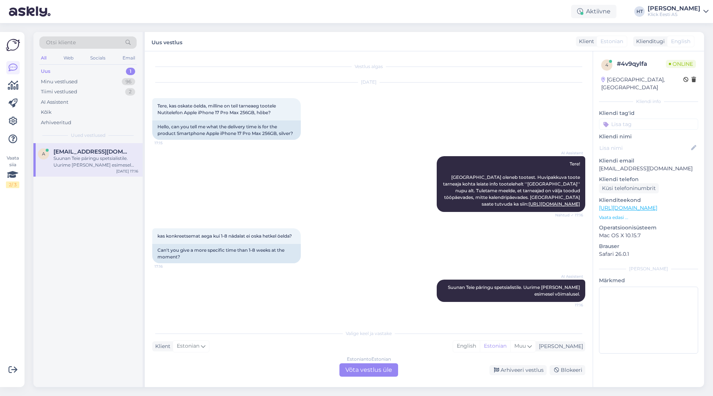
scroll to position [0, 0]
click at [372, 367] on div "Estonian to Estonian Võta vestlus üle" at bounding box center [369, 369] width 59 height 13
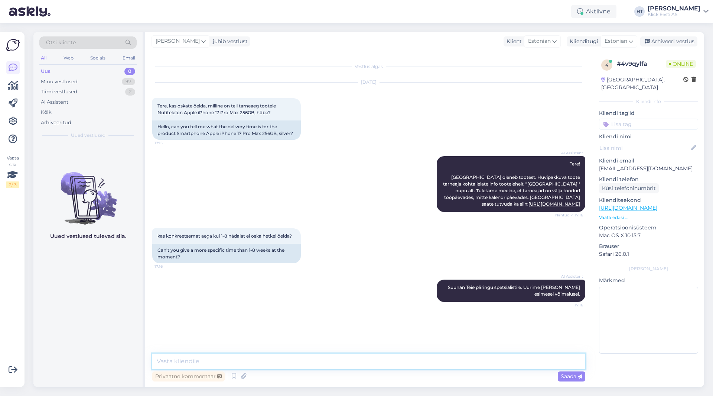
click at [359, 359] on textarea at bounding box center [368, 361] width 433 height 16
click at [116, 82] on div "Minu vestlused 97" at bounding box center [87, 82] width 97 height 10
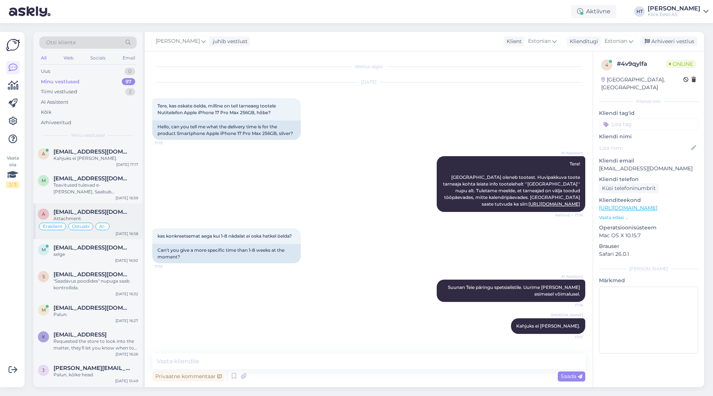
click at [124, 222] on div "Eraklient Ostuabi AI-" at bounding box center [88, 226] width 100 height 9
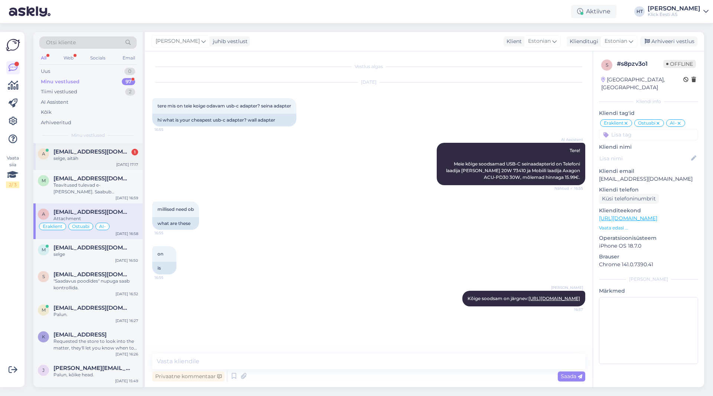
click at [83, 159] on div "selge, aitäh" at bounding box center [96, 158] width 85 height 7
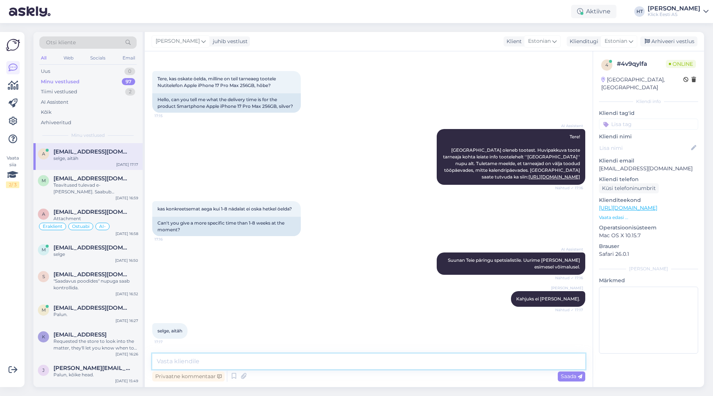
click at [268, 354] on textarea at bounding box center [368, 361] width 433 height 16
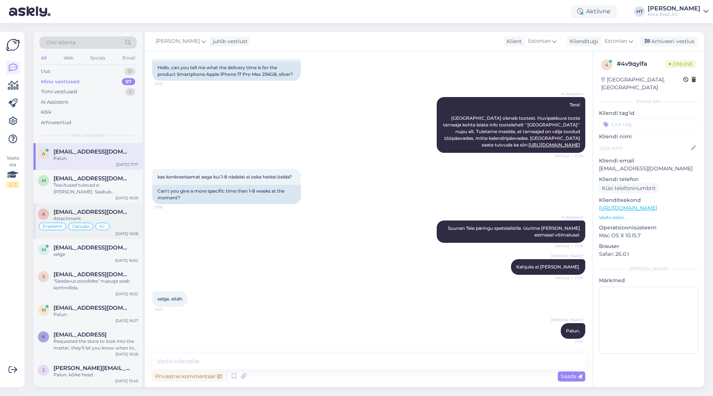
click at [119, 228] on div "Eraklient Ostuabi AI-" at bounding box center [88, 226] width 100 height 9
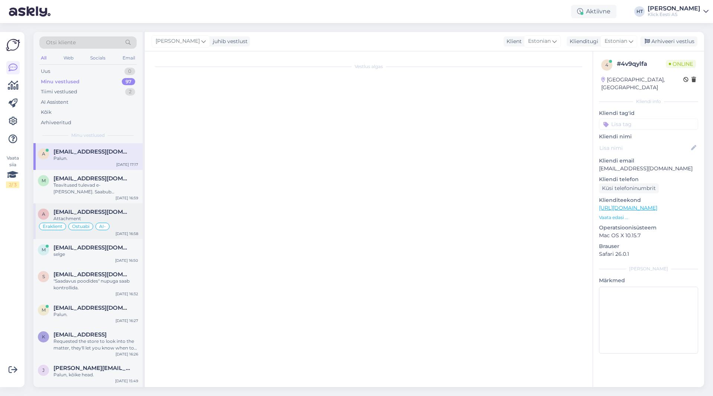
scroll to position [0, 0]
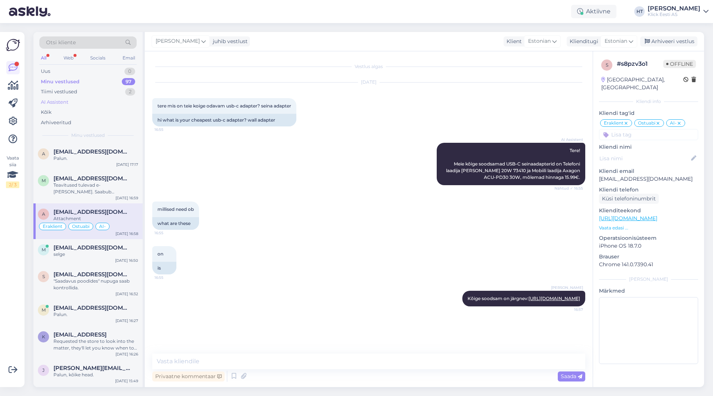
click at [90, 103] on div "AI Assistent" at bounding box center [87, 102] width 97 height 10
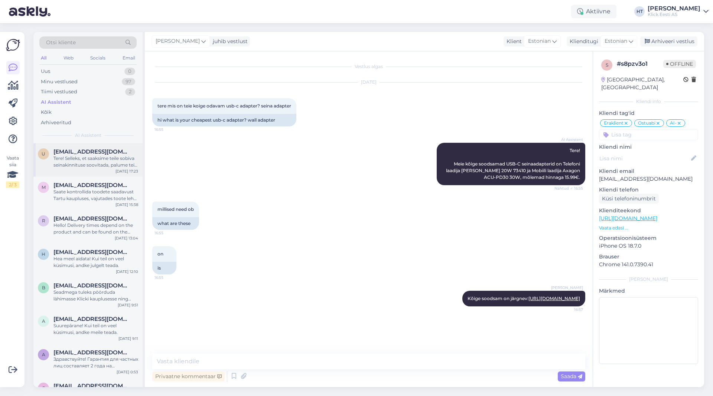
click at [125, 162] on div "Tere! Selleks, et saaksime teile sobiva seinakinnituse soovitada, palume teil t…" at bounding box center [96, 161] width 85 height 13
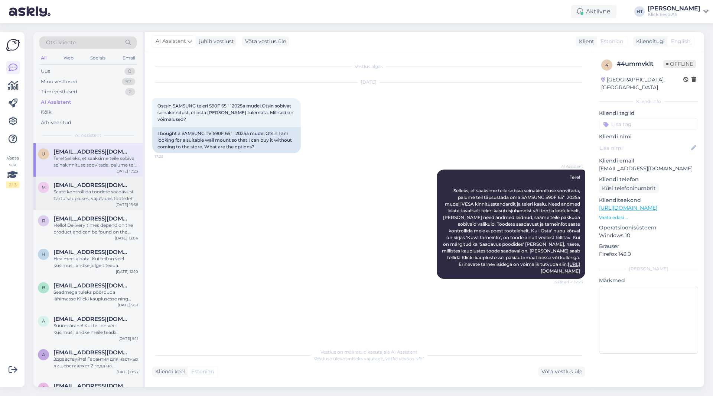
click at [103, 205] on div "m [PERSON_NAME][EMAIL_ADDRESS][DOMAIN_NAME] Saate kontrollida toodete saadavust…" at bounding box center [87, 192] width 109 height 33
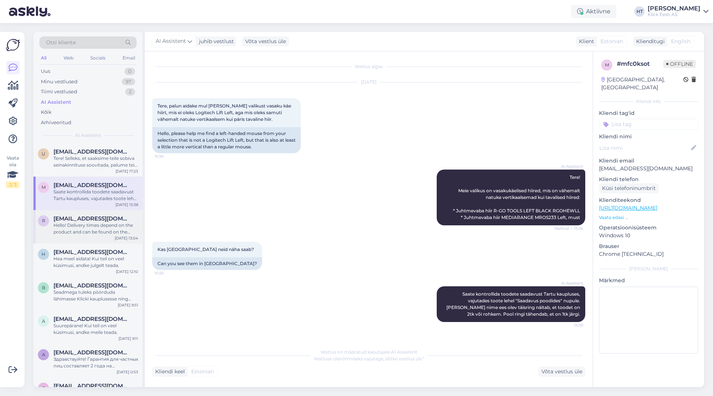
click at [105, 221] on span "[EMAIL_ADDRESS][DOMAIN_NAME]" at bounding box center [92, 218] width 77 height 7
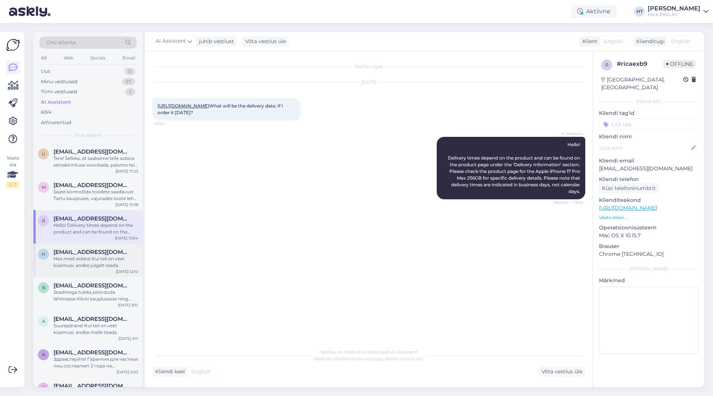
click at [99, 266] on div "Hea meel aidata! Kui teil on veel küsimusi, andke julgelt teada." at bounding box center [96, 261] width 85 height 13
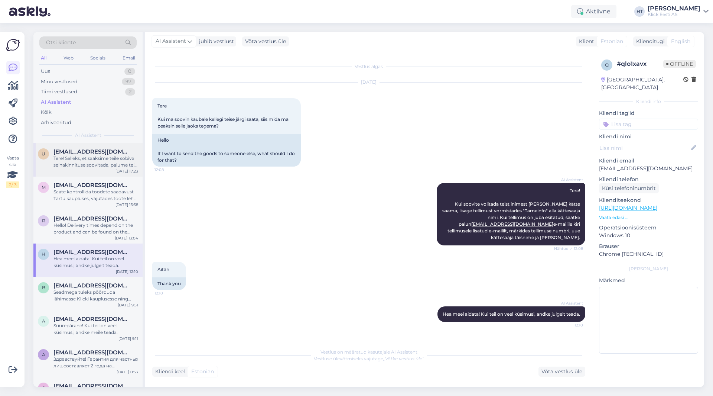
click at [85, 156] on div "Tere! Selleks, et saaksime teile sobiva seinakinnituse soovitada, palume teil t…" at bounding box center [96, 161] width 85 height 13
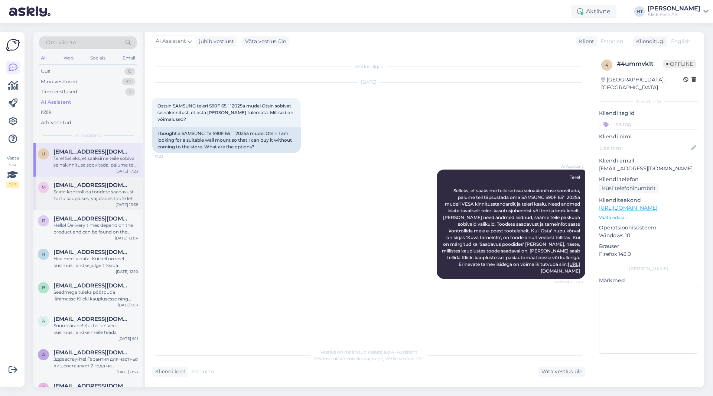
click at [97, 182] on span "[EMAIL_ADDRESS][DOMAIN_NAME]" at bounding box center [92, 185] width 77 height 7
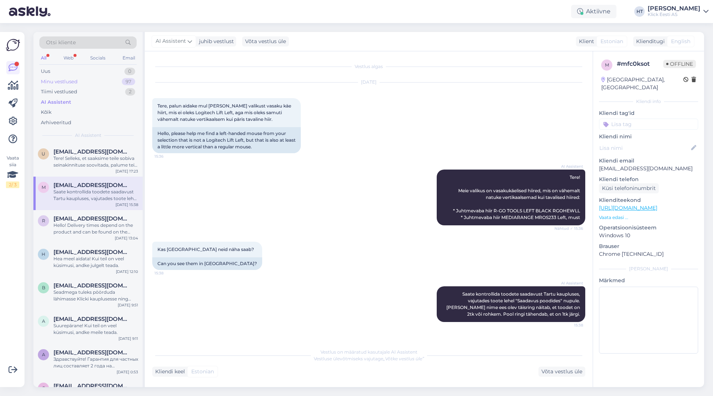
click at [79, 85] on div "Minu vestlused 97" at bounding box center [87, 82] width 97 height 10
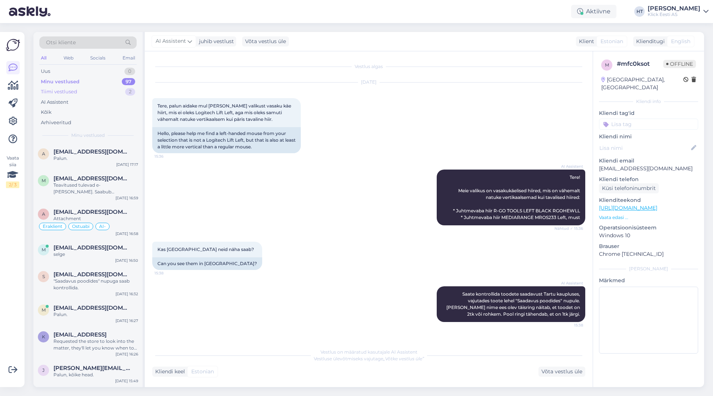
click at [79, 93] on div "Tiimi vestlused 2" at bounding box center [87, 92] width 97 height 10
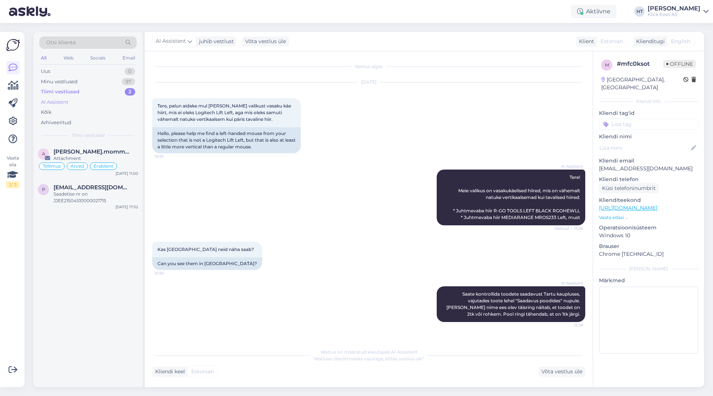
click at [79, 99] on div "AI Assistent" at bounding box center [87, 102] width 97 height 10
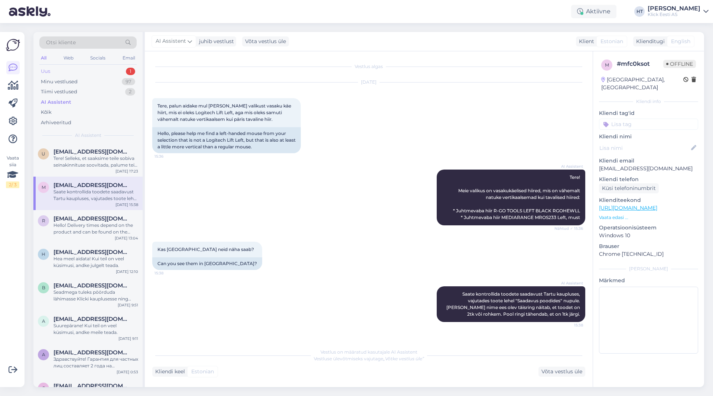
click at [110, 68] on div "Uus 1" at bounding box center [87, 71] width 97 height 10
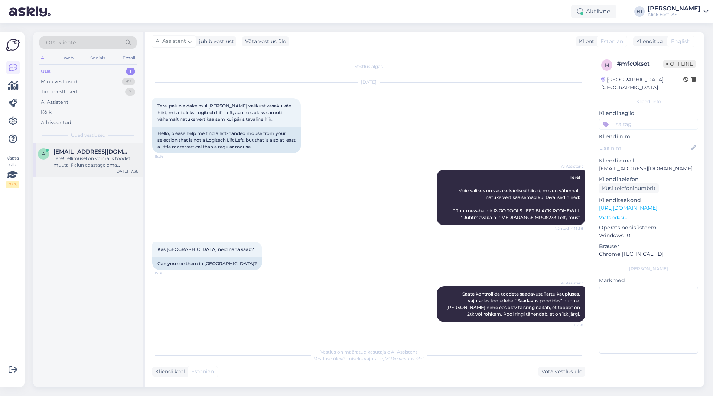
click at [85, 161] on div "Tere! Tellimusel on võimalik toodet muuta. Palun edastage oma tellimuse number,…" at bounding box center [96, 161] width 85 height 13
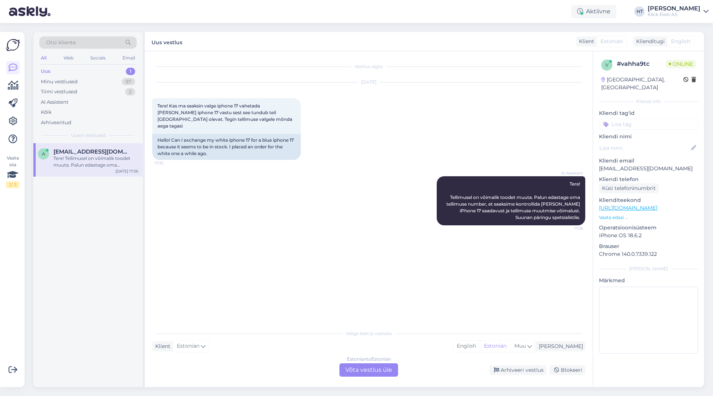
click at [627, 165] on p "[EMAIL_ADDRESS][DOMAIN_NAME]" at bounding box center [648, 169] width 99 height 8
copy p "[EMAIL_ADDRESS][DOMAIN_NAME]"
click at [622, 165] on p "[EMAIL_ADDRESS][DOMAIN_NAME]" at bounding box center [648, 169] width 99 height 8
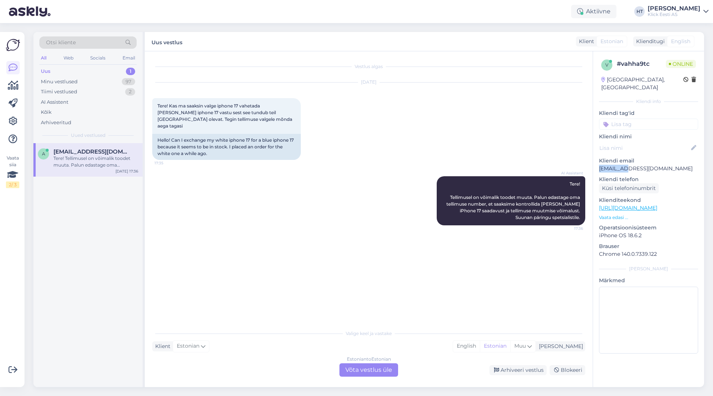
click at [622, 165] on p "[EMAIL_ADDRESS][DOMAIN_NAME]" at bounding box center [648, 169] width 99 height 8
click at [284, 185] on div "AI Assistent Tere! Tellimusel on võimalik toodet muuta. Palun edastage oma tell…" at bounding box center [368, 200] width 433 height 65
click at [84, 309] on div "A [EMAIL_ADDRESS][DOMAIN_NAME] 1 Tellimus 200217373 [DATE] 17:36" at bounding box center [87, 265] width 109 height 244
click at [279, 184] on div "AI Assistent Tere! Tellimusel on võimalik toodet muuta. Palun edastage oma tell…" at bounding box center [368, 200] width 433 height 65
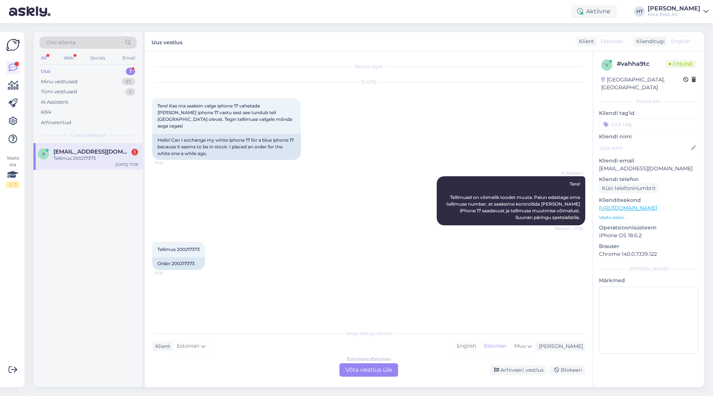
scroll to position [10, 0]
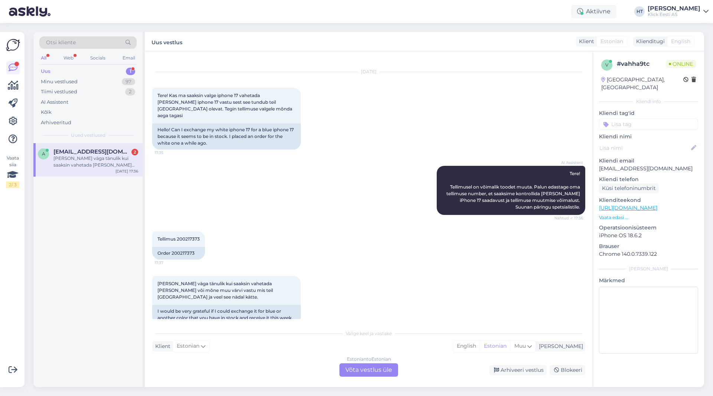
click at [90, 289] on div "A [EMAIL_ADDRESS][DOMAIN_NAME] 2 Oleksin väga tänulik kui saaksin vahetada [PER…" at bounding box center [87, 265] width 109 height 244
click at [101, 304] on div "A [EMAIL_ADDRESS][DOMAIN_NAME] 2 Oleksin väga tänulik kui saaksin vahetada [PER…" at bounding box center [87, 265] width 109 height 244
click at [368, 369] on div "Estonian to Estonian Võta vestlus üle" at bounding box center [369, 369] width 59 height 13
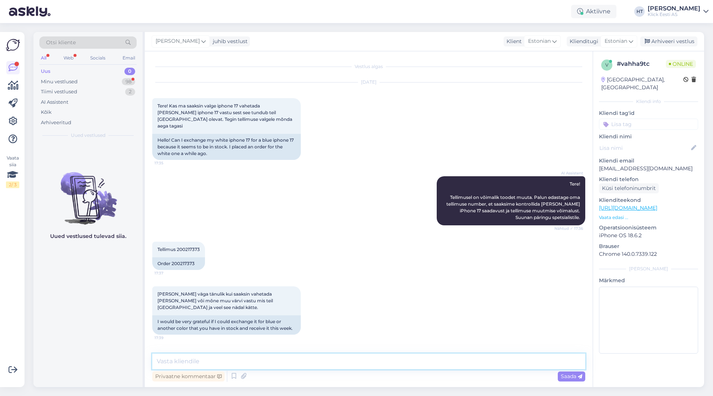
click at [367, 360] on textarea at bounding box center [368, 361] width 433 height 16
click at [536, 365] on textarea "Edastasin info värvi muutmise kohta. Heal juhul saaks homme [PERSON_NAME] pandu…" at bounding box center [368, 361] width 433 height 16
click at [500, 362] on textarea "Edastasin info värvi muutmise kohta. Heal juhul saaks homme [PERSON_NAME] pandu…" at bounding box center [368, 361] width 433 height 16
click at [495, 362] on textarea "Edastasin info värvi muutmise kohta. Heal juhul saaks homme [PERSON_NAME] pandu…" at bounding box center [368, 361] width 433 height 16
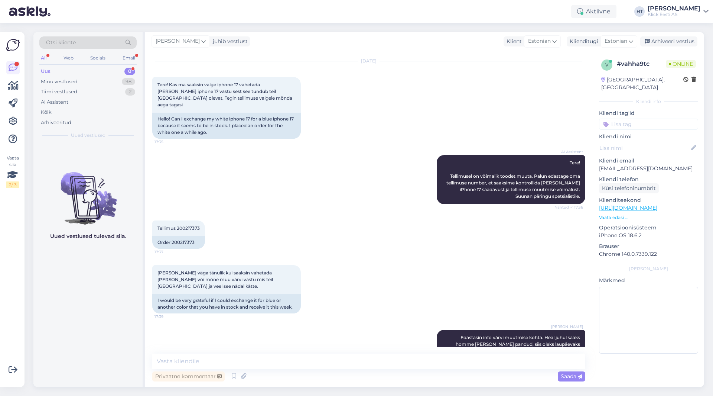
click at [56, 273] on div "Uued vestlused tulevad siia." at bounding box center [87, 265] width 109 height 244
click at [97, 72] on div "Uus 0" at bounding box center [87, 71] width 97 height 10
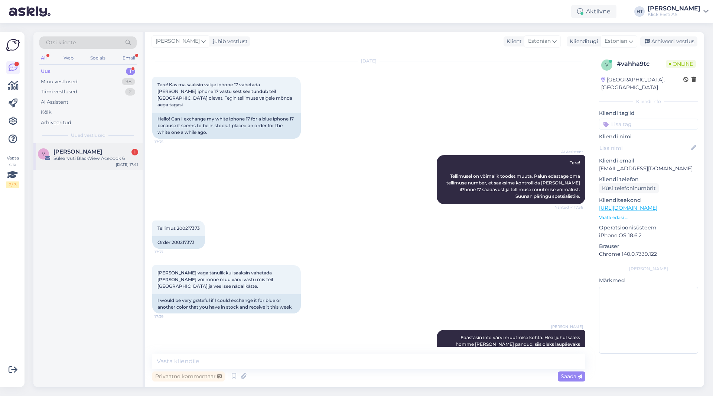
click at [111, 163] on div "V Vahur [PERSON_NAME] 1 Sülearvuti BlackView Acebook 6 [DATE] 17:41" at bounding box center [87, 156] width 109 height 27
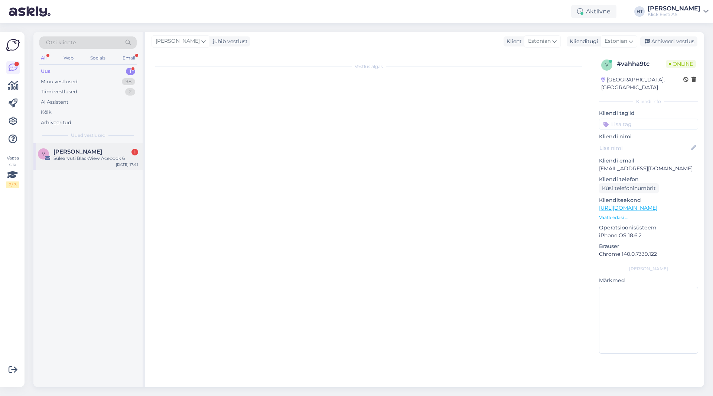
scroll to position [0, 0]
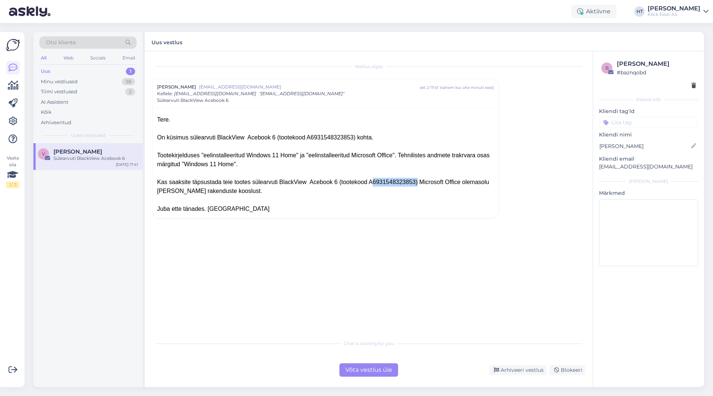
drag, startPoint x: 351, startPoint y: 180, endPoint x: 391, endPoint y: 181, distance: 40.5
click at [391, 181] on div "Kas saaksite täpsustada teie tootes sülearvuti BlackView Acebook 6 (tootekood A…" at bounding box center [325, 187] width 337 height 18
copy div "A6931548323853"
click at [346, 191] on div "Kas saaksite täpsustada teie tootes sülearvuti BlackView Acebook 6 (tootekood A…" at bounding box center [325, 187] width 337 height 18
click at [103, 75] on div "Uus 1" at bounding box center [87, 71] width 97 height 10
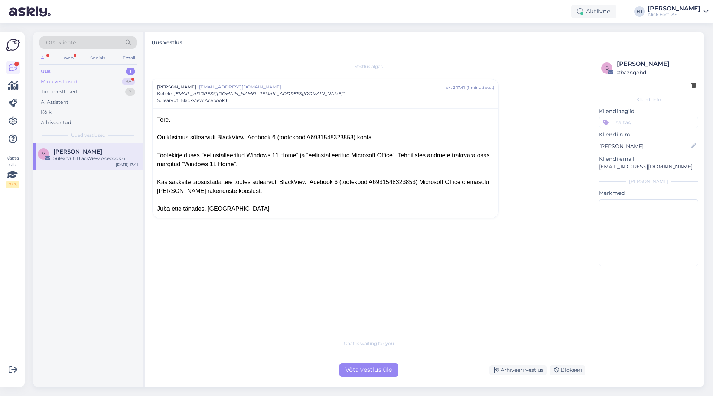
click at [103, 80] on div "Minu vestlused 98" at bounding box center [87, 82] width 97 height 10
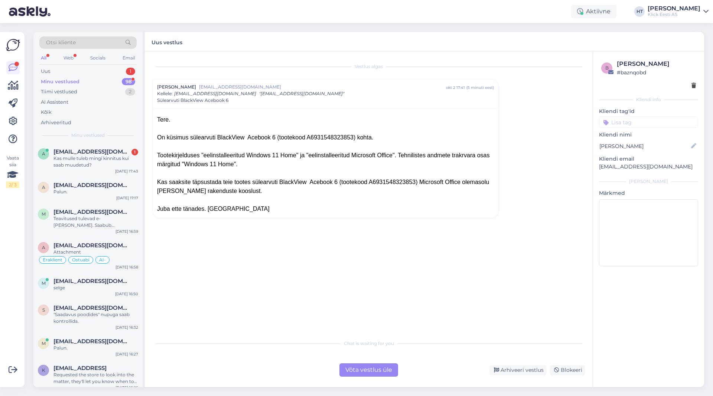
click at [291, 362] on div "Chat is waiting for you Võta vestlus üle Arhiveeri vestlus Blokeeri" at bounding box center [368, 356] width 433 height 41
click at [121, 161] on div "Kas mulle tuleb mingi kinnitus kui saab muudetud?" at bounding box center [96, 161] width 85 height 13
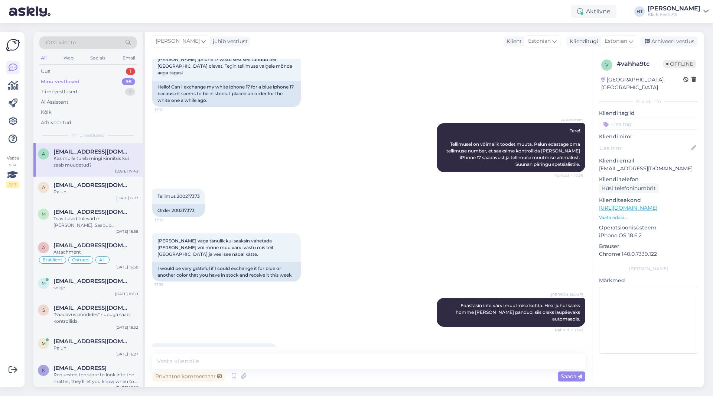
click at [284, 353] on div "Vestlus algas [DATE] Tere! Kas ma saaksin valge iphone 17 vahetada [PERSON_NAME…" at bounding box center [369, 219] width 448 height 336
click at [286, 354] on textarea at bounding box center [368, 361] width 433 height 16
click at [289, 363] on textarea "Värv [PERSON_NAME] tellimusel vahetatud." at bounding box center [368, 361] width 433 height 16
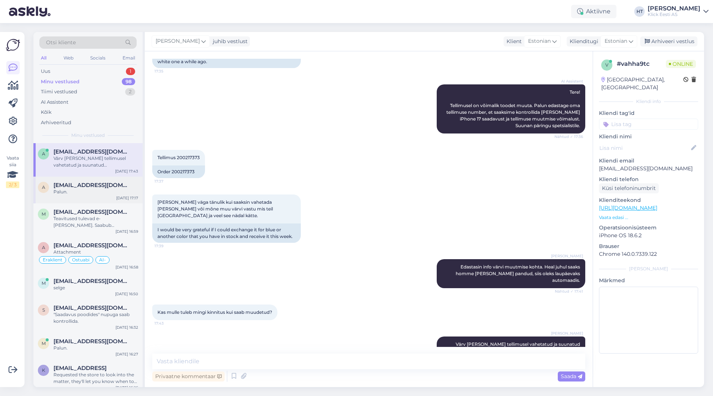
click at [116, 192] on div "Palun." at bounding box center [96, 191] width 85 height 7
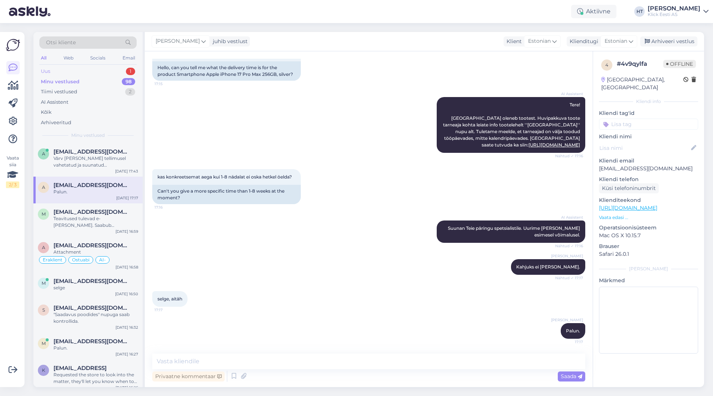
click at [108, 67] on div "Uus 1" at bounding box center [87, 71] width 97 height 10
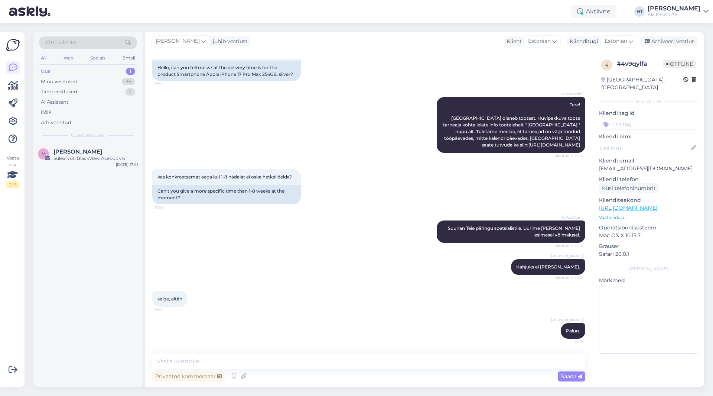
click at [82, 242] on div "V Vahur [PERSON_NAME] Sülearvuti BlackView Acebook 6 [DATE] 17:41" at bounding box center [87, 265] width 109 height 244
click at [97, 155] on div "Sülearvuti BlackView Acebook 6" at bounding box center [96, 158] width 85 height 7
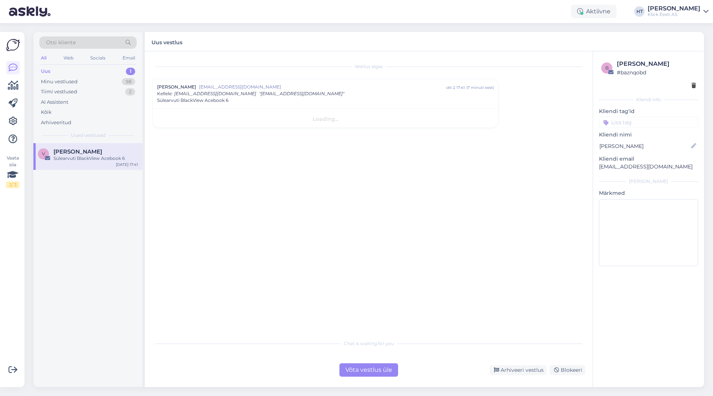
scroll to position [0, 0]
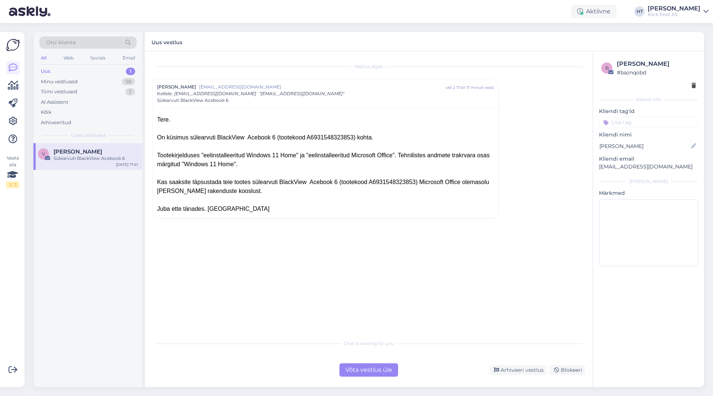
click at [75, 276] on div "V Vahur [PERSON_NAME] Sülearvuti BlackView Acebook 6 [DATE] 17:41" at bounding box center [87, 265] width 109 height 244
click at [313, 136] on div "On küsimus sülearvuti BlackView Acebook 6 (tootekood A6931548323853) kohta." at bounding box center [325, 137] width 337 height 9
click at [108, 82] on div "Minu vestlused 98" at bounding box center [87, 82] width 97 height 10
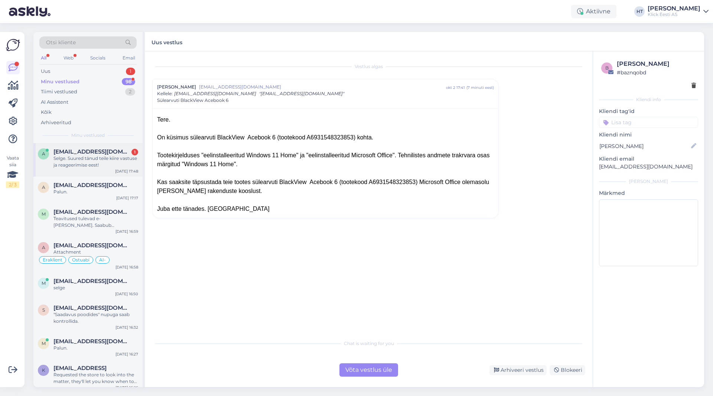
click at [108, 156] on div "Selge. Suured tänud teile kiire vastuse ja reageerimise eest!" at bounding box center [96, 161] width 85 height 13
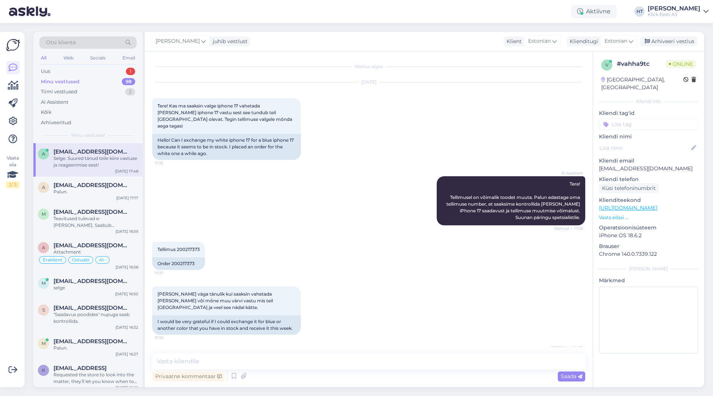
scroll to position [124, 0]
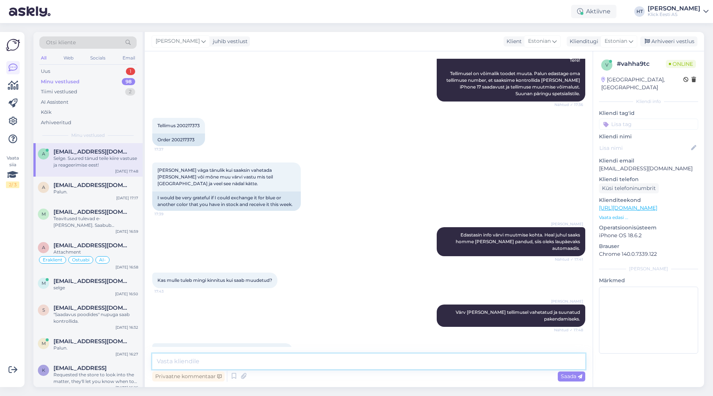
click at [250, 362] on textarea at bounding box center [368, 361] width 433 height 16
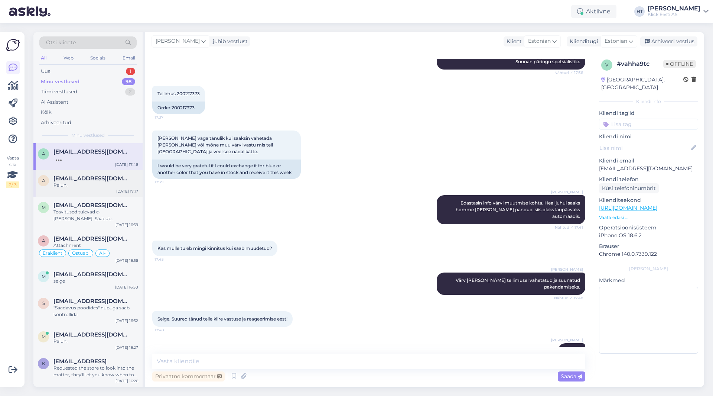
click at [118, 186] on div "Palun." at bounding box center [96, 185] width 85 height 7
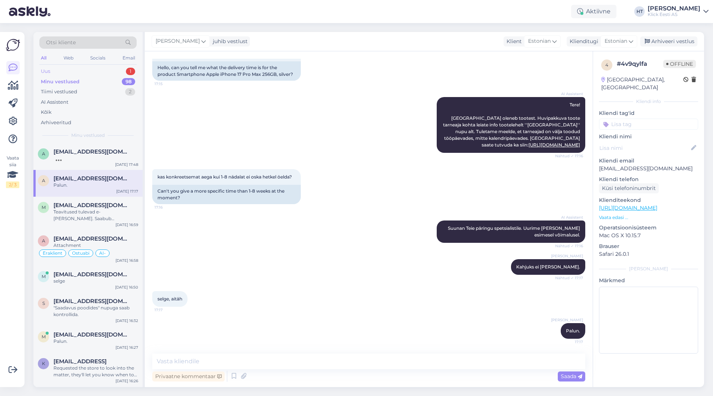
click at [127, 69] on div "1" at bounding box center [130, 71] width 9 height 7
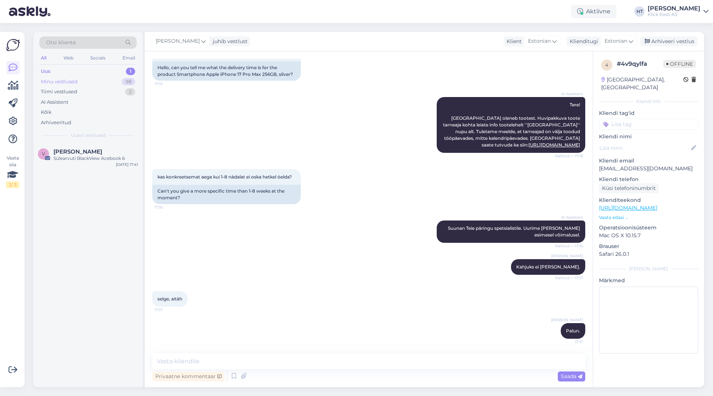
click at [112, 84] on div "Minu vestlused 98" at bounding box center [87, 82] width 97 height 10
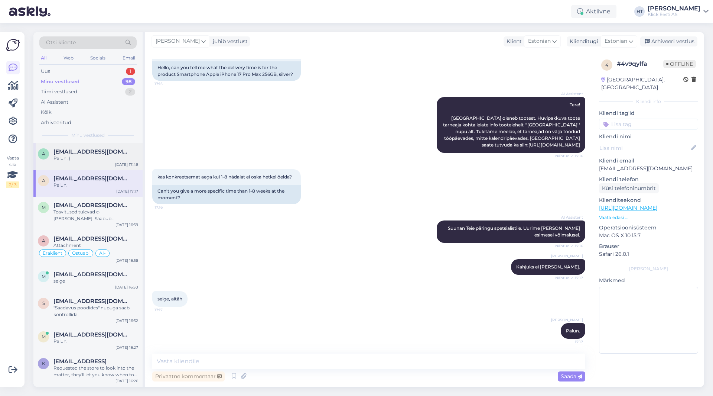
click at [104, 156] on div "Palun :)" at bounding box center [96, 158] width 85 height 7
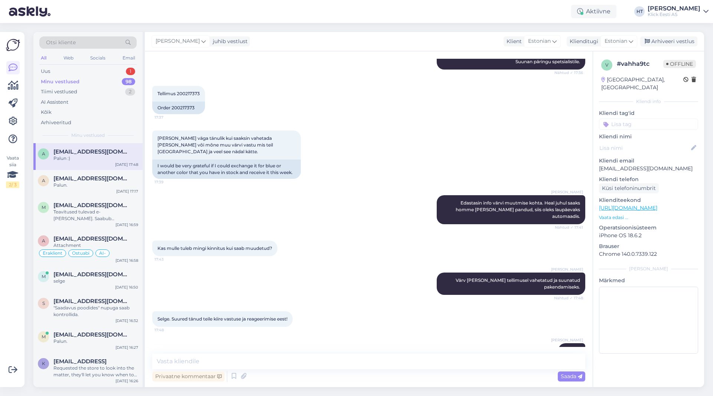
click at [417, 13] on div "Aktiivne HT [PERSON_NAME] [PERSON_NAME] Eesti AS" at bounding box center [356, 11] width 713 height 23
click at [360, 14] on div "Aktiivne HT [PERSON_NAME] [PERSON_NAME] Eesti AS" at bounding box center [356, 11] width 713 height 23
click at [358, 13] on div "Aktiivne HT [PERSON_NAME] [PERSON_NAME] Eesti AS" at bounding box center [356, 11] width 713 height 23
click at [350, 15] on div "Aktiivne HT [PERSON_NAME] [PERSON_NAME] Eesti AS" at bounding box center [356, 11] width 713 height 23
click at [346, 13] on div "Aktiivne HT [PERSON_NAME] [PERSON_NAME] Eesti AS" at bounding box center [356, 11] width 713 height 23
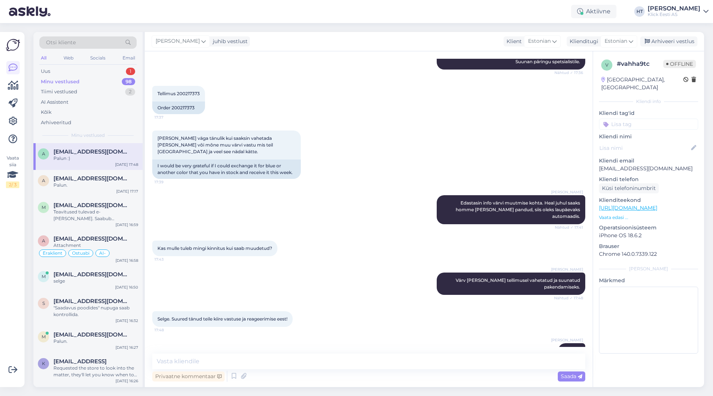
click at [348, 13] on div "Aktiivne HT [PERSON_NAME] [PERSON_NAME] Eesti AS" at bounding box center [356, 11] width 713 height 23
click at [335, 15] on div "Aktiivne HT [PERSON_NAME] [PERSON_NAME] Eesti AS" at bounding box center [356, 11] width 713 height 23
click at [127, 71] on div "1" at bounding box center [130, 71] width 9 height 7
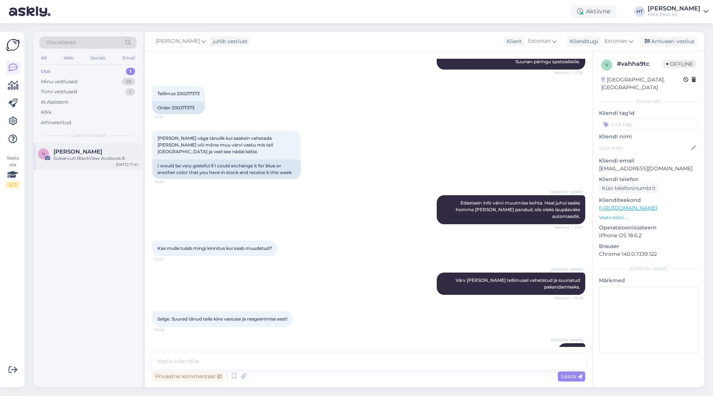
click at [103, 151] on div "[PERSON_NAME]" at bounding box center [96, 151] width 85 height 7
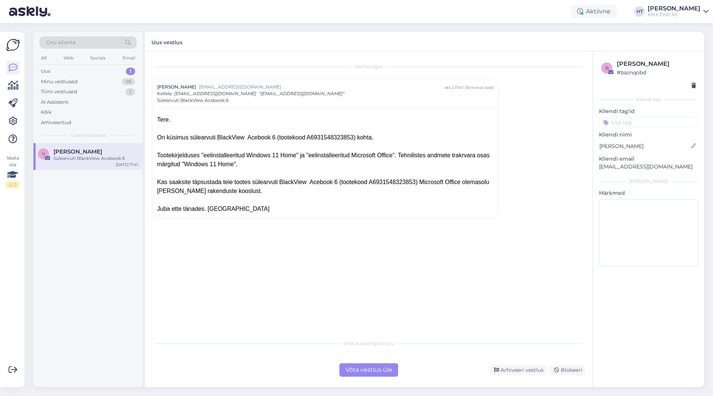
click at [377, 368] on div "Võta vestlus üle" at bounding box center [369, 369] width 59 height 13
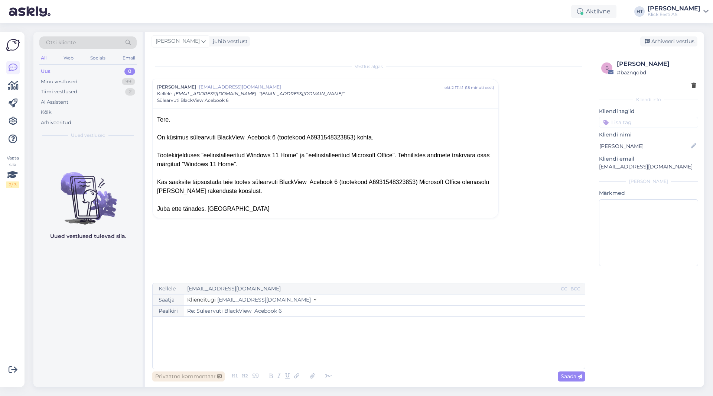
click at [213, 376] on div "Privaatne kommentaar" at bounding box center [188, 376] width 72 height 10
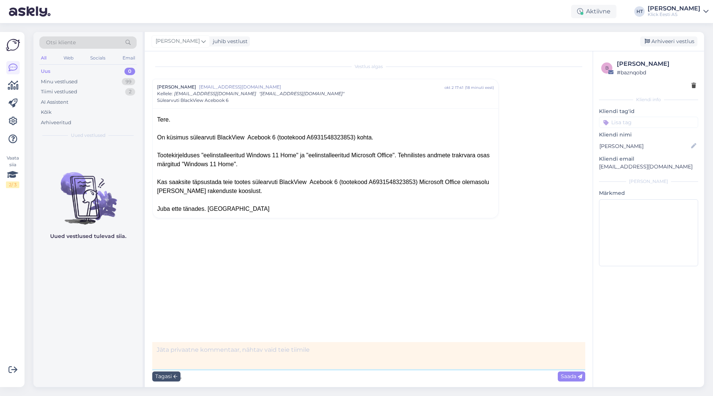
click at [242, 349] on textarea at bounding box center [368, 355] width 433 height 27
click at [568, 377] on span "Saada" at bounding box center [572, 376] width 22 height 7
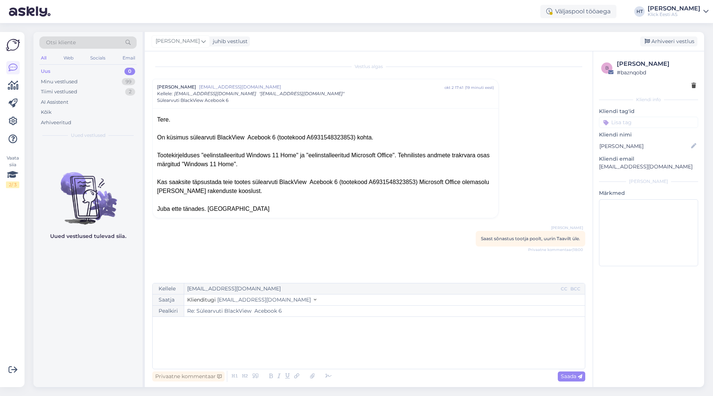
click at [687, 16] on div "Klick Eesti AS" at bounding box center [674, 15] width 53 height 6
click at [668, 59] on div "Logi välja" at bounding box center [643, 63] width 132 height 13
